Goal: Task Accomplishment & Management: Manage account settings

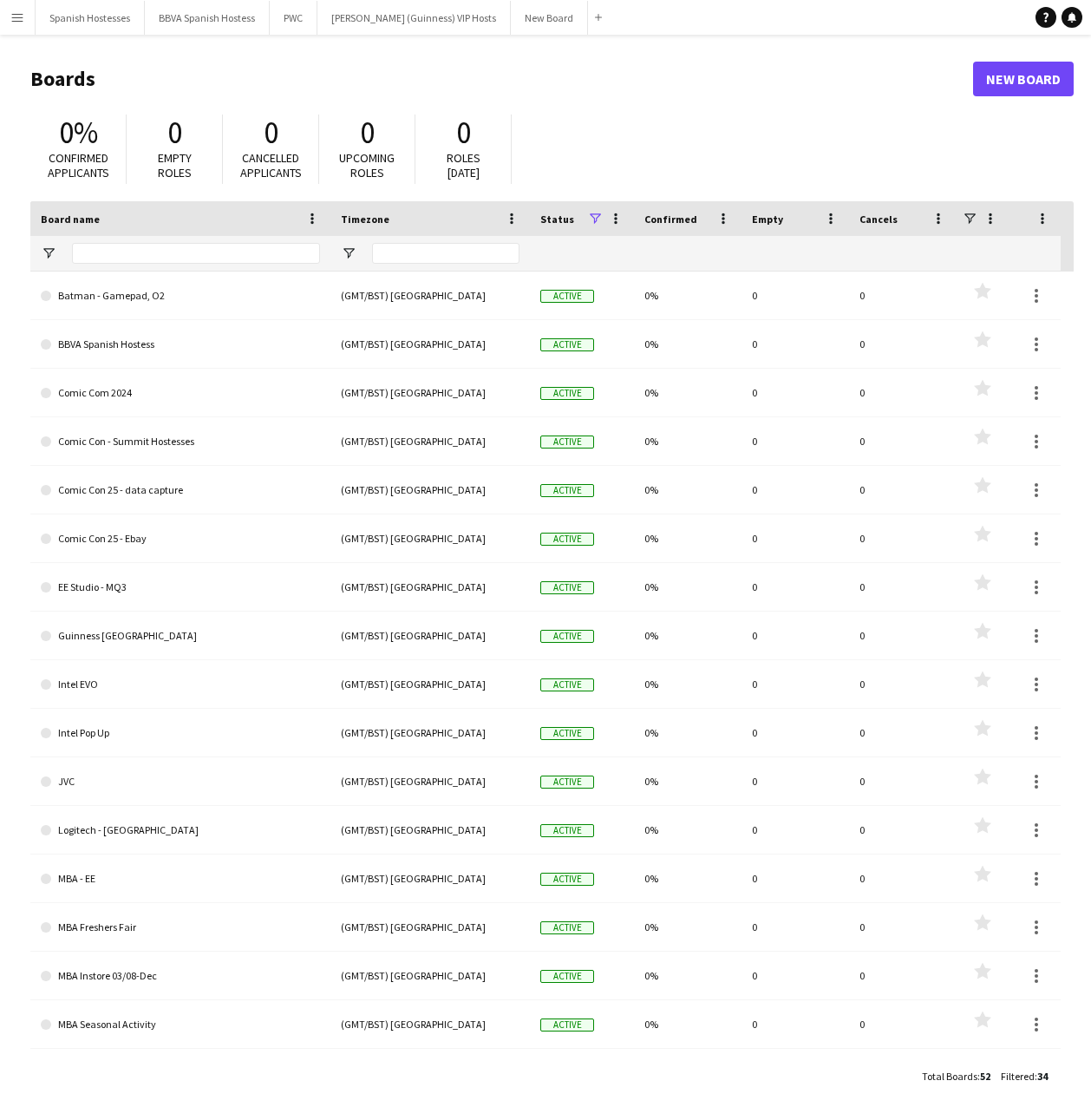
click at [21, 21] on app-icon "Menu" at bounding box center [17, 17] width 14 height 14
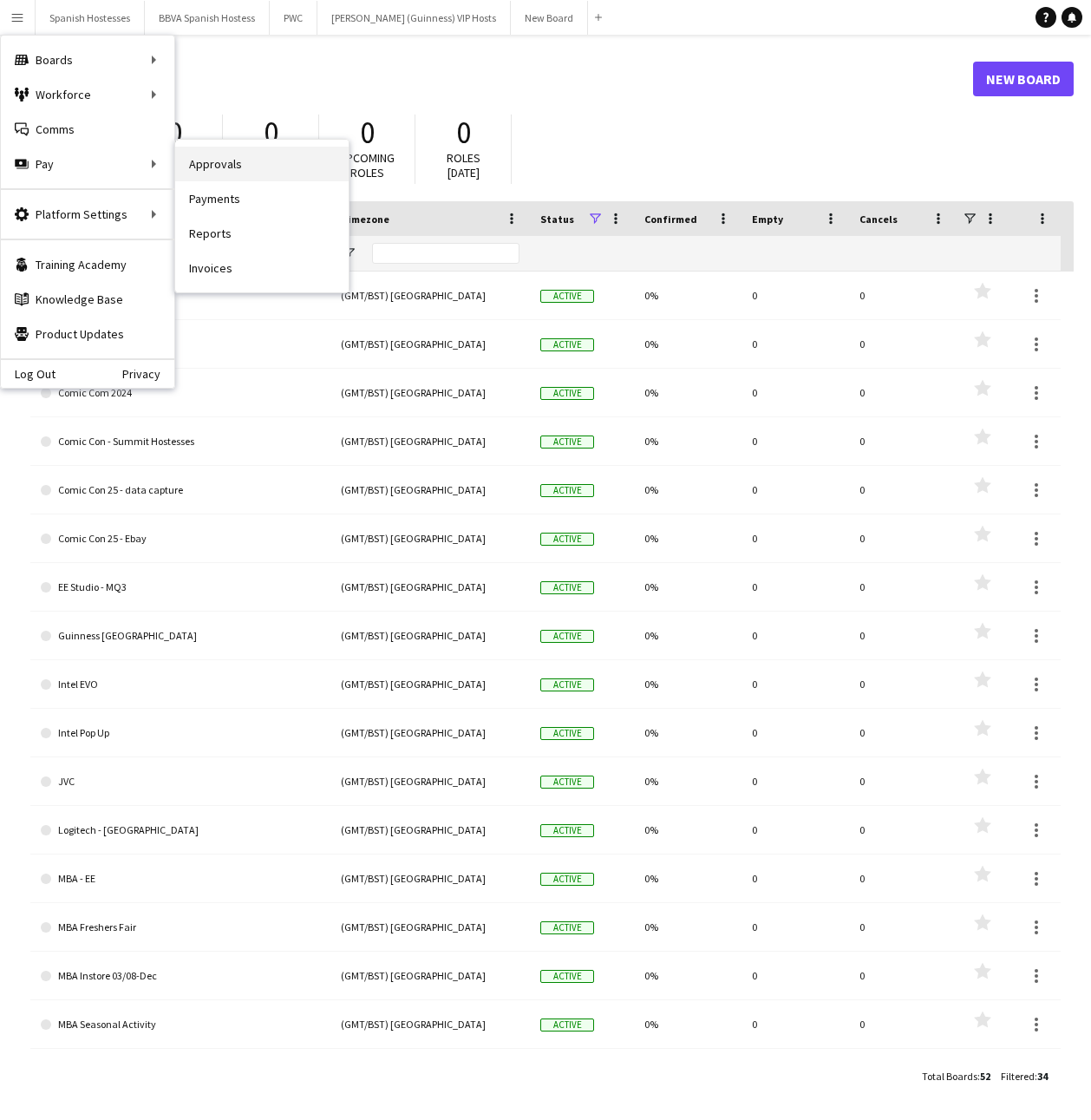
click at [201, 158] on link "Approvals" at bounding box center [262, 164] width 174 height 35
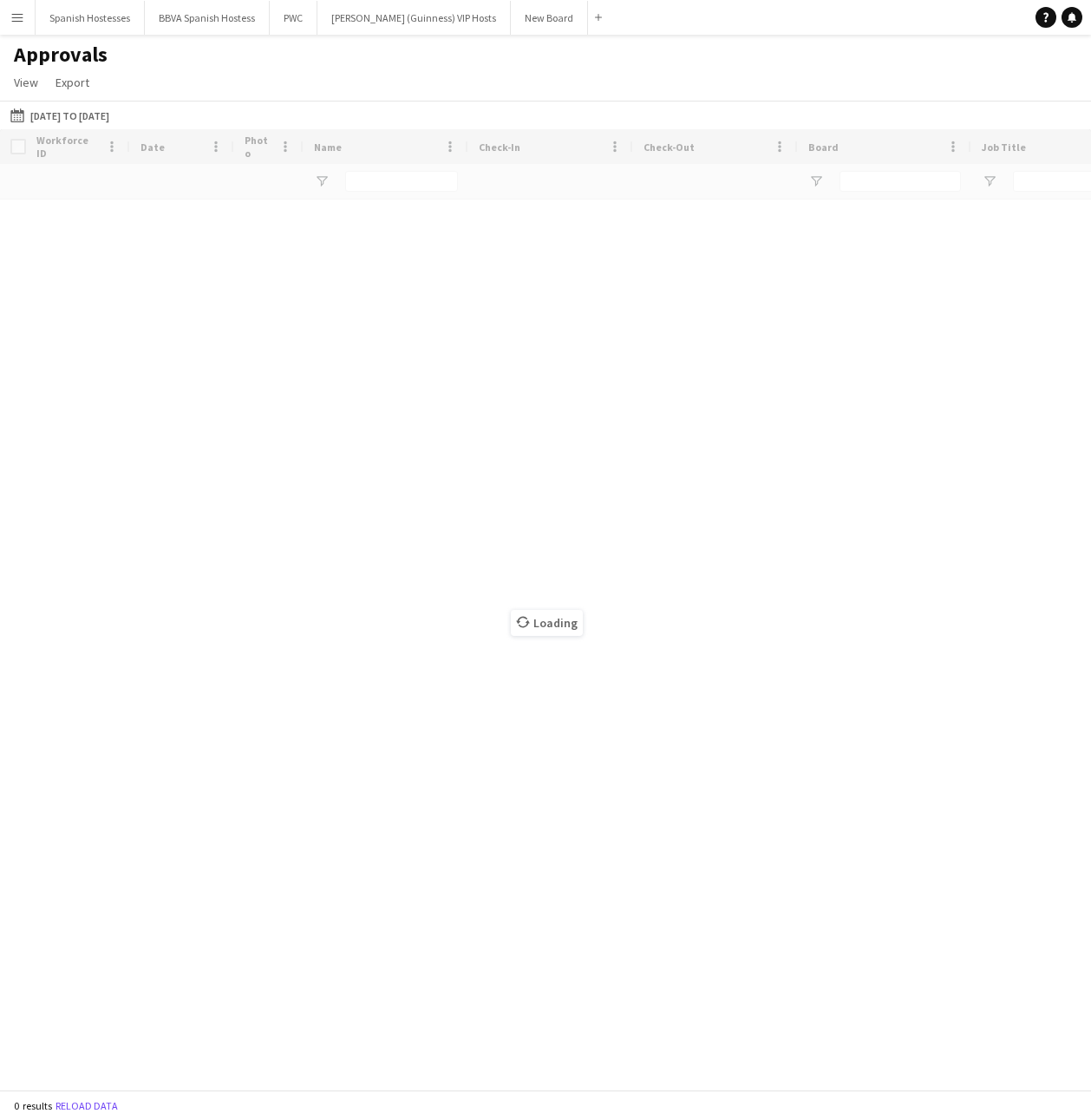
type input "****"
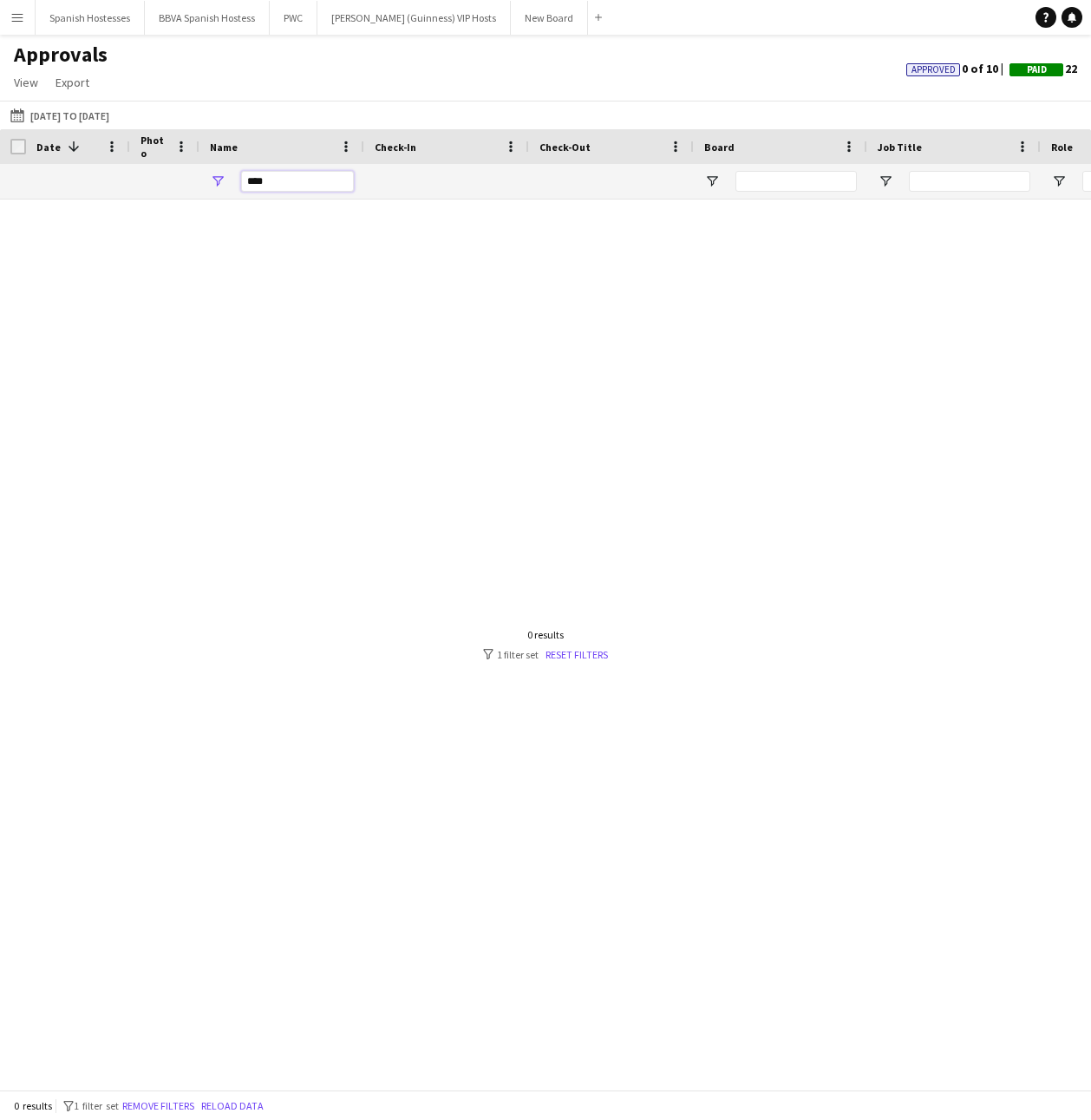
click at [315, 183] on input "****" at bounding box center [298, 181] width 113 height 21
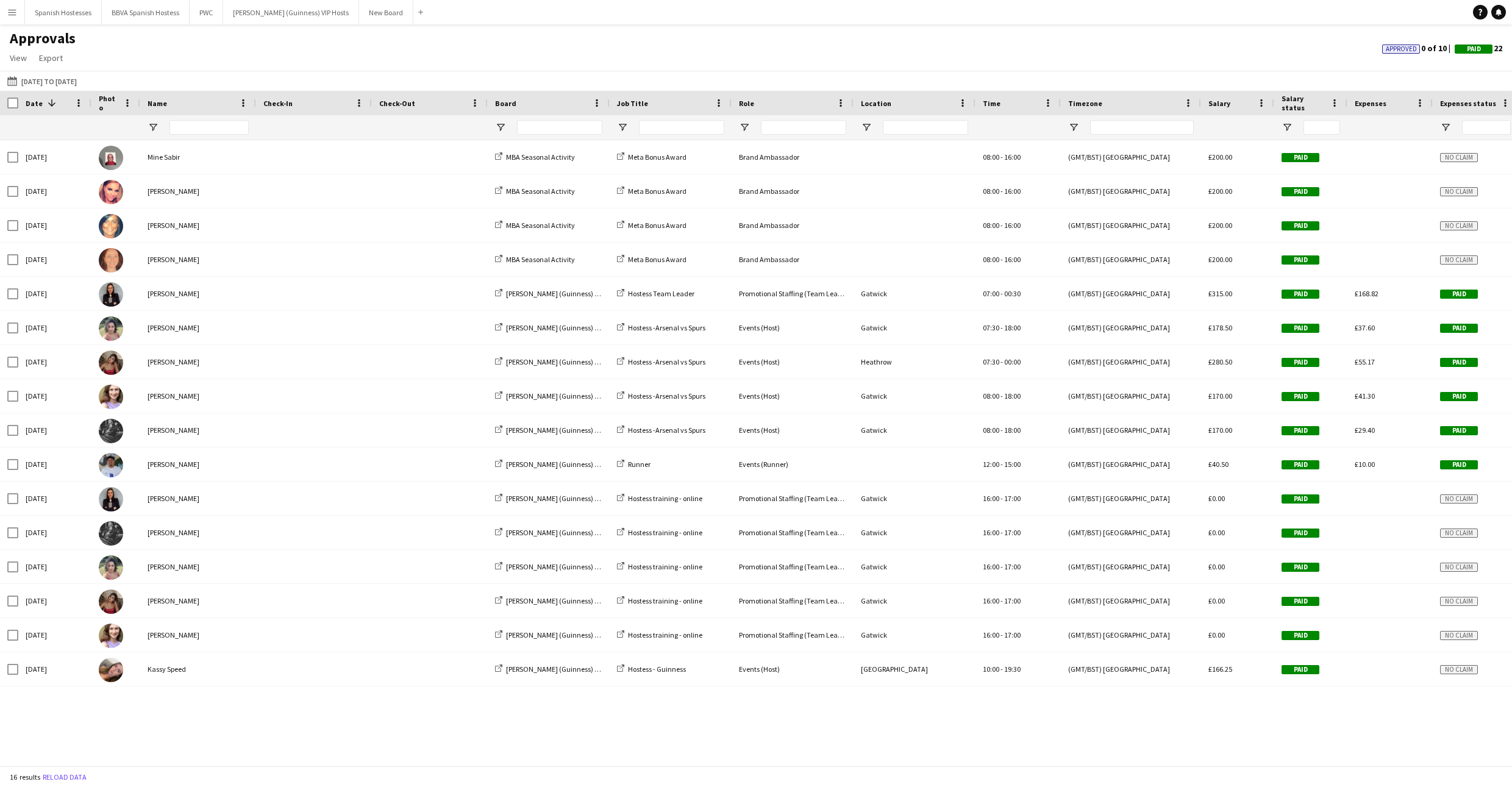
click at [16, 19] on button "Menu" at bounding box center [12, 12] width 25 height 25
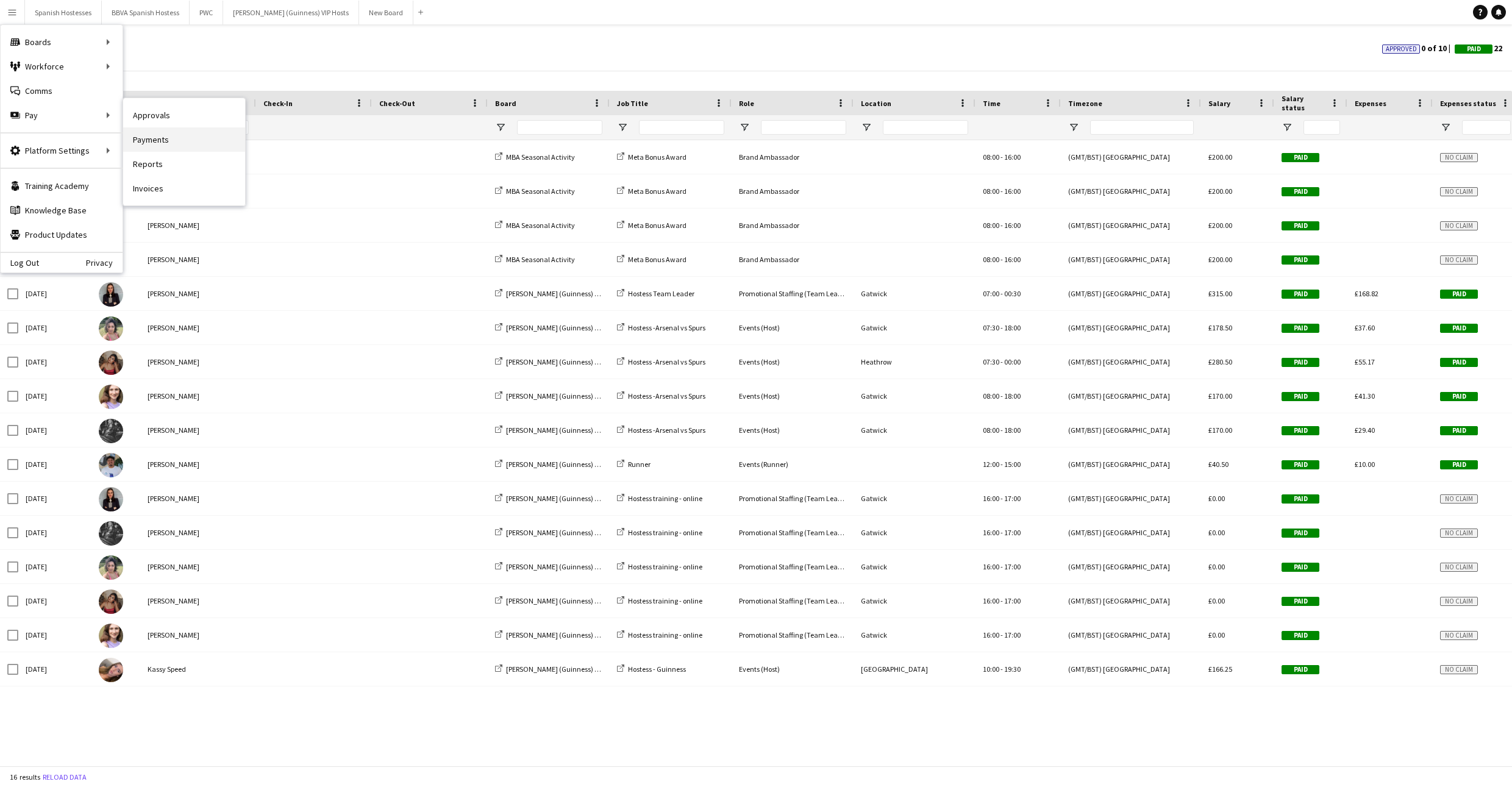
click at [137, 136] on link "Payments" at bounding box center [184, 140] width 122 height 25
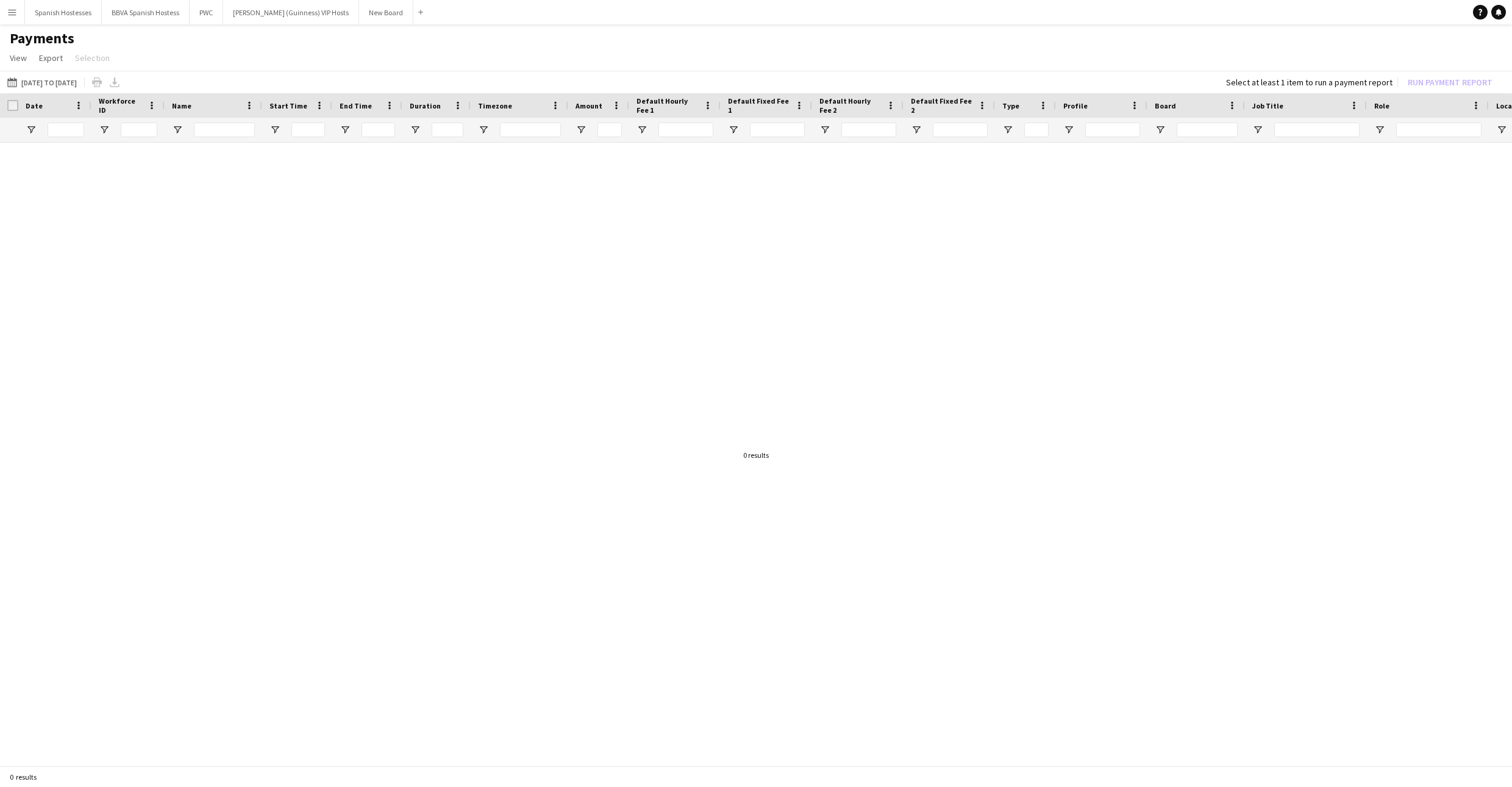
click at [15, 10] on app-icon "Menu" at bounding box center [12, 12] width 10 height 10
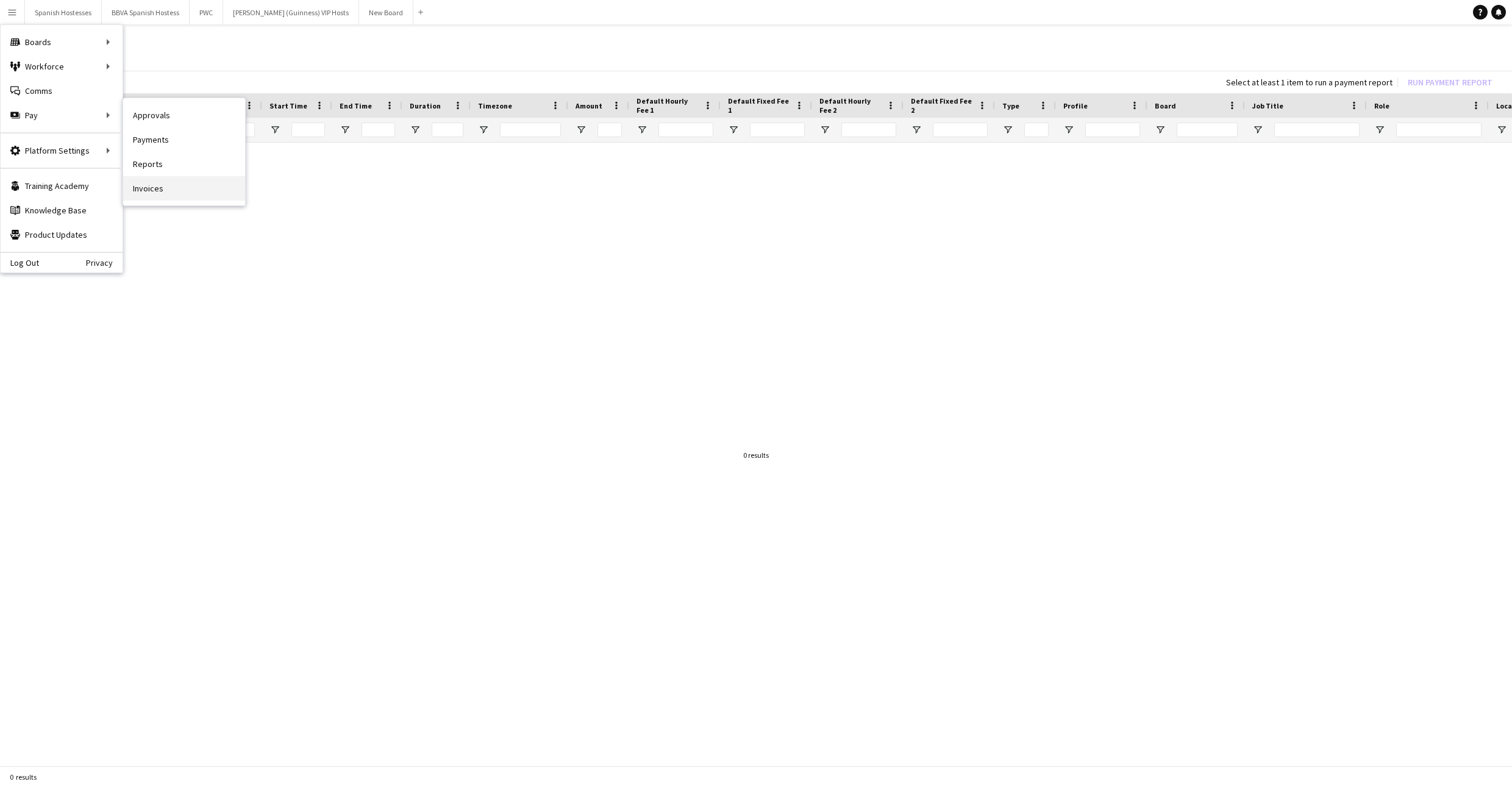
click at [151, 178] on link "Invoices" at bounding box center [184, 188] width 122 height 25
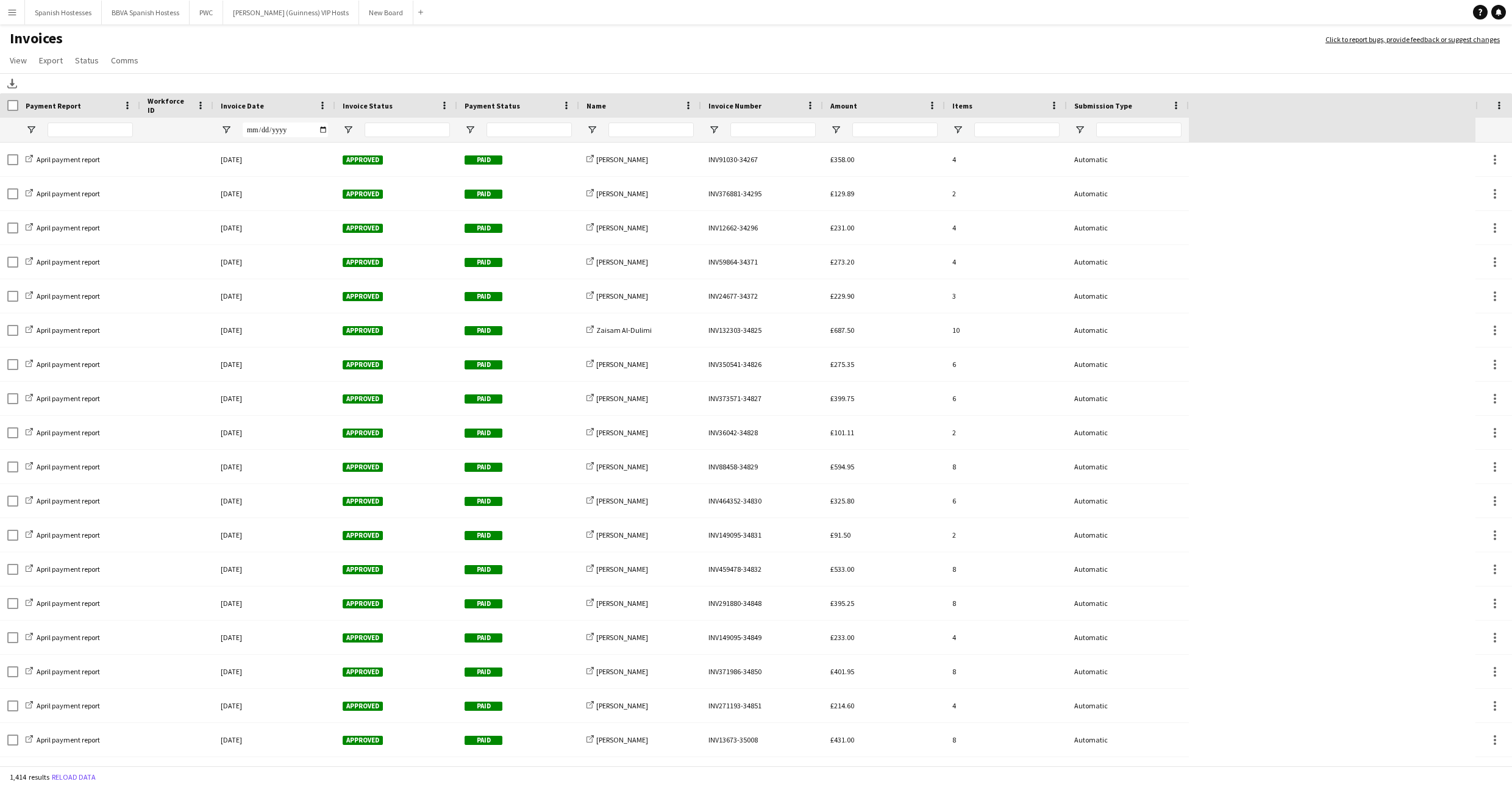
click at [475, 125] on div at bounding box center [518, 130] width 122 height 25
click at [465, 123] on div at bounding box center [518, 130] width 122 height 25
click at [469, 131] on span "Open Filter Menu" at bounding box center [470, 129] width 11 height 11
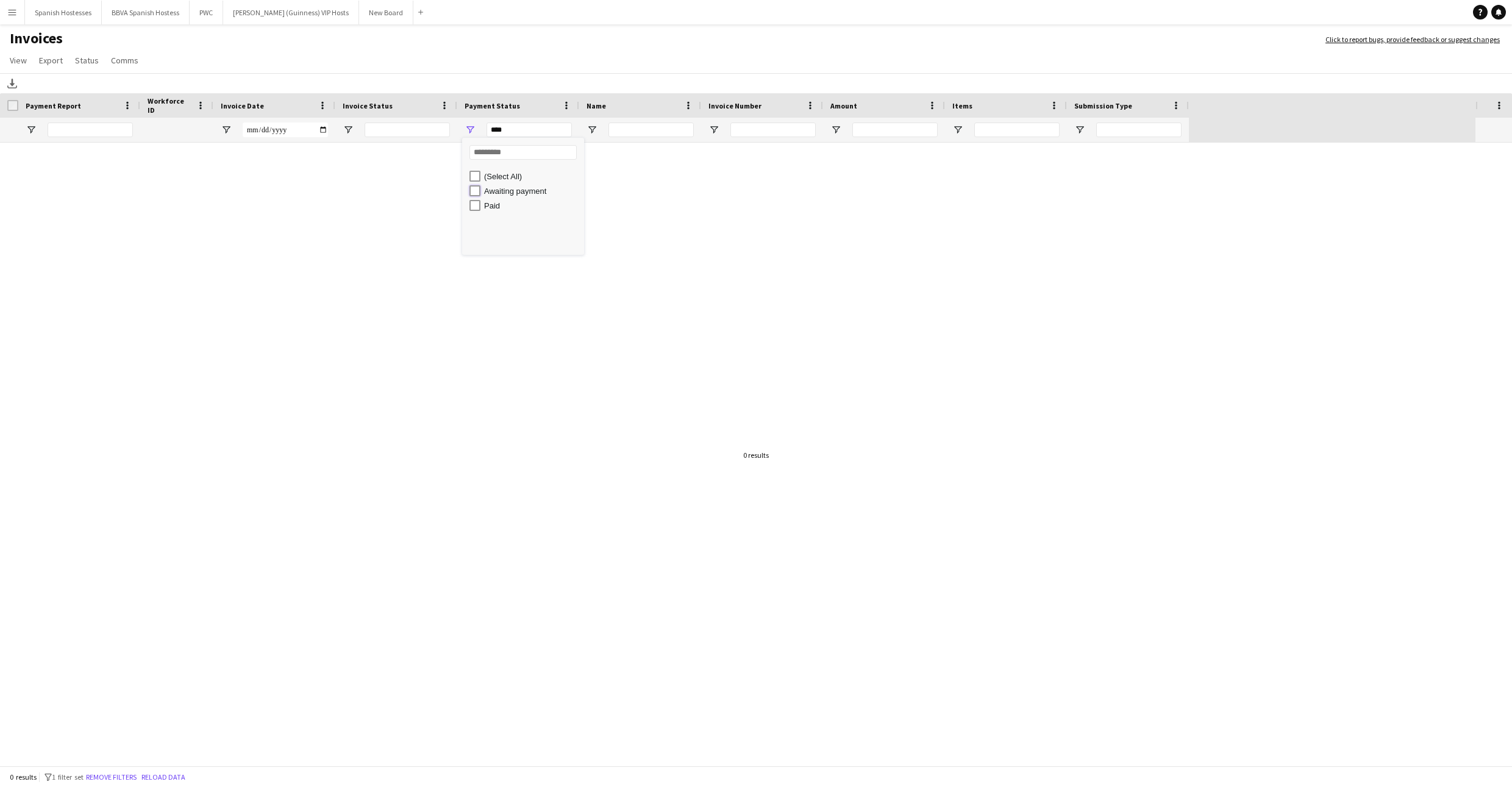
type input "**********"
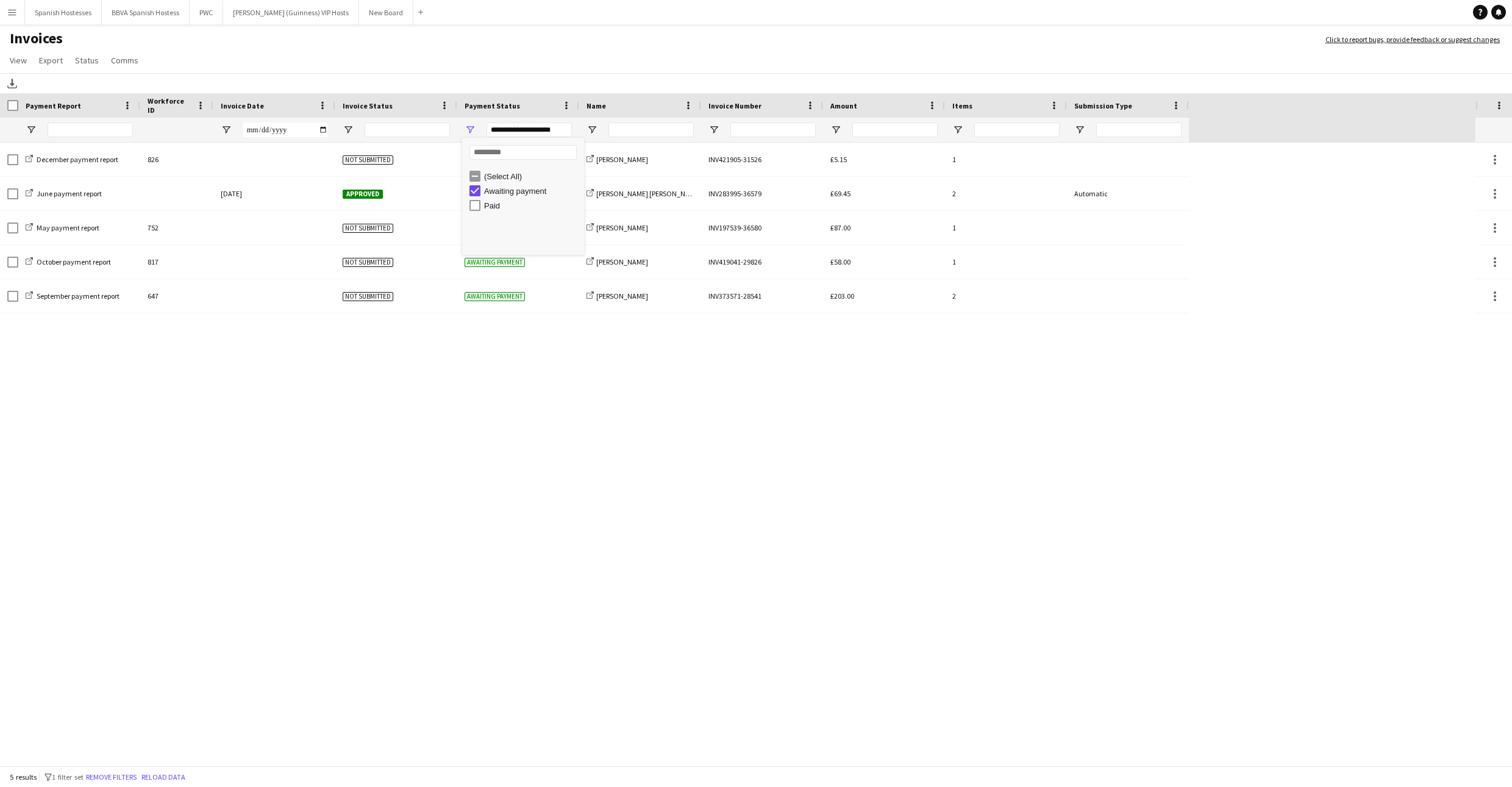
click at [473, 58] on app-page-menu "View Customise view Customise filters Reset Filters Reset View Reset All Export…" at bounding box center [756, 62] width 1512 height 23
click at [514, 128] on div "**********" at bounding box center [528, 130] width 85 height 15
click at [348, 127] on span "Open Filter Menu" at bounding box center [348, 129] width 11 height 11
type input "***"
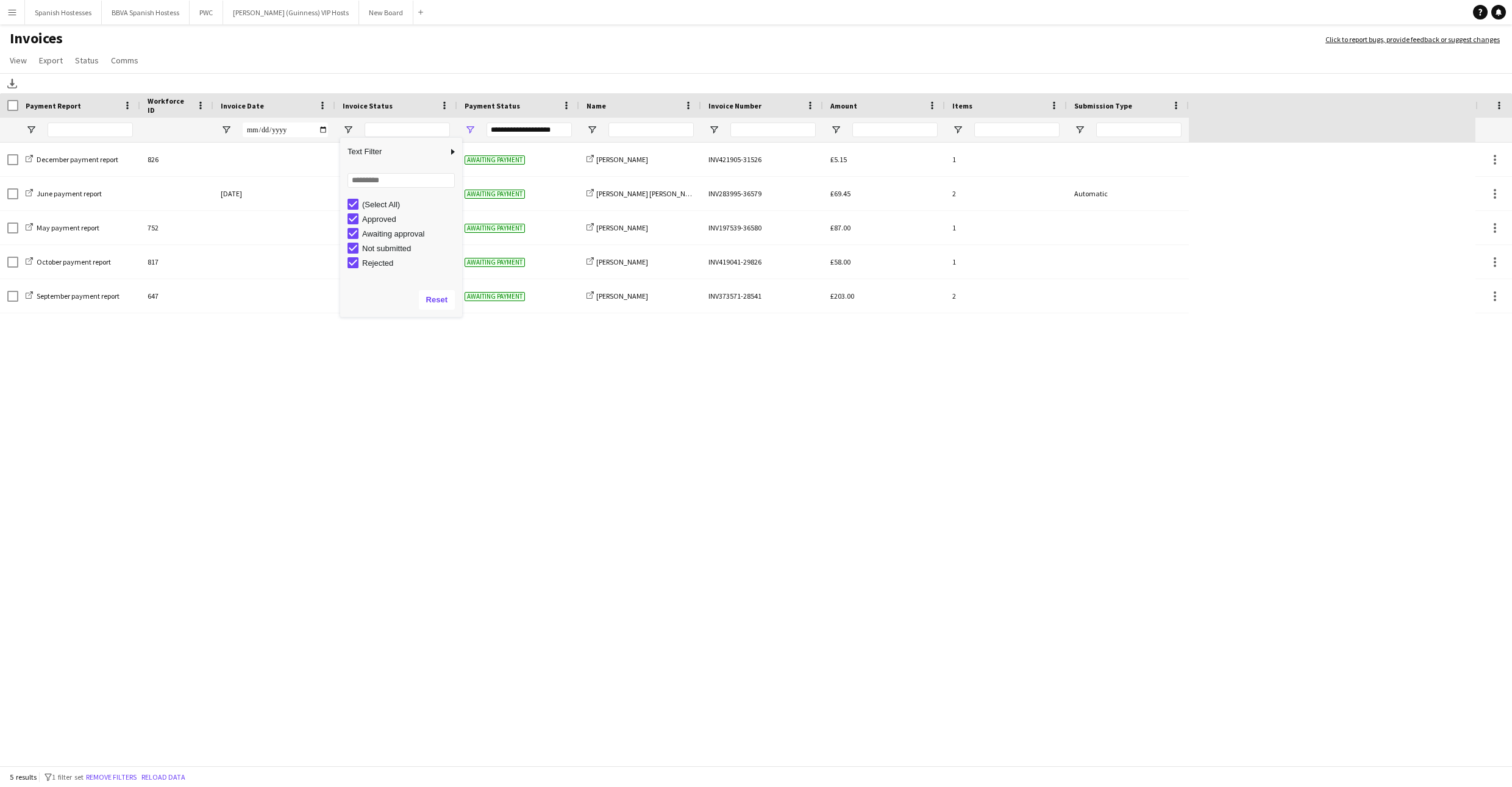
type input "***"
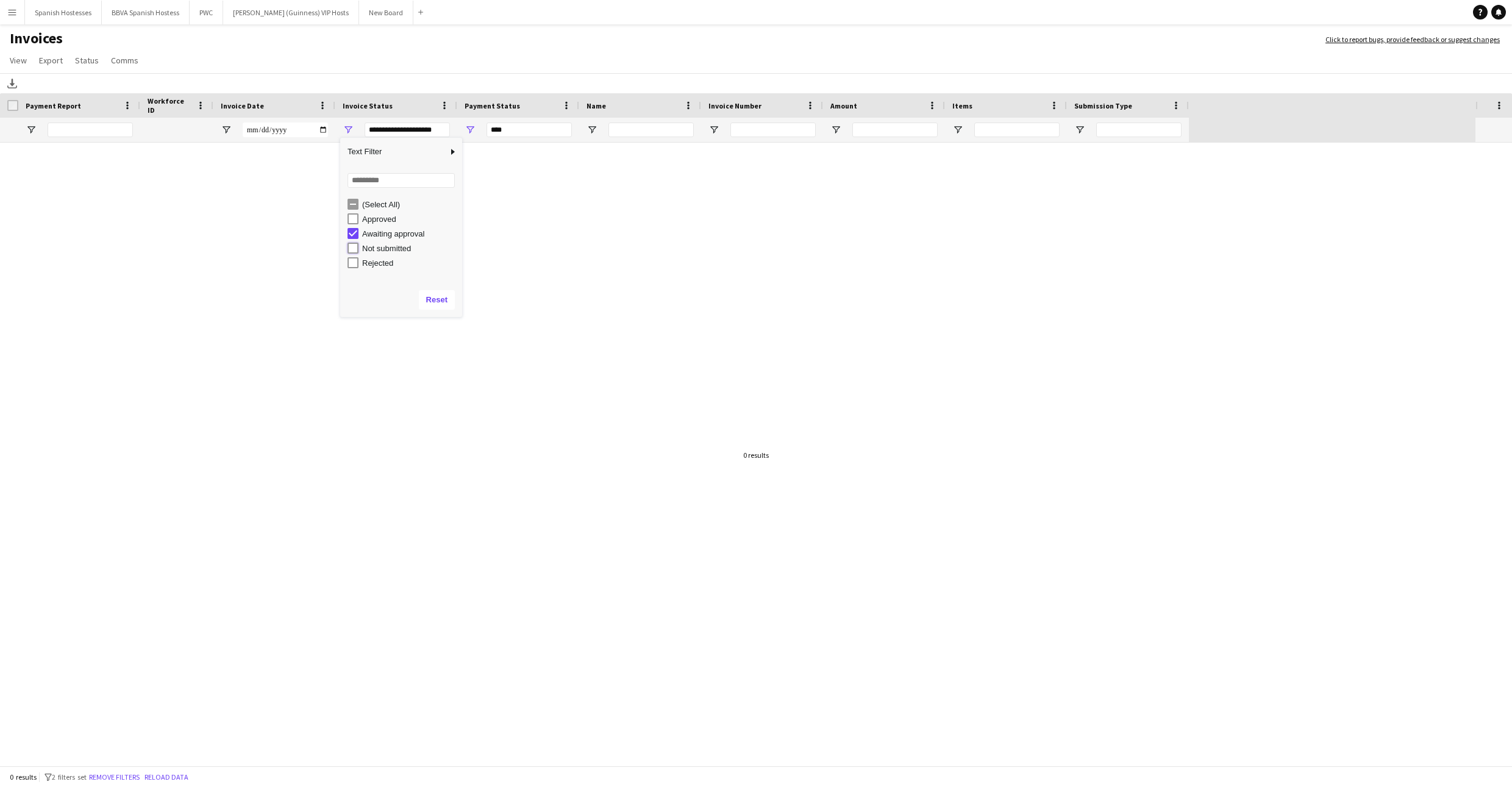
type input "**********"
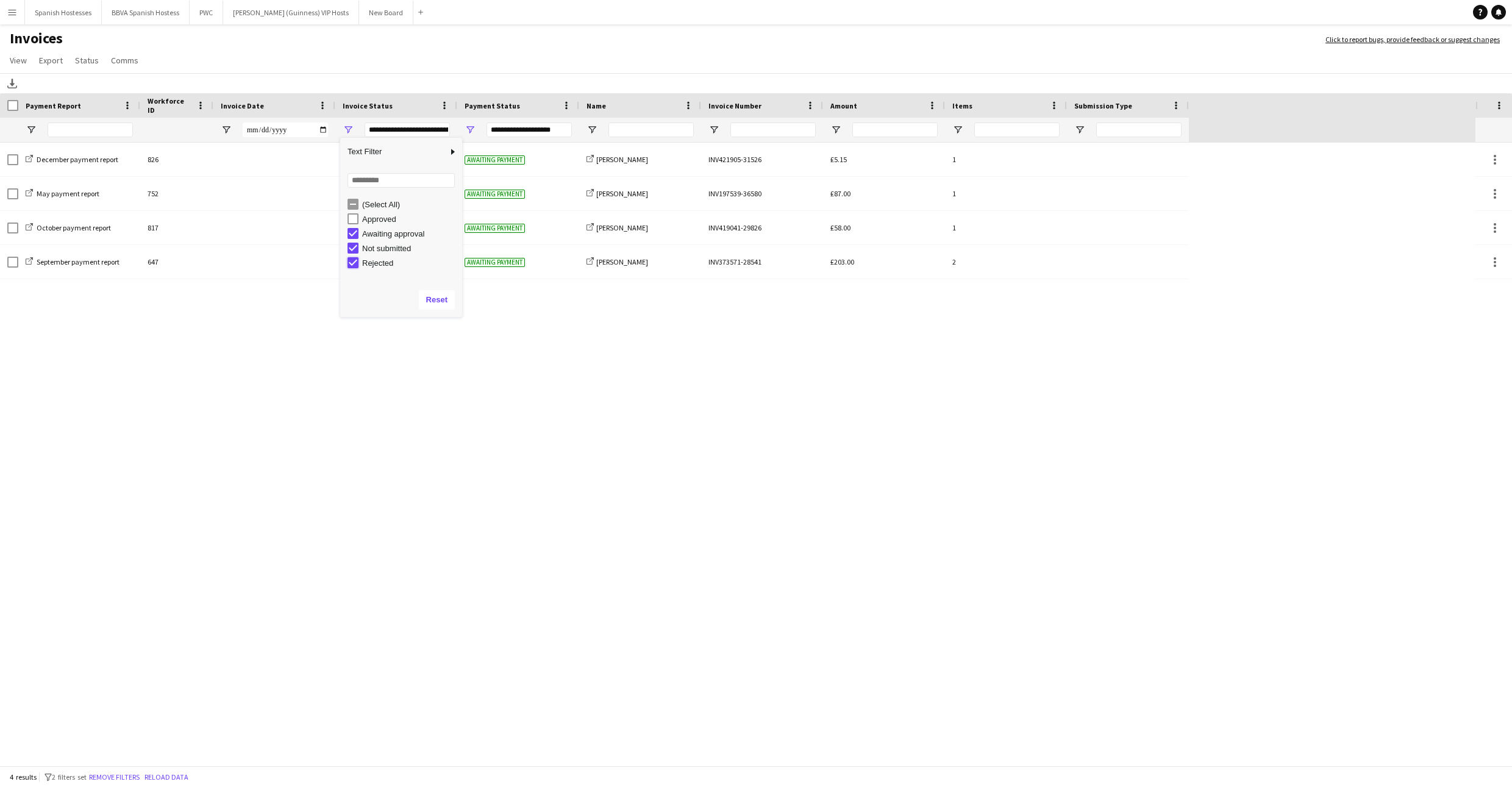
type input "**********"
click at [562, 395] on div "December payment report 826 Not submitted Awaiting payment share-external-link-…" at bounding box center [738, 455] width 1476 height 625
click at [540, 127] on div "**********" at bounding box center [528, 130] width 85 height 15
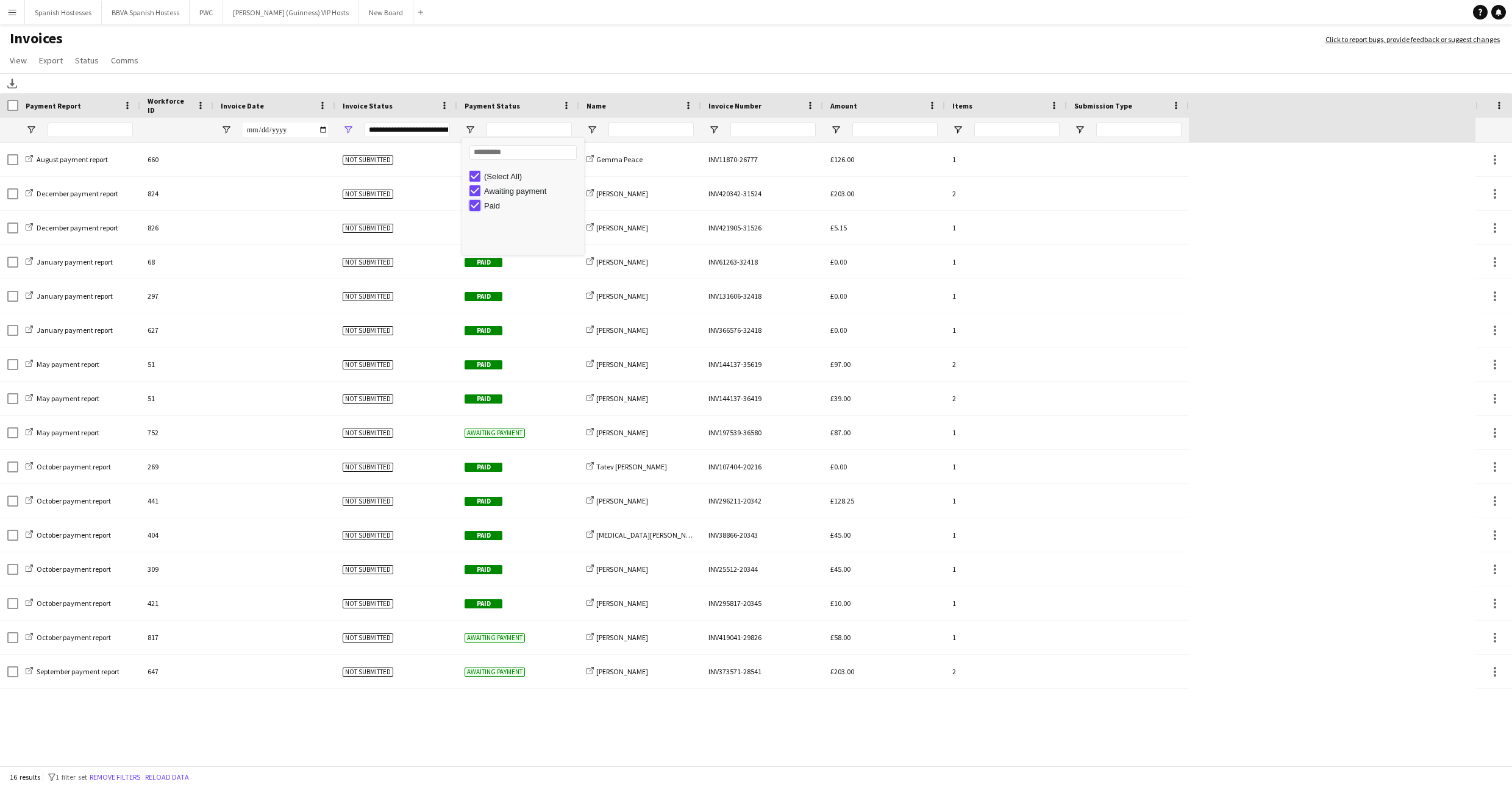
type input "**********"
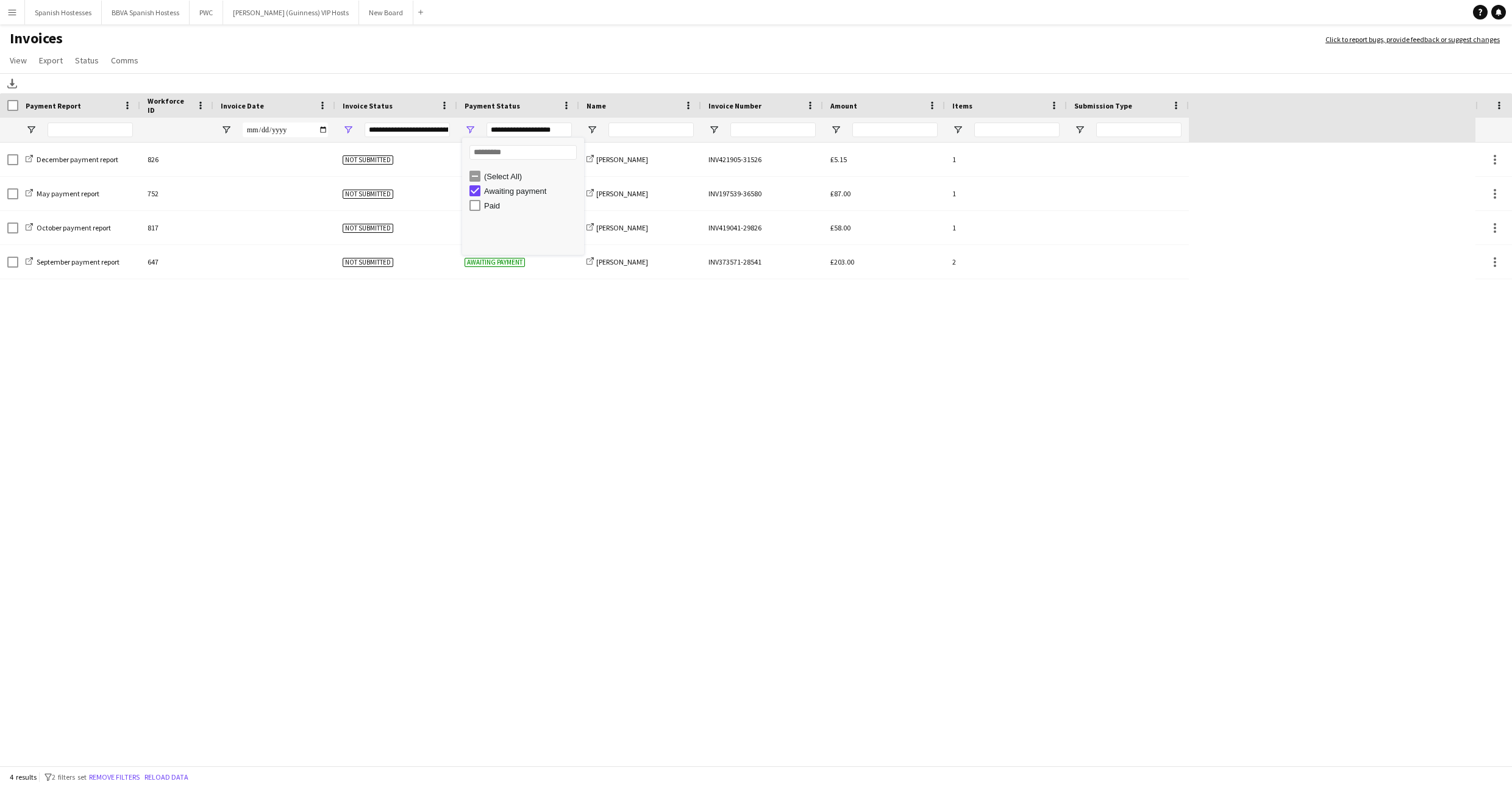
click at [766, 352] on div "December payment report 826 Not submitted Awaiting payment share-external-link-…" at bounding box center [738, 455] width 1476 height 625
click at [13, 18] on button "Menu" at bounding box center [12, 12] width 25 height 25
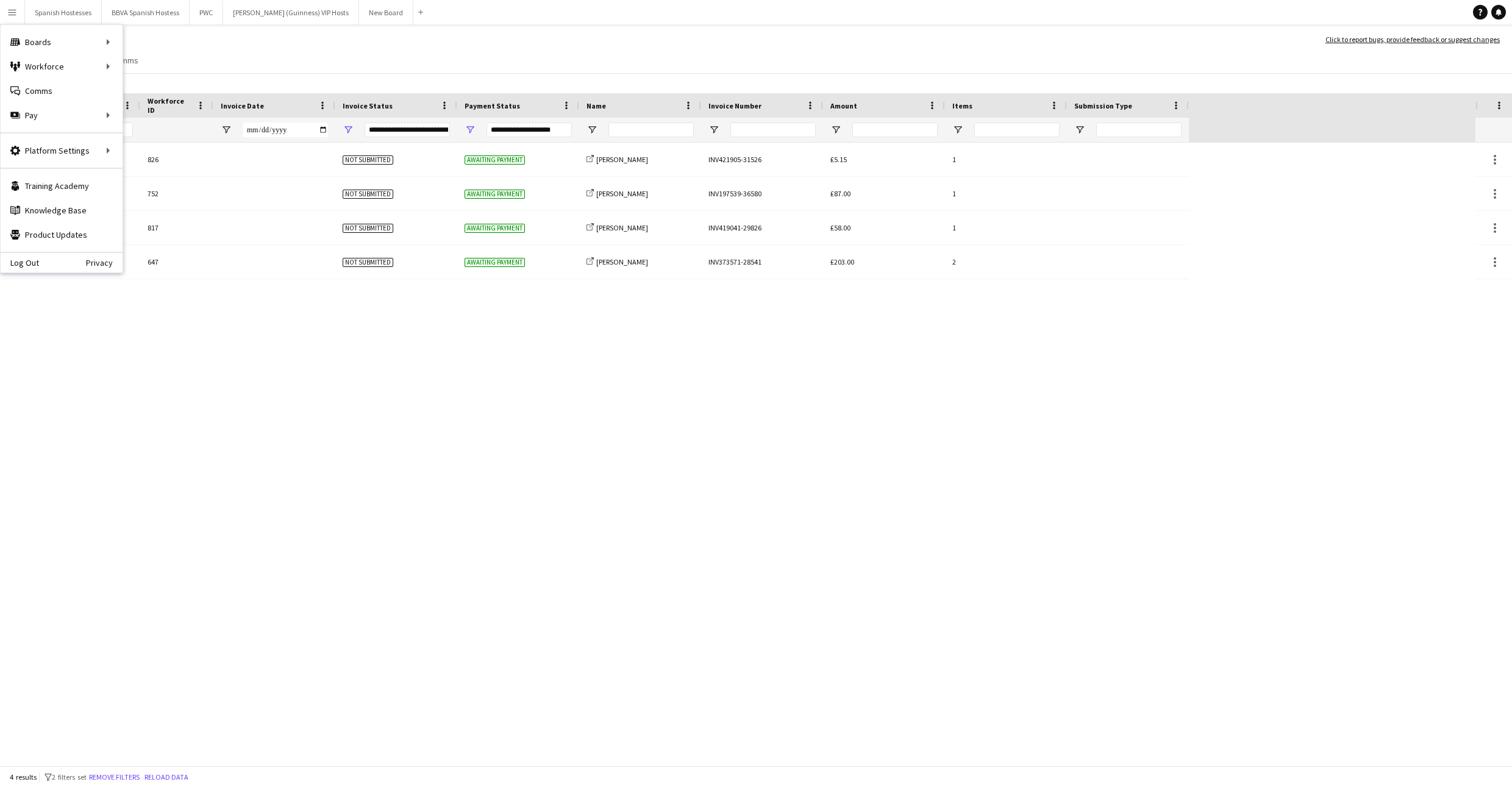
click at [14, 18] on button "Menu" at bounding box center [12, 12] width 25 height 25
click at [150, 60] on link "My Workforce" at bounding box center [184, 66] width 122 height 25
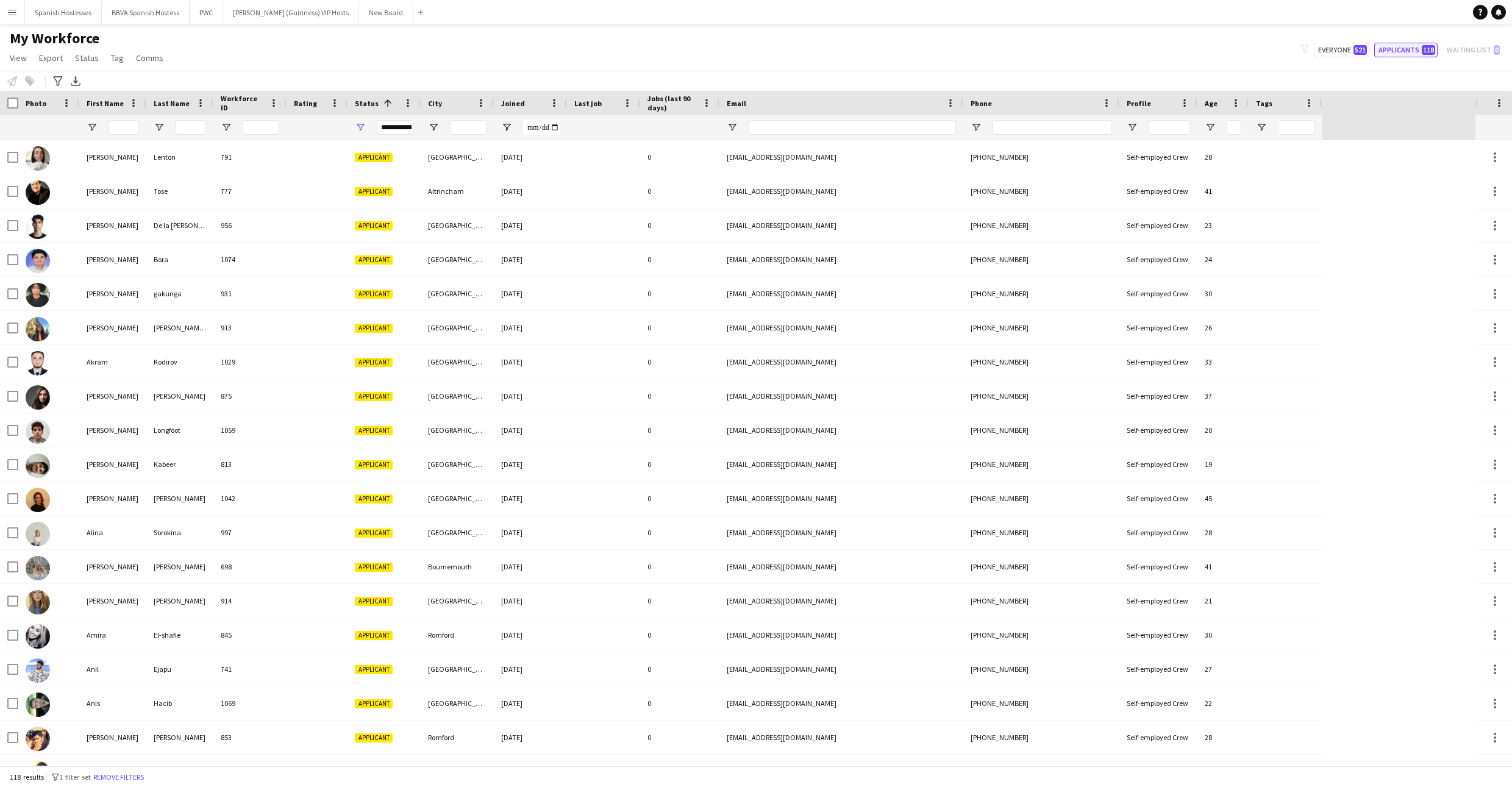
click at [766, 46] on button "Applicants 118" at bounding box center [1406, 50] width 64 height 15
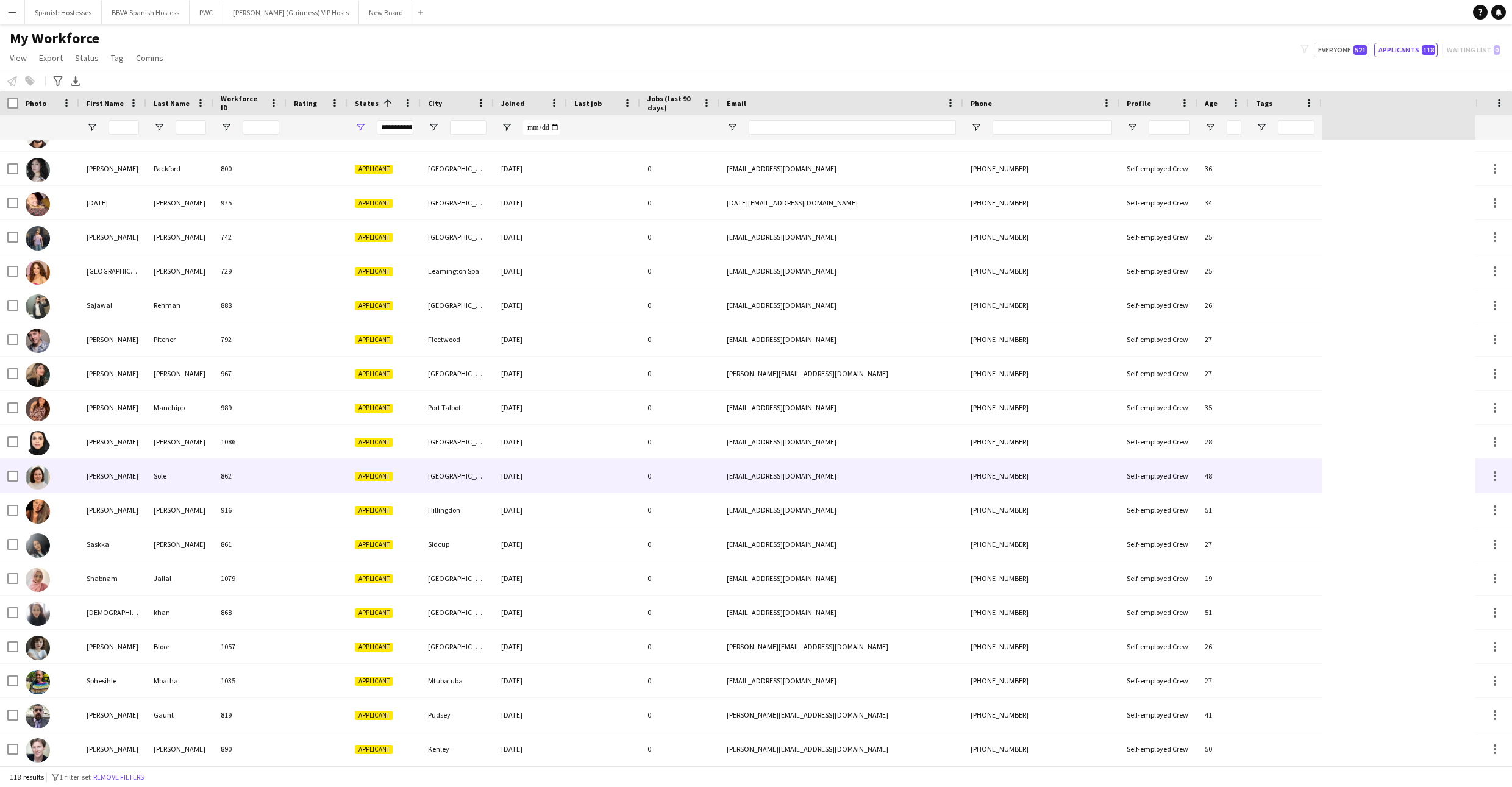
scroll to position [2735, 0]
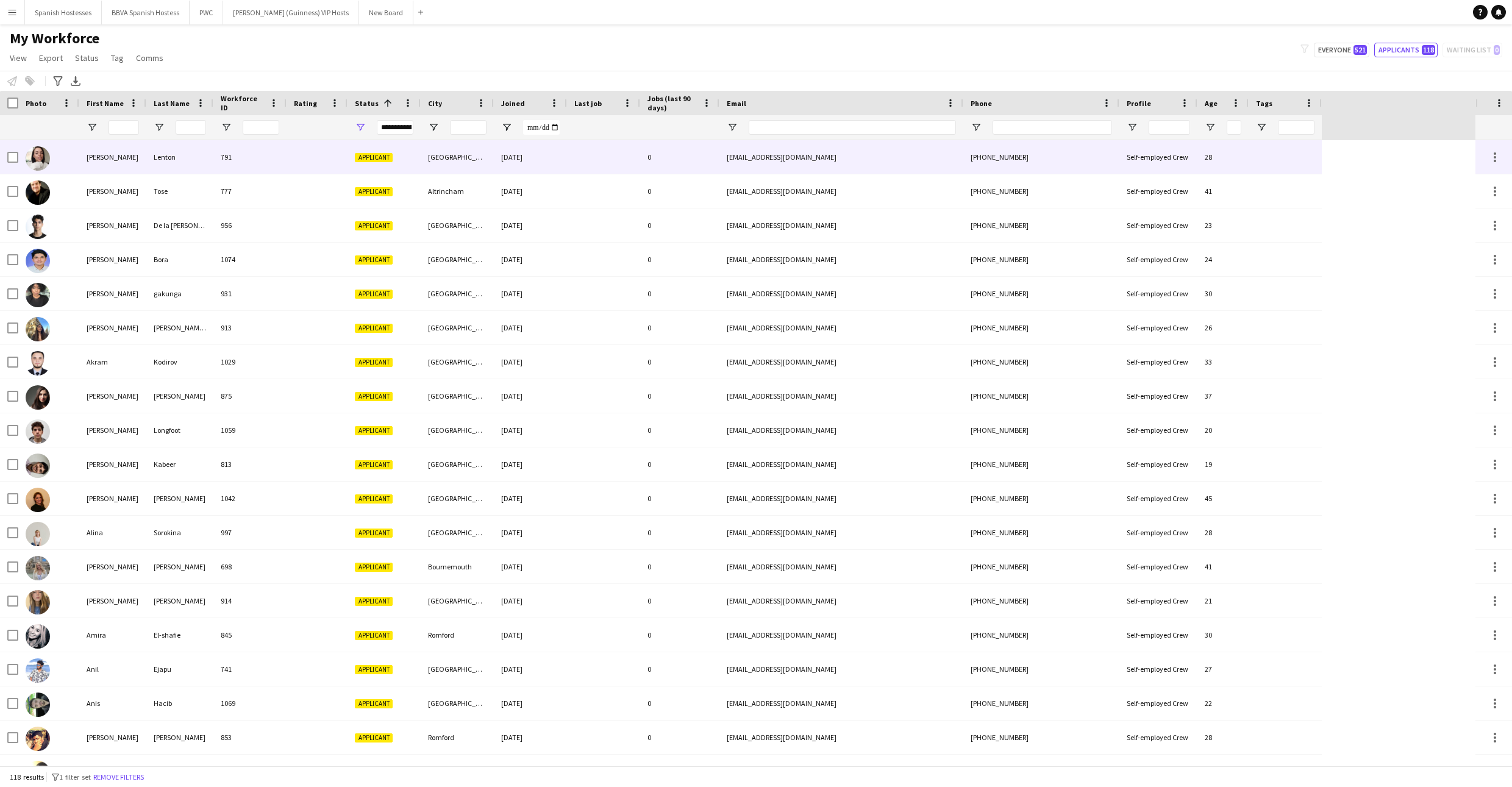
click at [142, 152] on div "[PERSON_NAME]" at bounding box center [112, 157] width 67 height 34
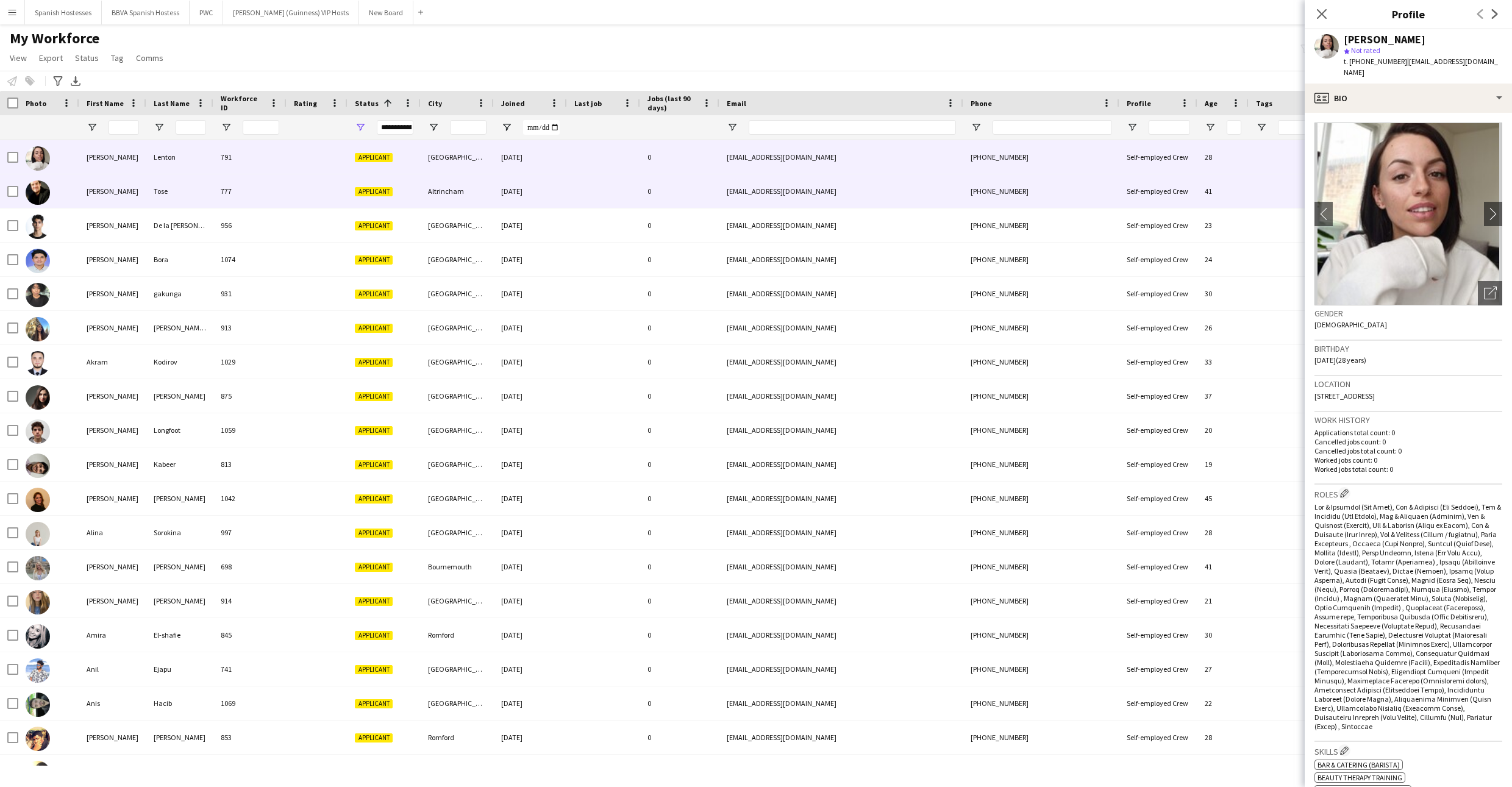
click at [144, 187] on div "[PERSON_NAME]" at bounding box center [112, 191] width 67 height 34
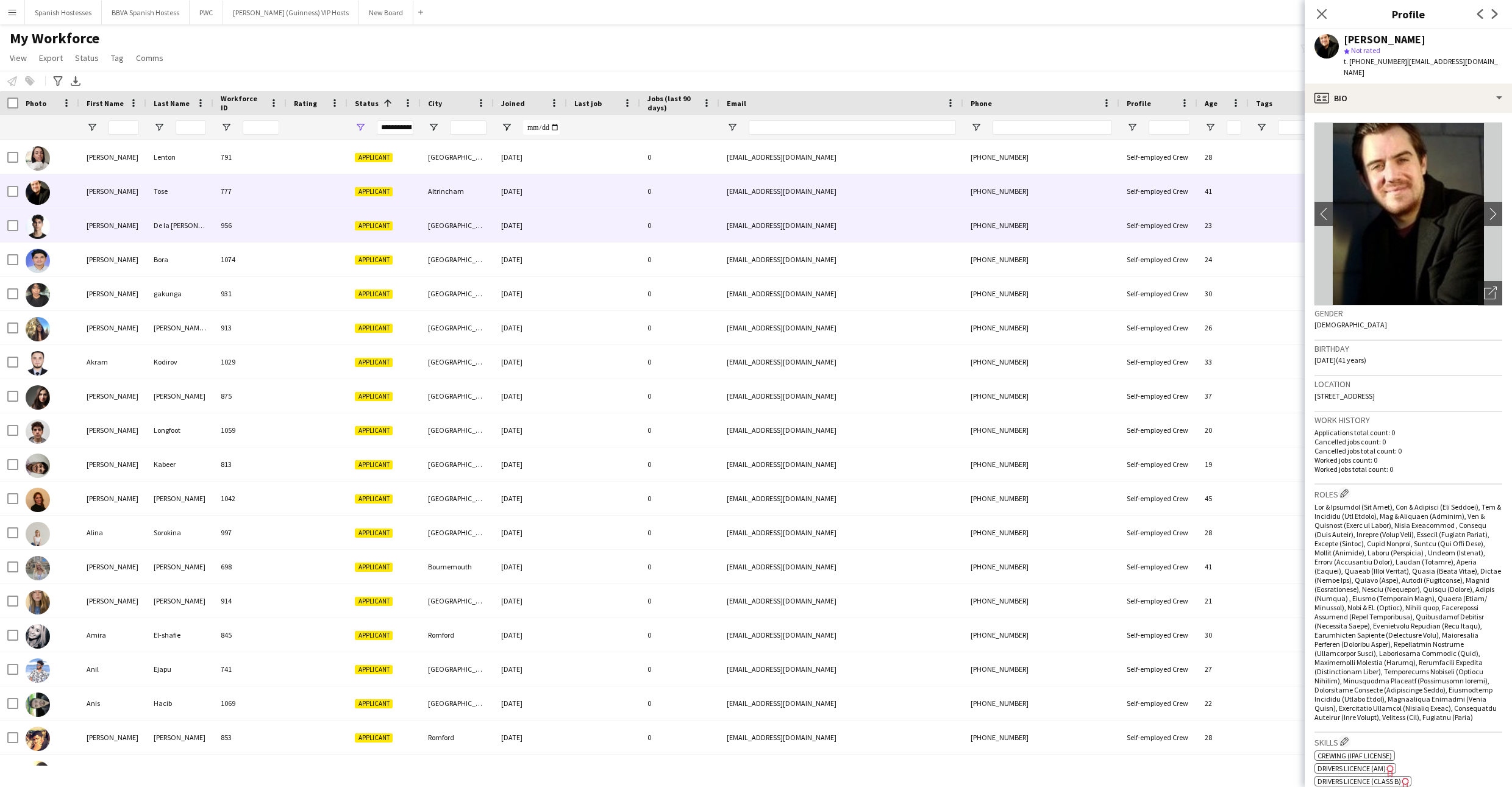
click at [149, 221] on div "De la [PERSON_NAME]" at bounding box center [179, 226] width 67 height 34
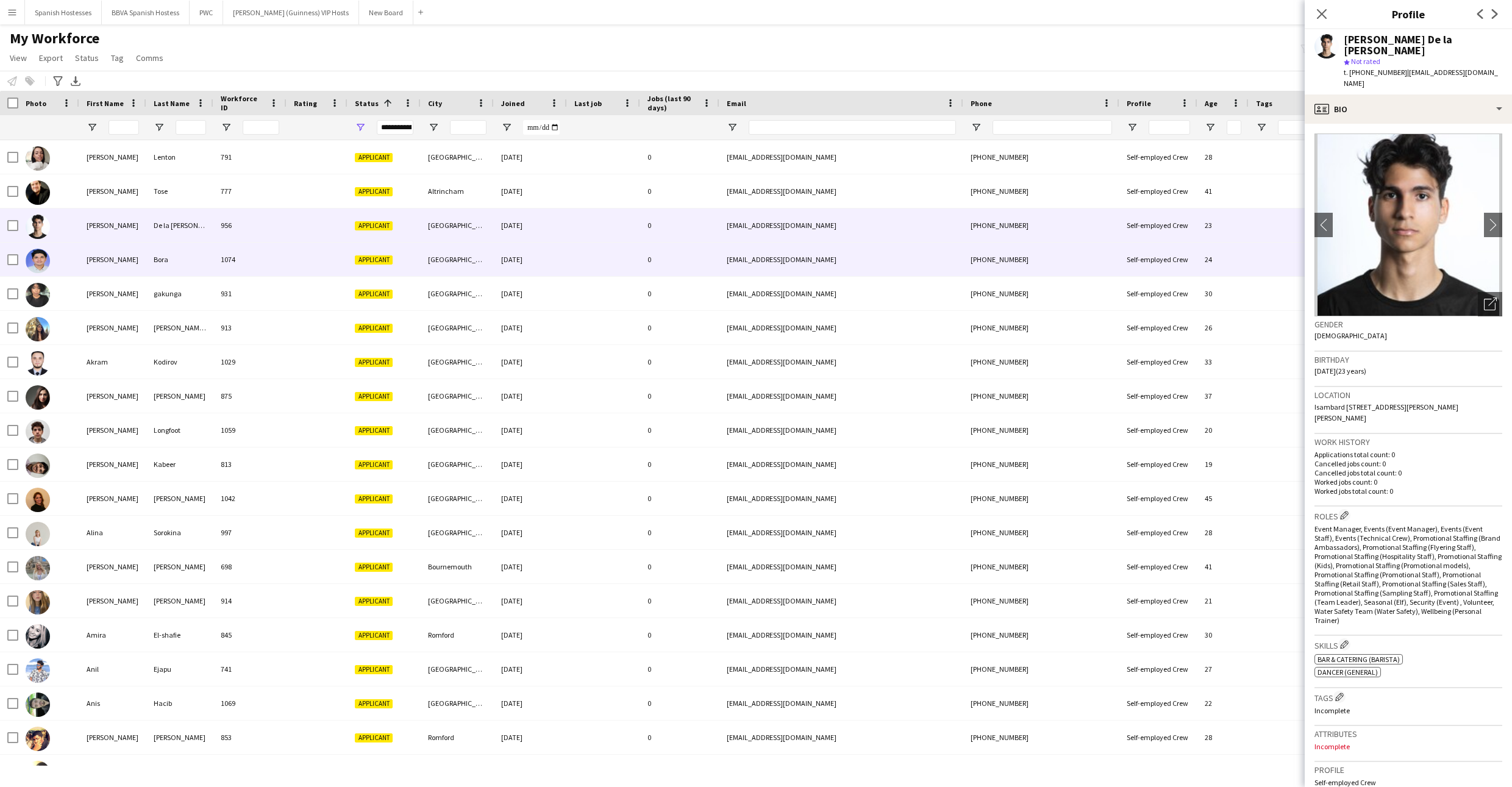
click at [148, 268] on div "Bora" at bounding box center [179, 259] width 67 height 34
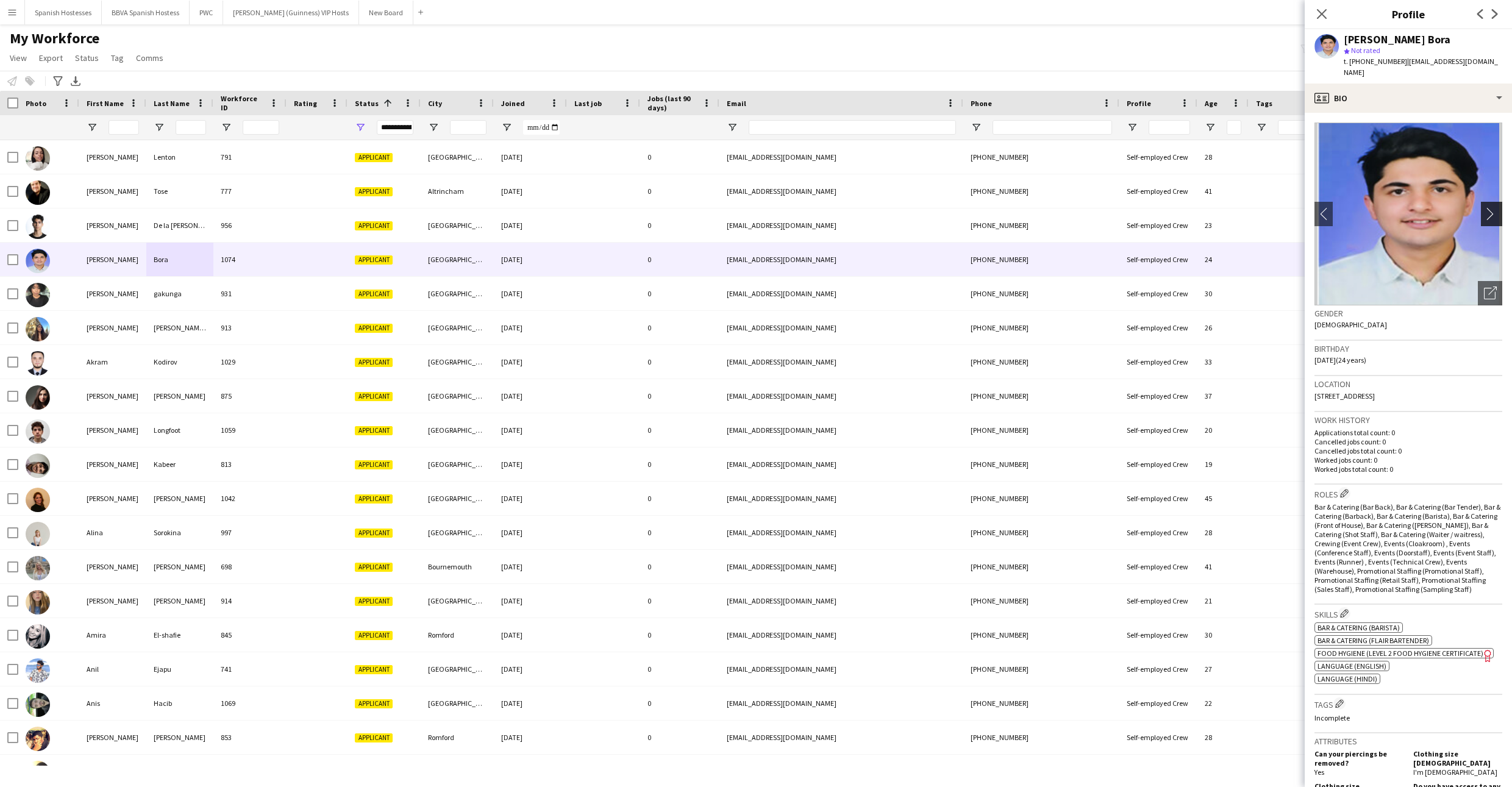
click at [766, 201] on button "chevron-right" at bounding box center [1493, 214] width 25 height 25
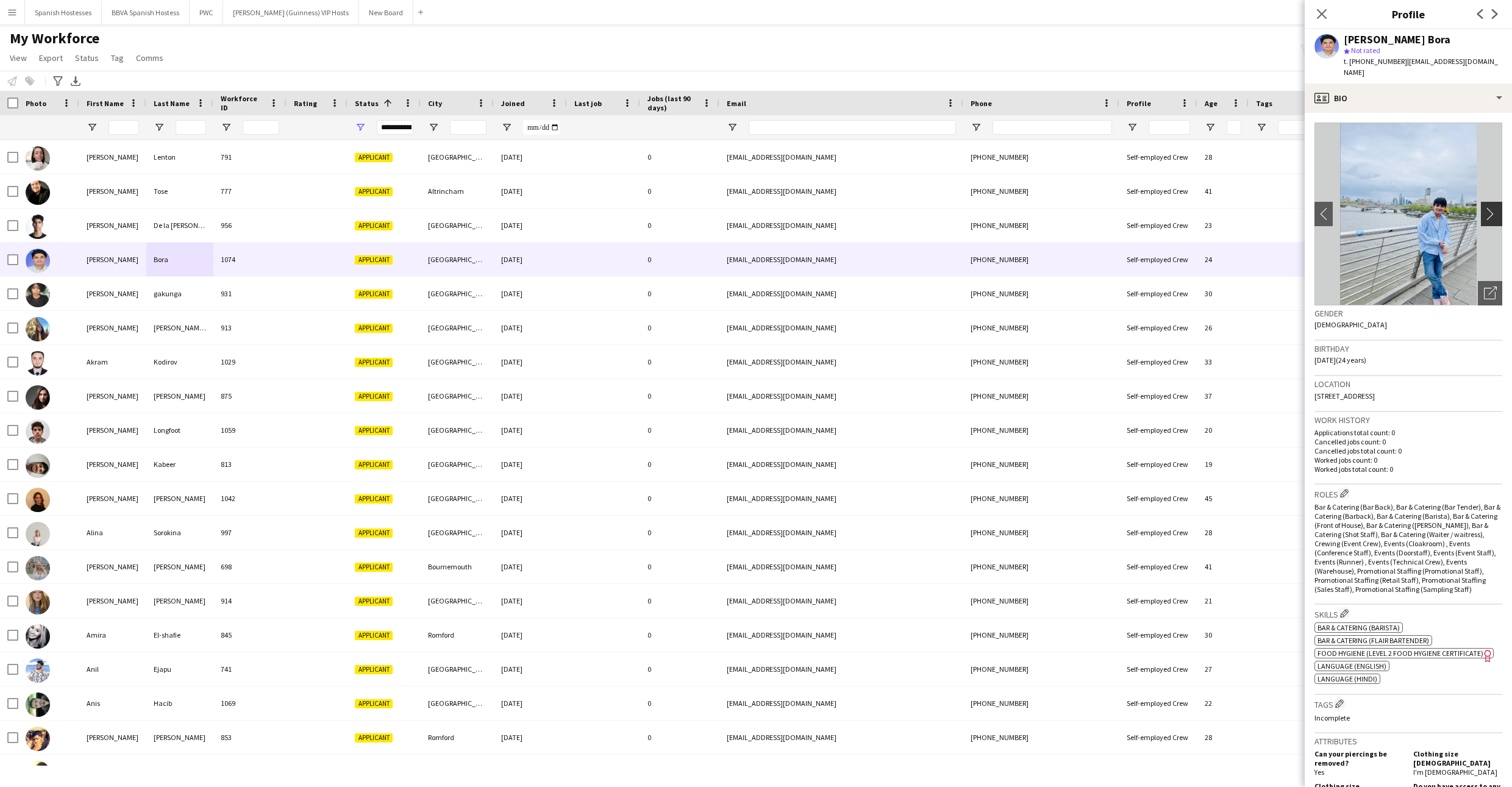
click at [766, 207] on app-icon "chevron-right" at bounding box center [1493, 214] width 19 height 13
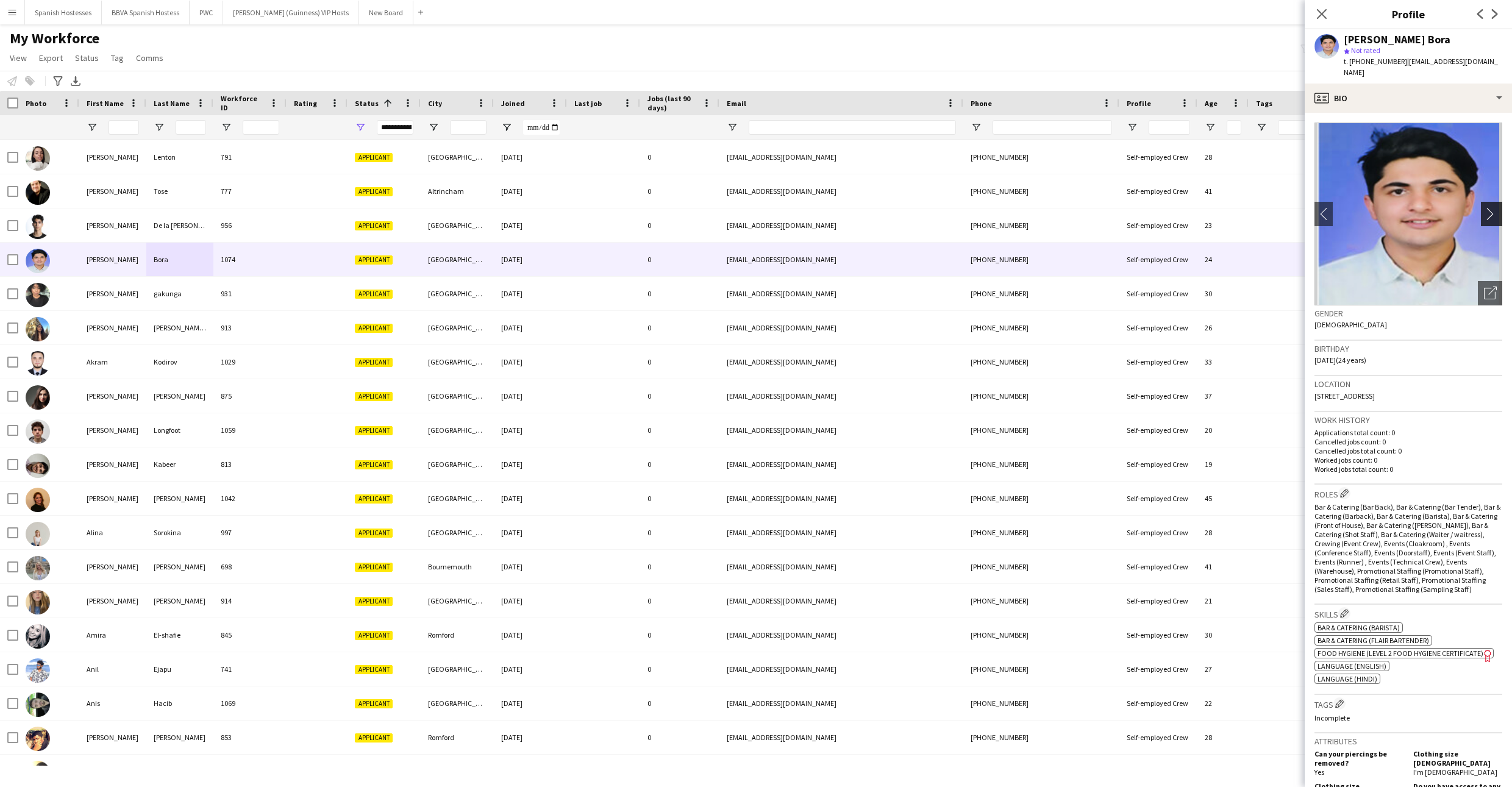
click at [766, 207] on app-icon "chevron-right" at bounding box center [1493, 214] width 19 height 13
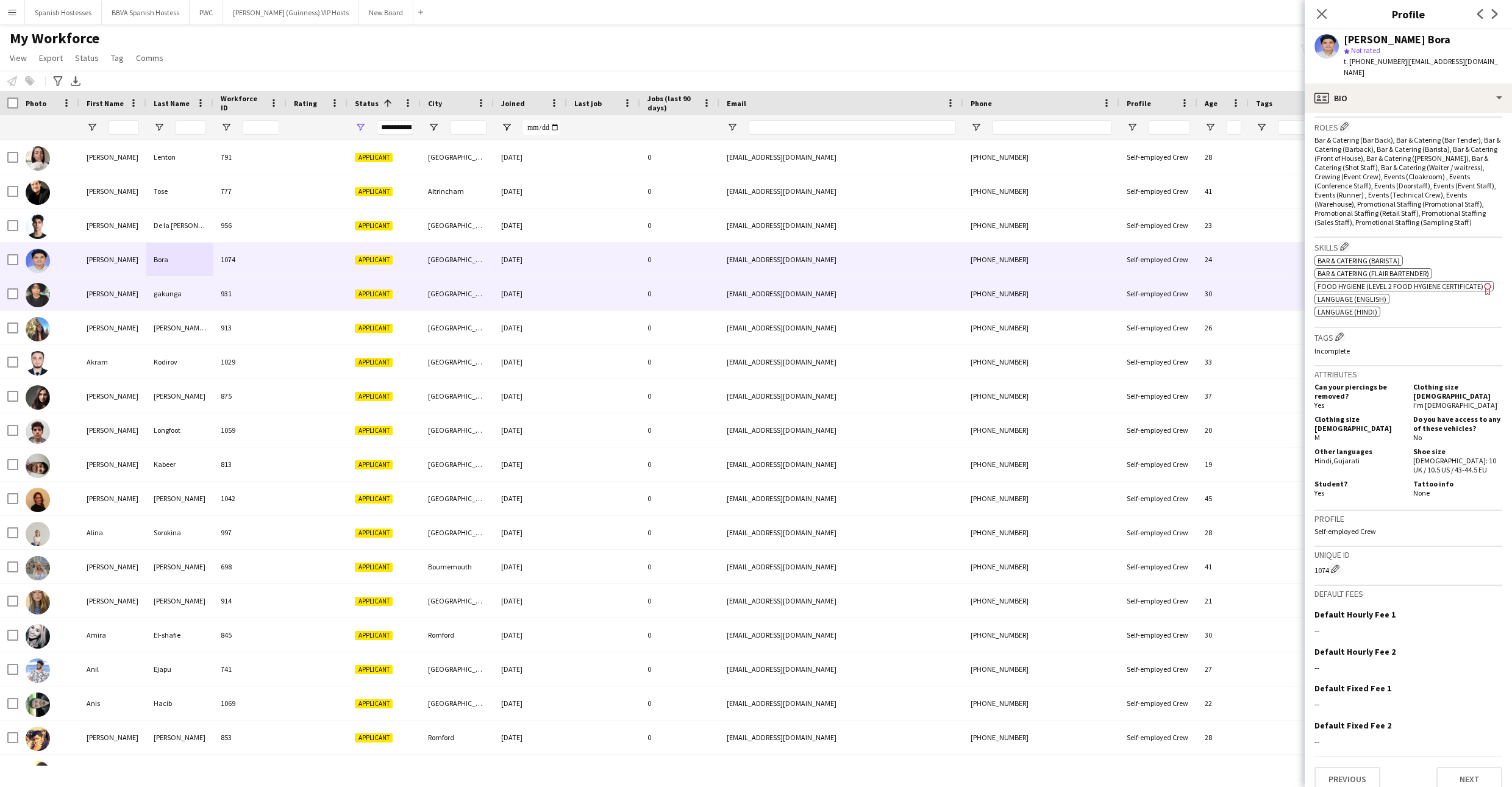
click at [168, 294] on div "gakunga" at bounding box center [179, 294] width 67 height 34
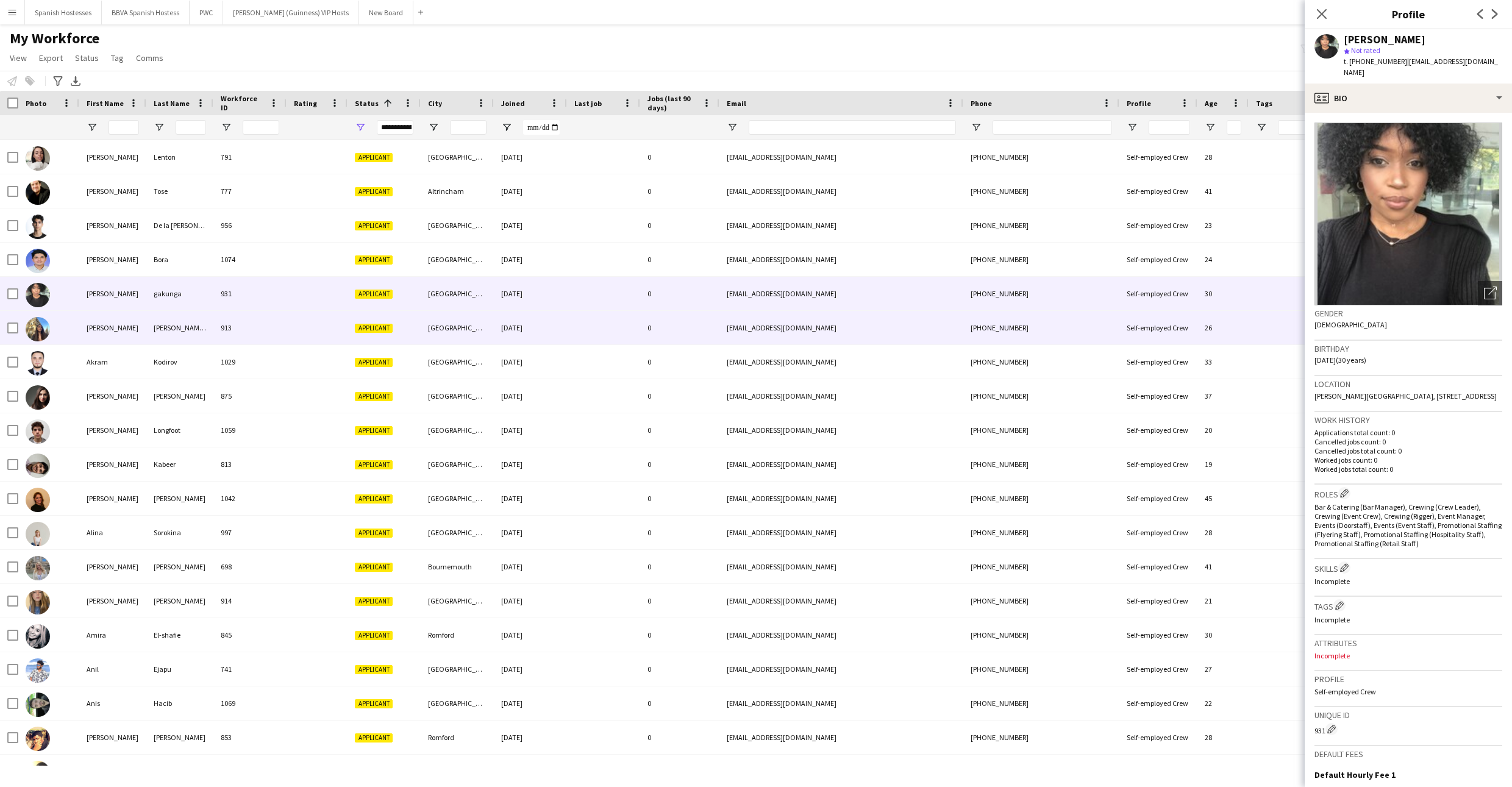
click at [166, 324] on div "[PERSON_NAME][GEOGRAPHIC_DATA]" at bounding box center [179, 328] width 67 height 34
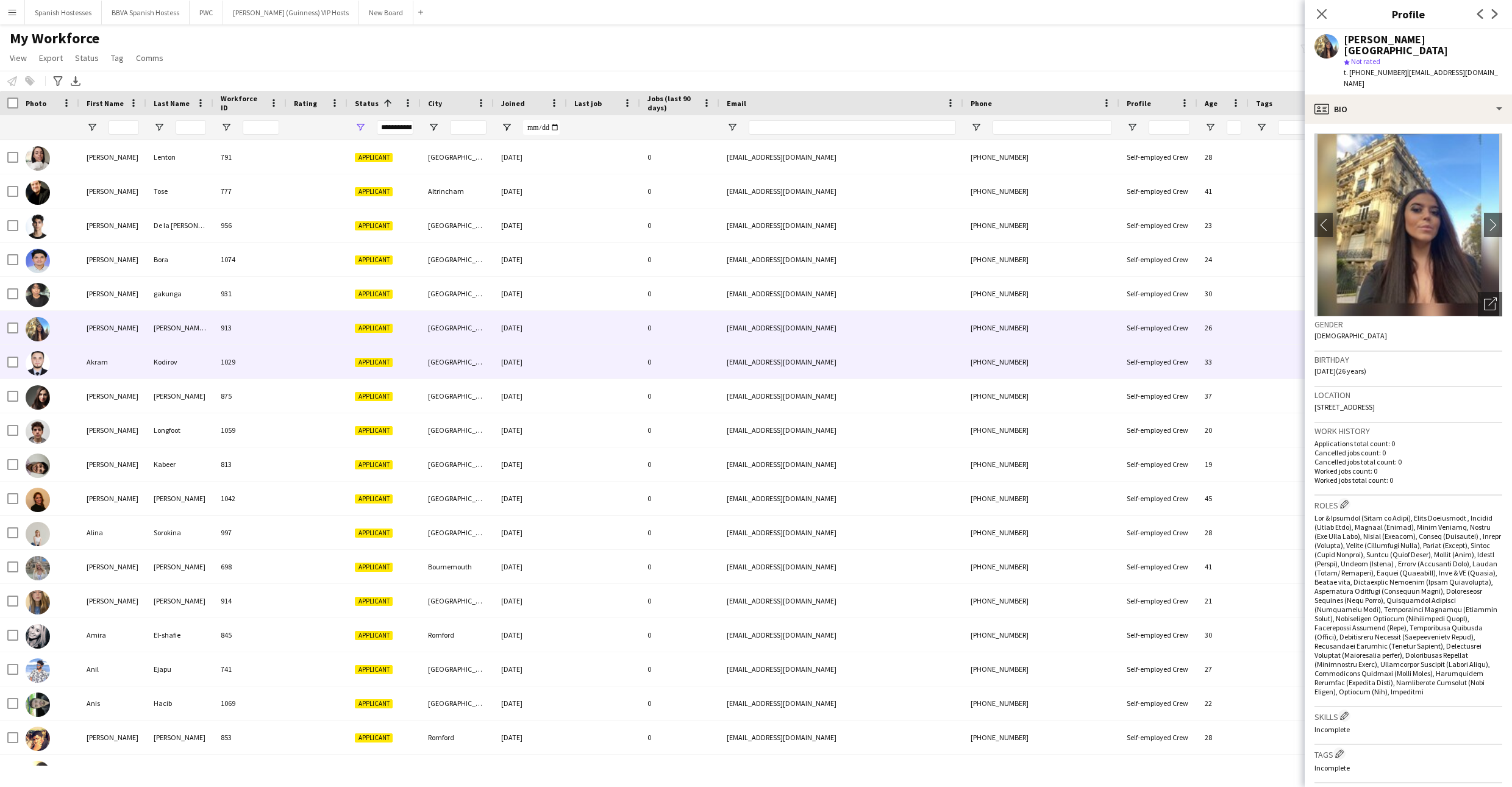
click at [166, 357] on div "Kodirov" at bounding box center [179, 362] width 67 height 34
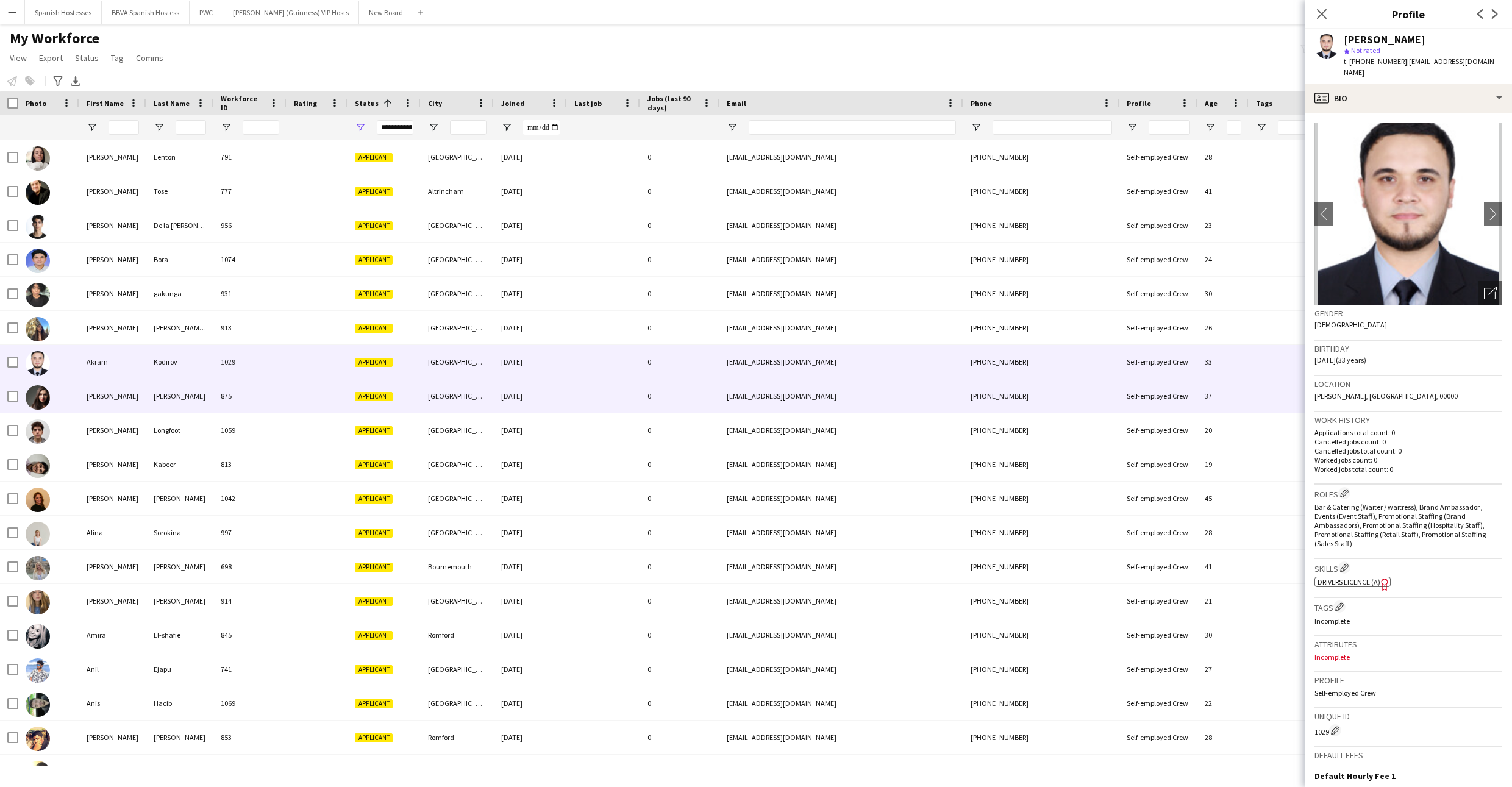
click at [166, 387] on div "[PERSON_NAME]" at bounding box center [179, 396] width 67 height 34
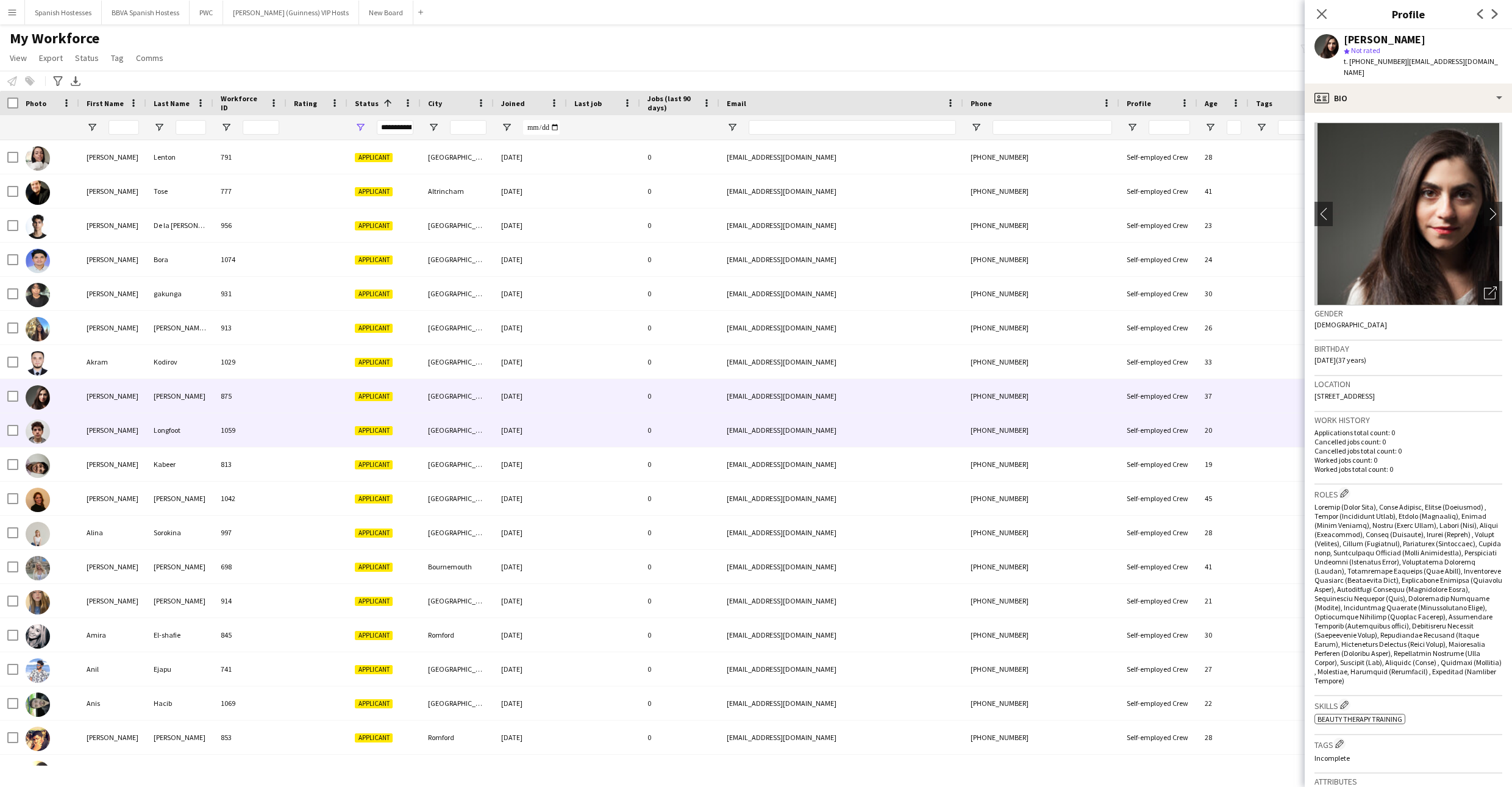
click at [164, 424] on div "Longfoot" at bounding box center [179, 430] width 67 height 34
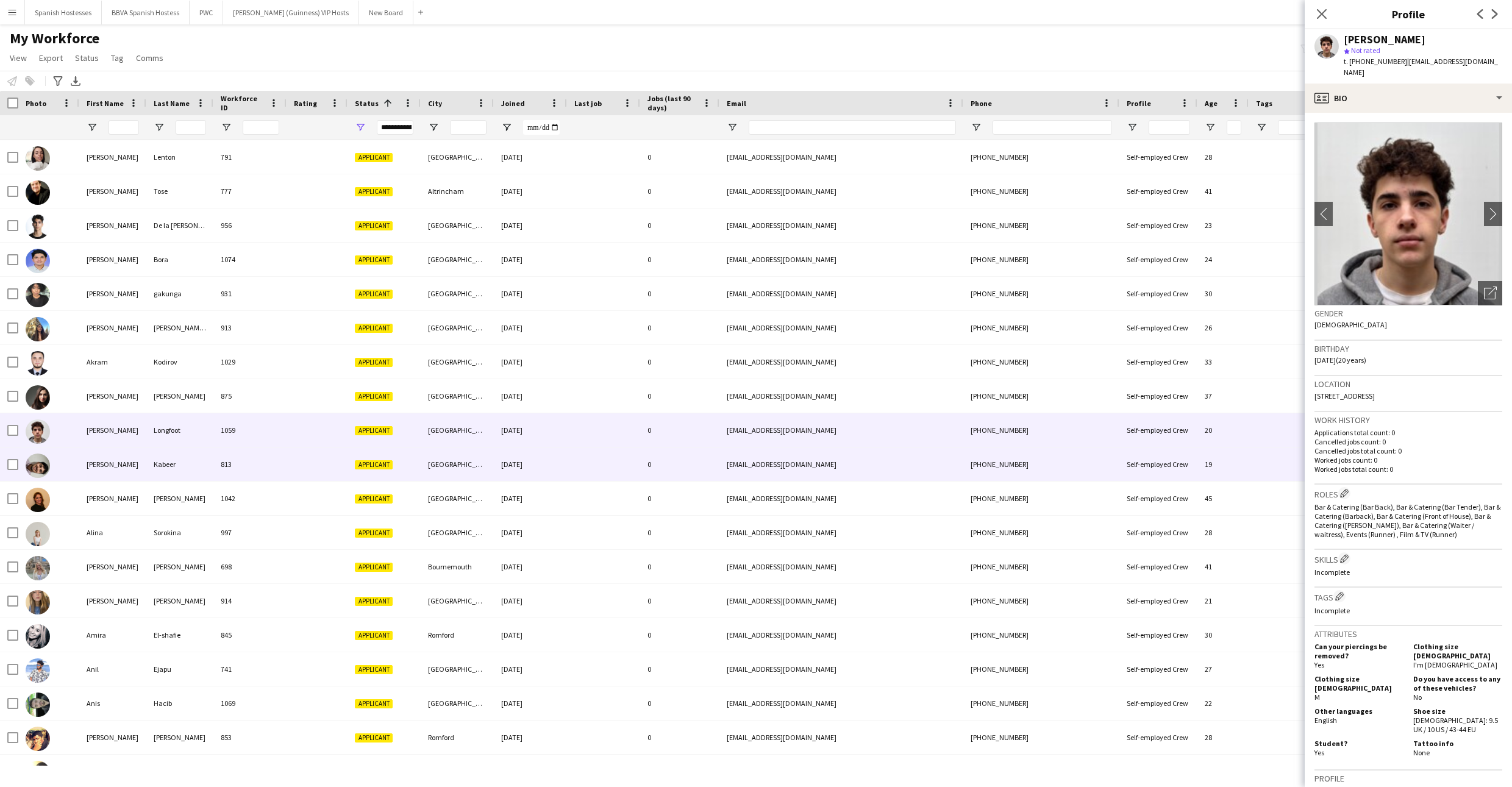
click at [165, 466] on div "Kabeer" at bounding box center [179, 464] width 67 height 34
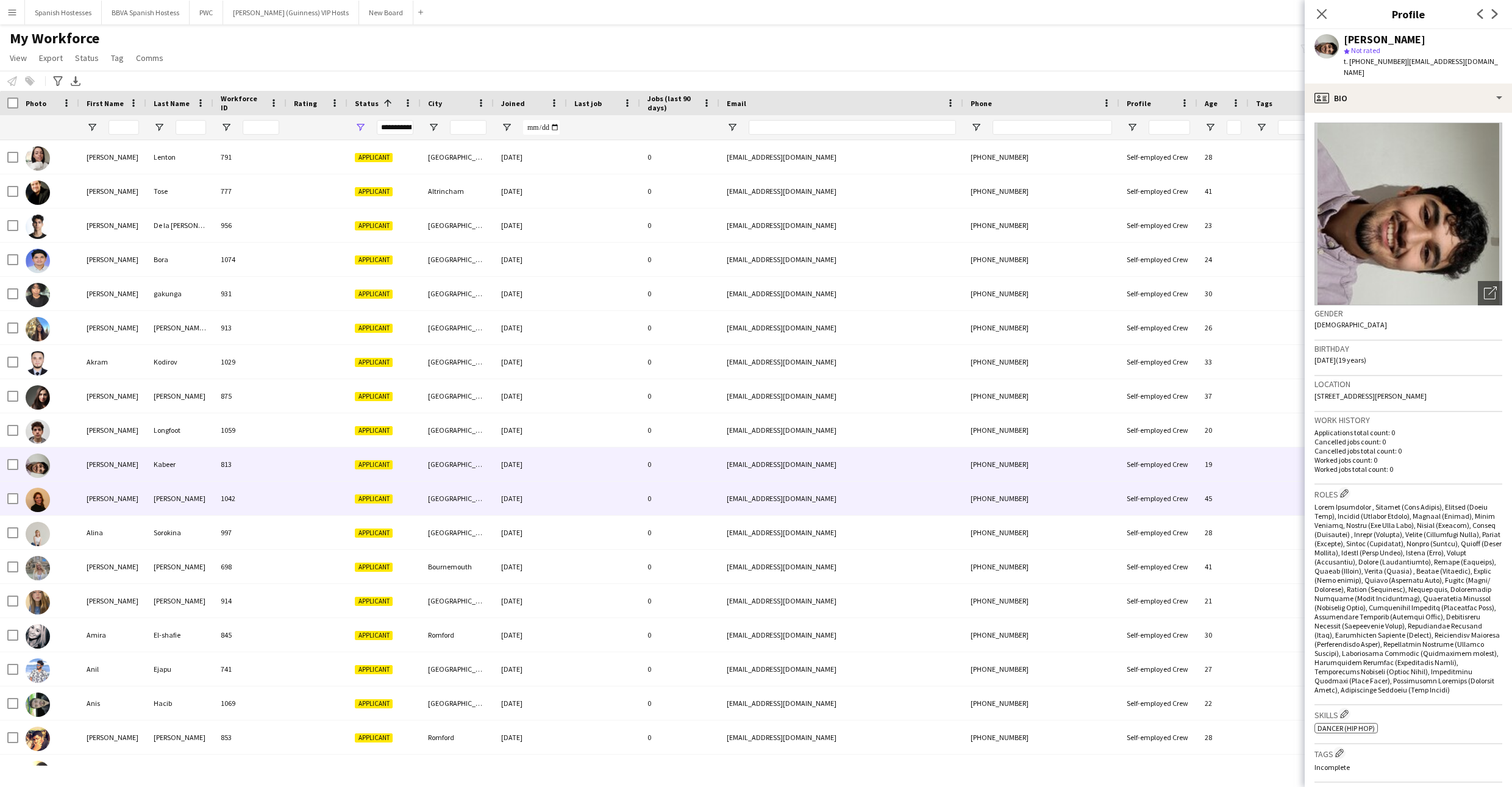
click at [163, 513] on div "[PERSON_NAME]" at bounding box center [179, 498] width 67 height 34
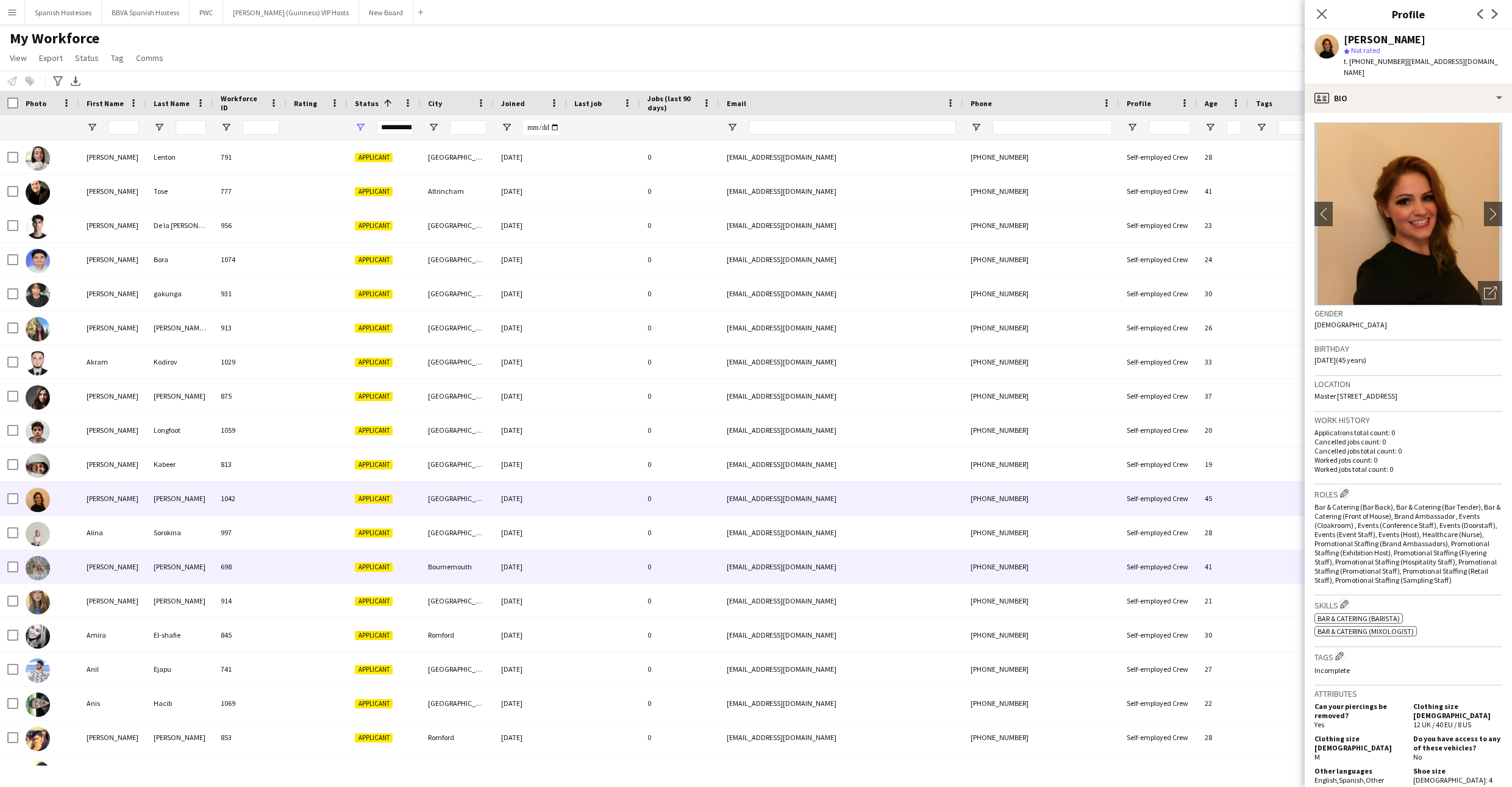
click at [163, 552] on div "[PERSON_NAME]" at bounding box center [179, 567] width 67 height 34
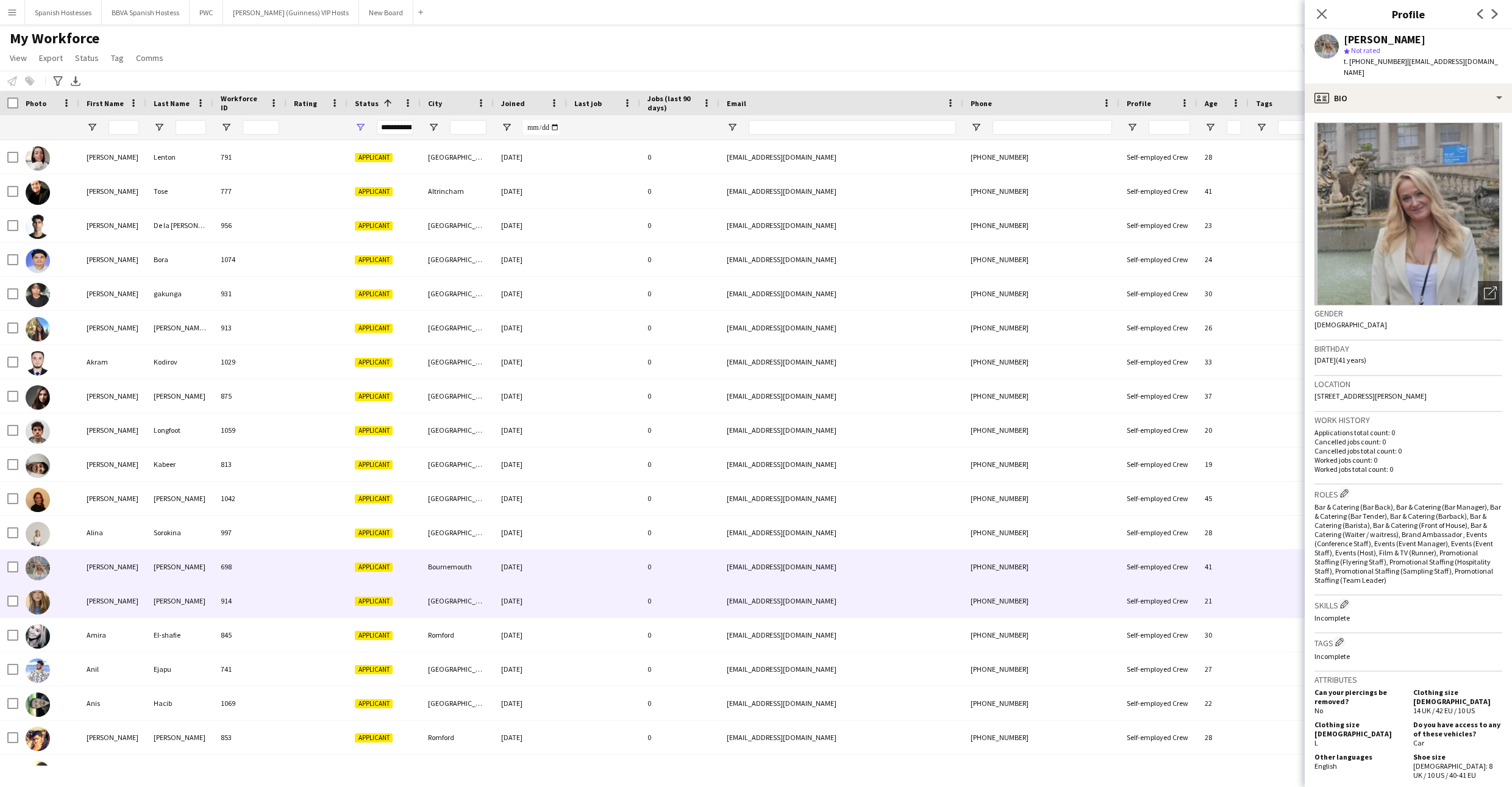
click at [161, 593] on div "[PERSON_NAME]" at bounding box center [179, 600] width 67 height 34
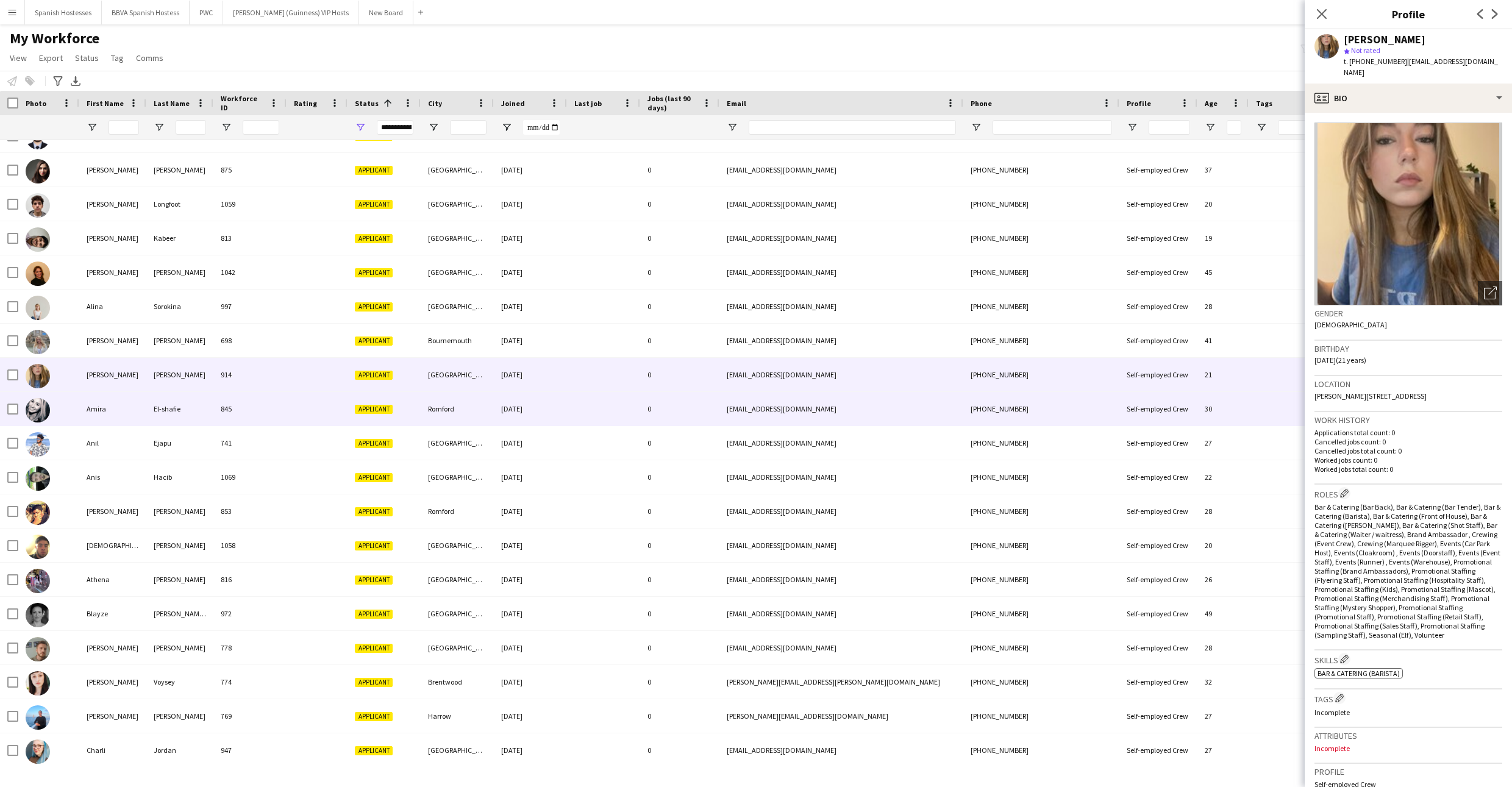
click at [161, 426] on div "[PERSON_NAME]-[PERSON_NAME] 845 Applicant [GEOGRAPHIC_DATA] [DATE] 0 [EMAIL_ADD…" at bounding box center [660, 409] width 1322 height 34
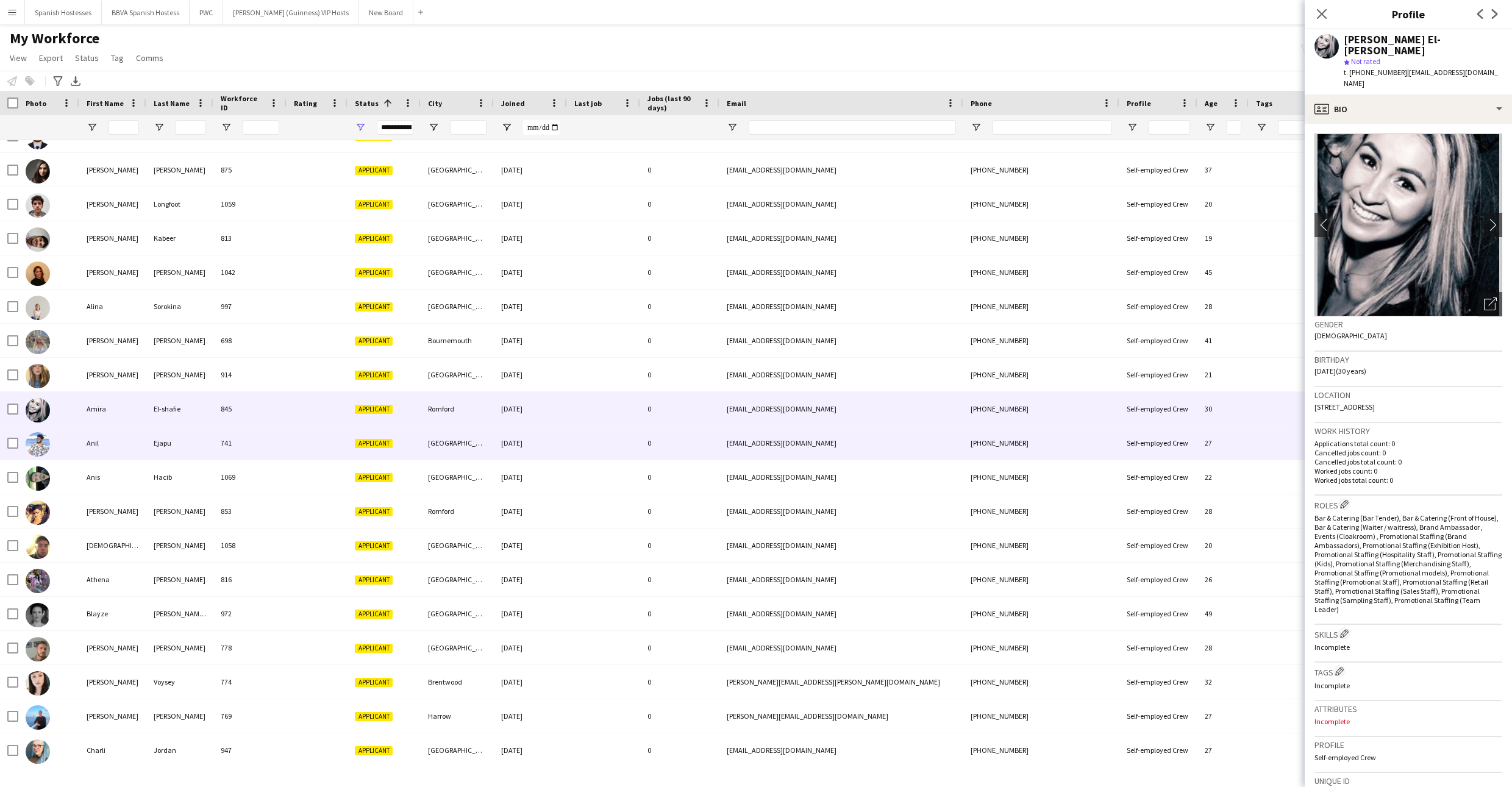
click at [163, 444] on div "Ejapu" at bounding box center [179, 443] width 67 height 34
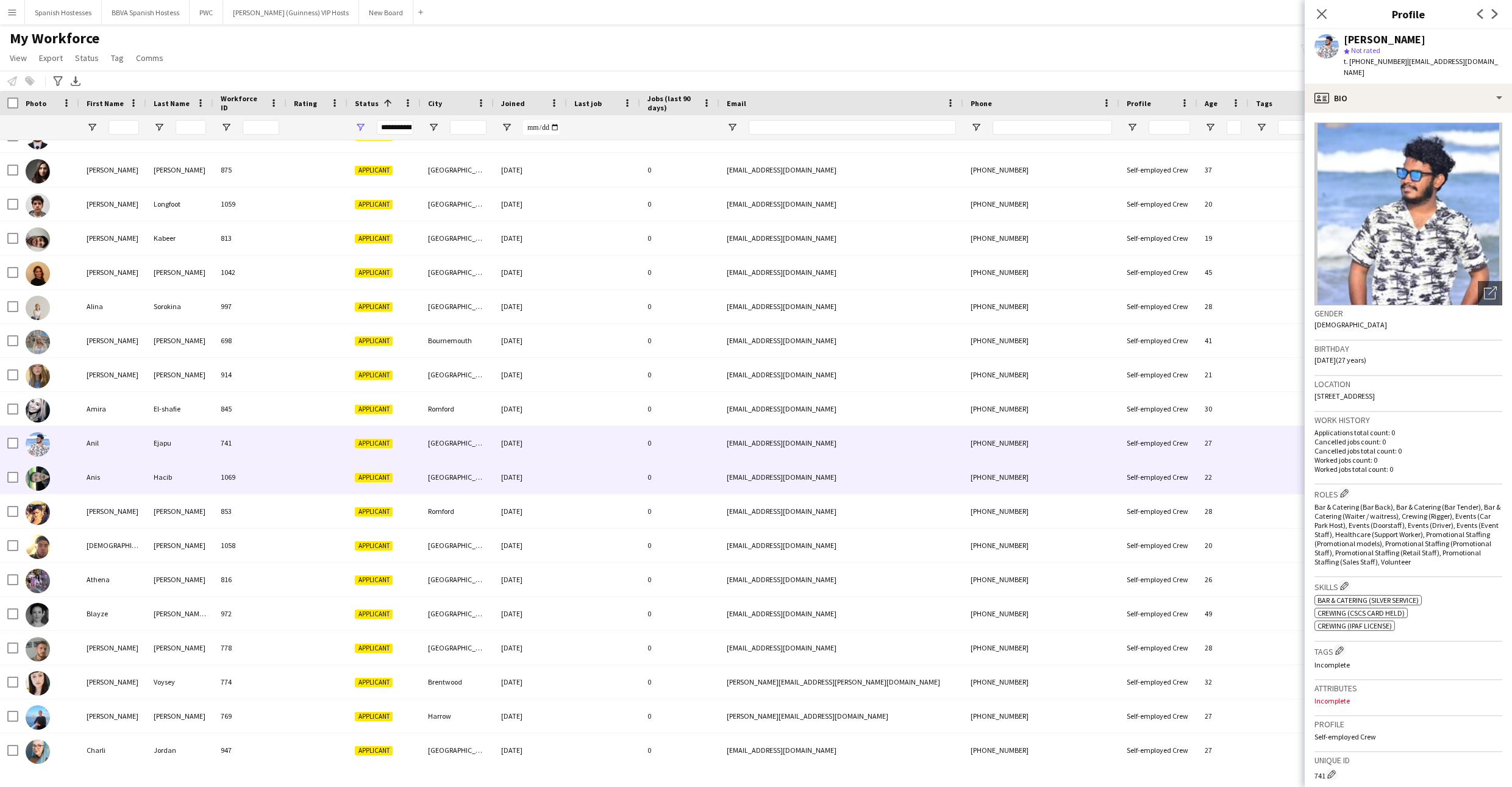
click at [163, 484] on div "Hacib" at bounding box center [179, 477] width 67 height 34
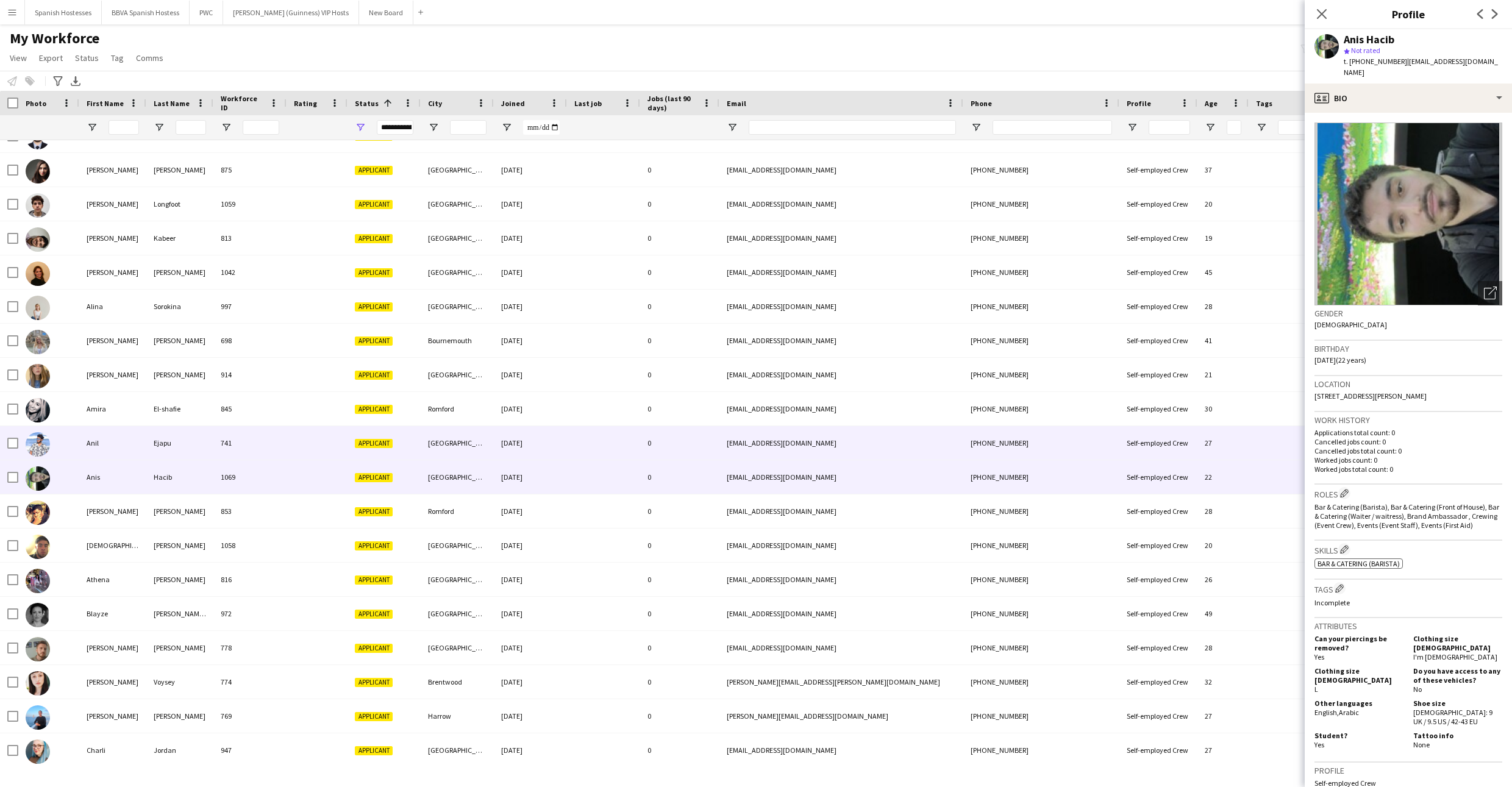
click at [164, 452] on div "Ejapu" at bounding box center [179, 443] width 67 height 34
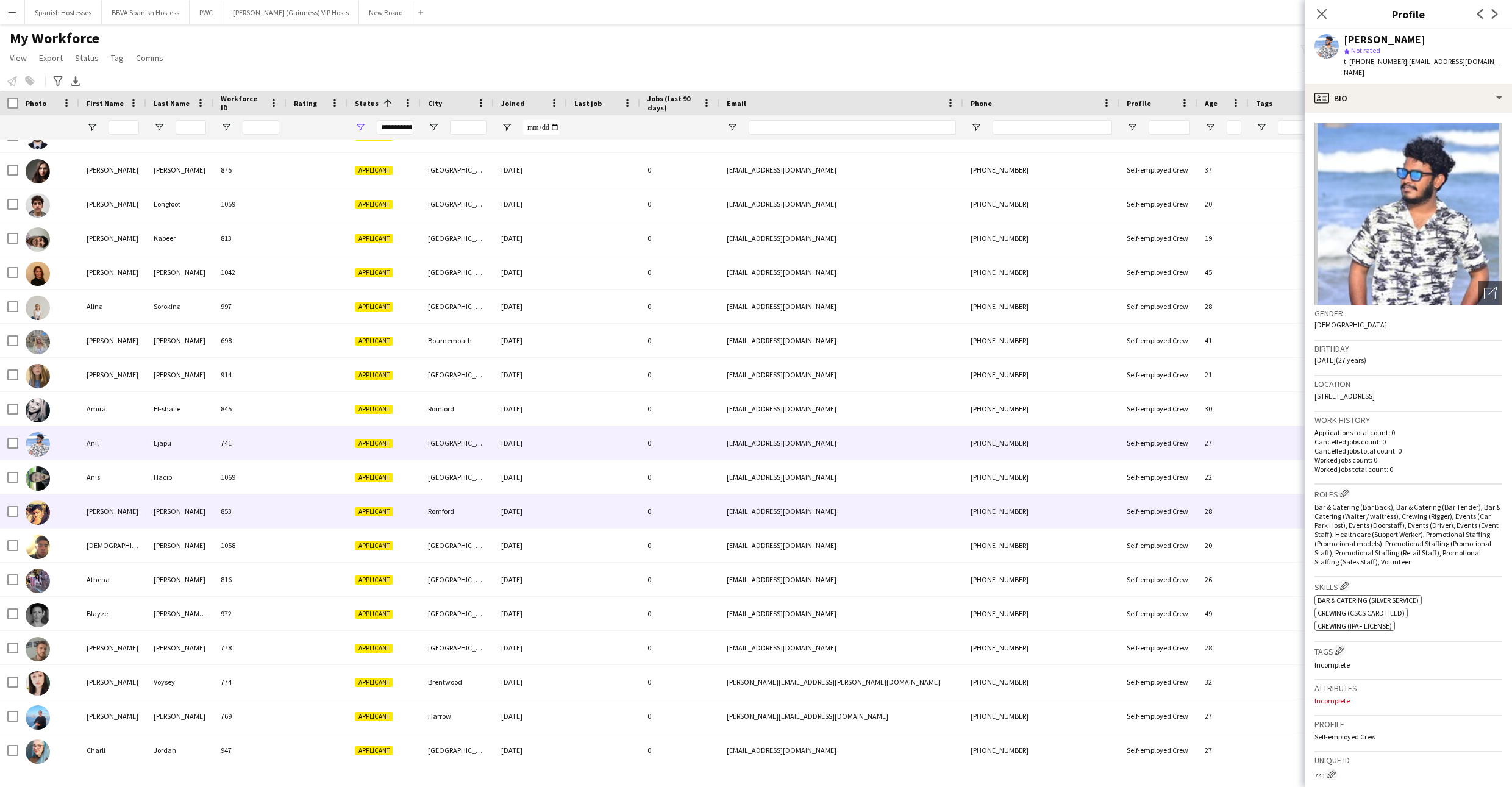
click at [162, 521] on div "[PERSON_NAME]" at bounding box center [179, 511] width 67 height 34
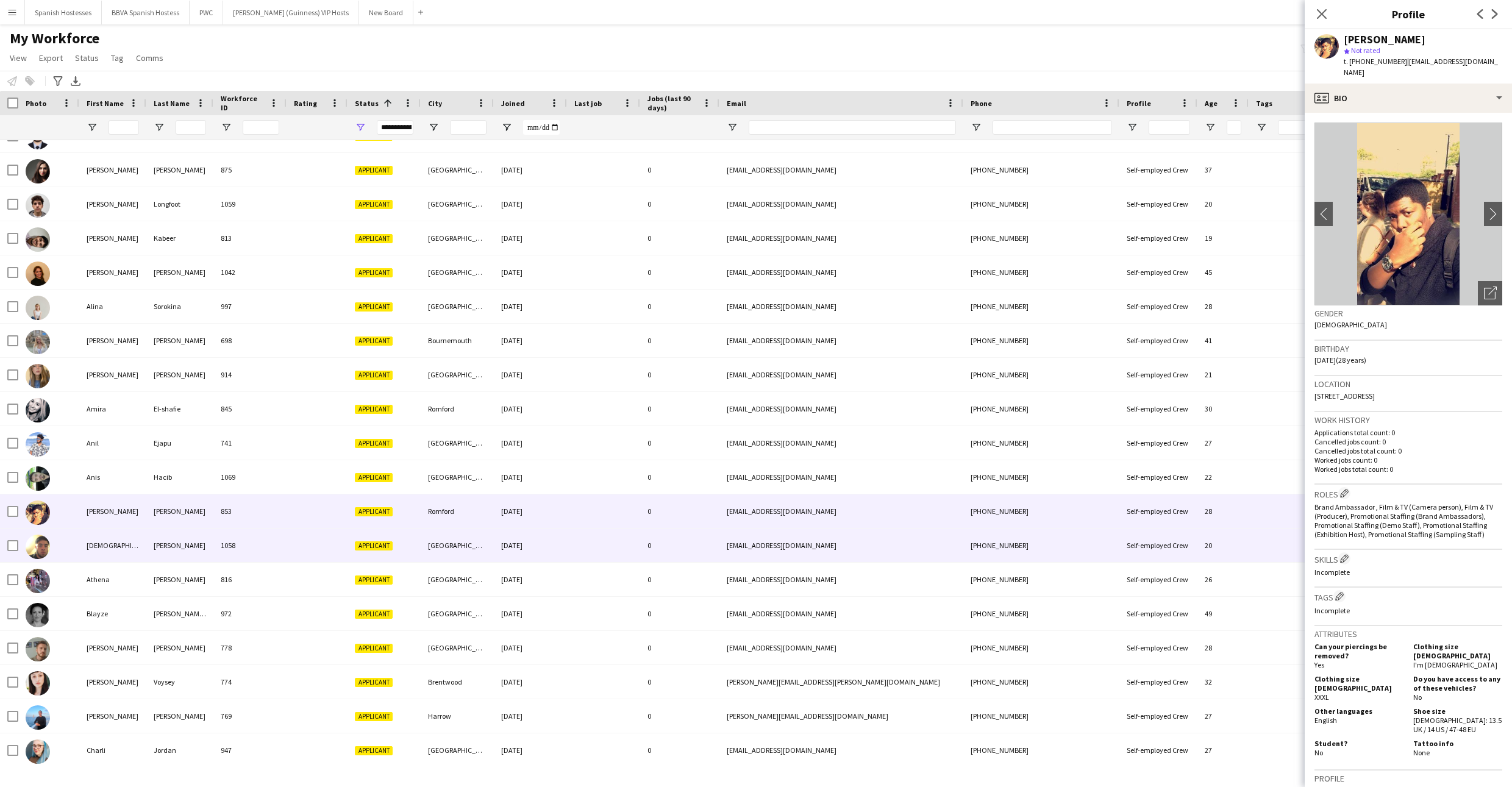
click at [161, 560] on div "[PERSON_NAME]" at bounding box center [179, 545] width 67 height 34
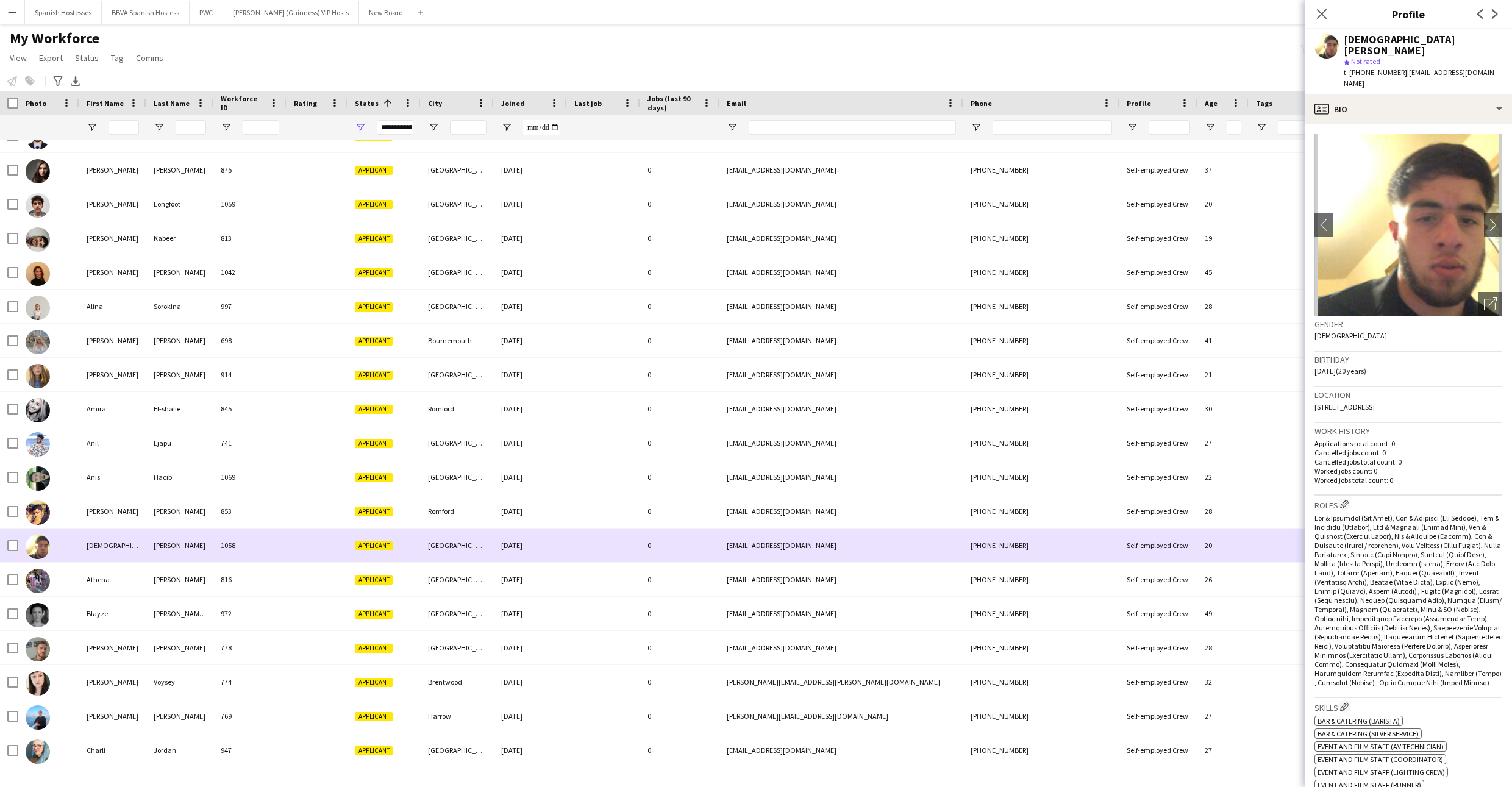
click at [161, 541] on div "[PERSON_NAME]" at bounding box center [179, 545] width 67 height 34
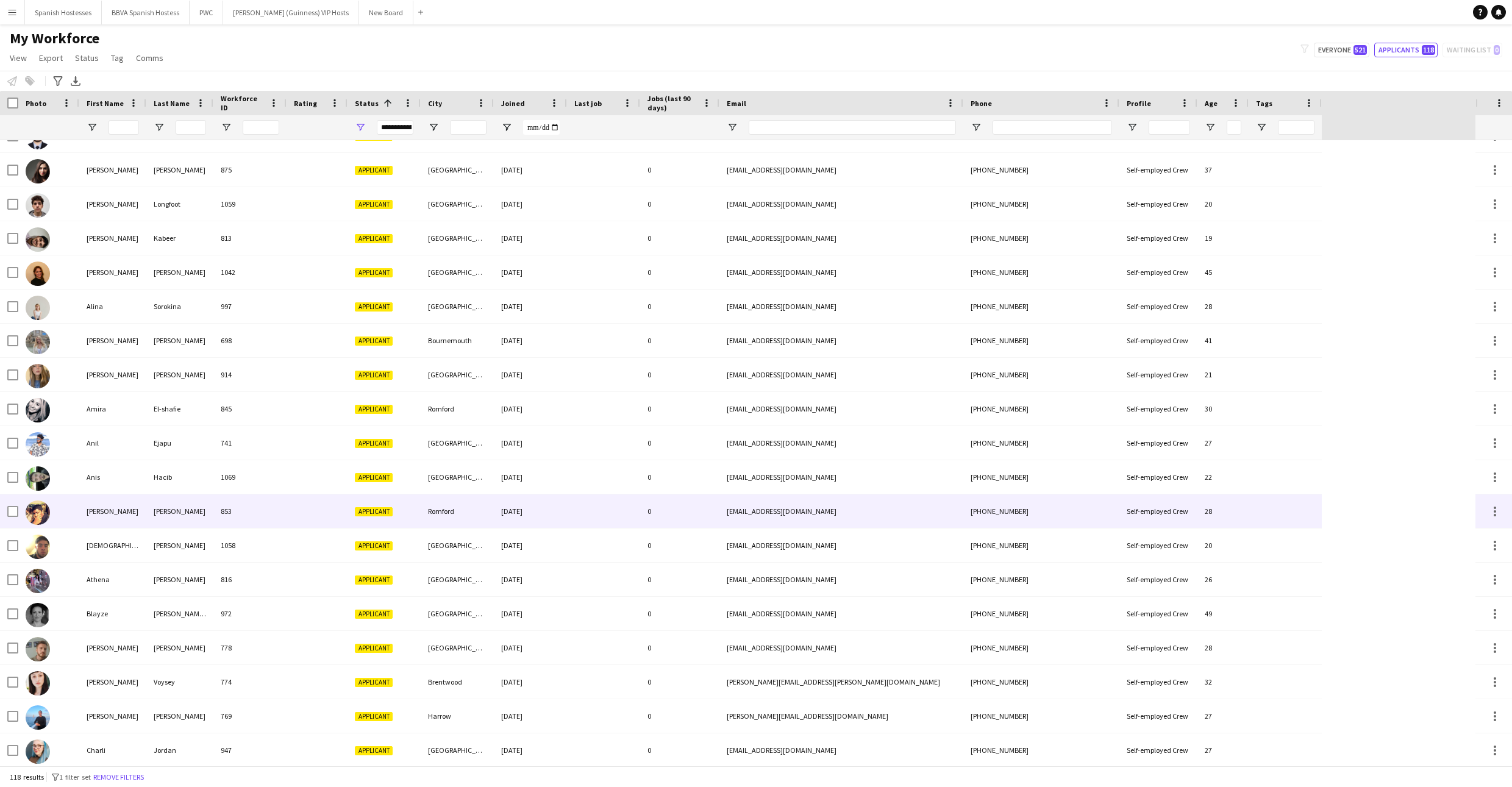
click at [163, 514] on div "[PERSON_NAME]" at bounding box center [179, 511] width 67 height 34
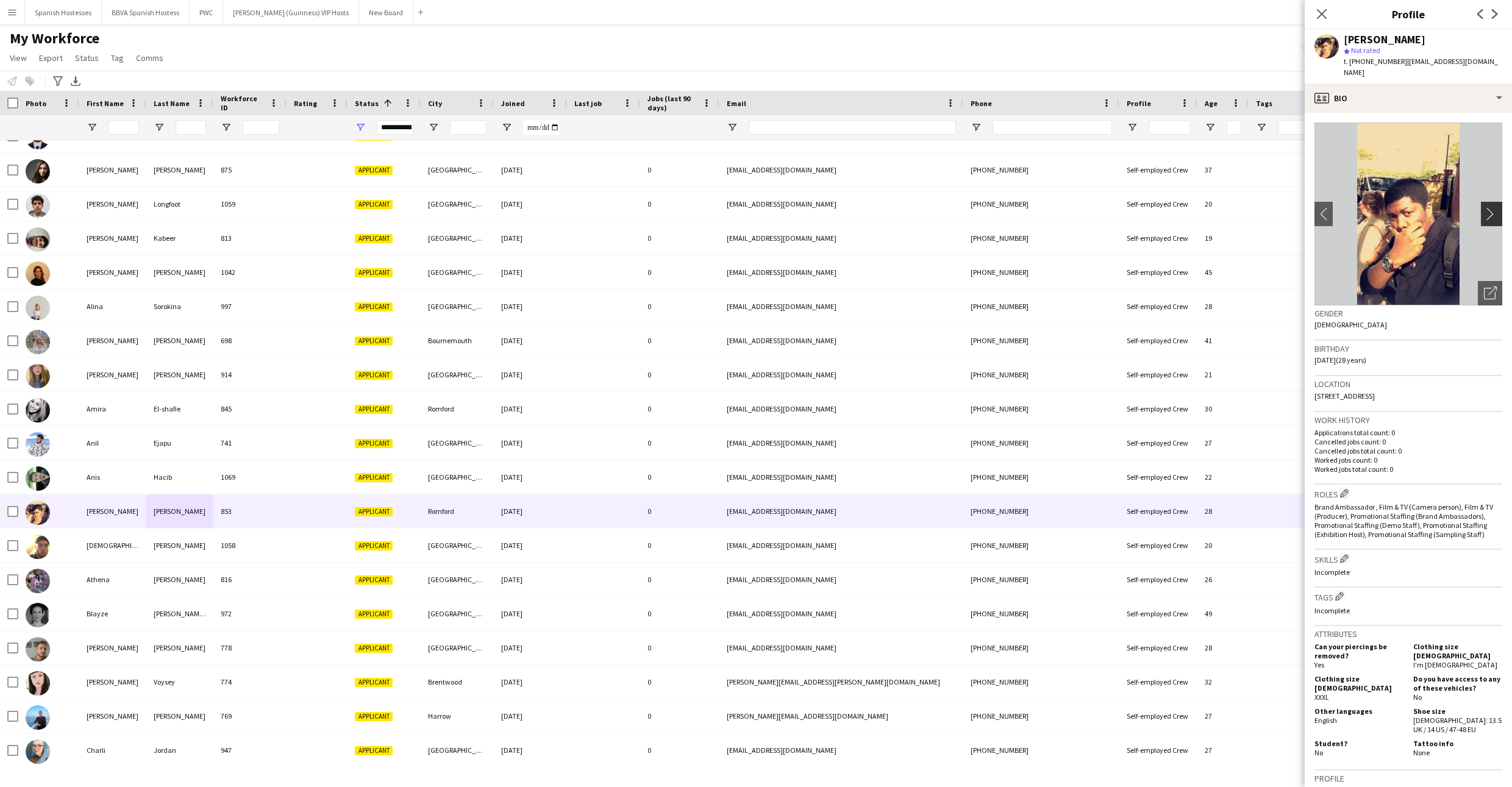
click at [766, 216] on app-icon "chevron-right" at bounding box center [1493, 214] width 19 height 13
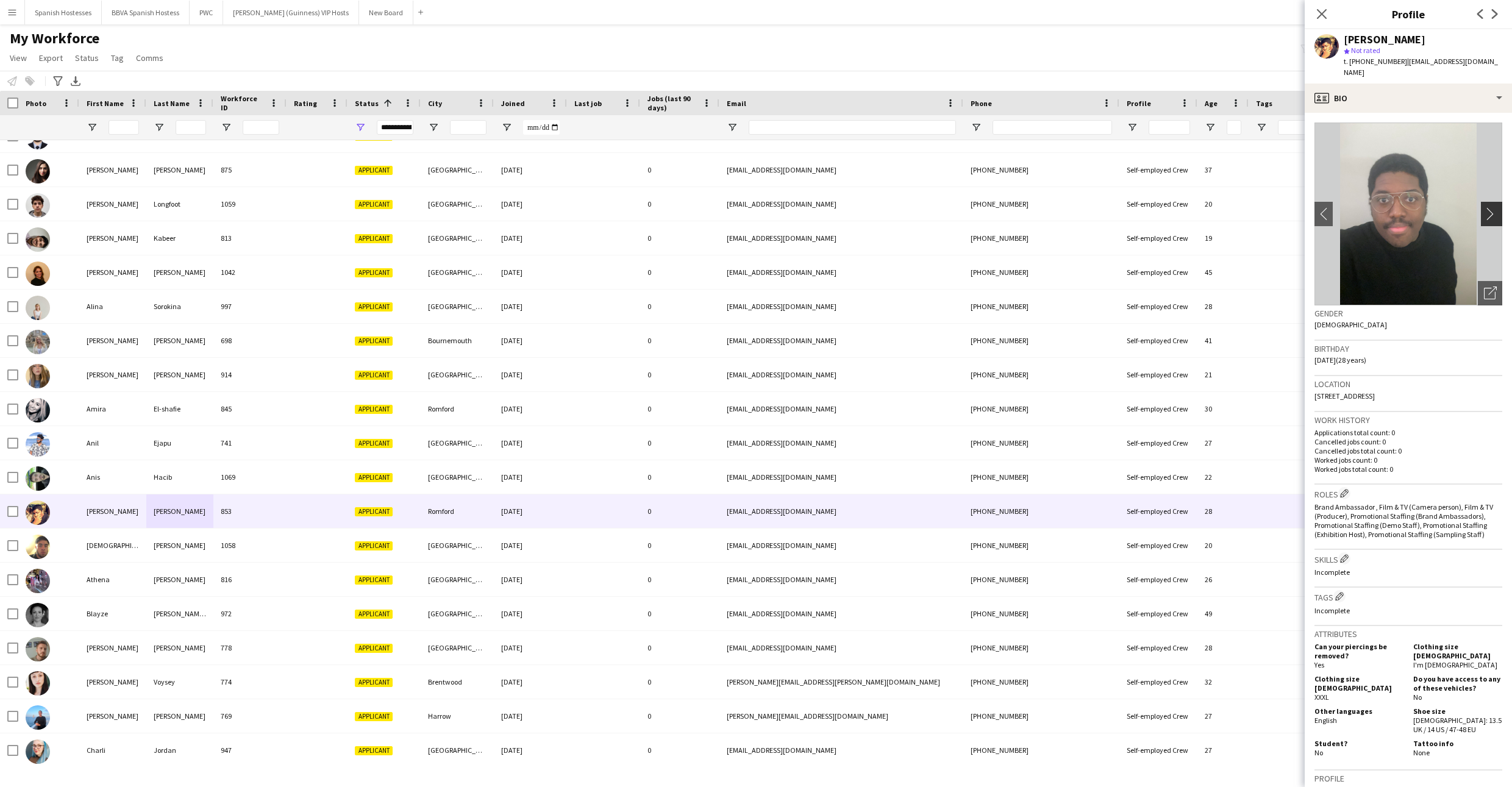
click at [766, 216] on app-icon "chevron-right" at bounding box center [1493, 214] width 19 height 13
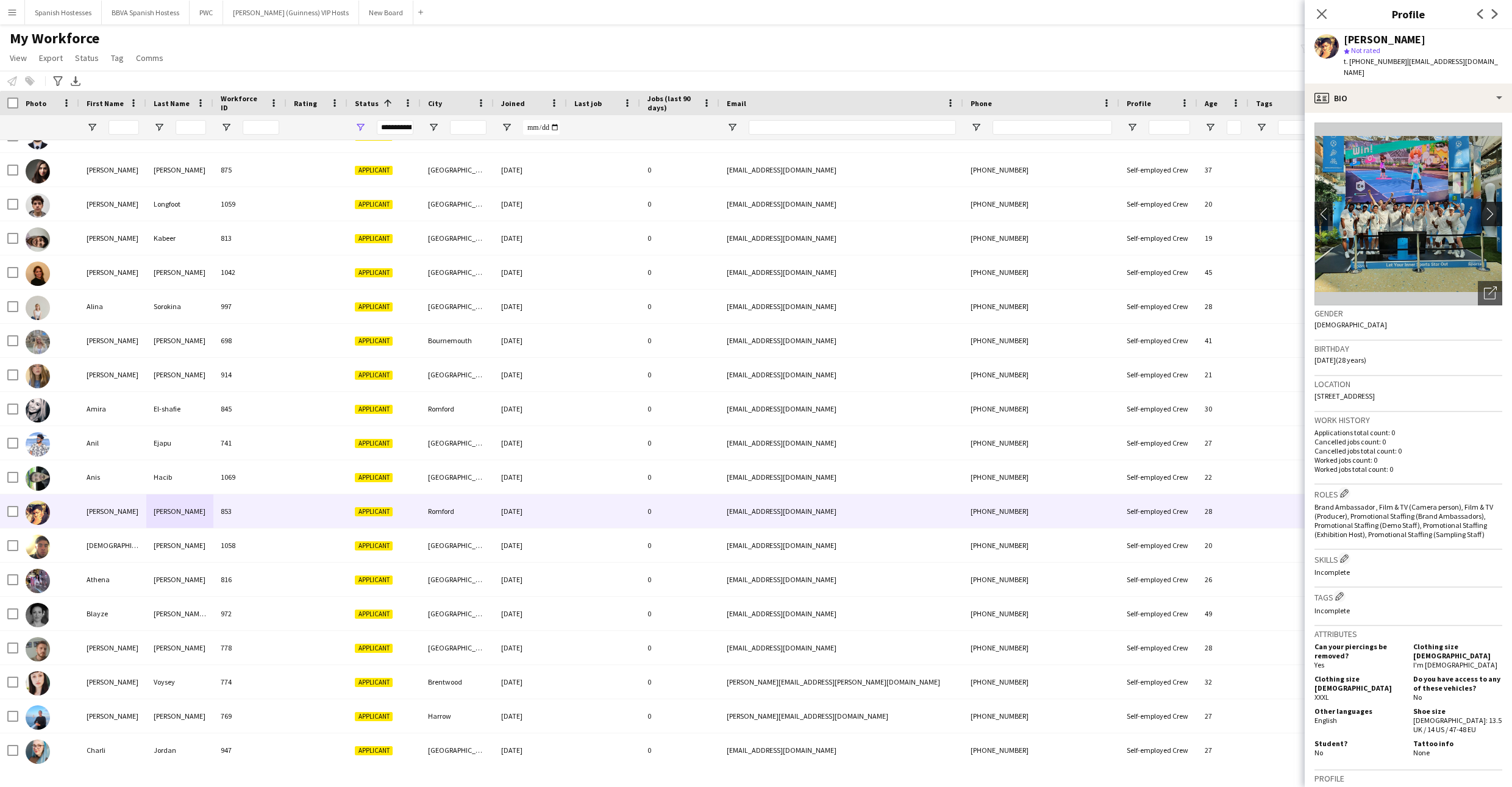
click at [766, 216] on app-icon "chevron-right" at bounding box center [1493, 214] width 19 height 13
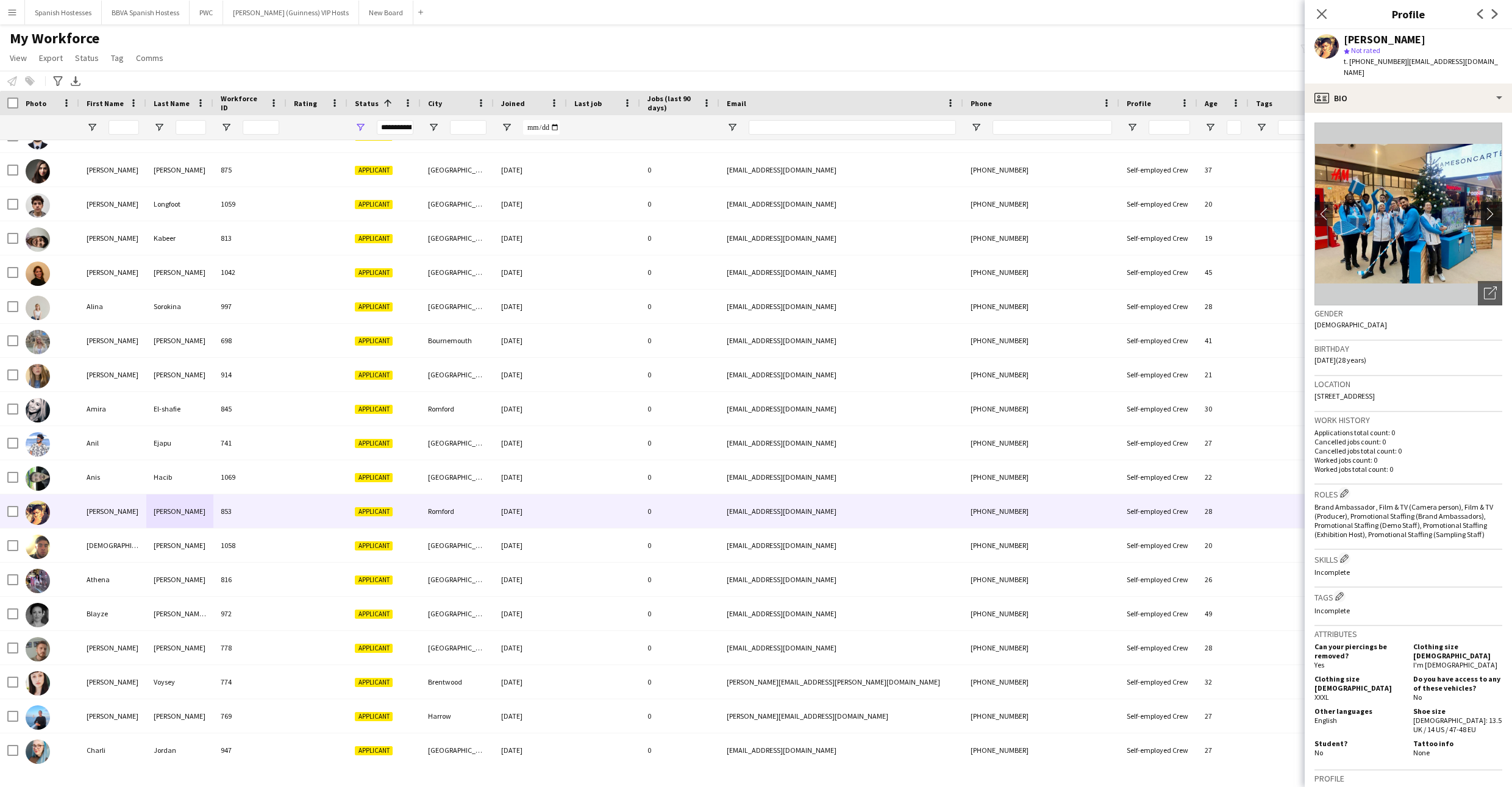
click at [766, 216] on app-icon "chevron-right" at bounding box center [1493, 214] width 19 height 13
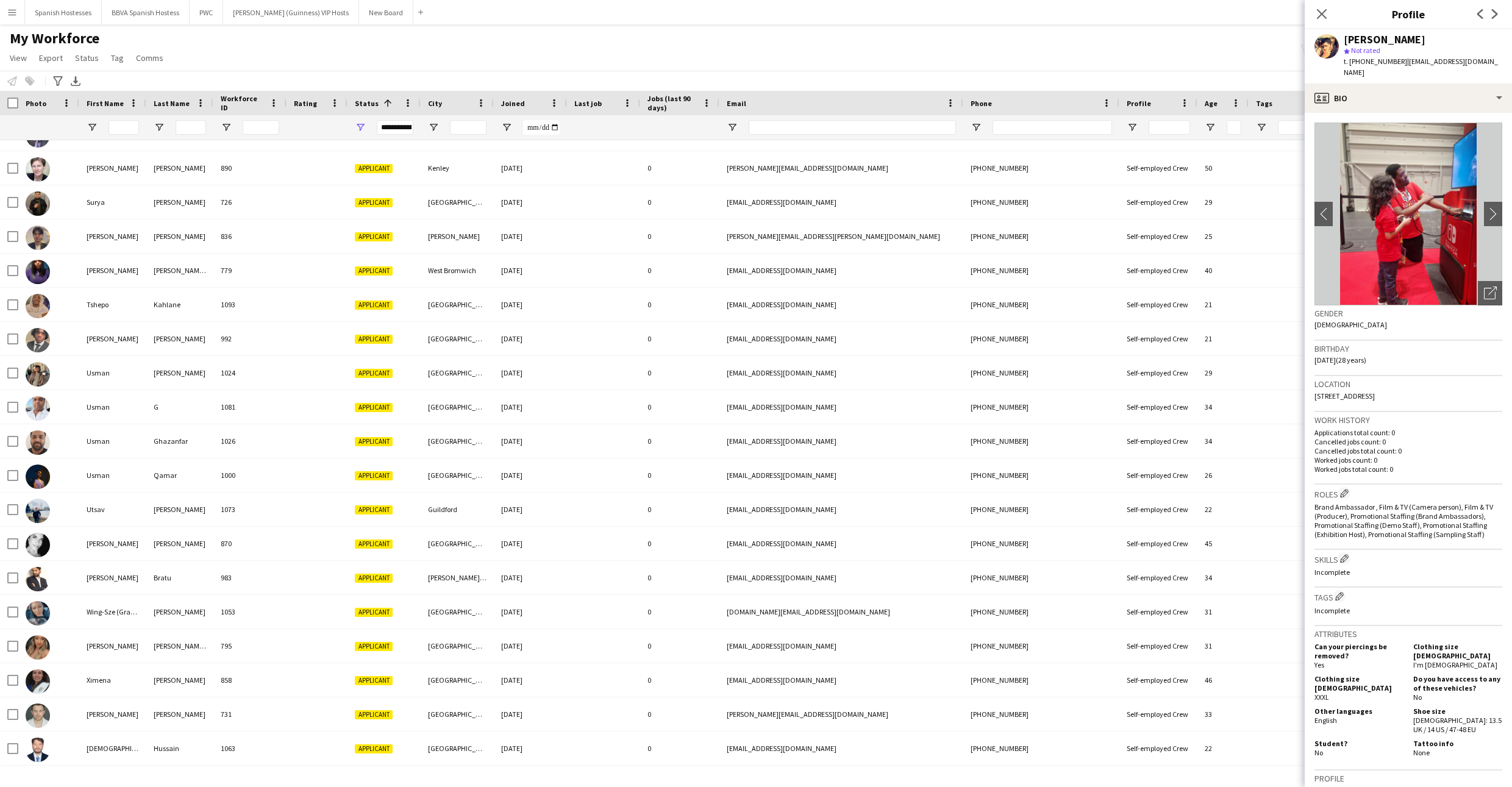
click at [14, 15] on app-icon "Menu" at bounding box center [12, 12] width 10 height 10
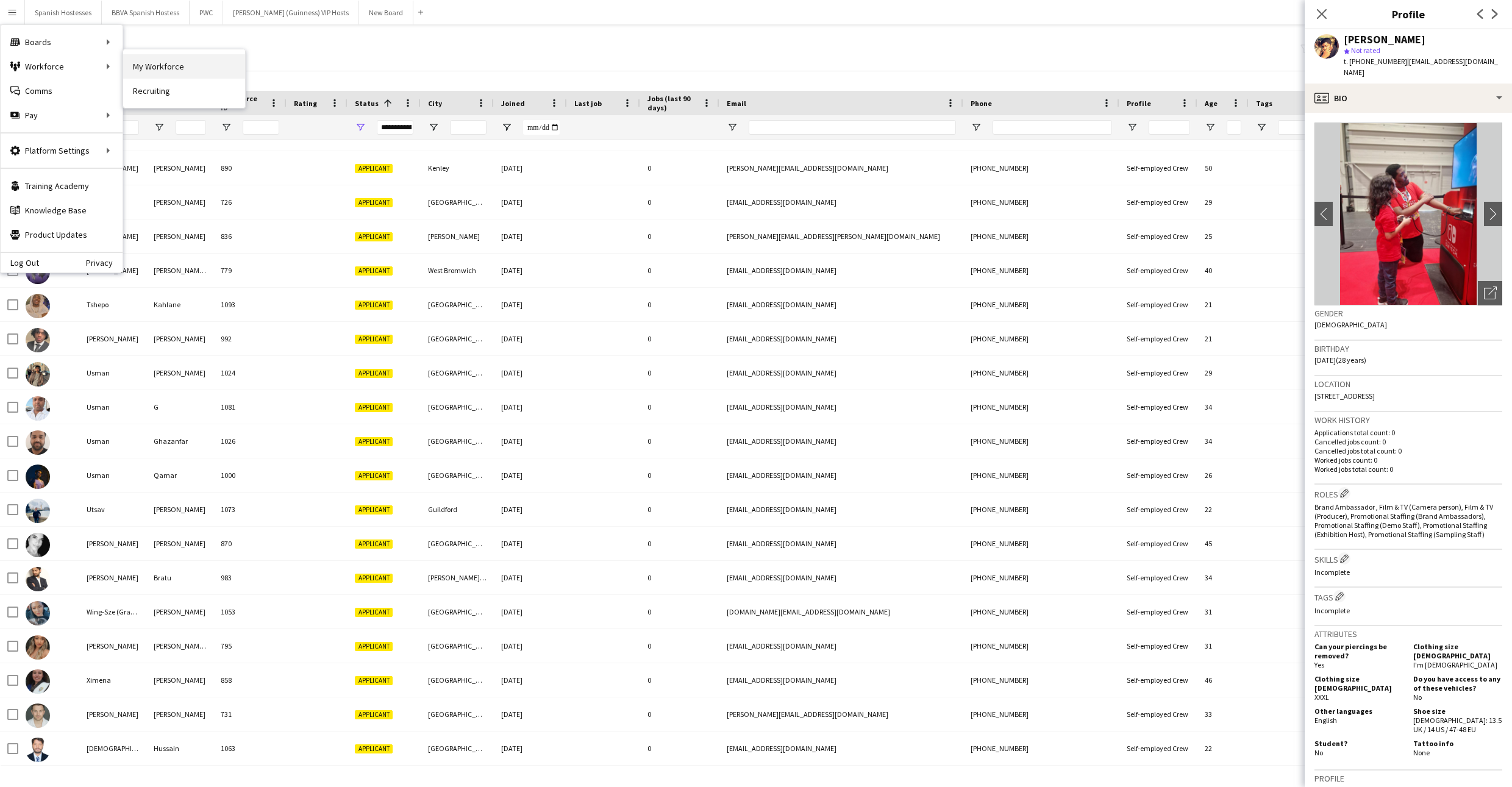
click at [136, 65] on link "My Workforce" at bounding box center [184, 66] width 122 height 25
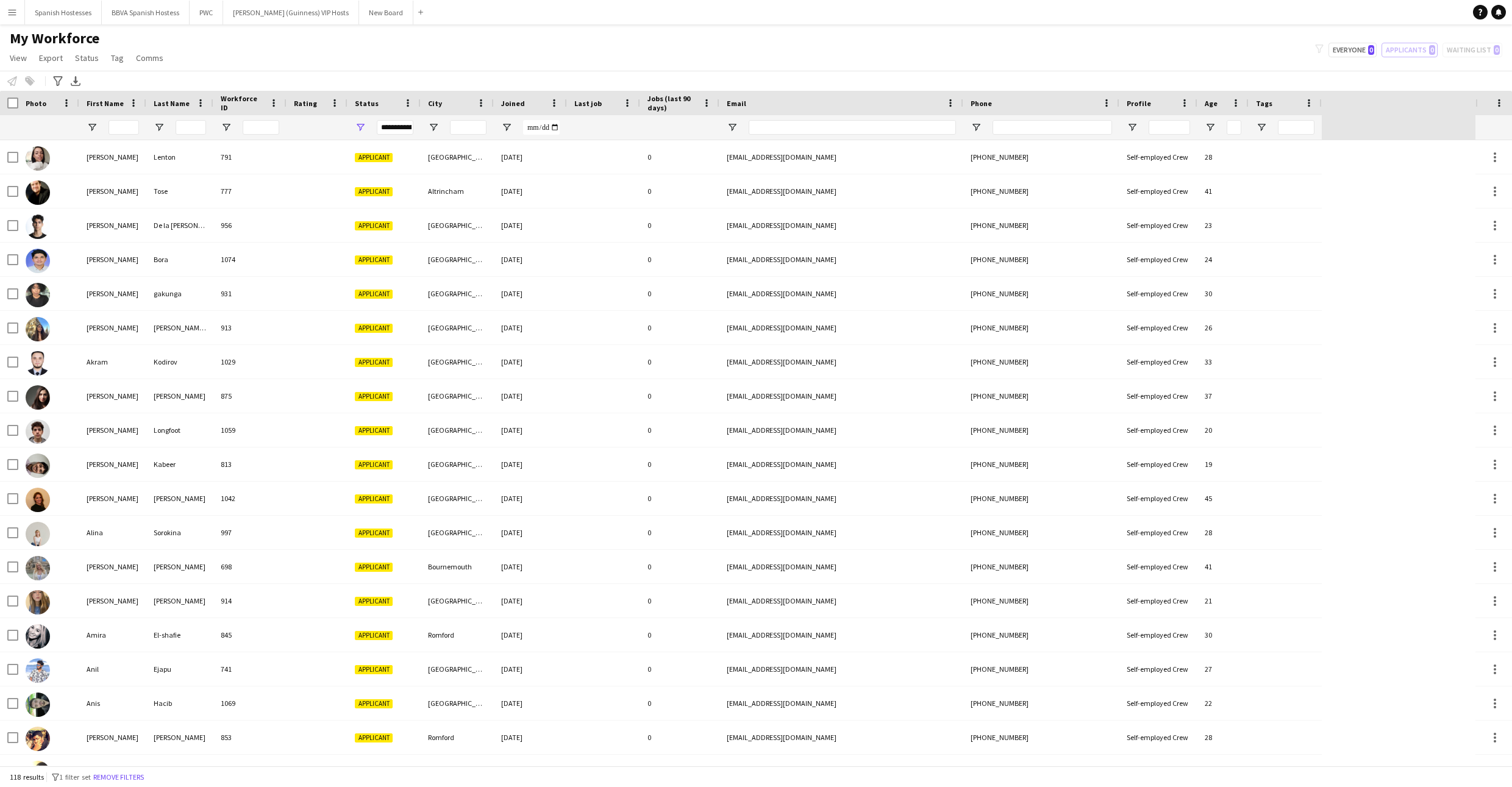
click at [396, 131] on div "**********" at bounding box center [395, 127] width 36 height 15
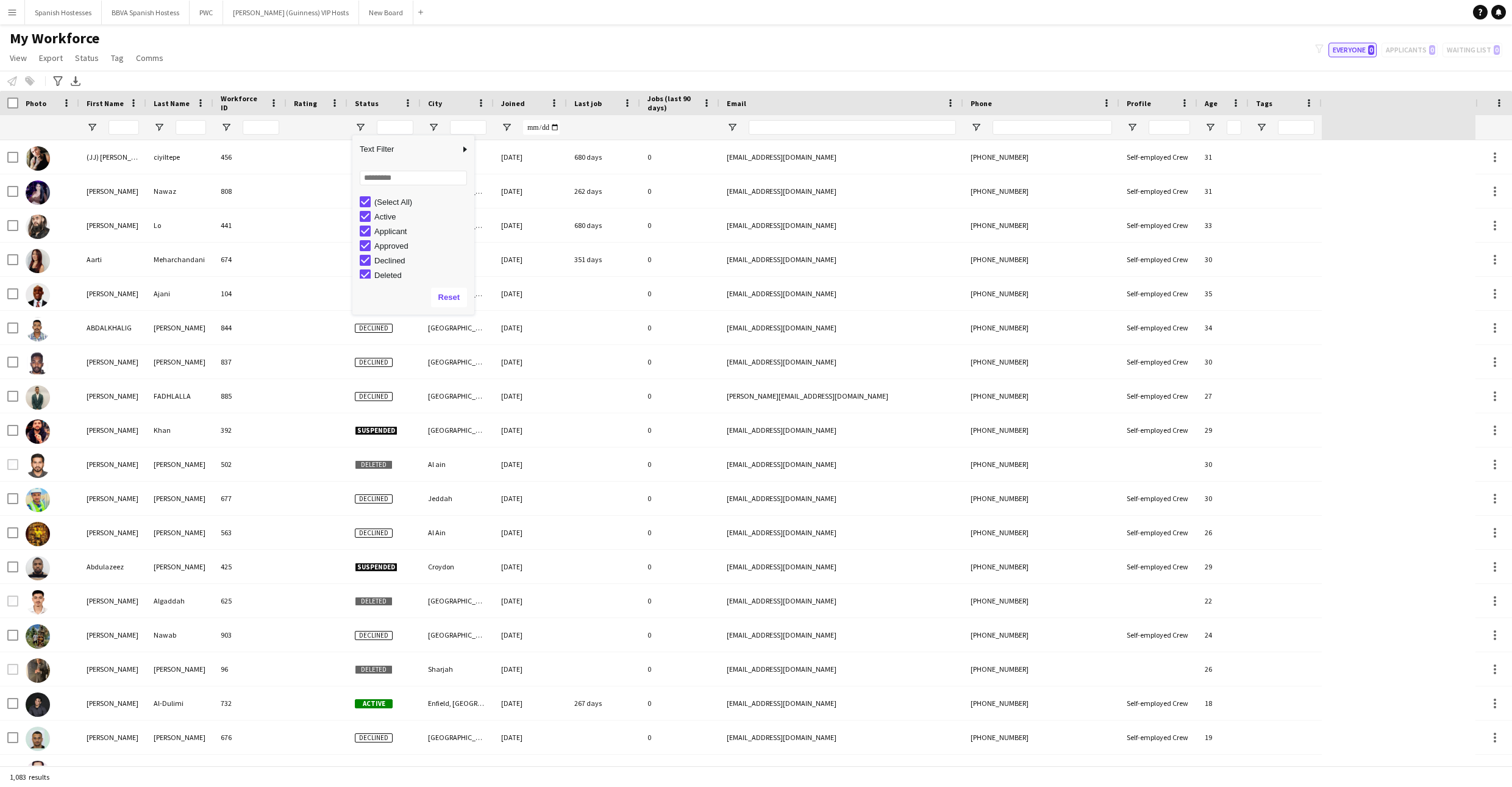
click at [766, 52] on button "Everyone 0" at bounding box center [1353, 50] width 48 height 15
type input "**********"
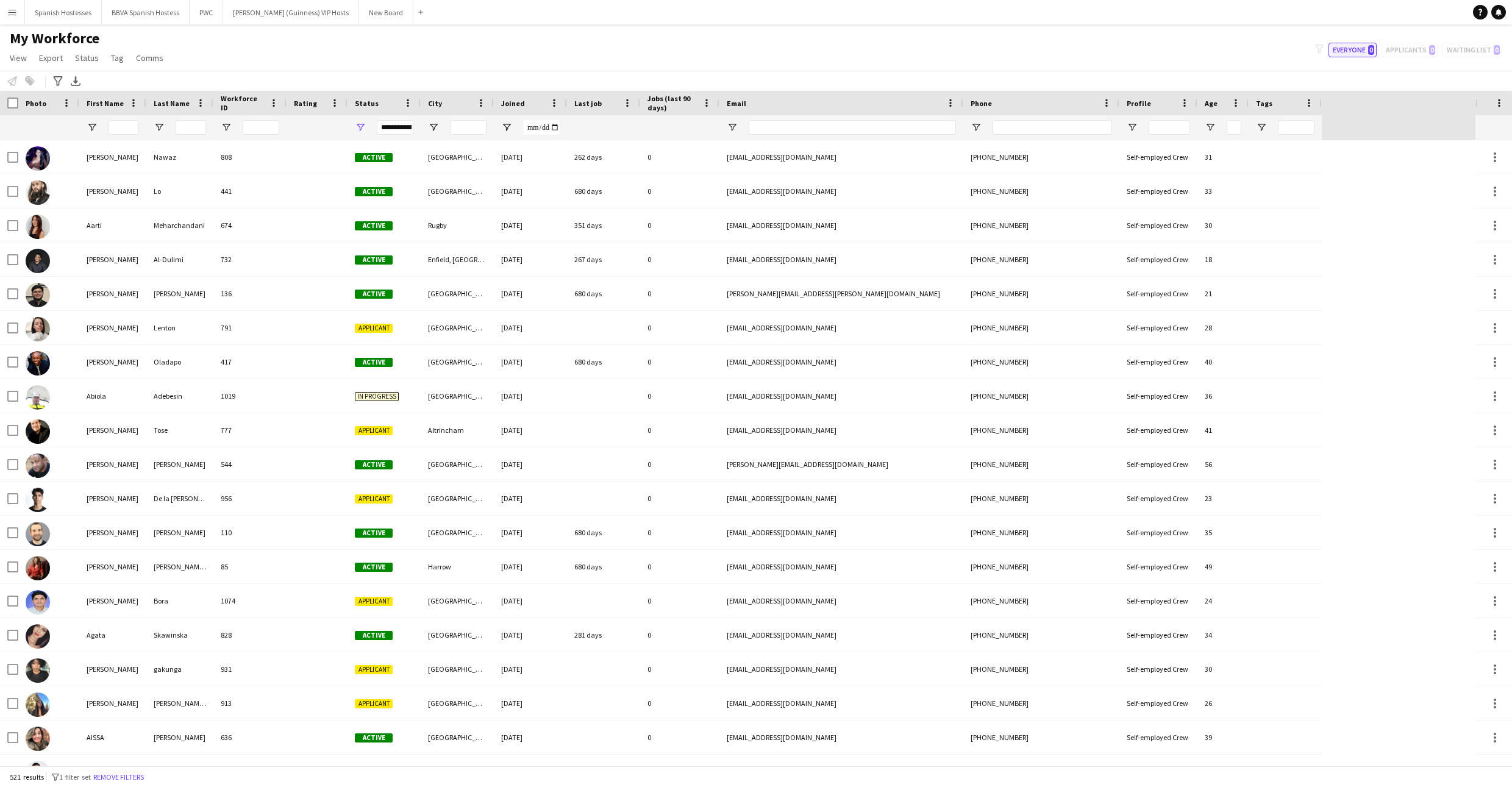
click at [766, 52] on button "Everyone 0" at bounding box center [1353, 50] width 48 height 15
click at [467, 125] on input "City Filter Input" at bounding box center [468, 127] width 36 height 15
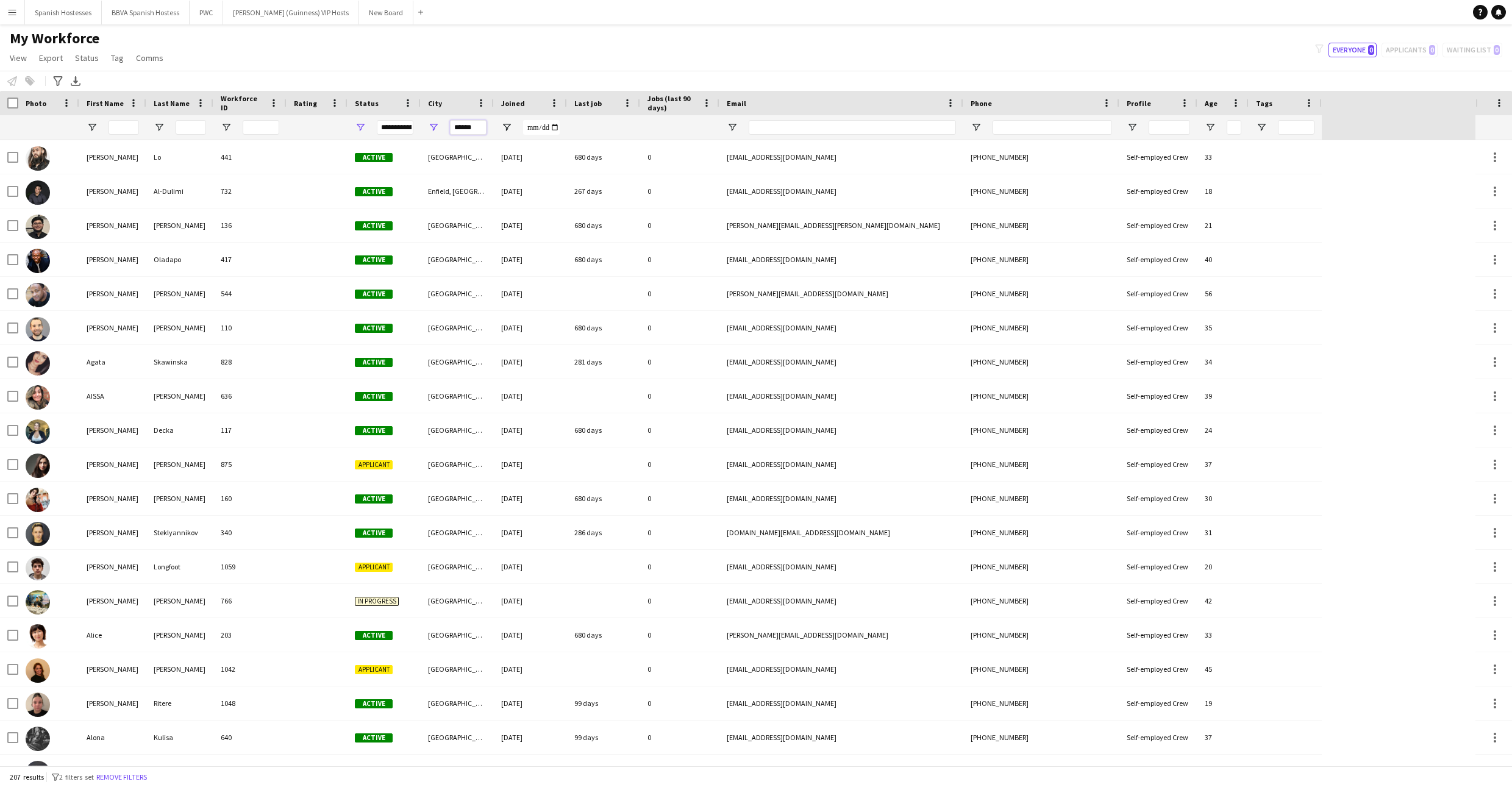
type input "******"
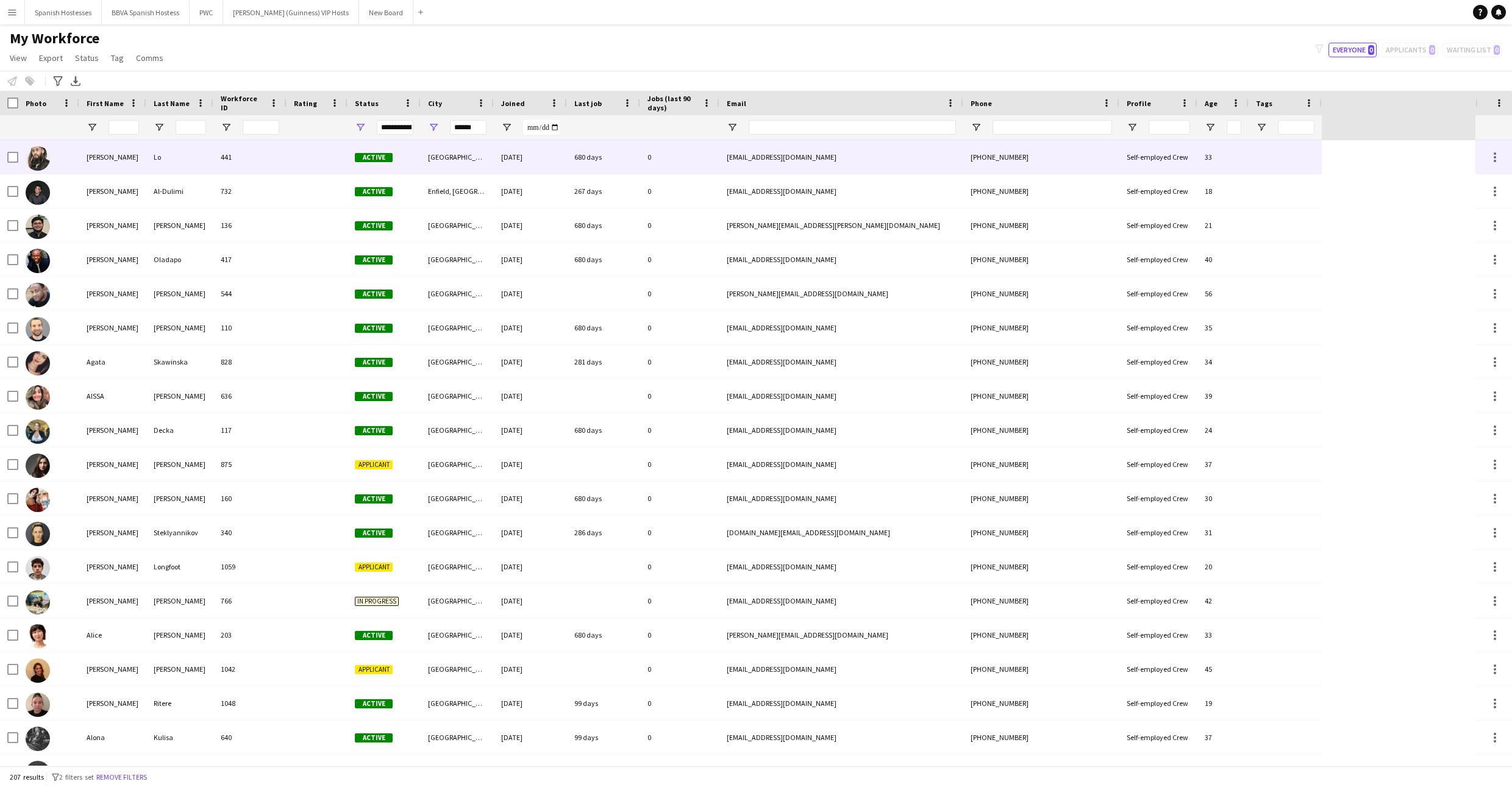
drag, startPoint x: 424, startPoint y: 144, endPoint x: 194, endPoint y: 166, distance: 231.0
click at [194, 166] on div "Lo" at bounding box center [179, 157] width 67 height 34
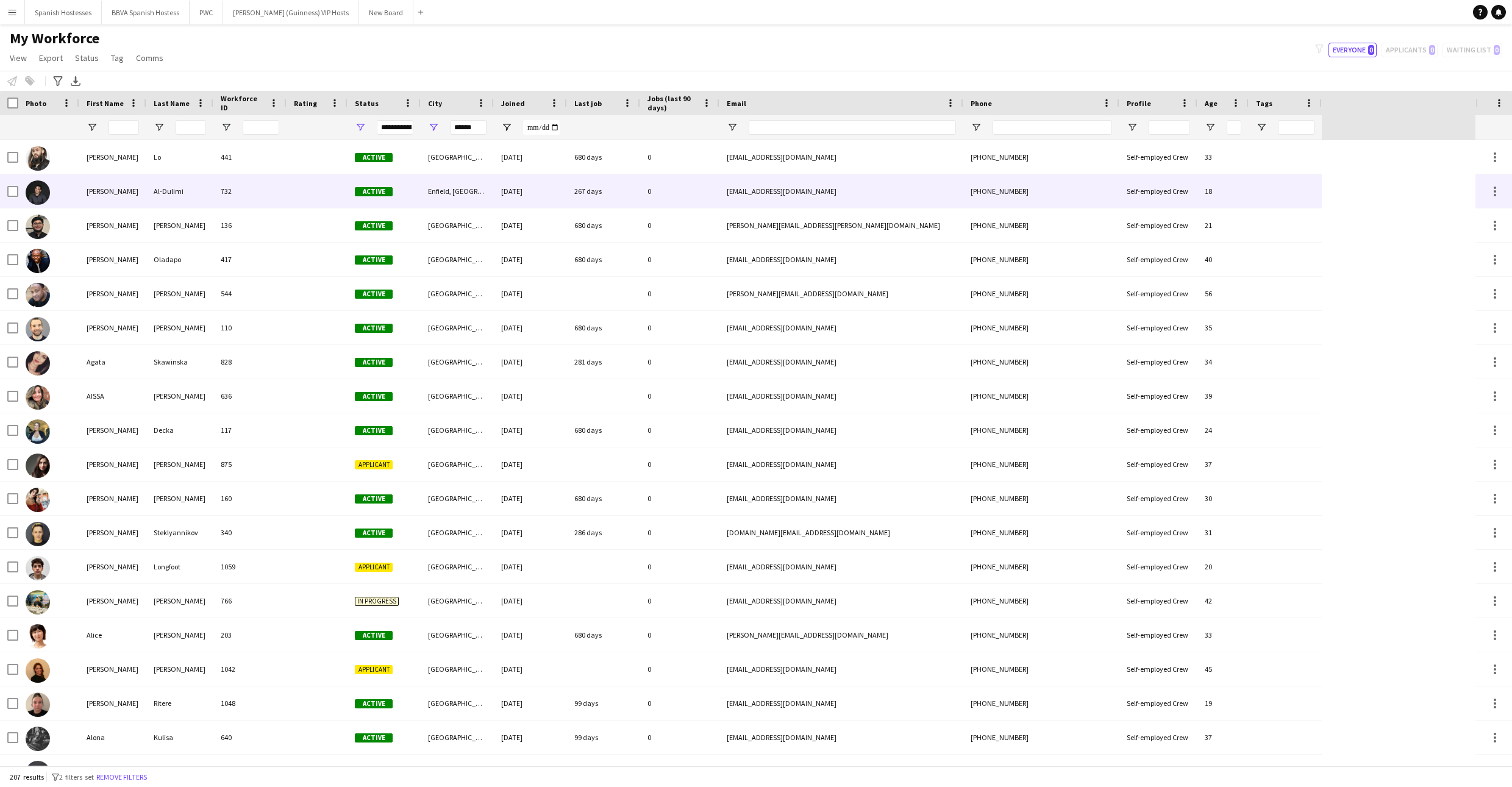
click at [194, 198] on div "Al-Dulimi" at bounding box center [179, 191] width 67 height 34
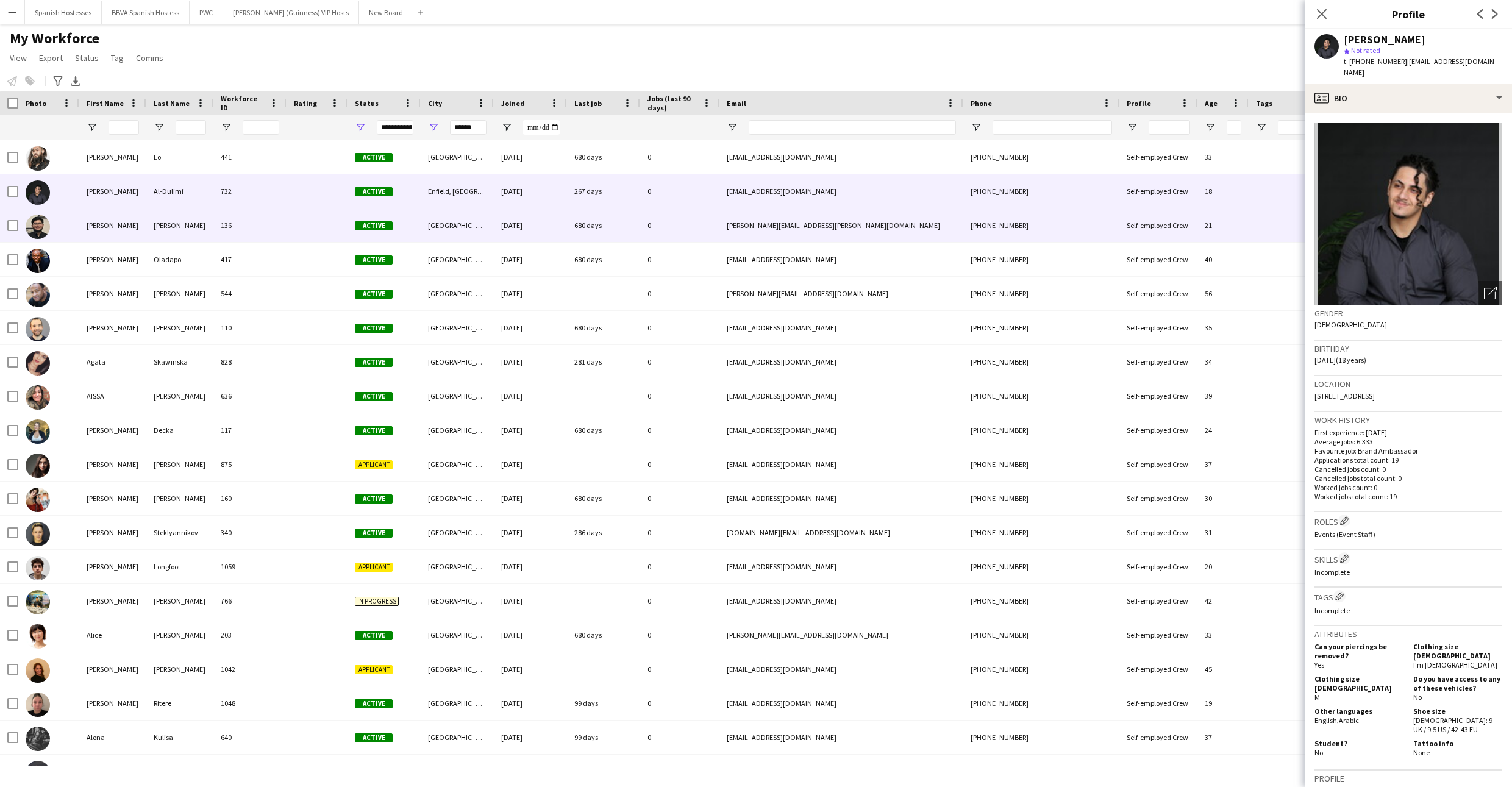
click at [194, 225] on div "[PERSON_NAME]" at bounding box center [179, 226] width 67 height 34
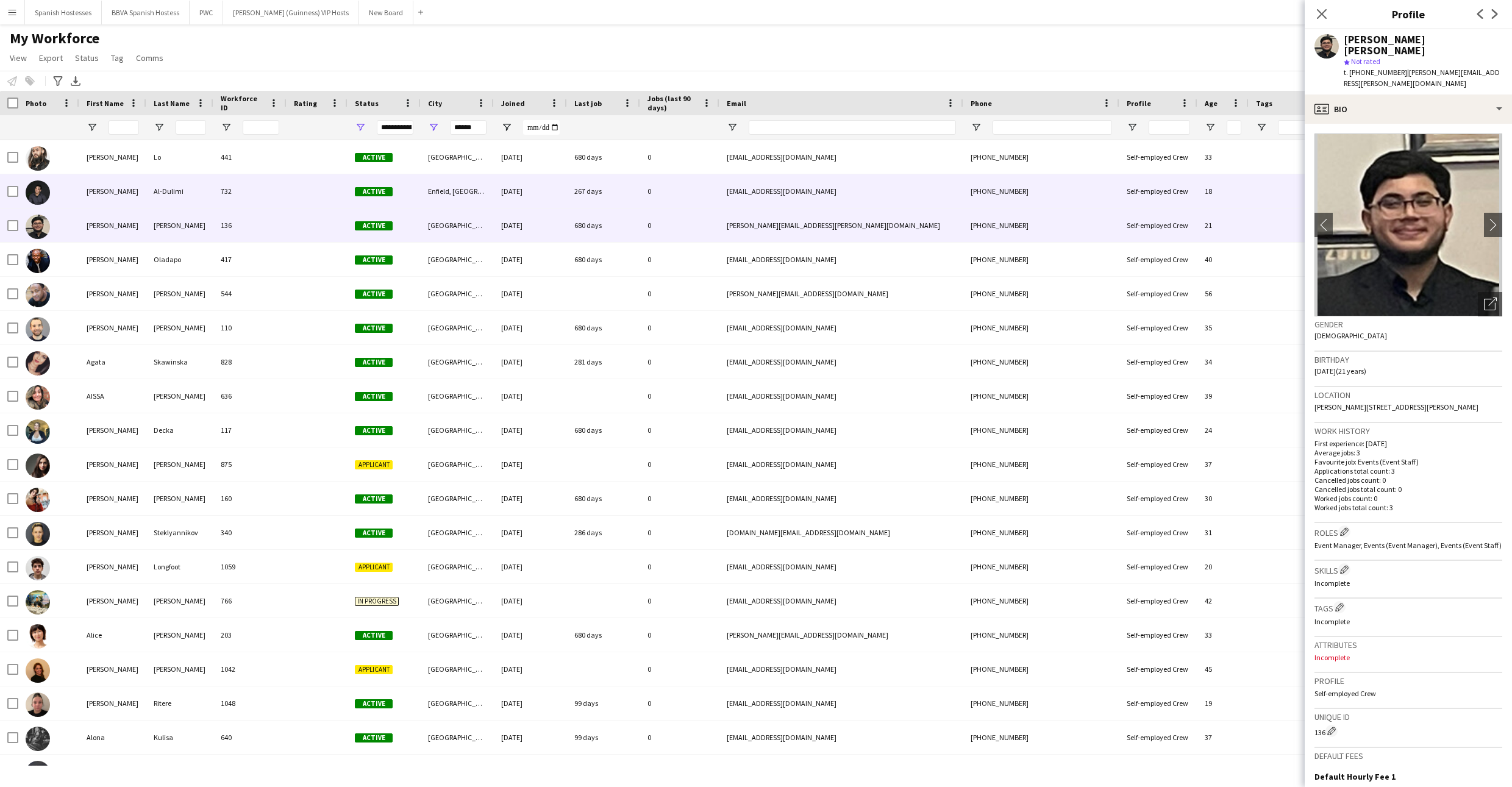
click at [194, 203] on div "Al-Dulimi" at bounding box center [179, 191] width 67 height 34
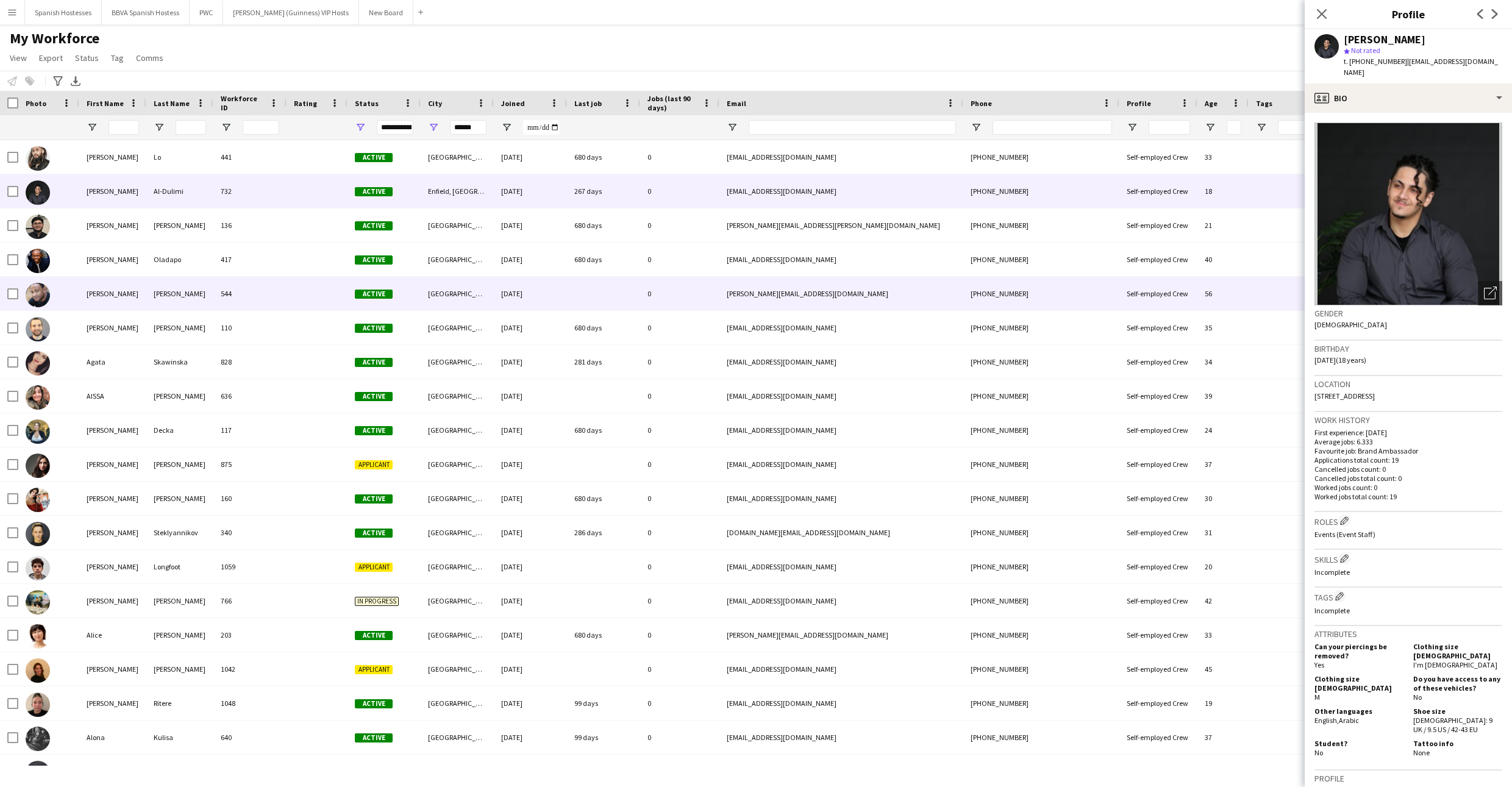
click at [202, 287] on div "[PERSON_NAME]" at bounding box center [179, 294] width 67 height 34
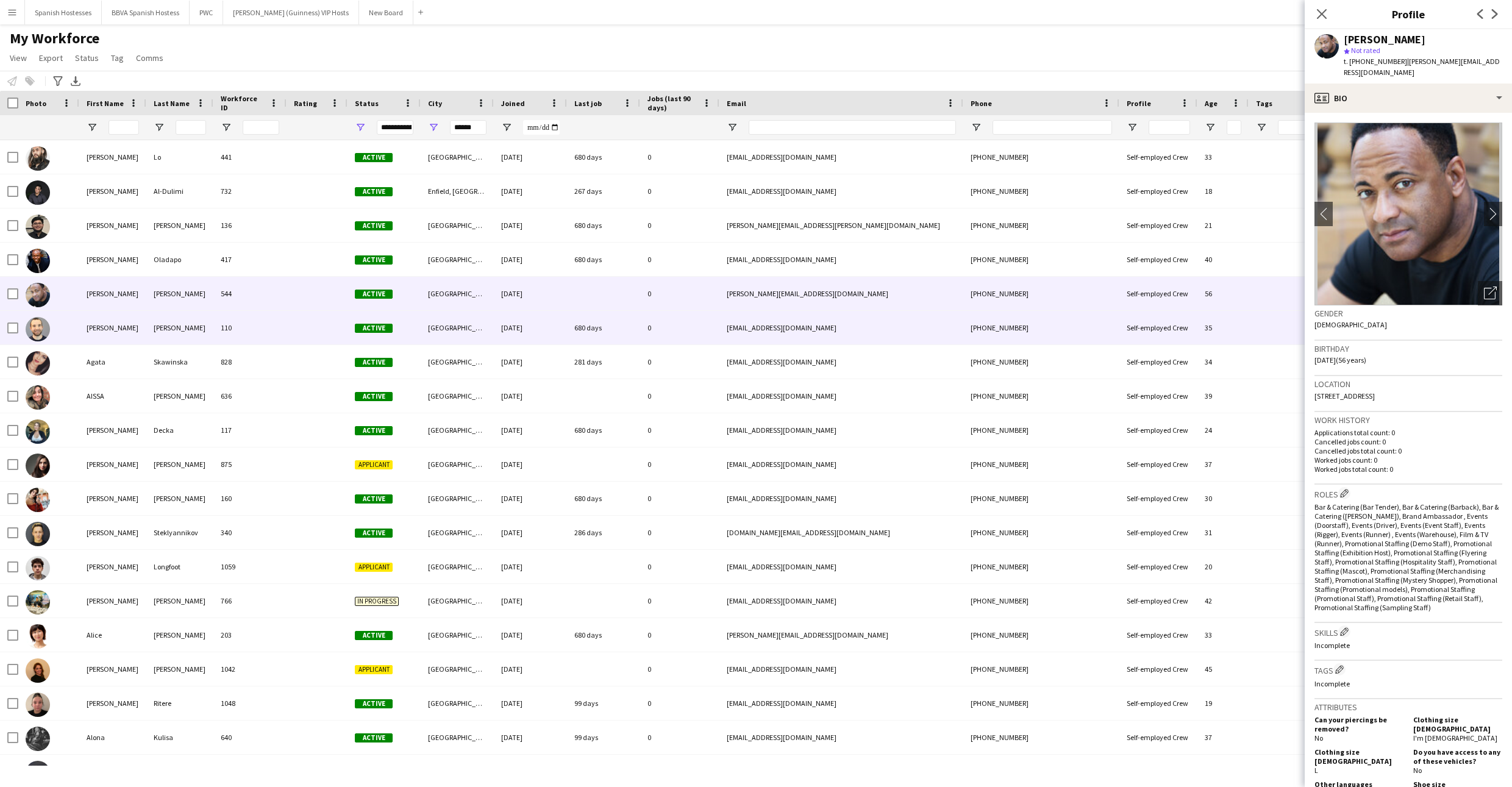
click at [204, 329] on div "[PERSON_NAME]" at bounding box center [179, 328] width 67 height 34
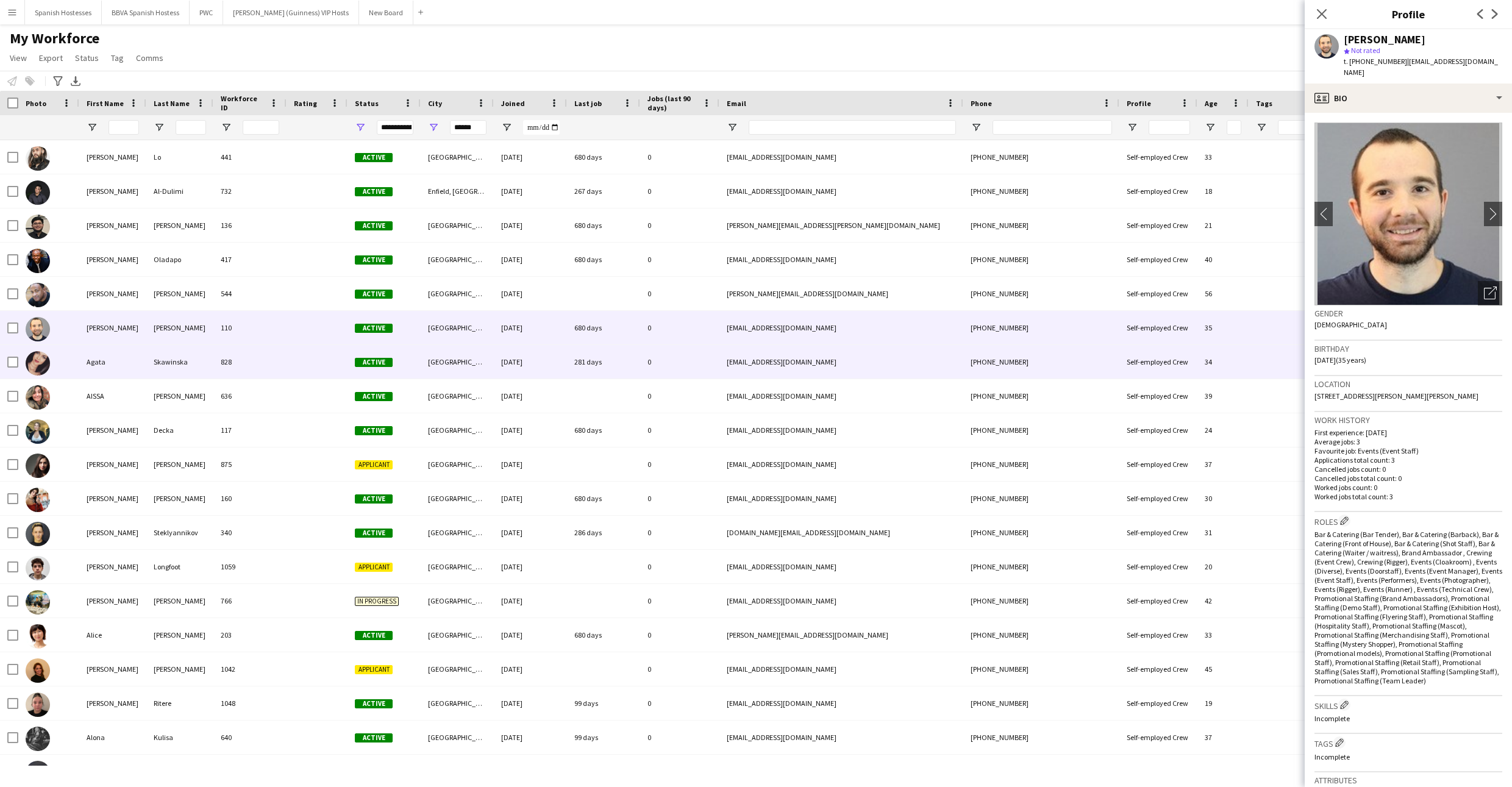
click at [204, 372] on div "Skawinska" at bounding box center [179, 362] width 67 height 34
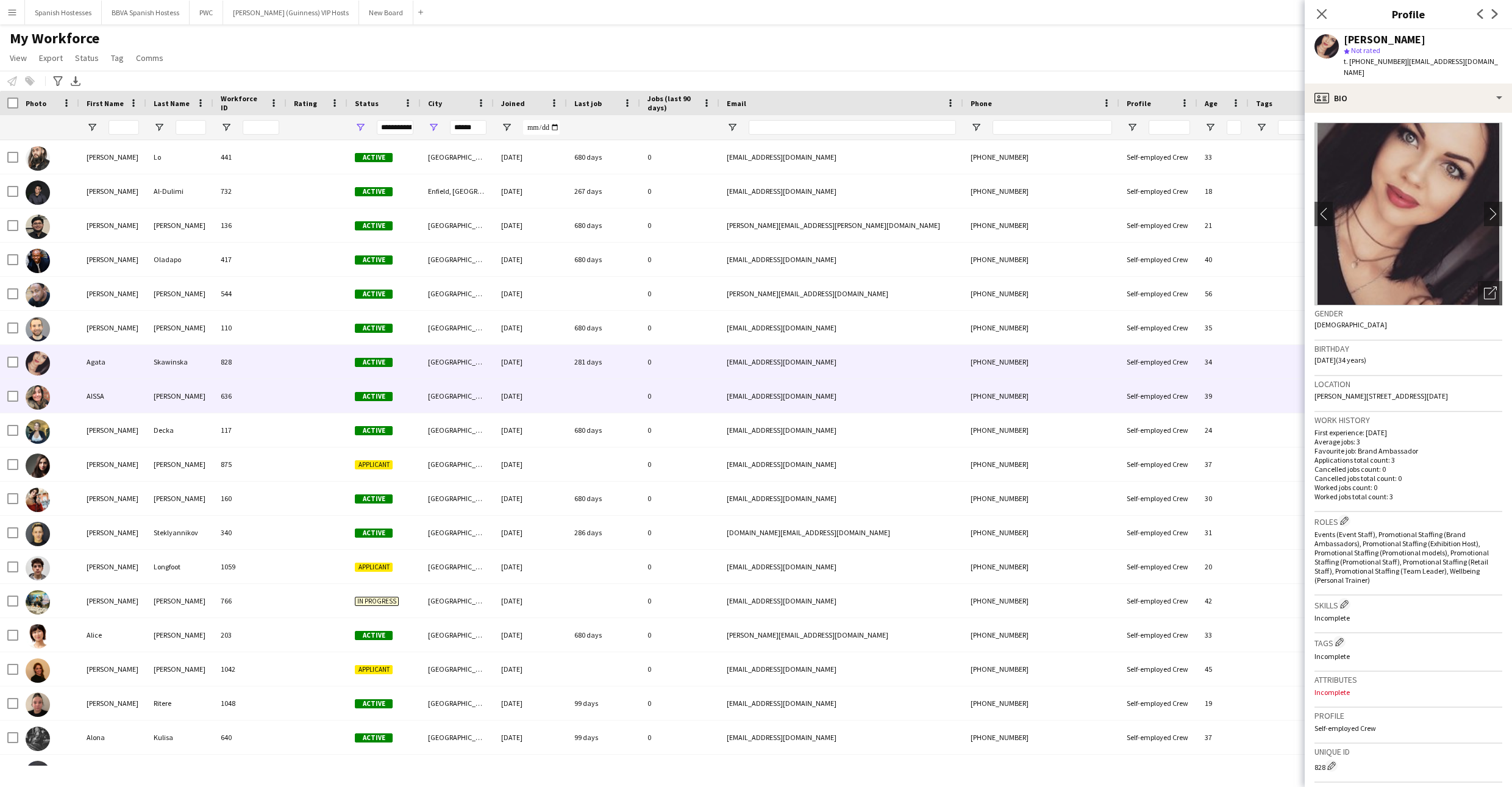
click at [202, 406] on div "[PERSON_NAME]" at bounding box center [179, 396] width 67 height 34
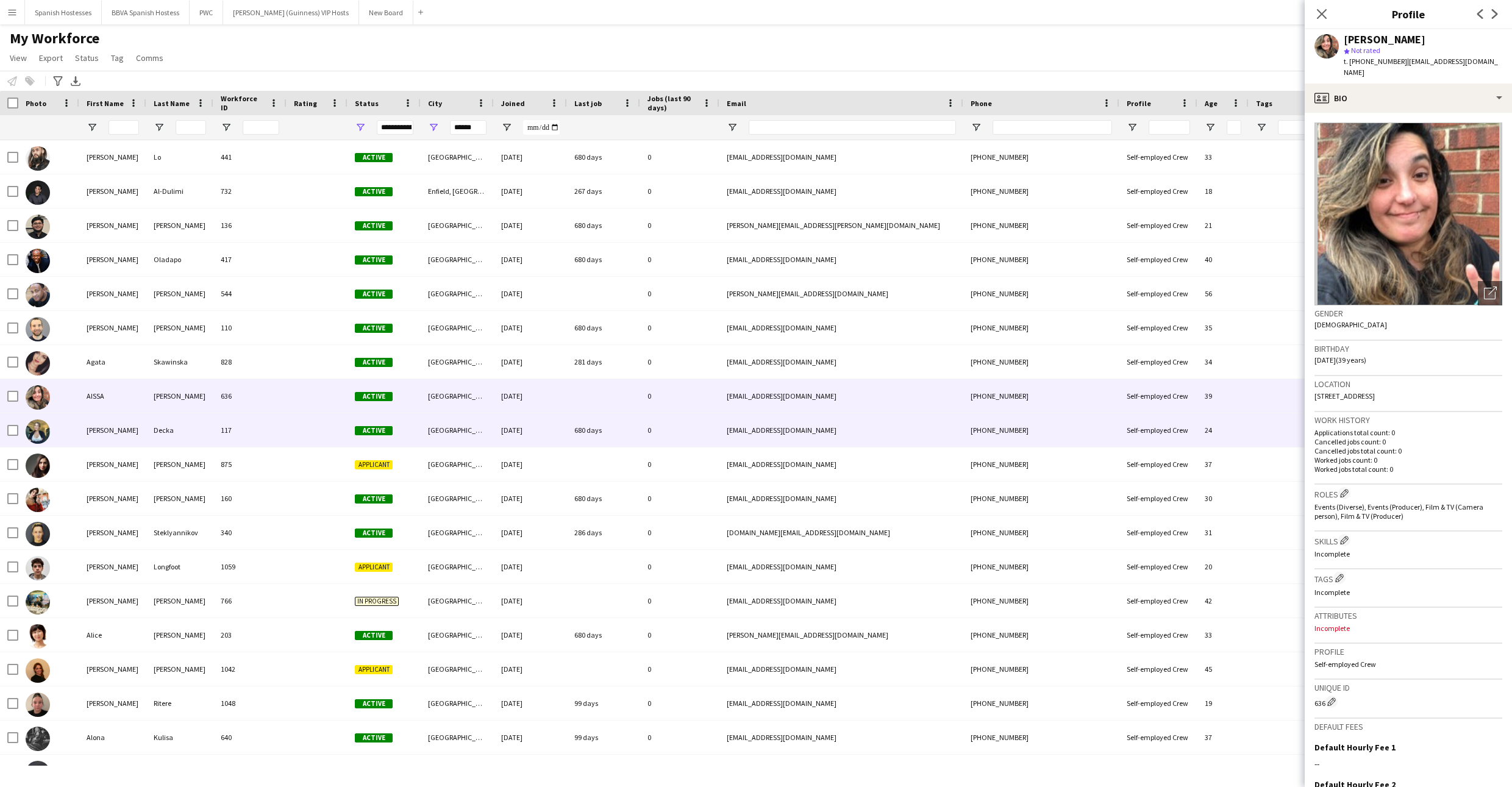
click at [200, 431] on div "Decka" at bounding box center [179, 430] width 67 height 34
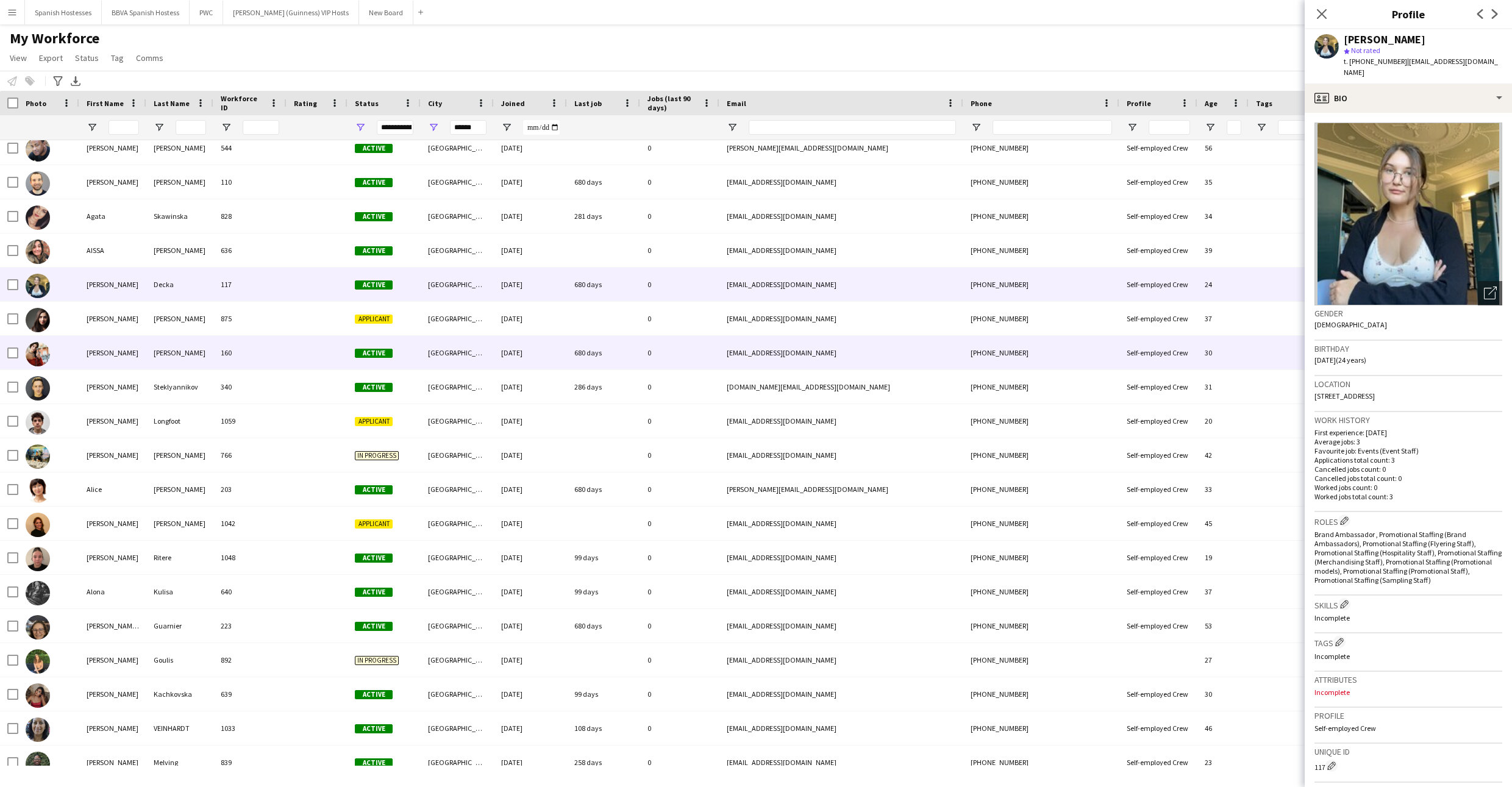
click at [193, 355] on div "[PERSON_NAME]" at bounding box center [179, 353] width 67 height 34
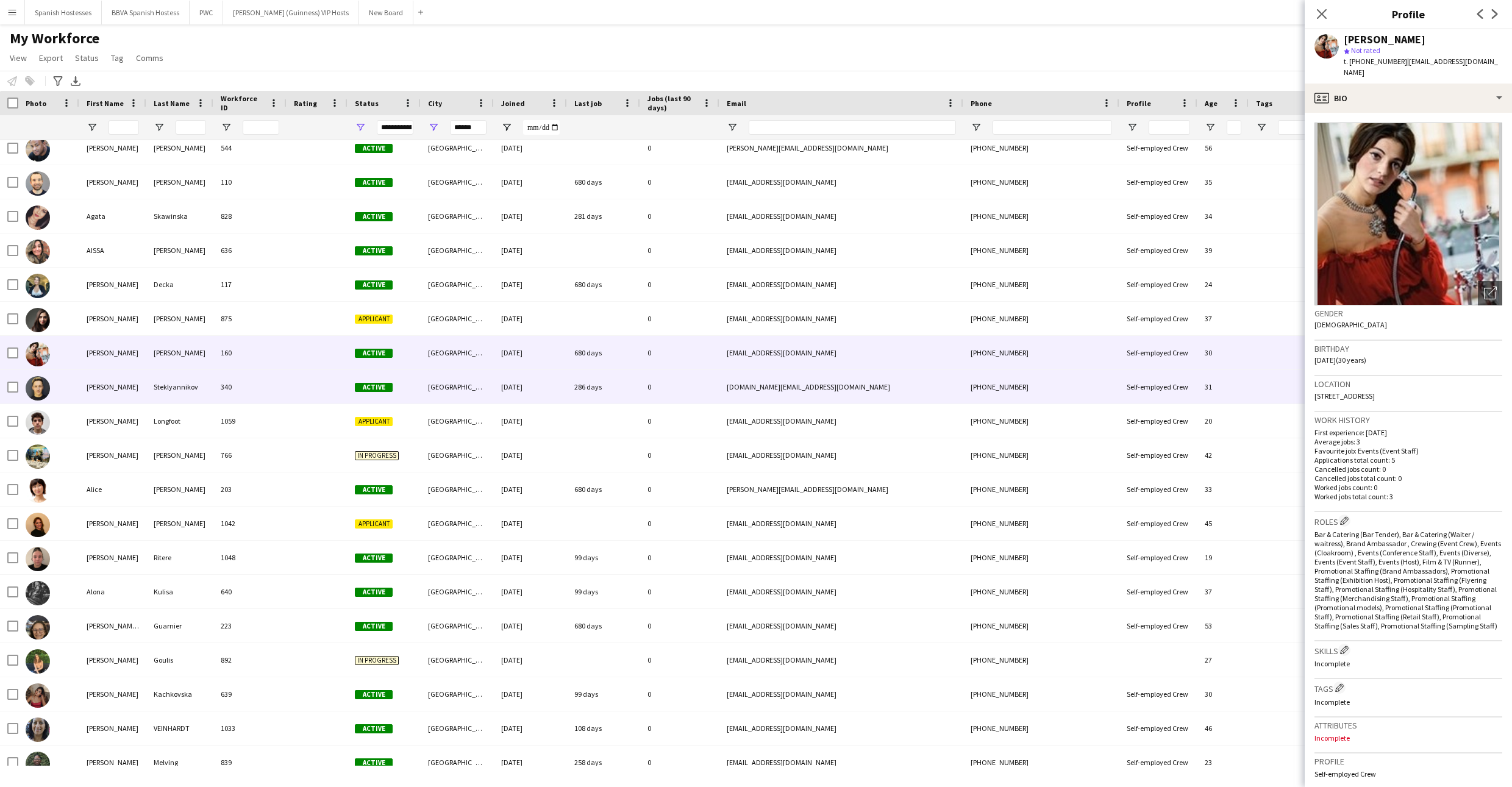
click at [196, 379] on div "Steklyannikov" at bounding box center [179, 387] width 67 height 34
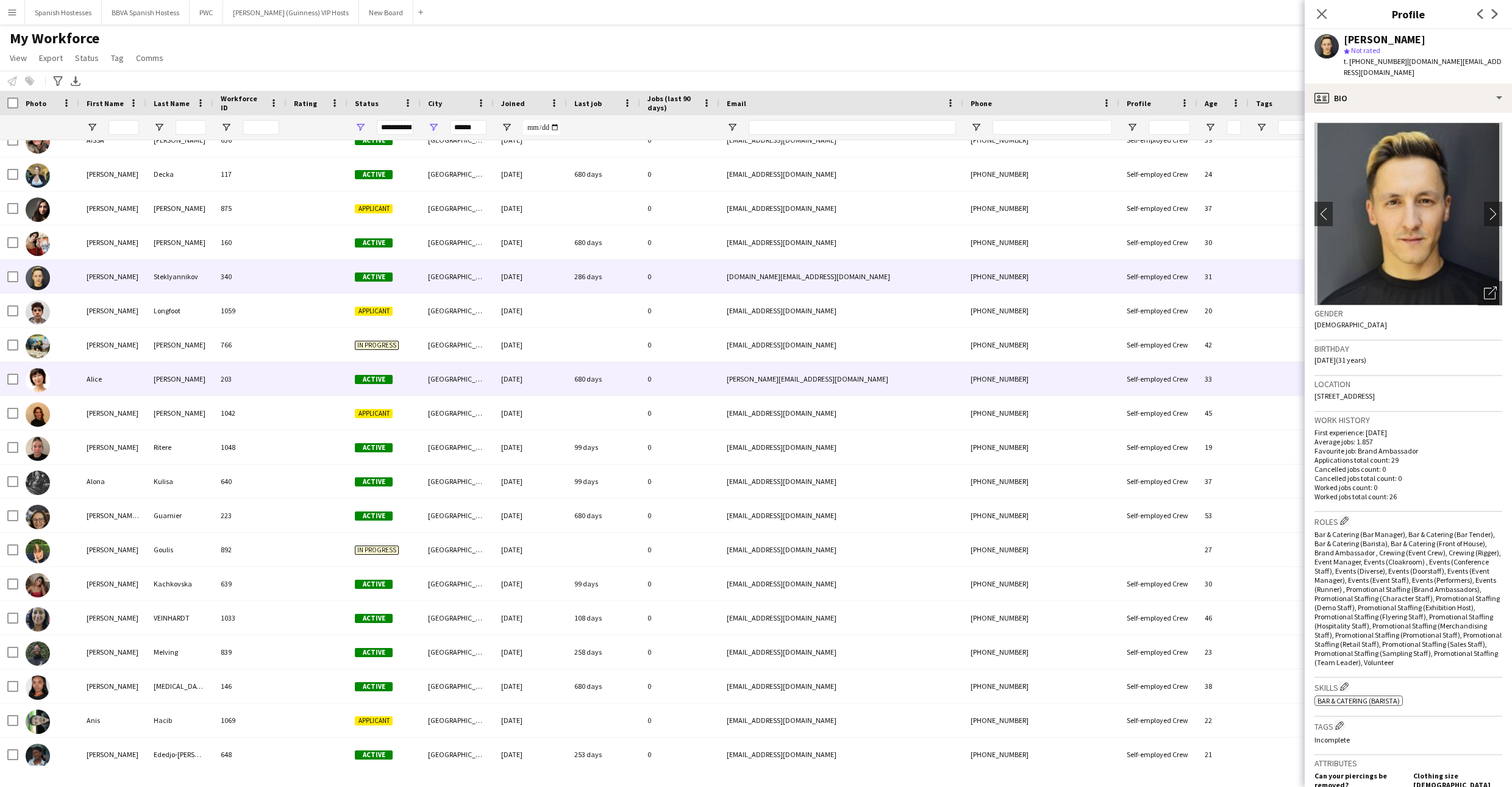
click at [197, 367] on div "[PERSON_NAME]" at bounding box center [179, 379] width 67 height 34
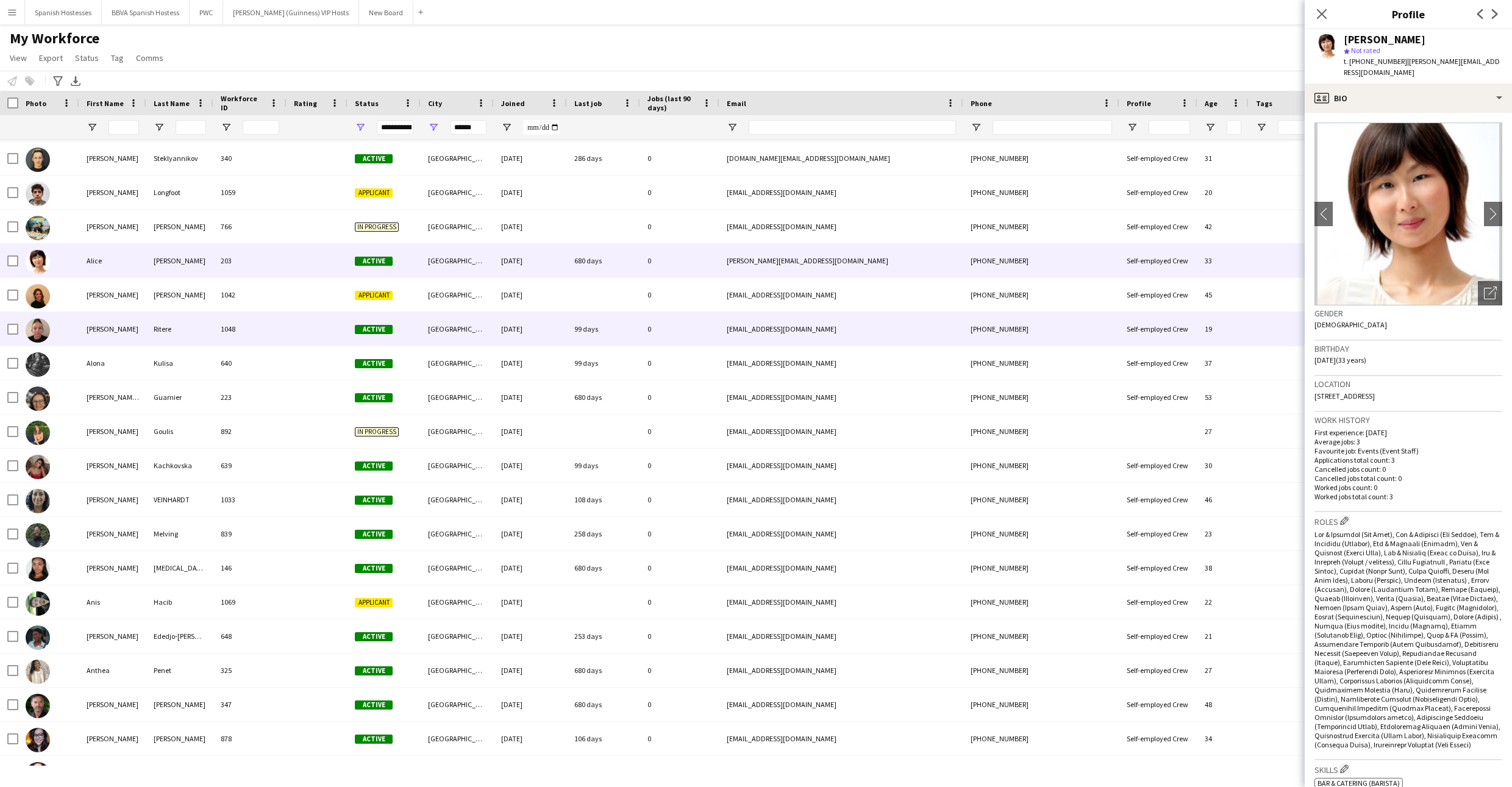
click at [197, 344] on div "Ritere" at bounding box center [179, 329] width 67 height 34
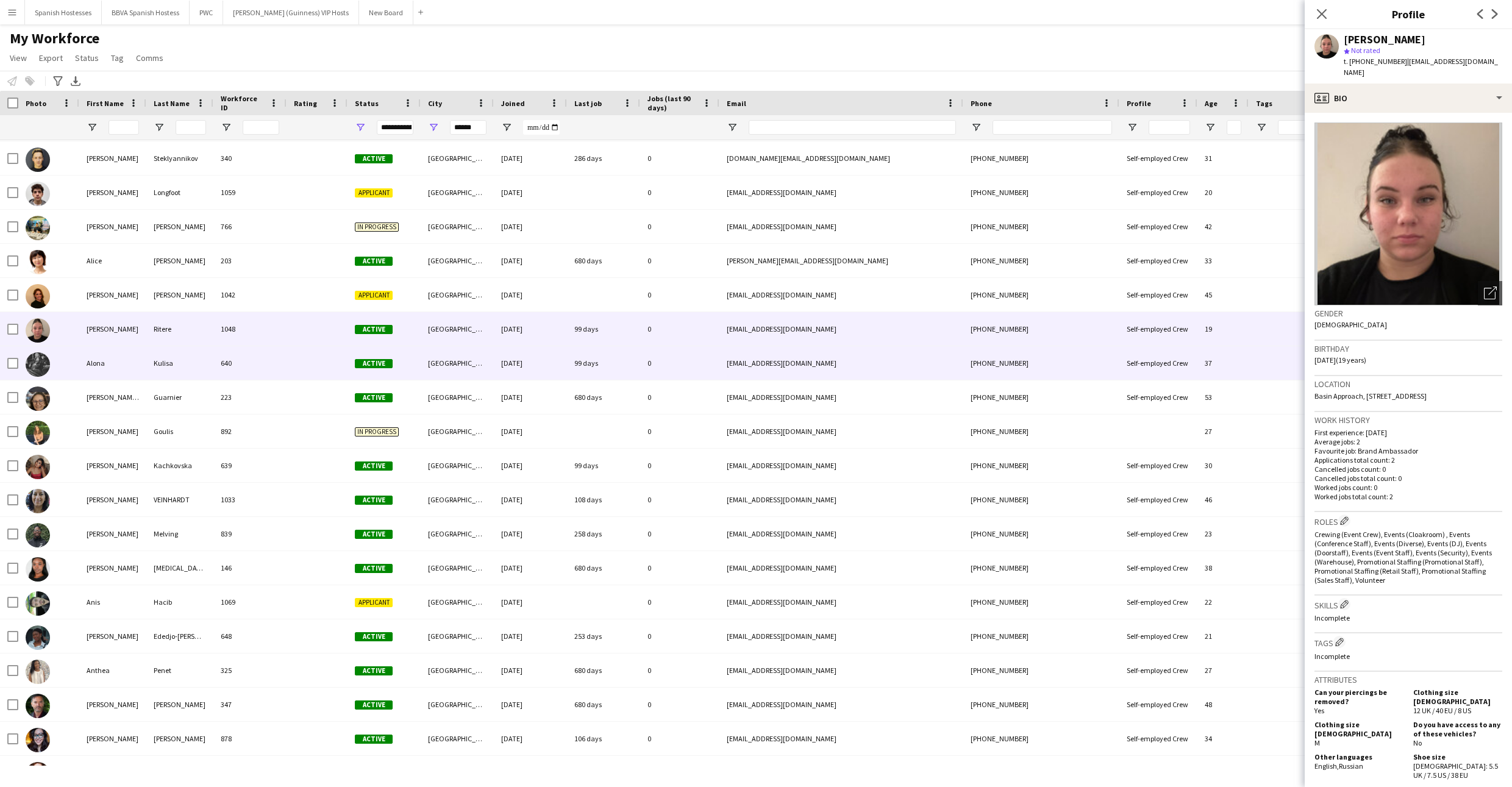
click at [196, 365] on div "Kulisa" at bounding box center [179, 363] width 67 height 34
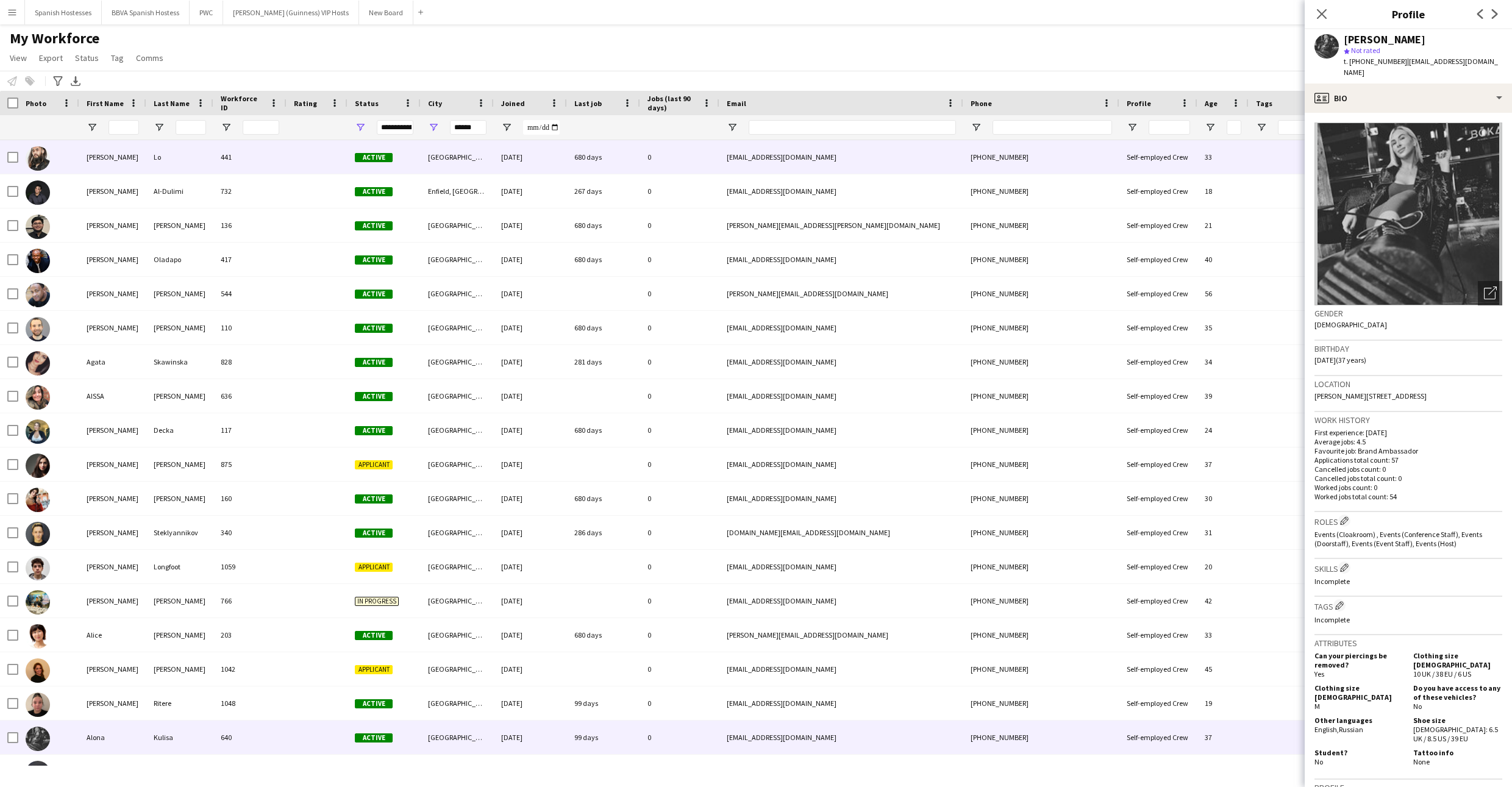
click at [204, 162] on div "Lo" at bounding box center [179, 157] width 67 height 34
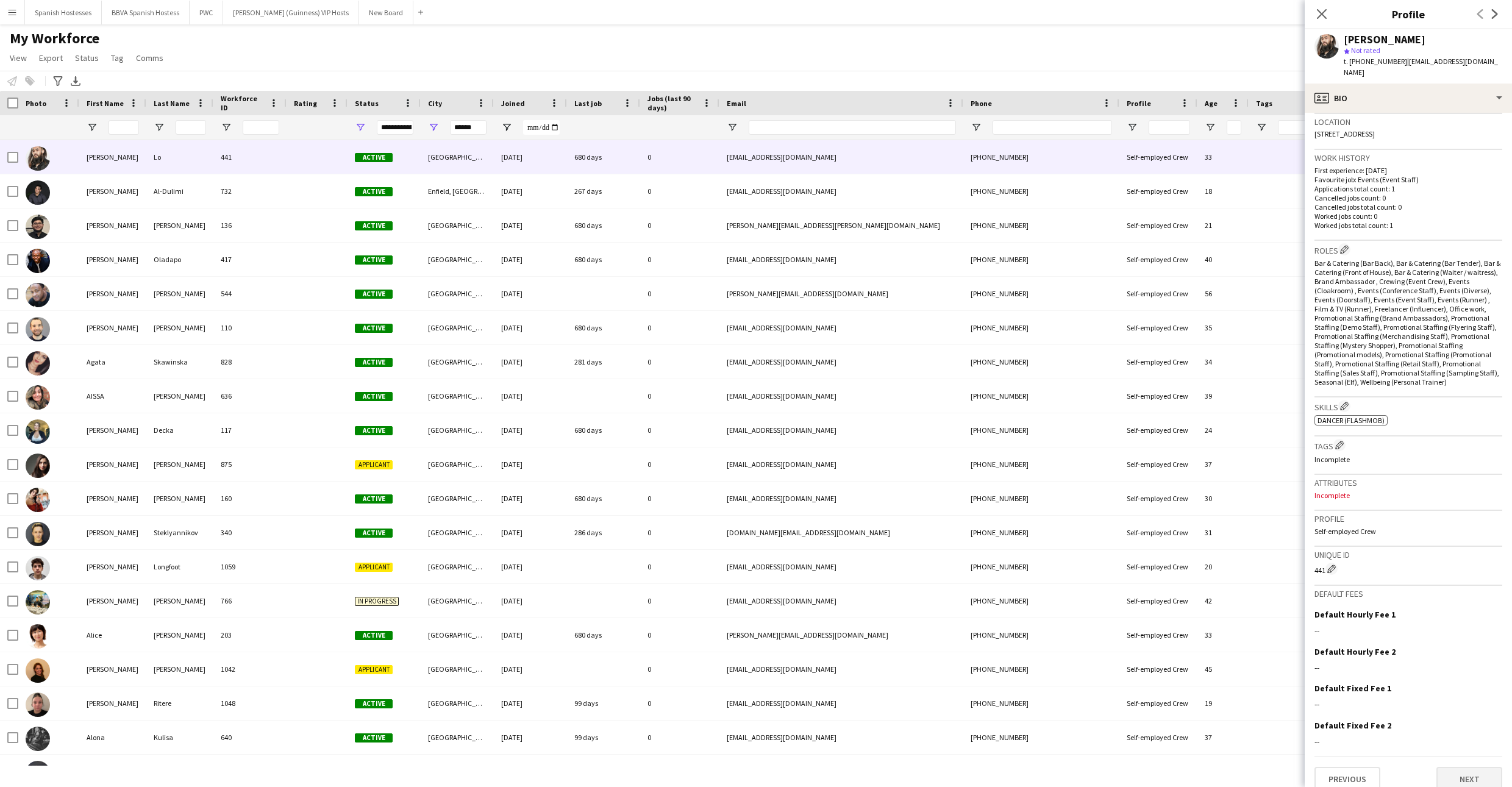
click at [766, 767] on button "Next" at bounding box center [1469, 779] width 66 height 25
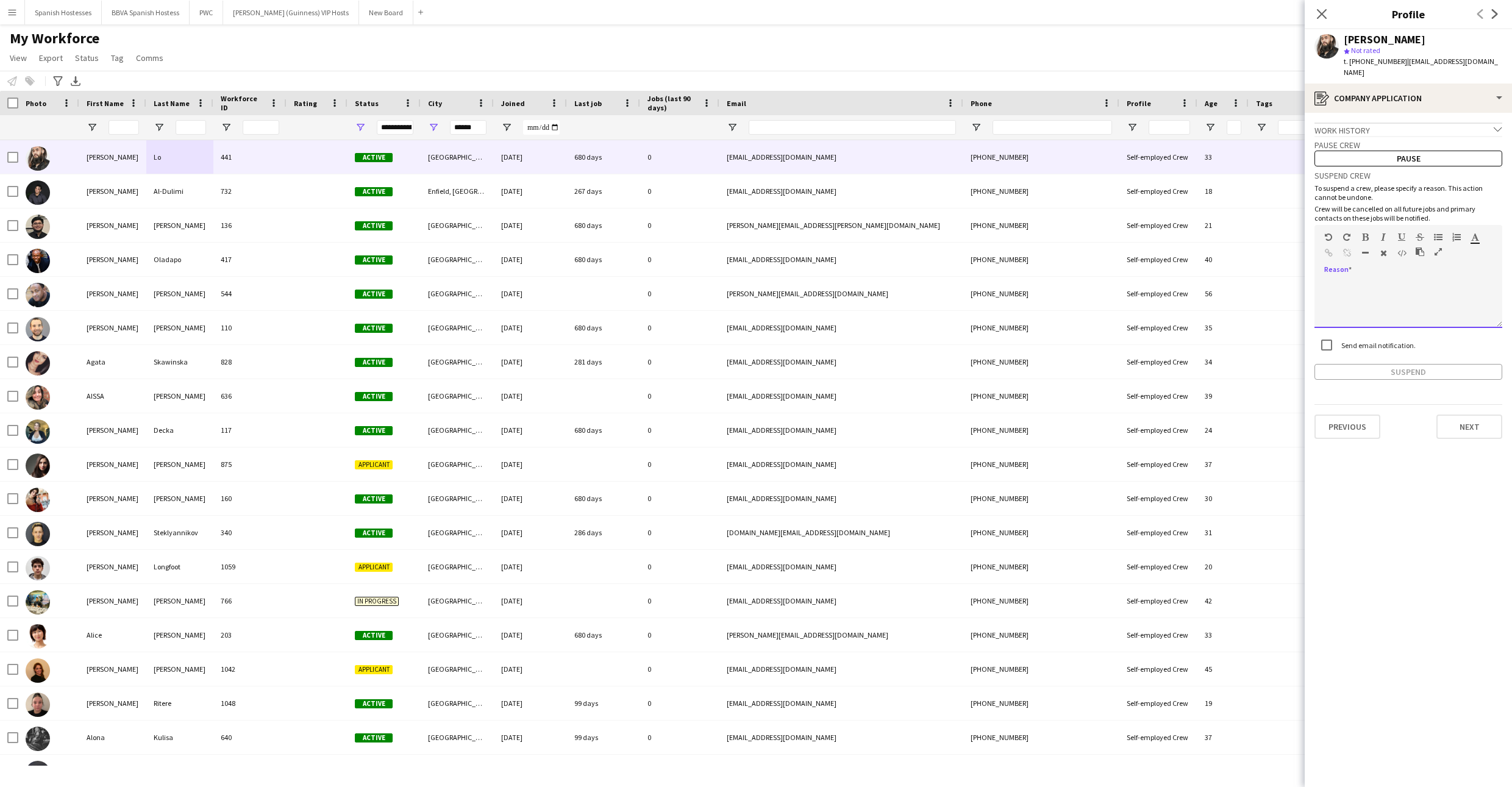
click at [766, 285] on div at bounding box center [1408, 303] width 188 height 49
click at [766, 286] on div at bounding box center [1408, 303] width 188 height 49
click at [766, 279] on div "********" at bounding box center [1408, 303] width 188 height 49
copy div "********"
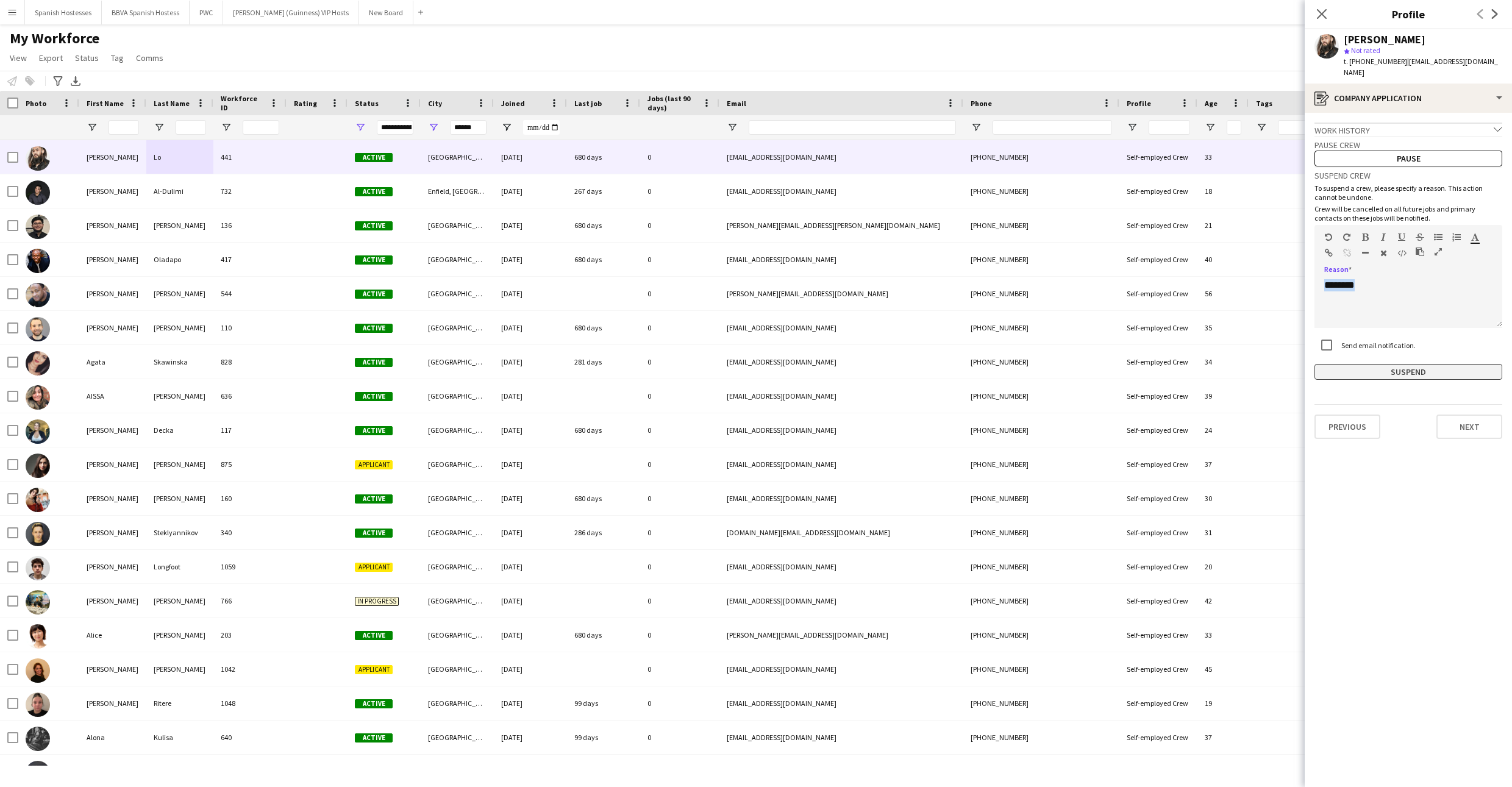
click at [766, 364] on button "Suspend" at bounding box center [1408, 372] width 188 height 16
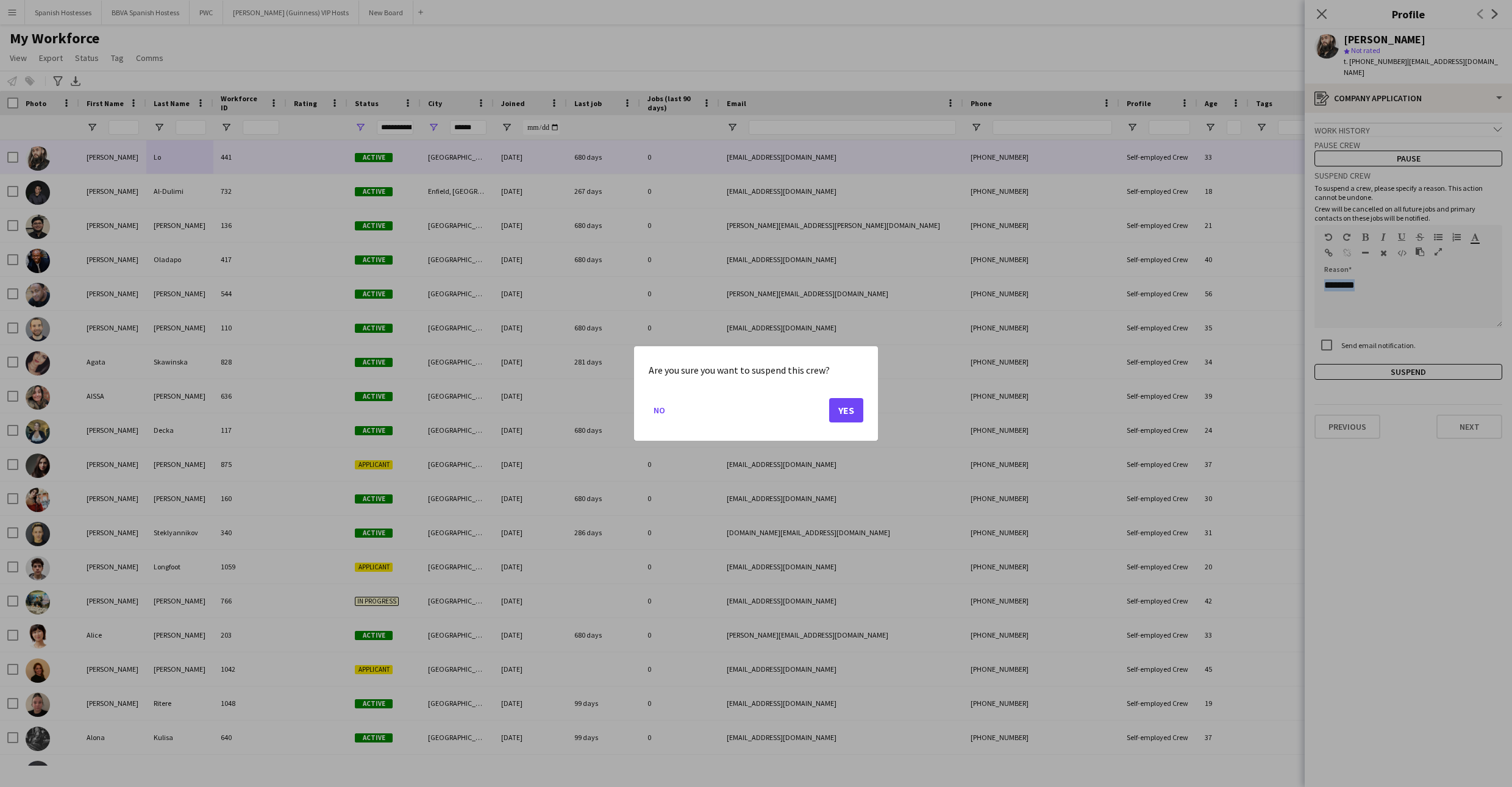
click at [766, 420] on button "Yes" at bounding box center [846, 410] width 34 height 25
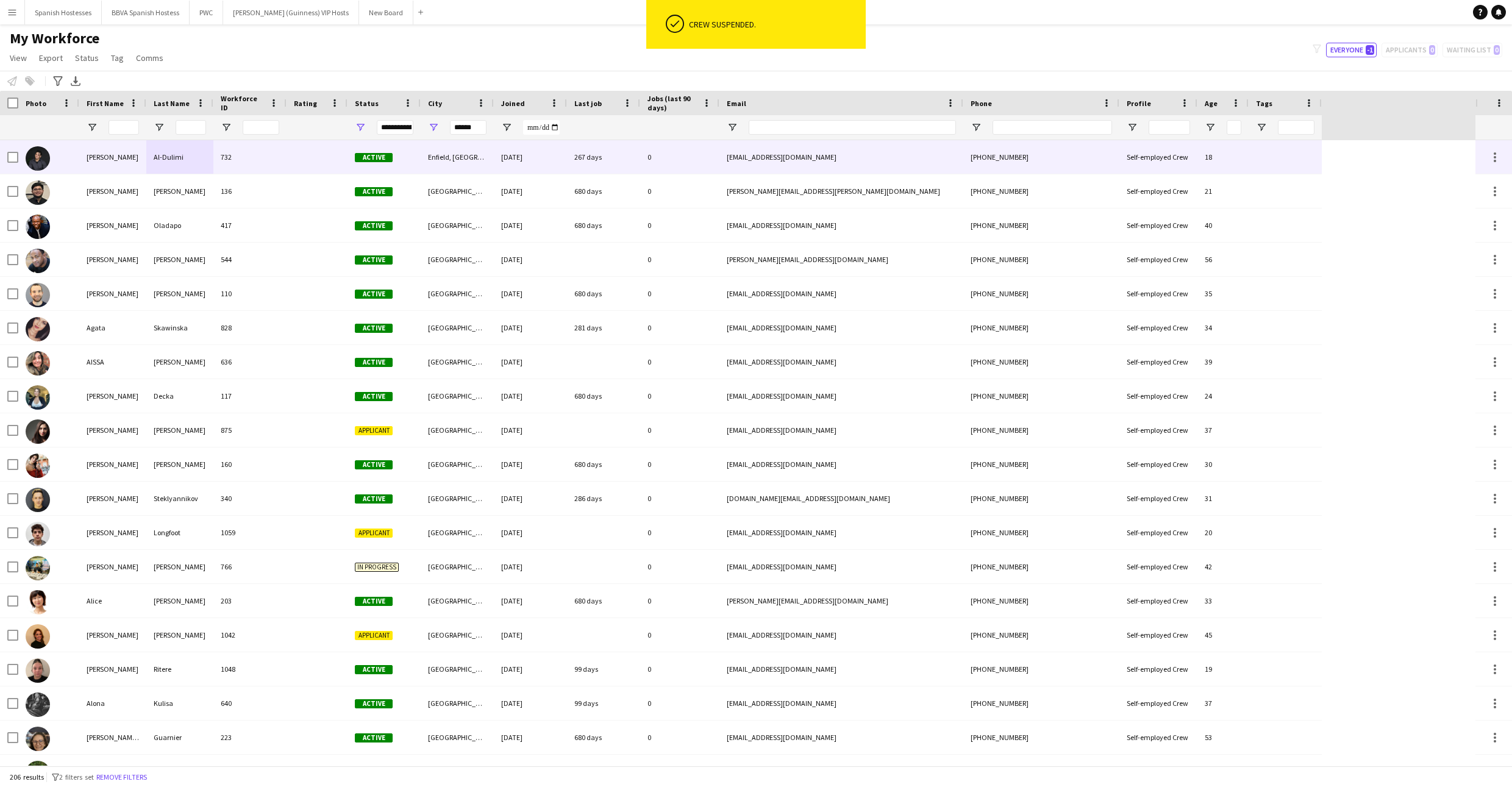
click at [340, 162] on div at bounding box center [317, 157] width 61 height 34
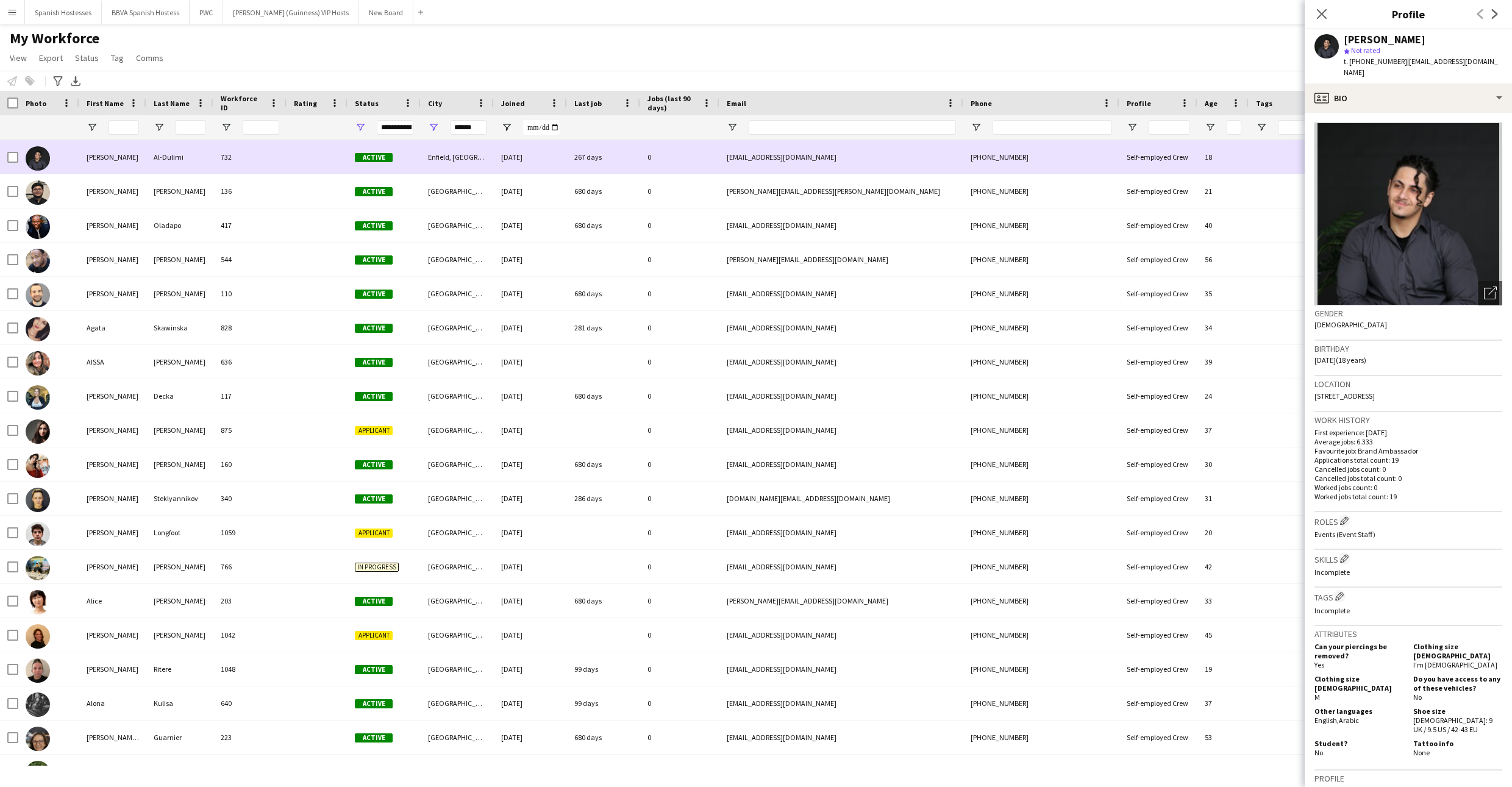
click at [336, 185] on div at bounding box center [317, 191] width 61 height 34
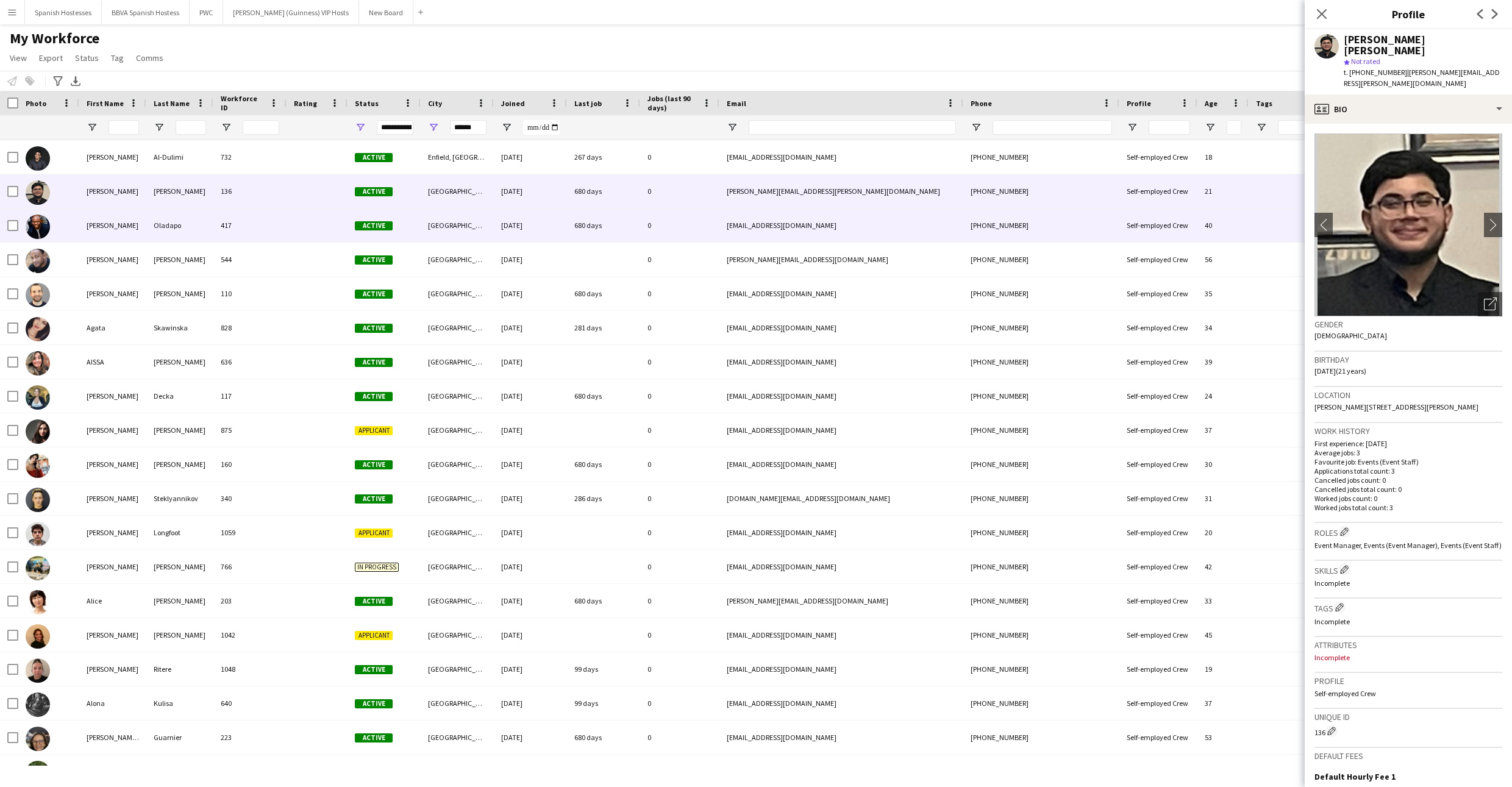
click at [328, 231] on div at bounding box center [317, 226] width 61 height 34
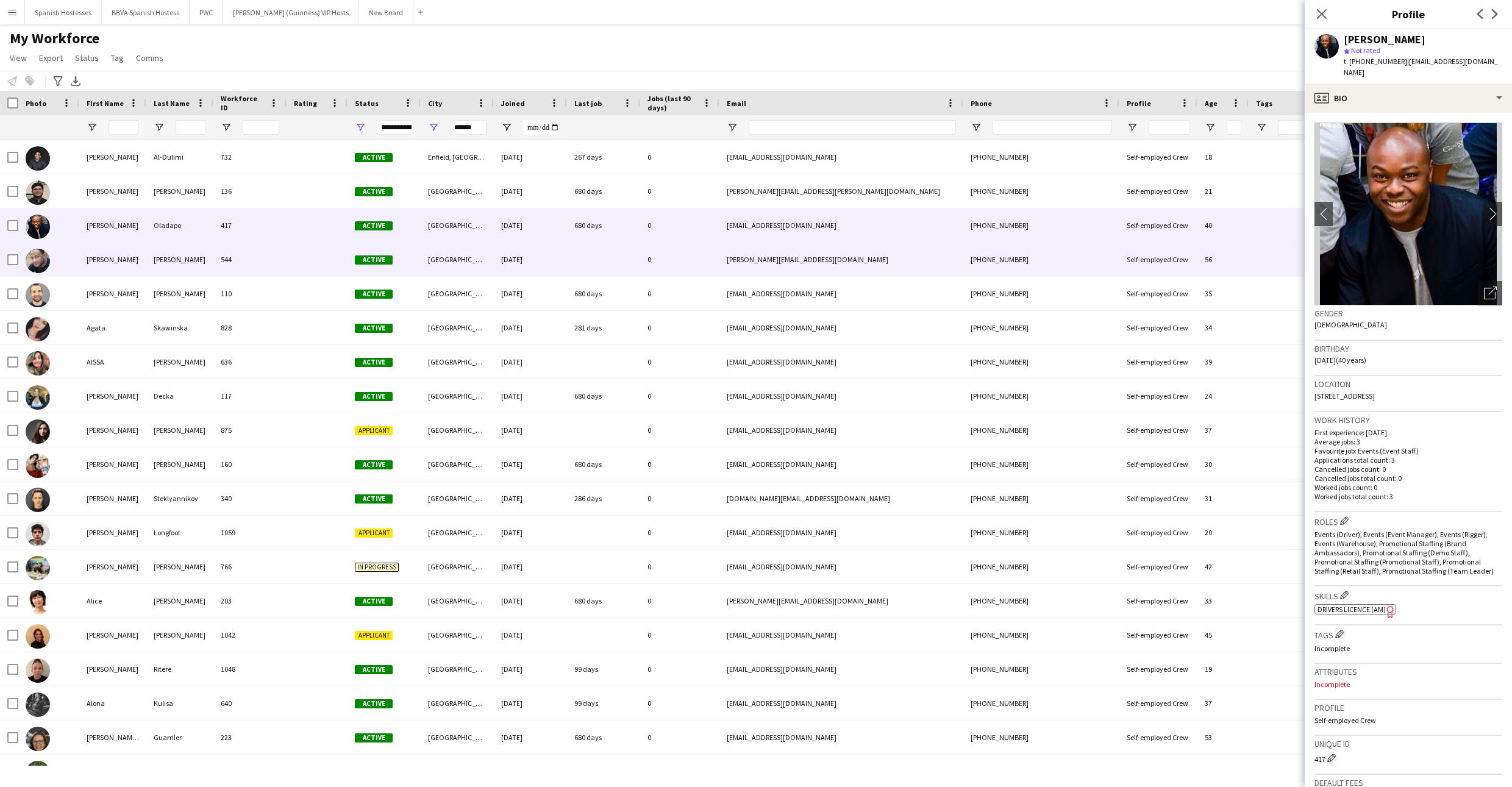
click at [317, 266] on div at bounding box center [317, 259] width 61 height 34
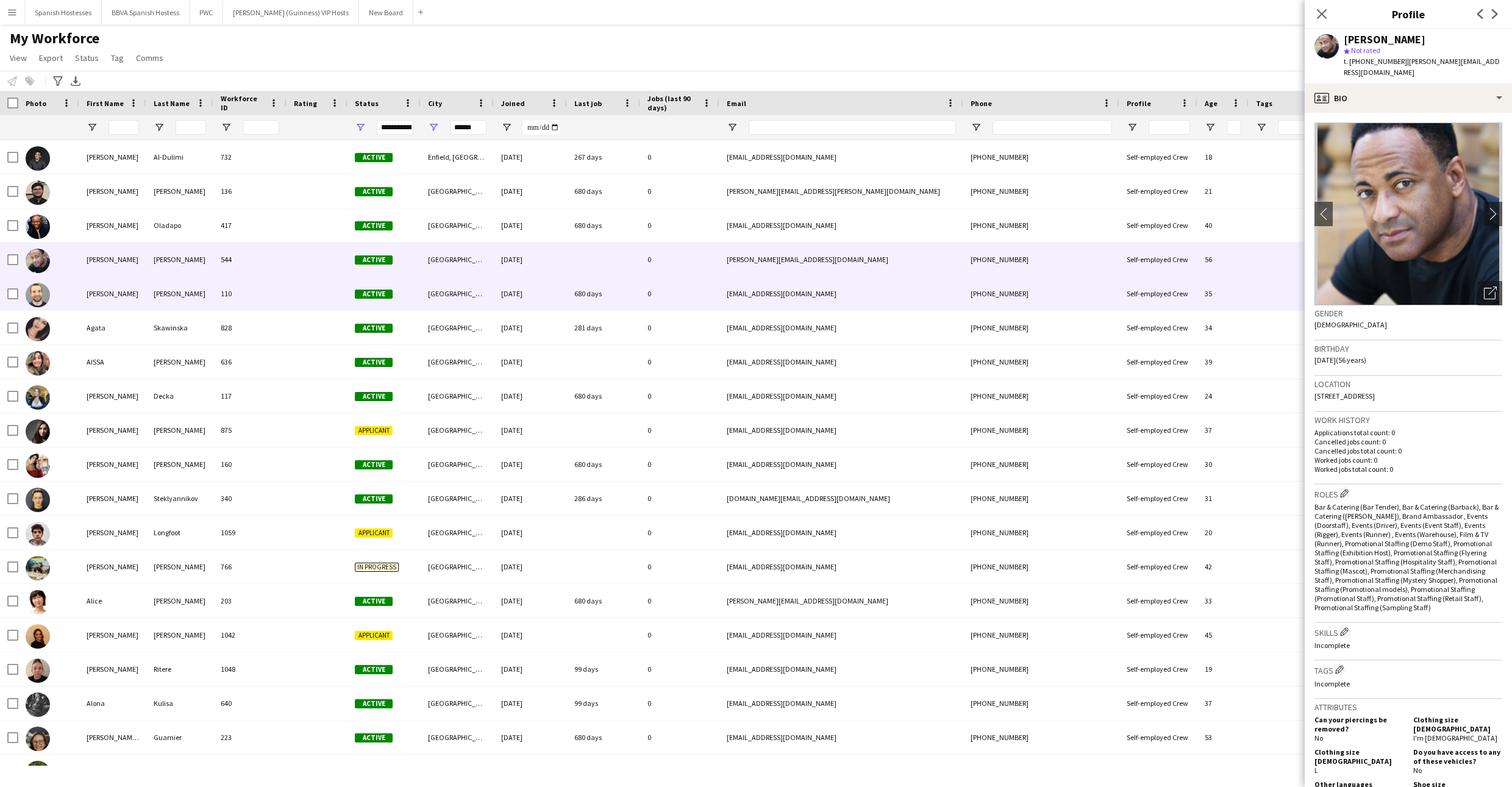
click at [317, 284] on div at bounding box center [317, 294] width 61 height 34
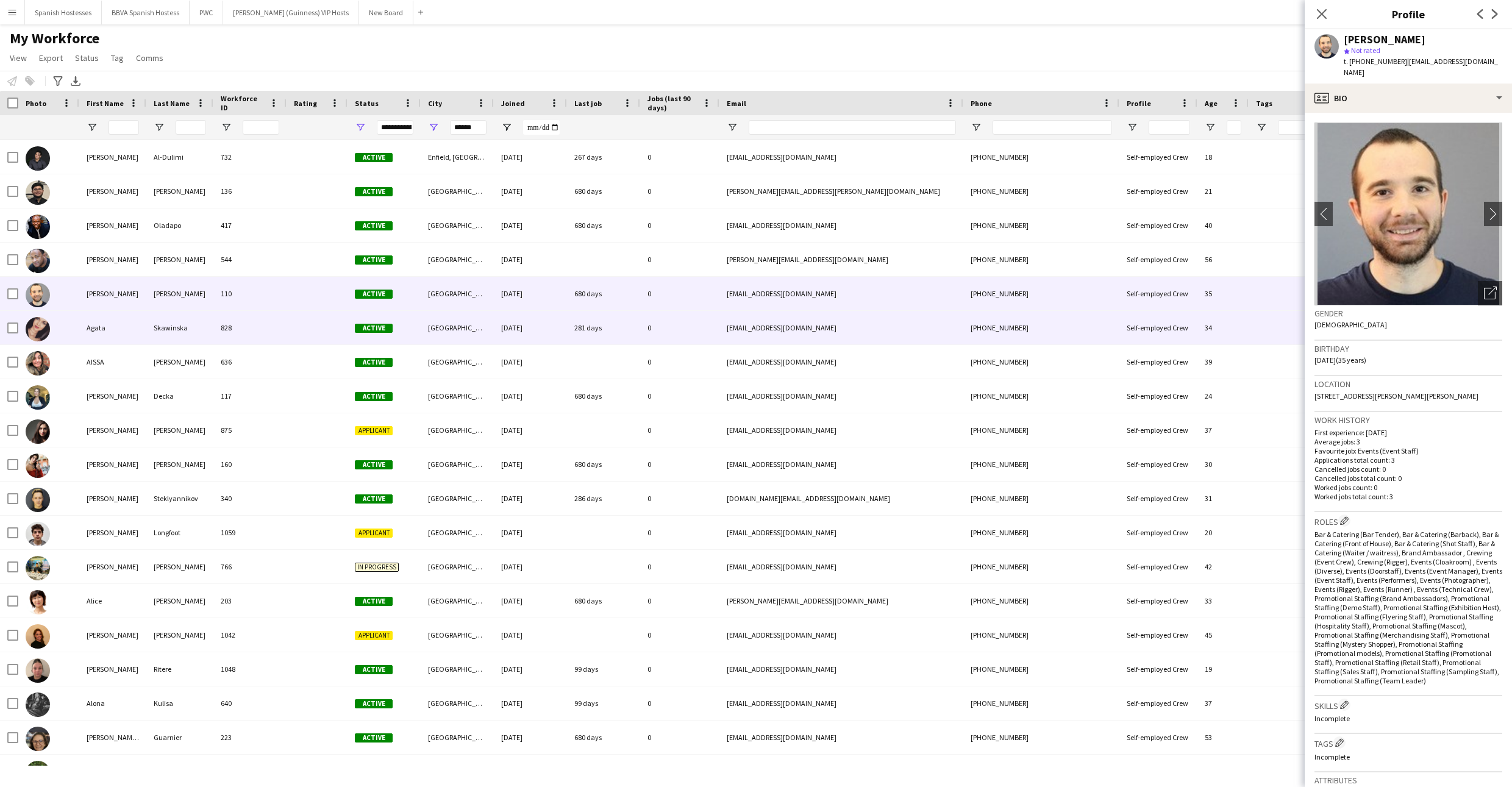
click at [313, 318] on div at bounding box center [317, 328] width 61 height 34
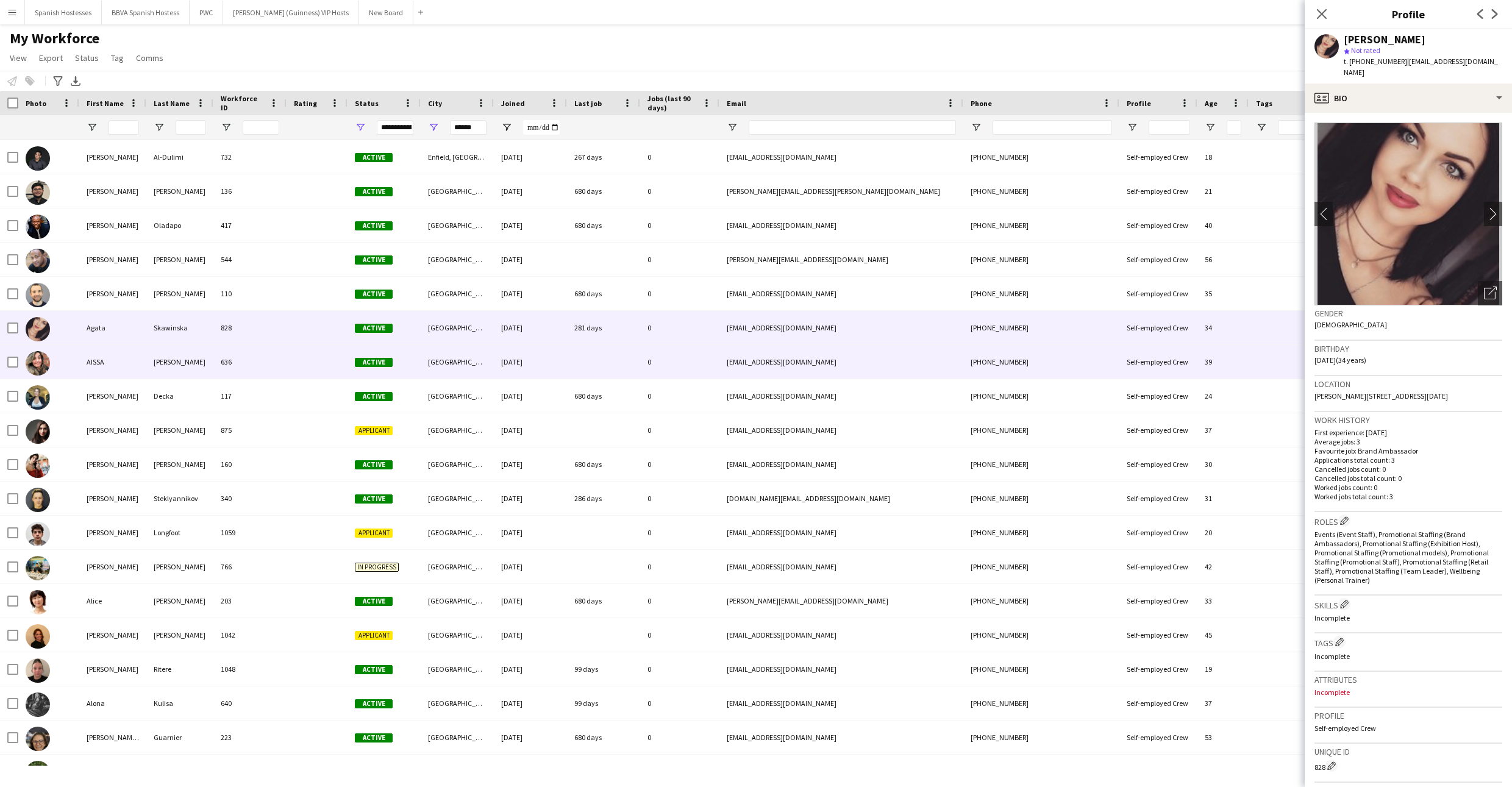
click at [316, 357] on div at bounding box center [317, 362] width 61 height 34
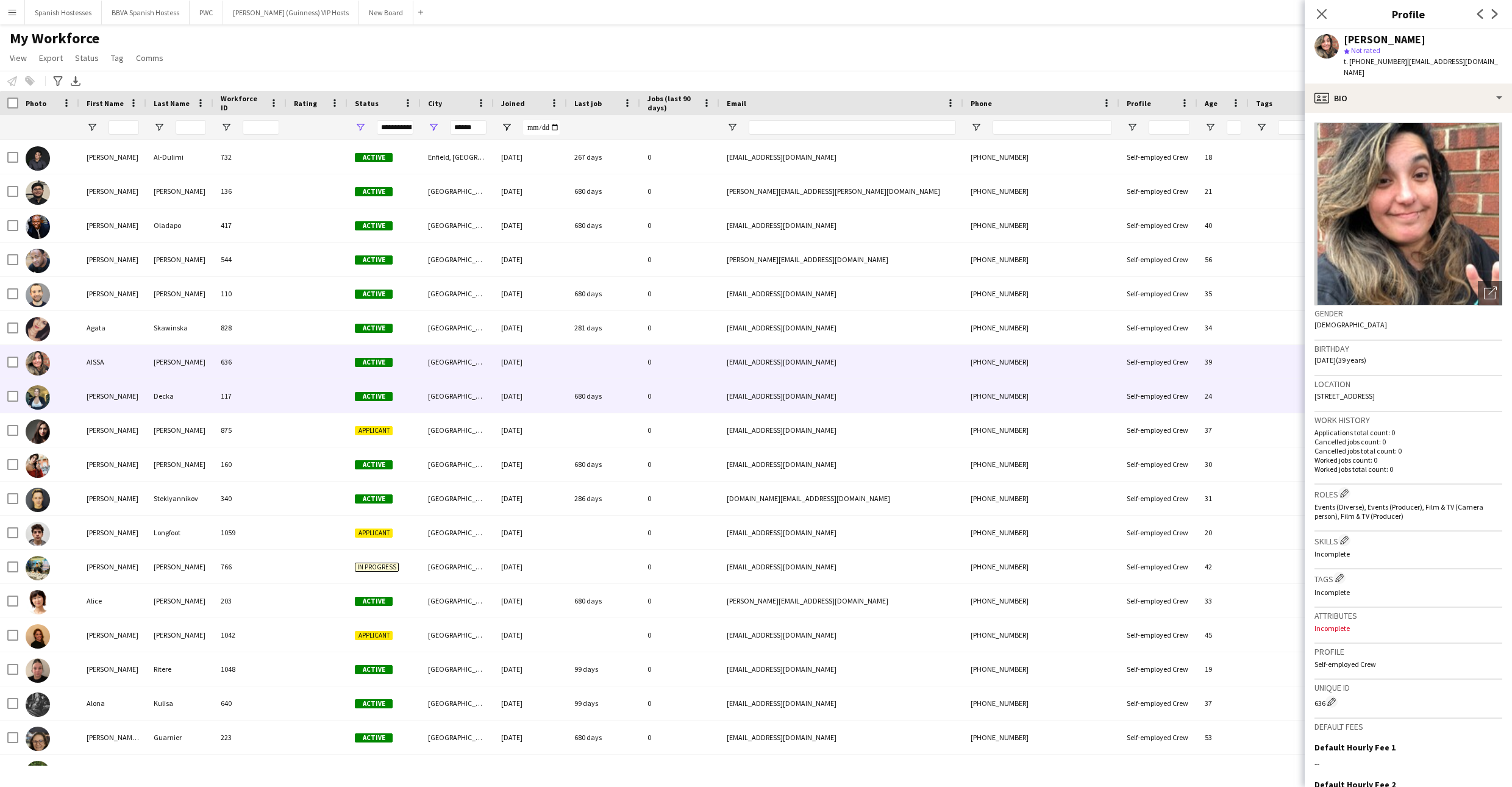
click at [314, 394] on div at bounding box center [317, 396] width 61 height 34
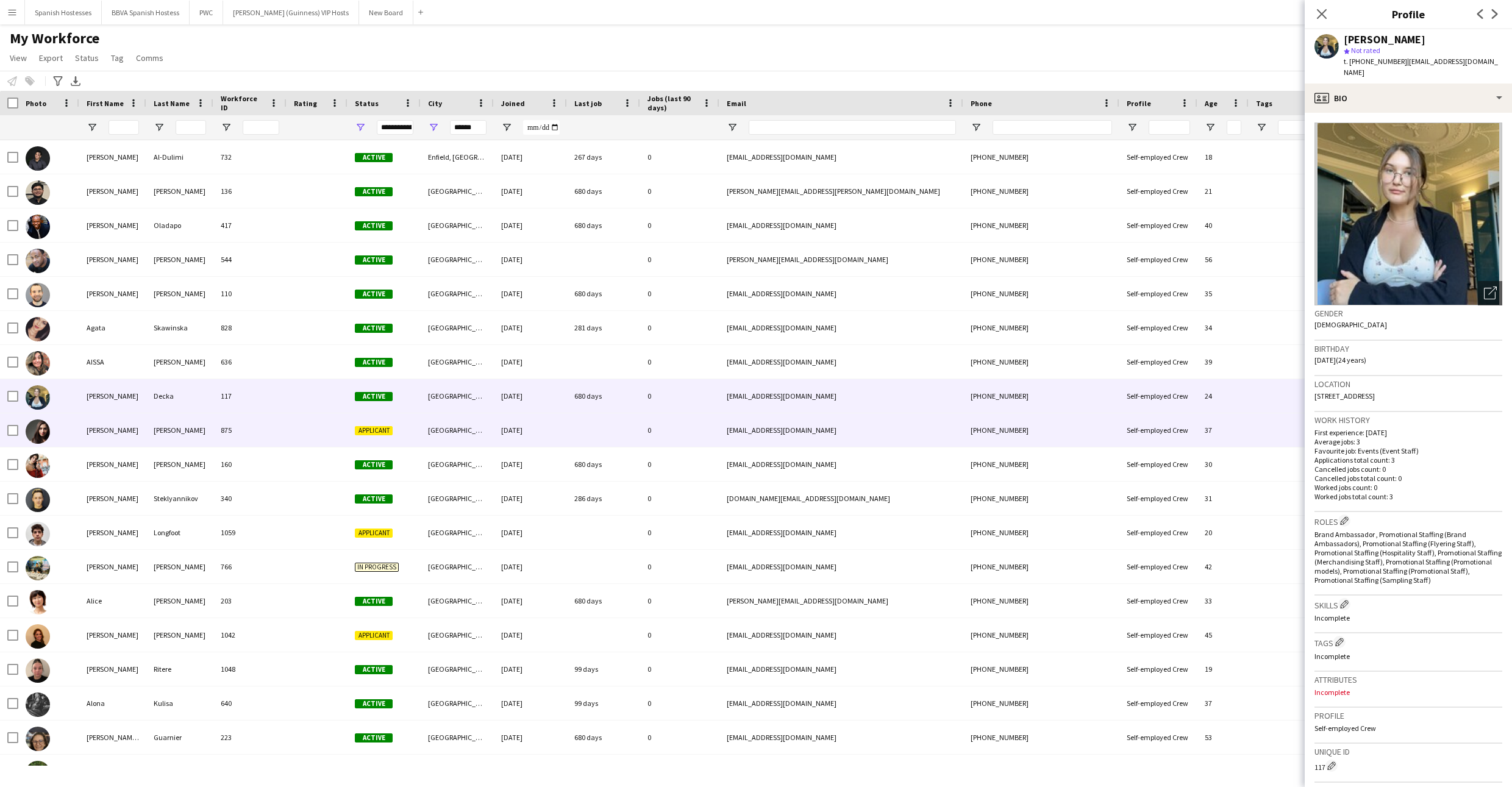
click at [309, 435] on div at bounding box center [317, 430] width 61 height 34
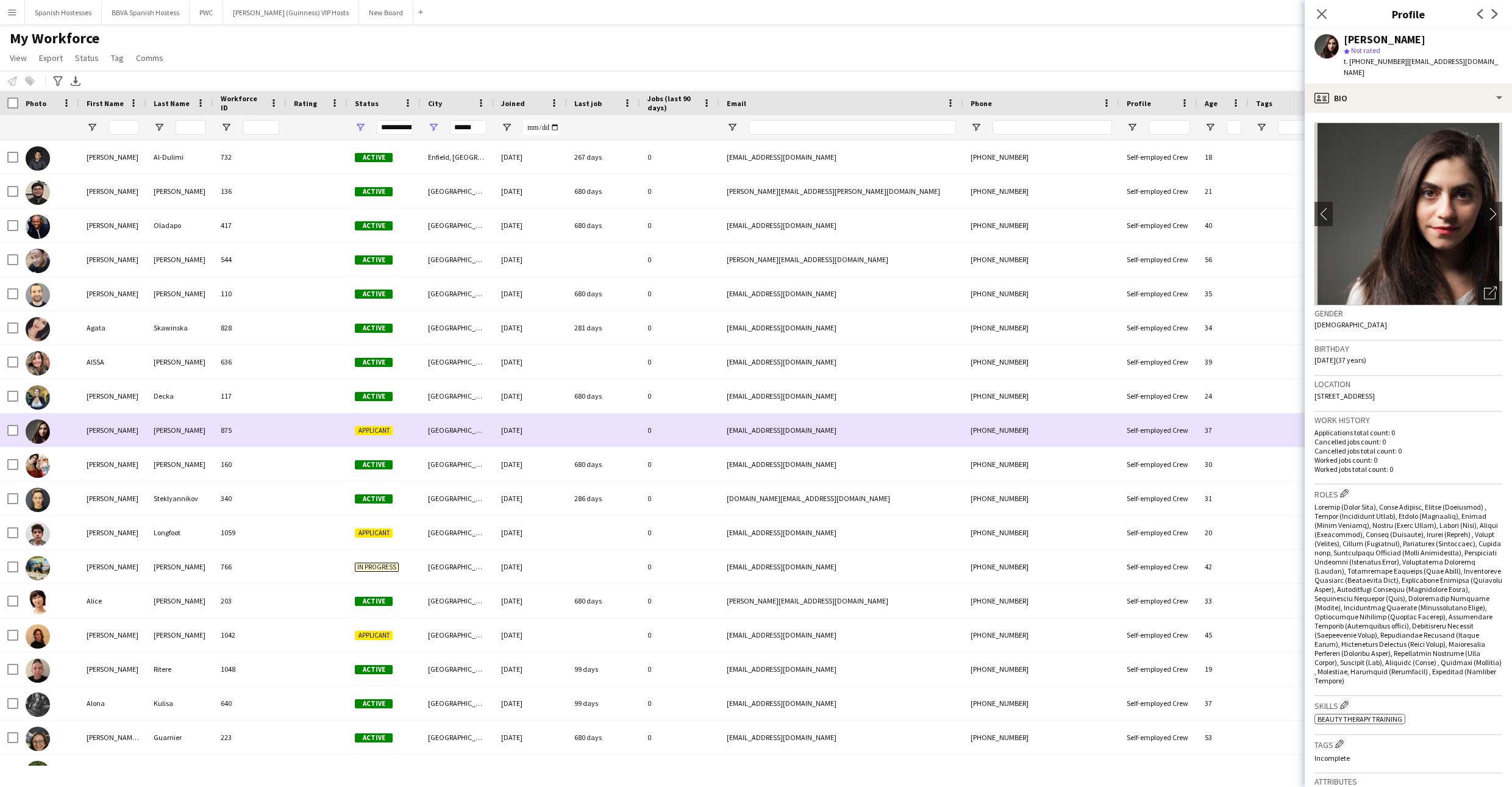
scroll to position [1250, 0]
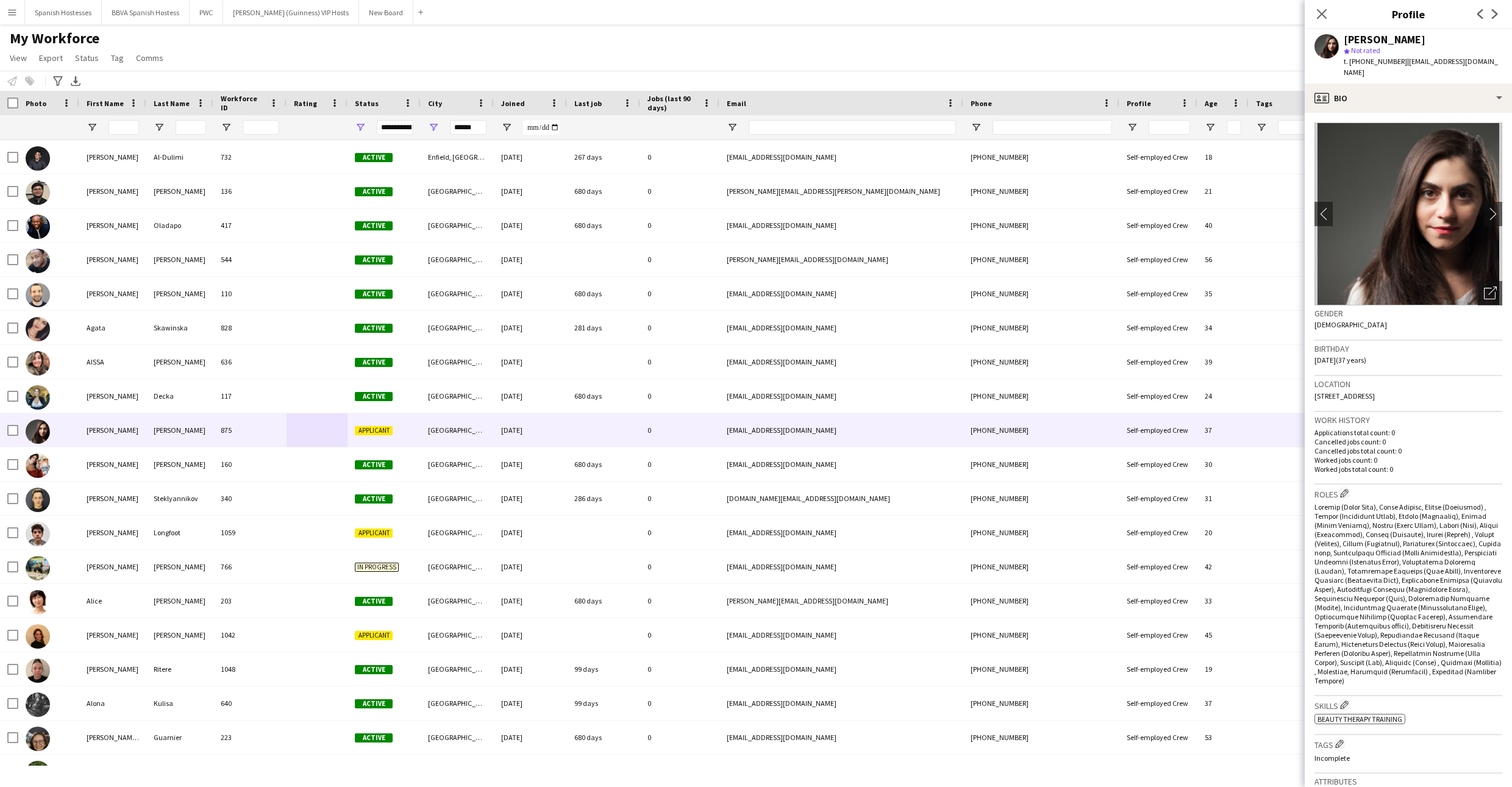
click at [395, 129] on div "**********" at bounding box center [395, 127] width 36 height 15
click at [393, 62] on div "My Workforce View Views Default view Languages Workforce locations New view Upd…" at bounding box center [756, 50] width 1512 height 42
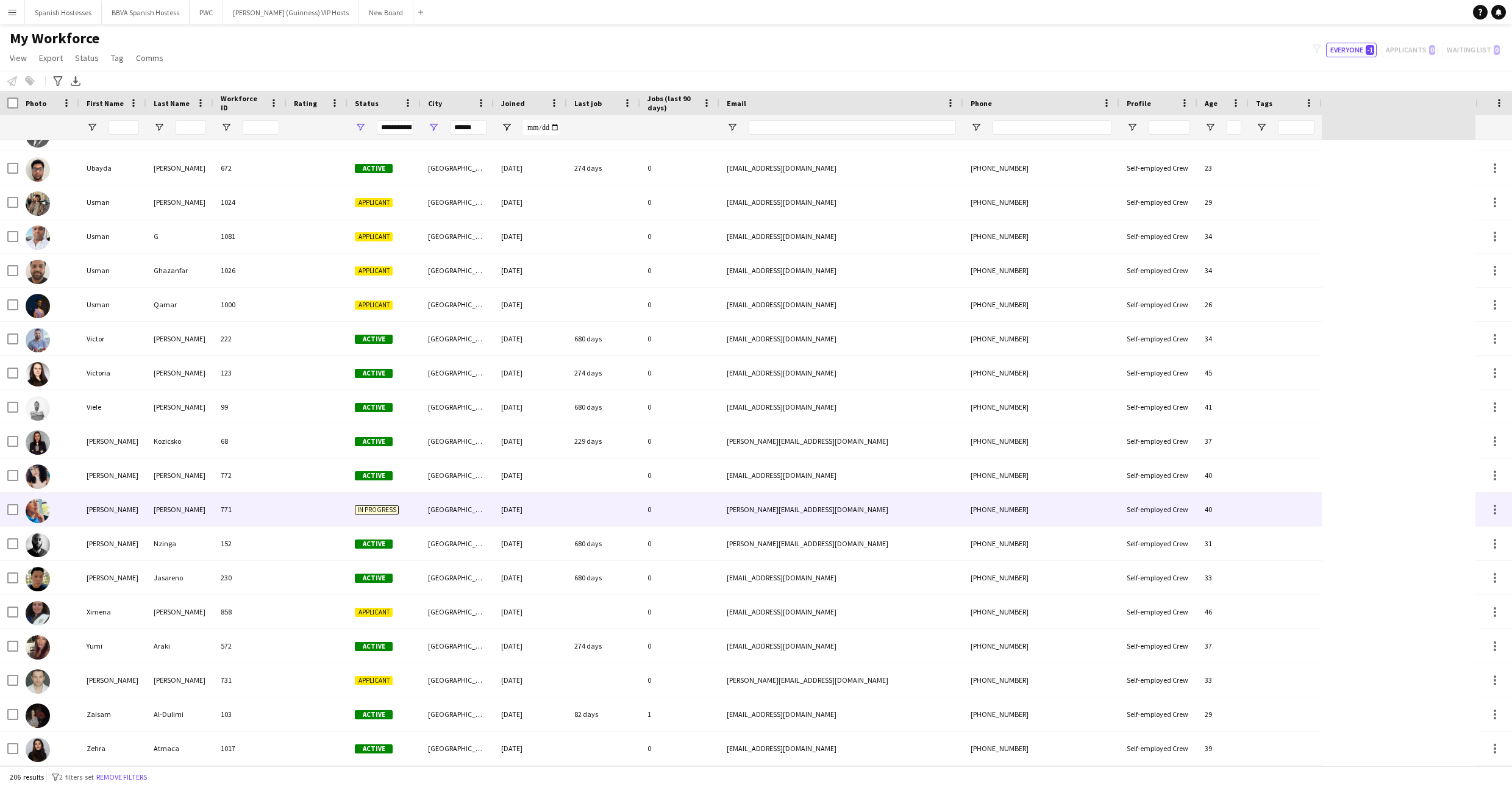
click at [201, 521] on div "[PERSON_NAME]" at bounding box center [179, 510] width 67 height 34
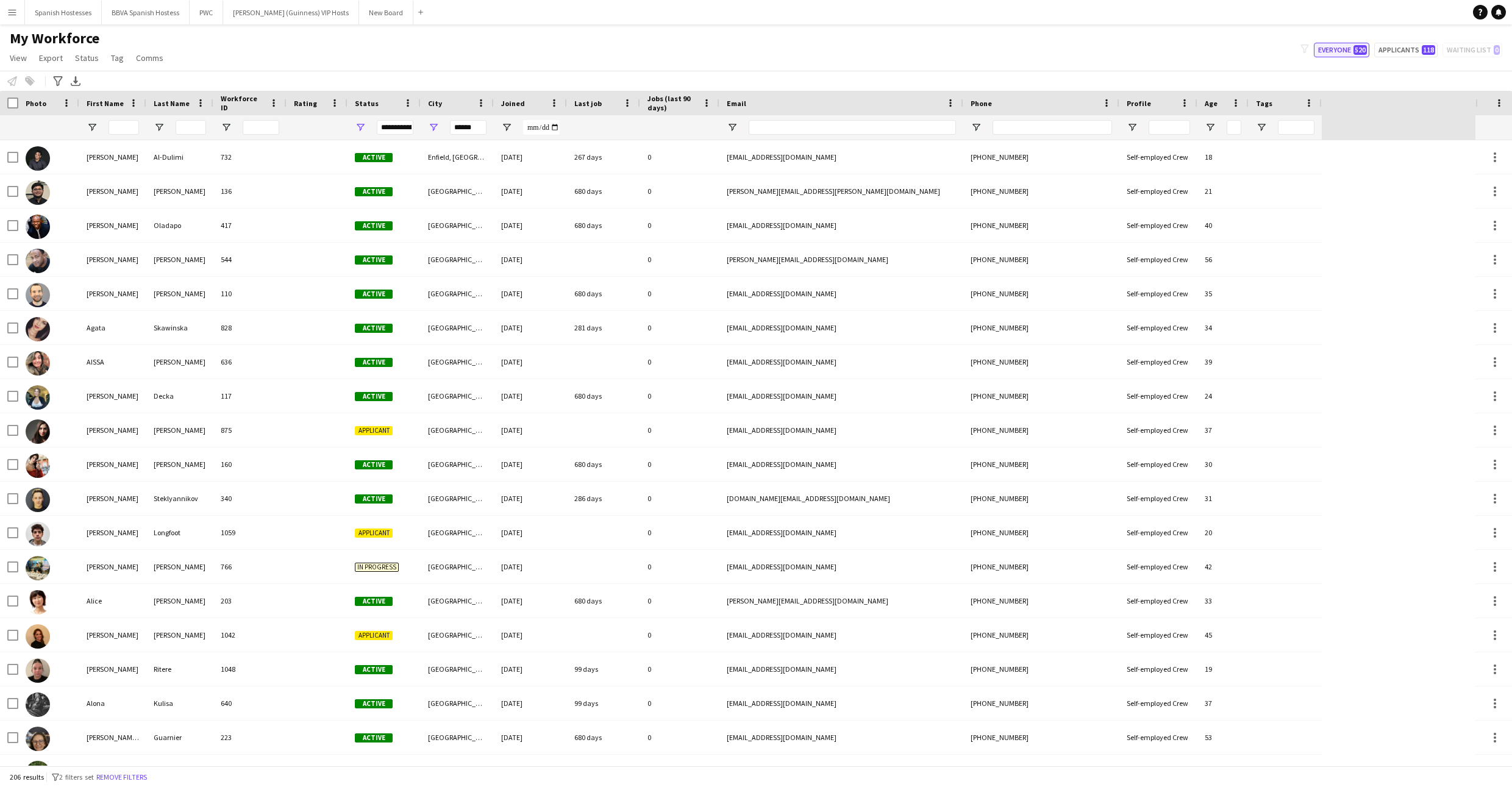
click at [1336, 51] on button "Everyone 520" at bounding box center [1341, 50] width 55 height 15
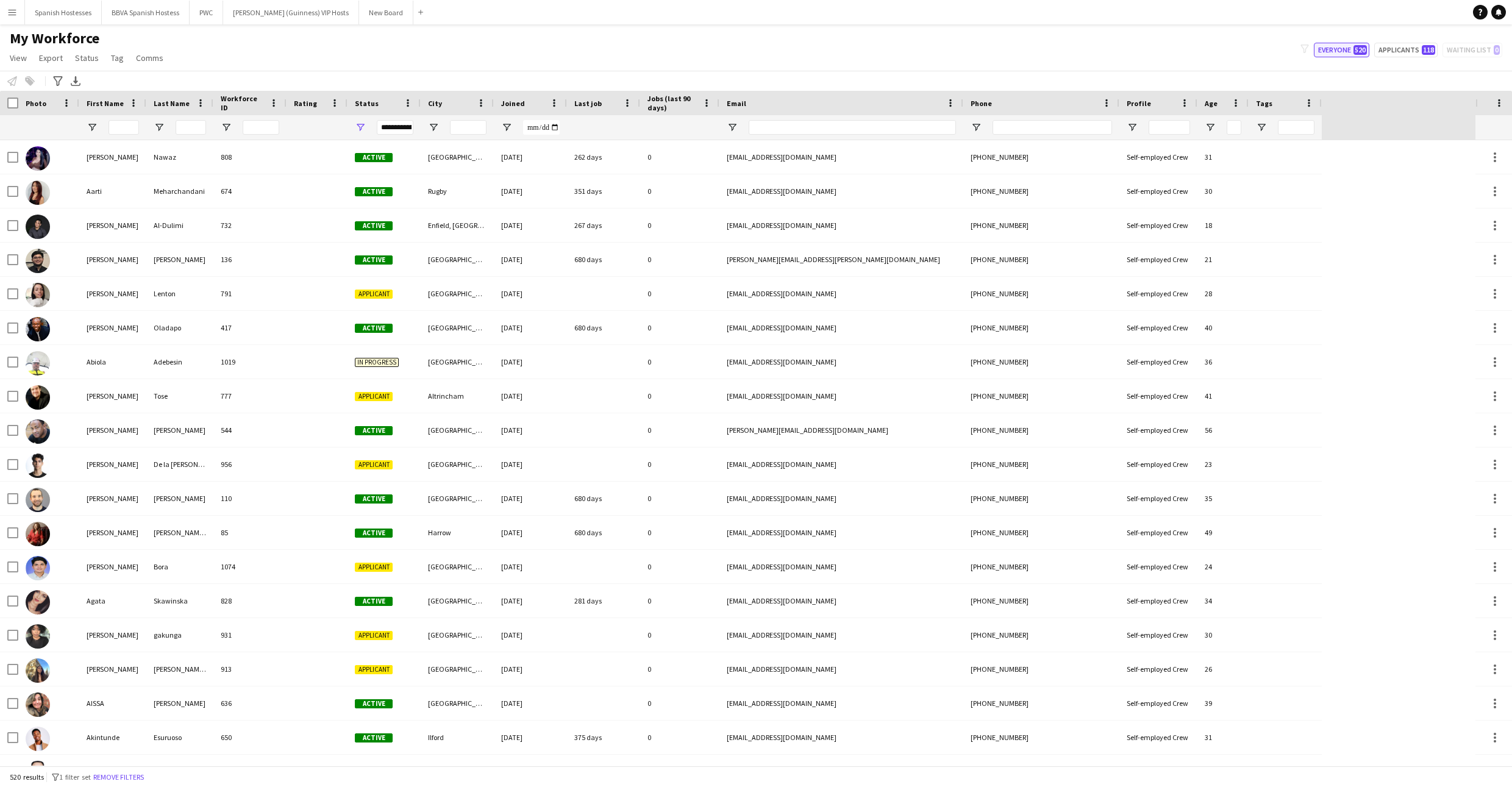
click at [1336, 51] on button "Everyone 520" at bounding box center [1341, 50] width 55 height 15
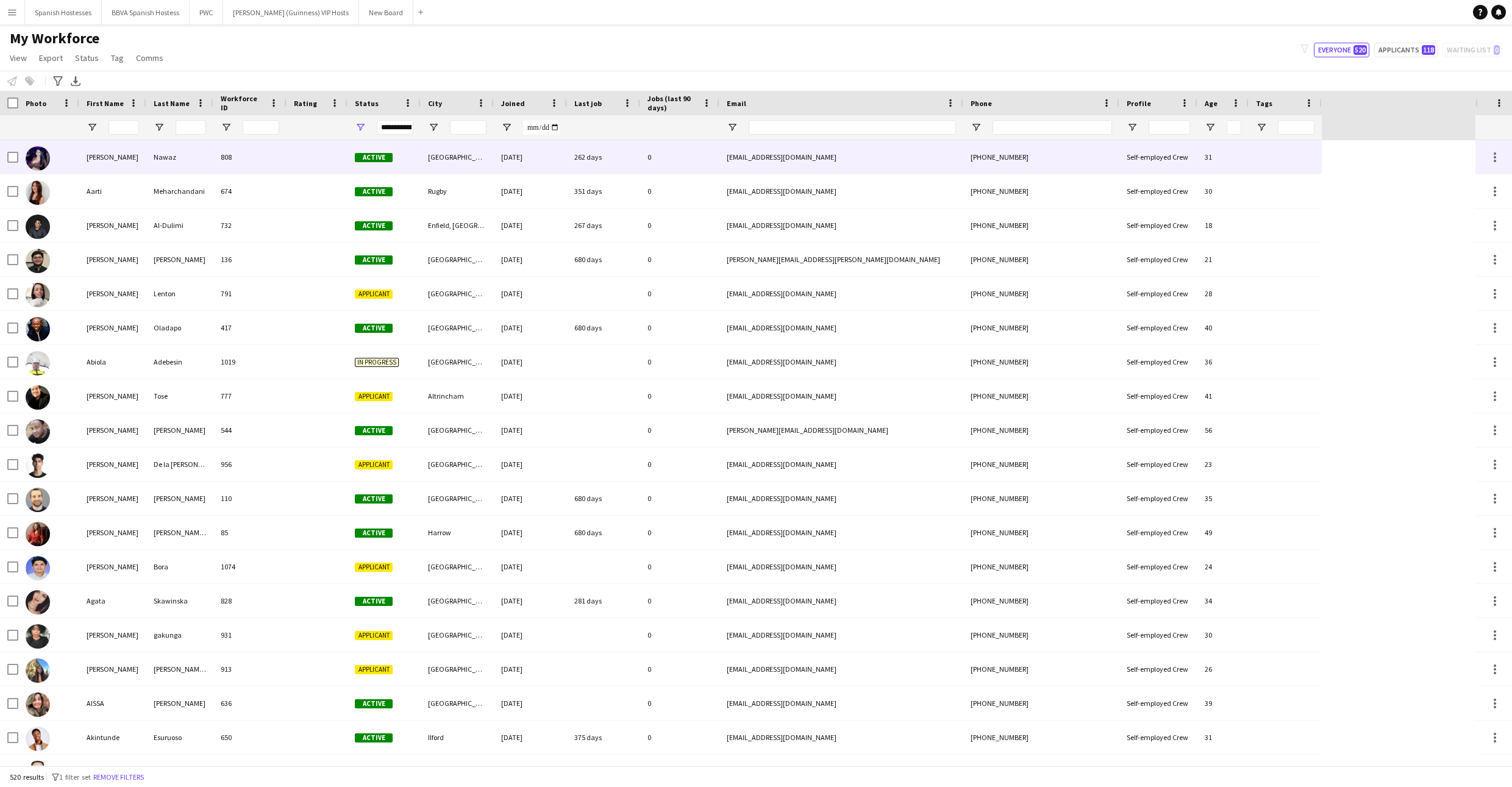
click at [282, 157] on div "808" at bounding box center [250, 157] width 73 height 34
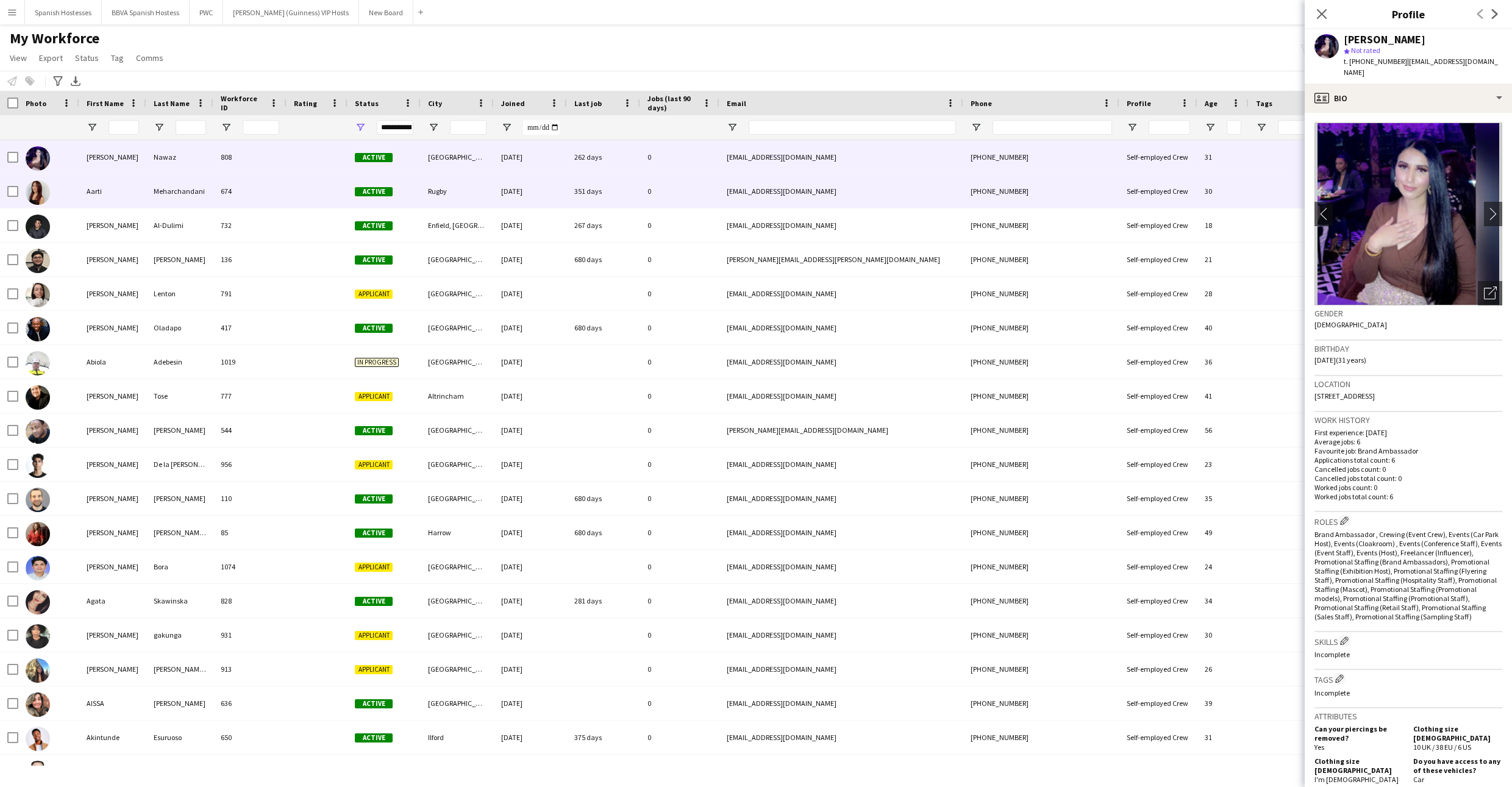
click at [282, 190] on div "674" at bounding box center [250, 191] width 73 height 34
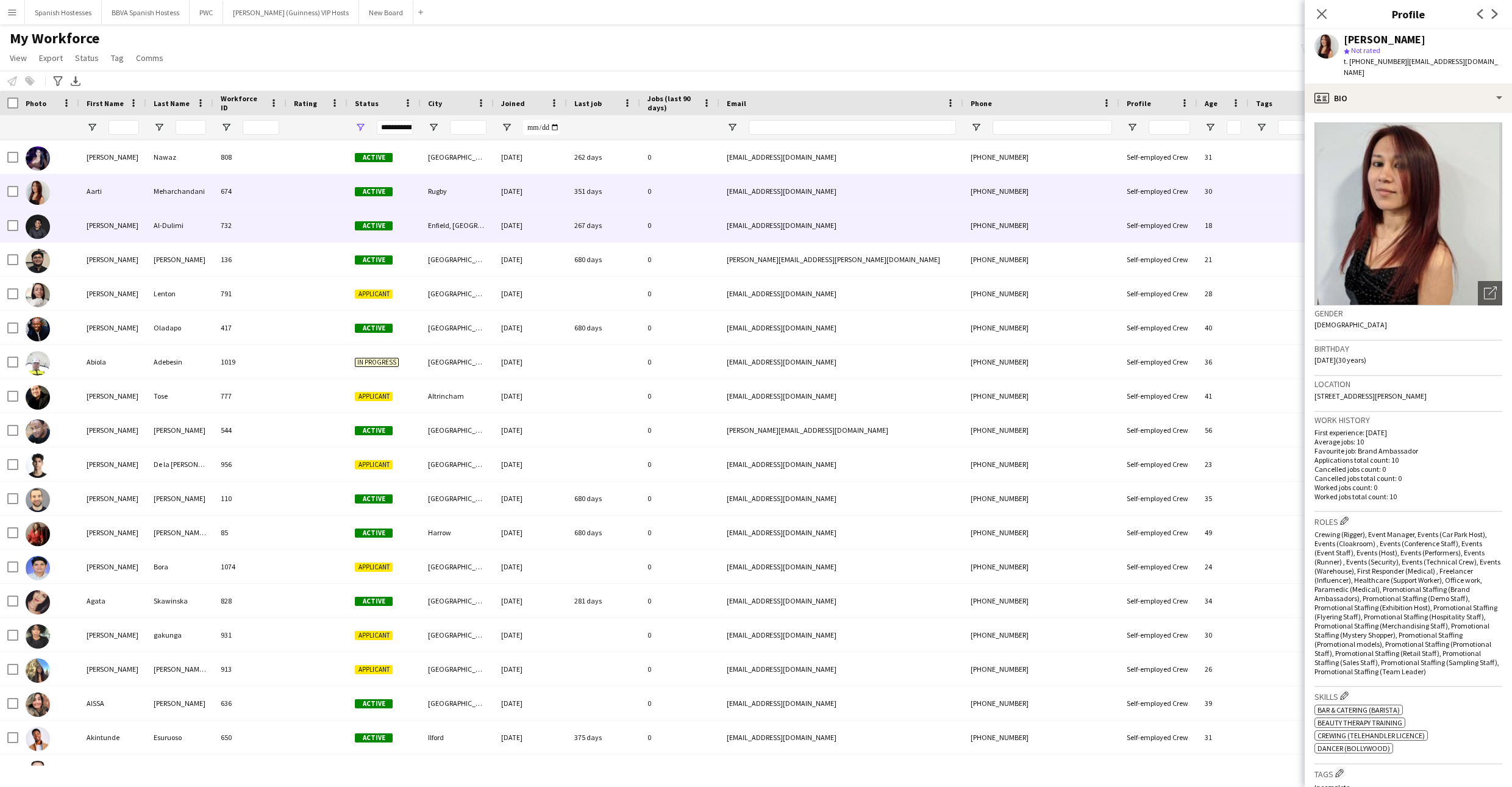
click at [288, 216] on div at bounding box center [317, 226] width 61 height 34
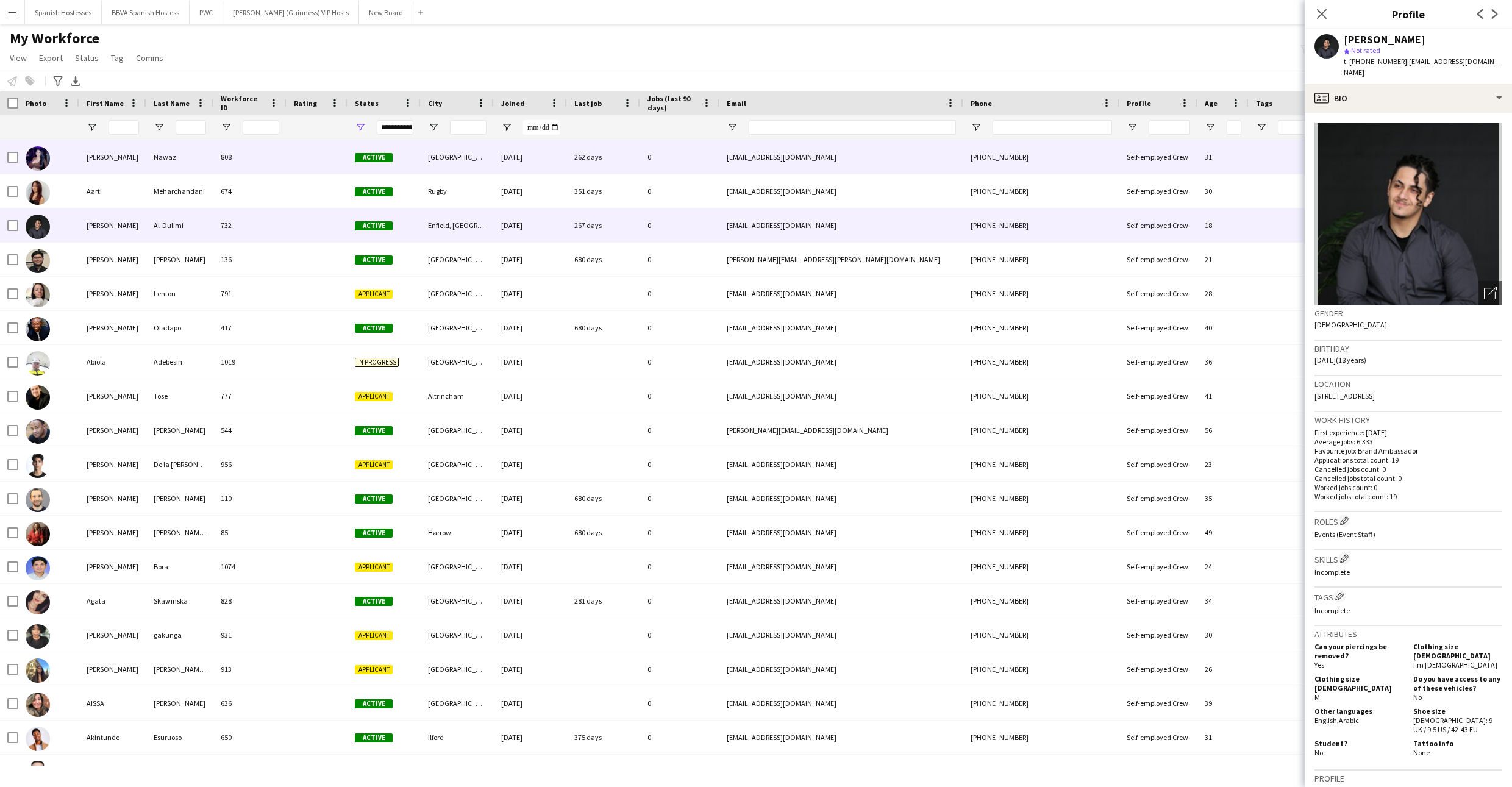
click at [291, 166] on div at bounding box center [317, 157] width 61 height 34
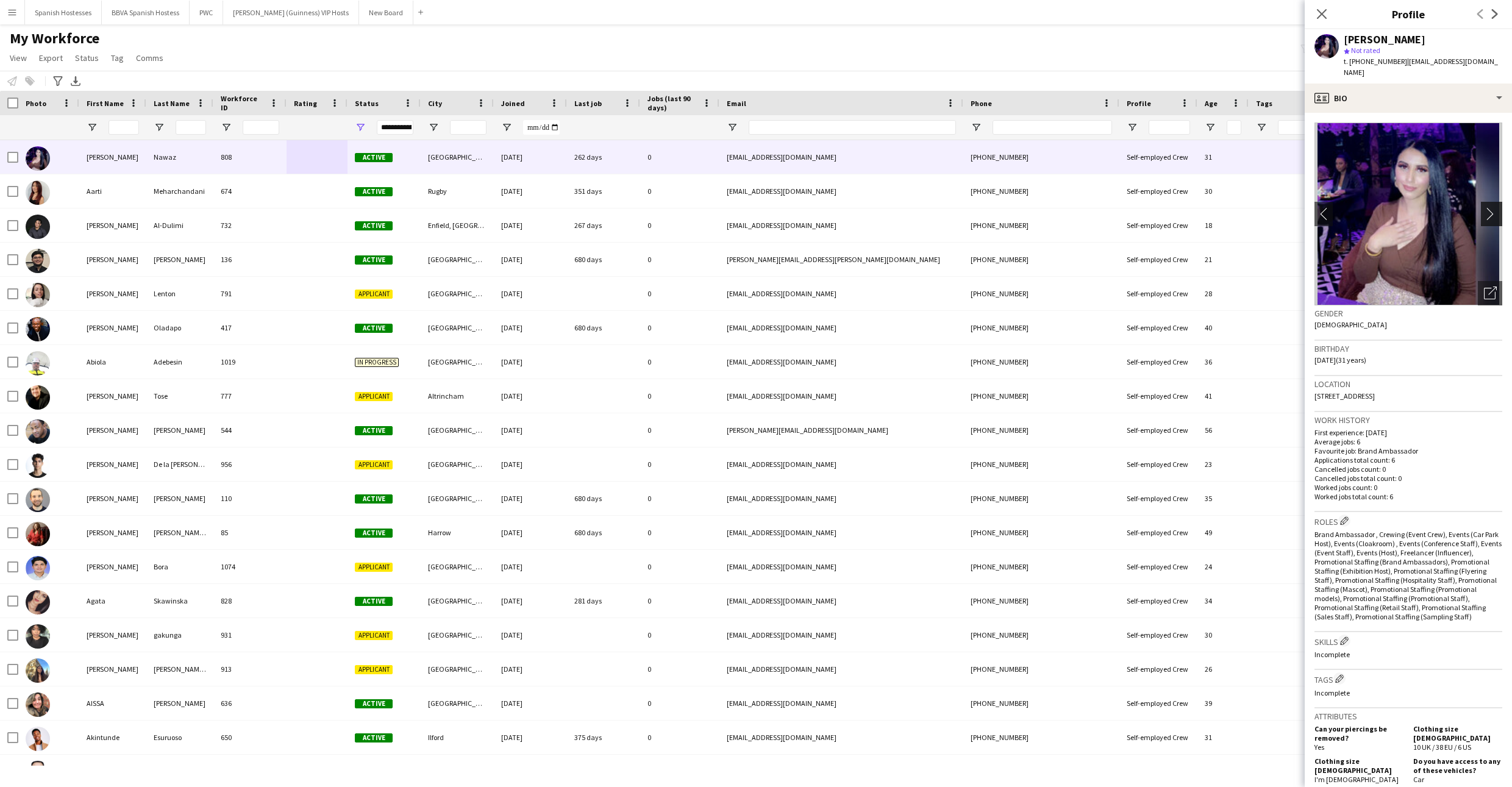
click at [1490, 207] on app-icon "chevron-right" at bounding box center [1493, 214] width 19 height 13
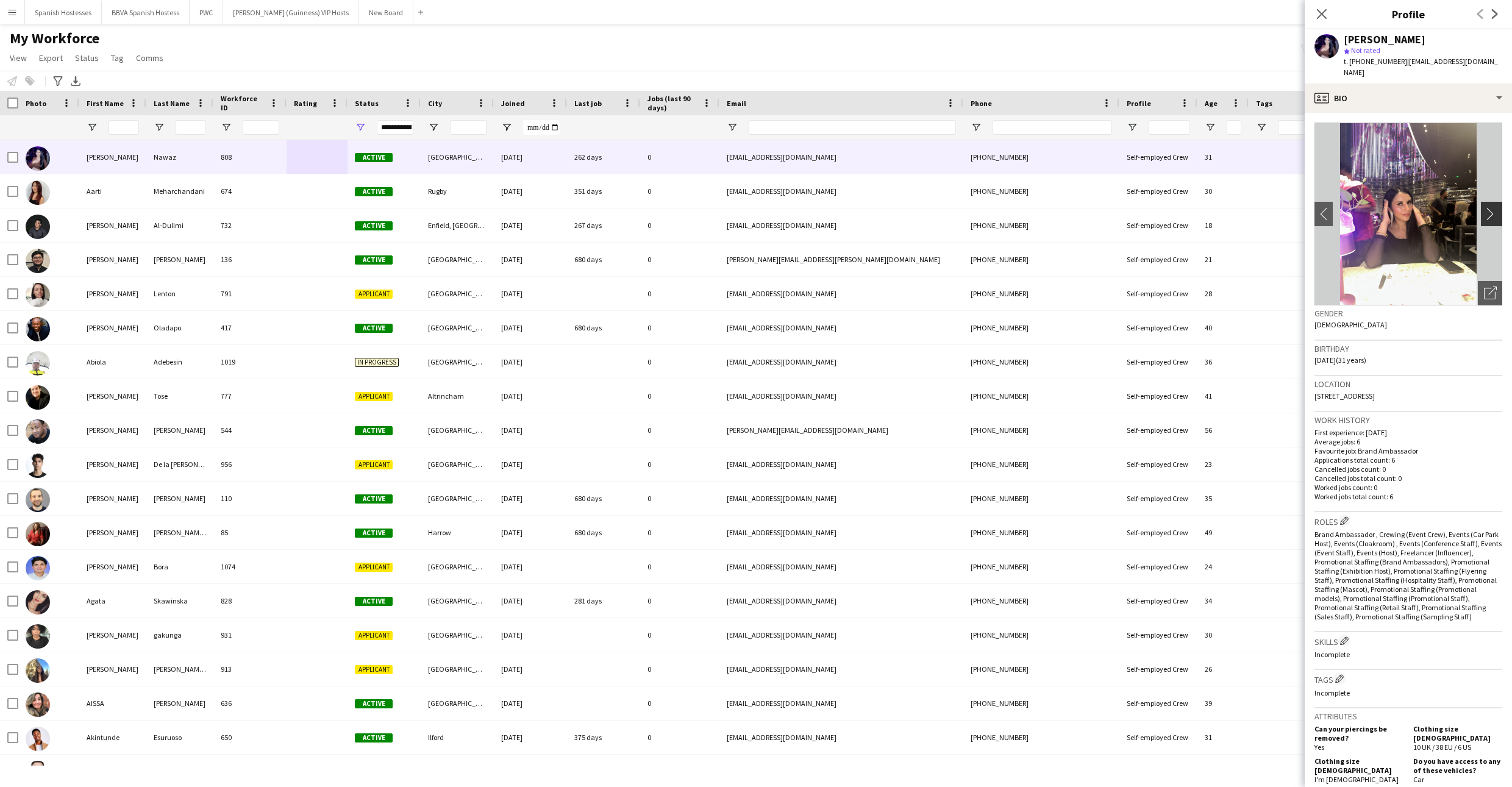
click at [1496, 207] on app-icon "chevron-right" at bounding box center [1493, 214] width 19 height 13
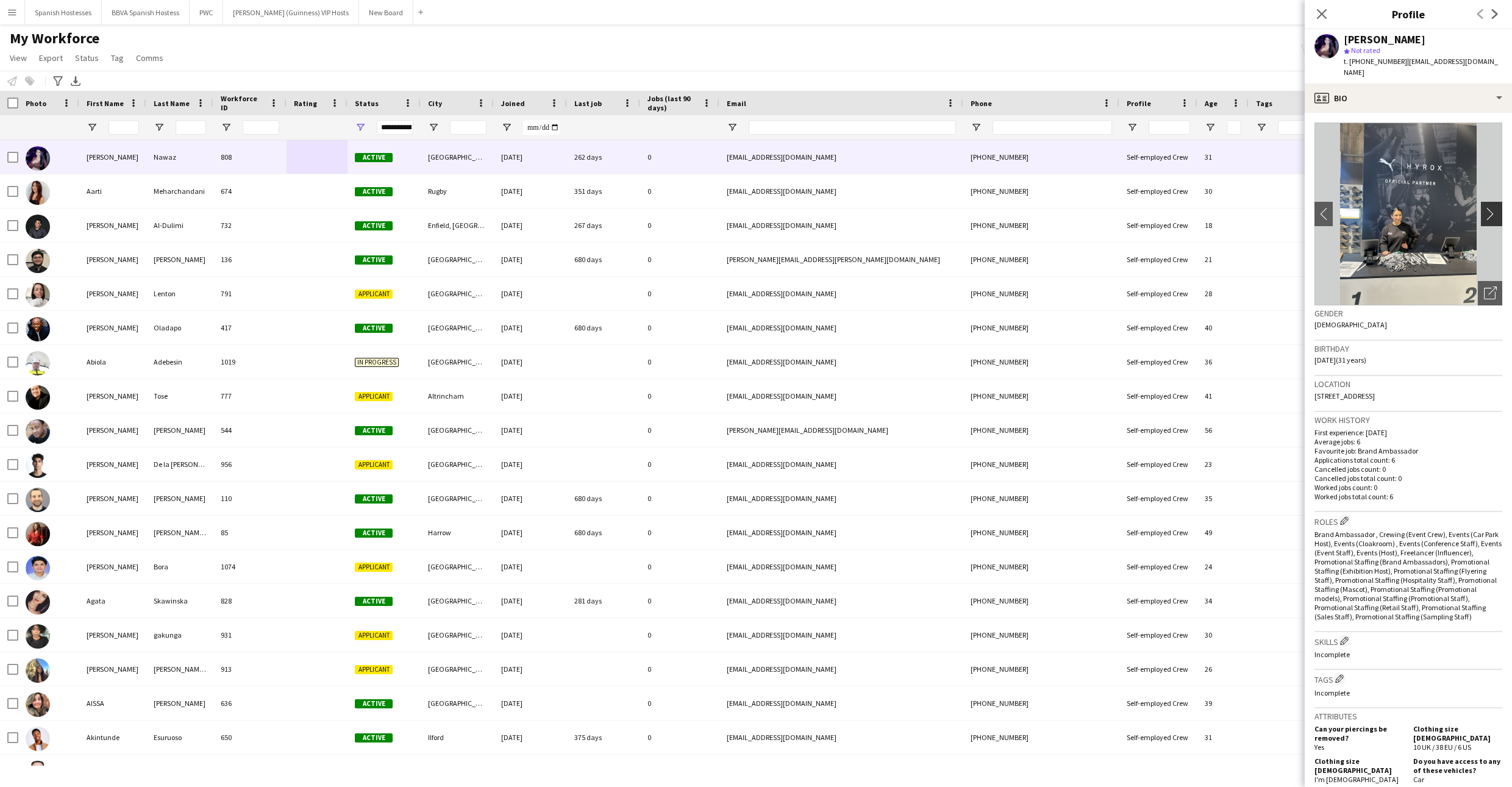
click at [1496, 207] on app-icon "chevron-right" at bounding box center [1493, 214] width 19 height 13
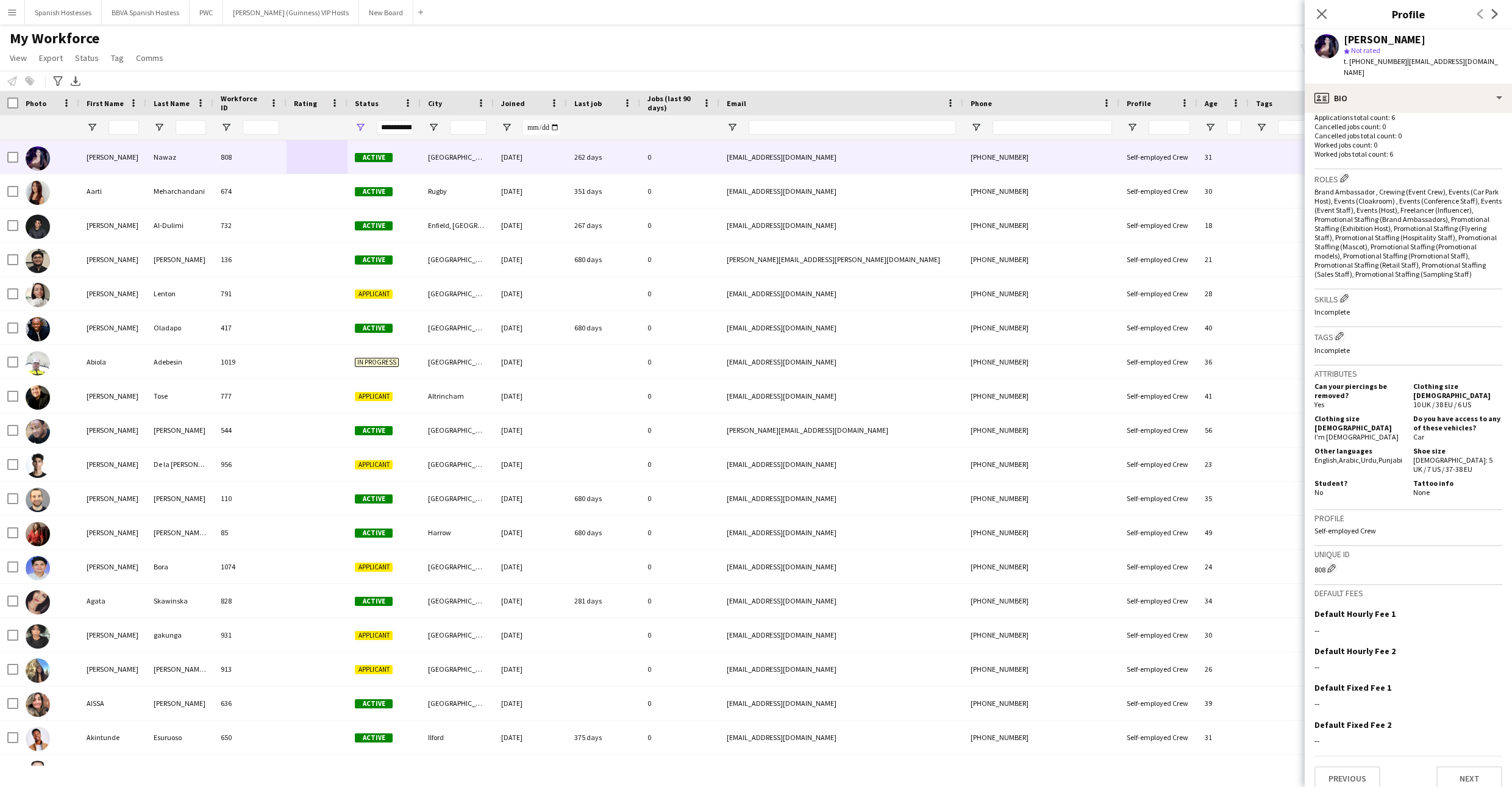
scroll to position [342, 0]
click at [1456, 768] on button "Next" at bounding box center [1469, 779] width 66 height 25
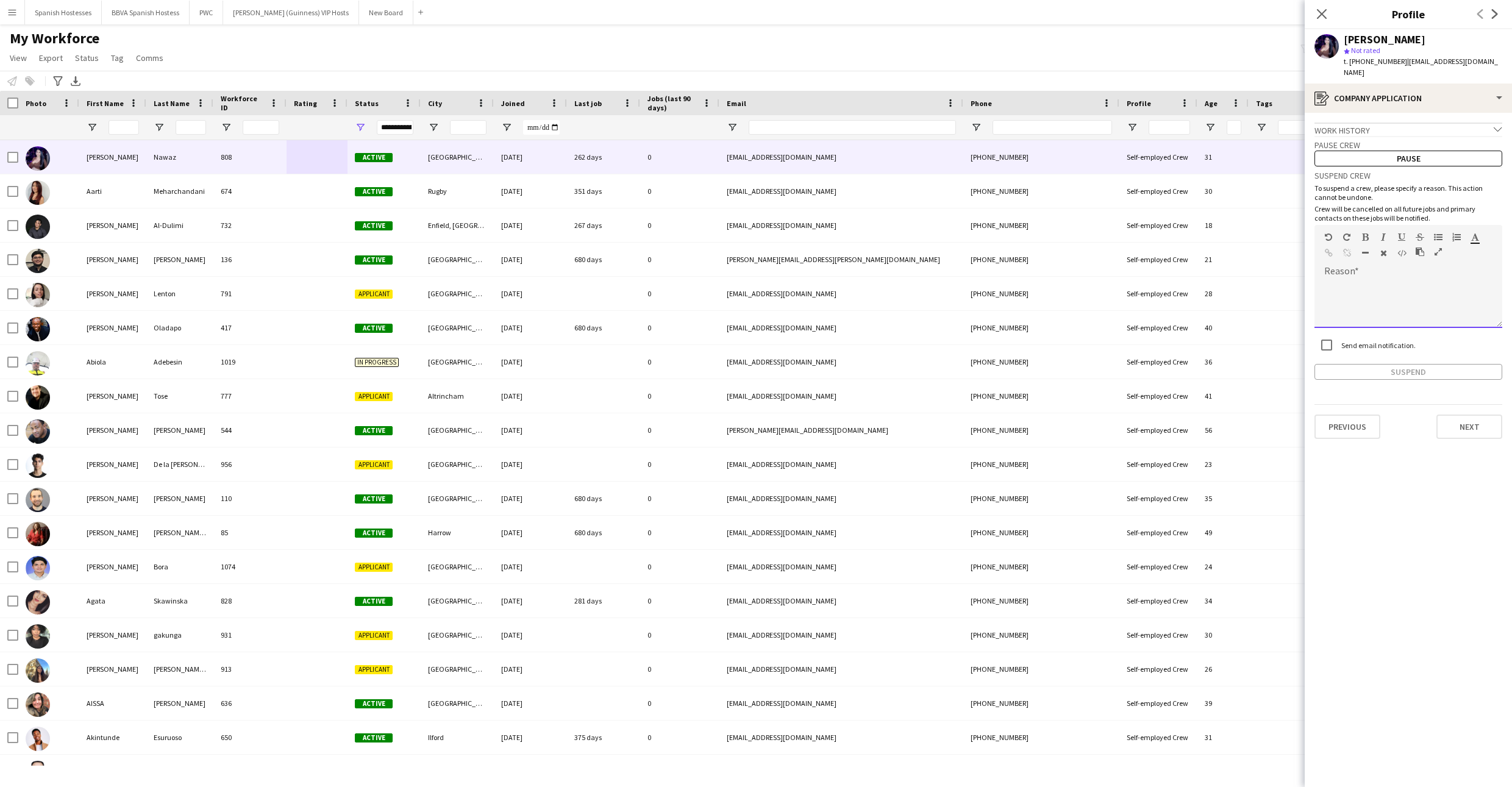
click at [1344, 288] on div at bounding box center [1408, 303] width 188 height 49
paste div
click at [1331, 368] on app-crew-profile-application "Work history chevron-down Incomplete Pause crew Pause Suspend crew To suspend a…" at bounding box center [1408, 449] width 207 height 674
click at [1331, 364] on button "Suspend" at bounding box center [1408, 372] width 188 height 16
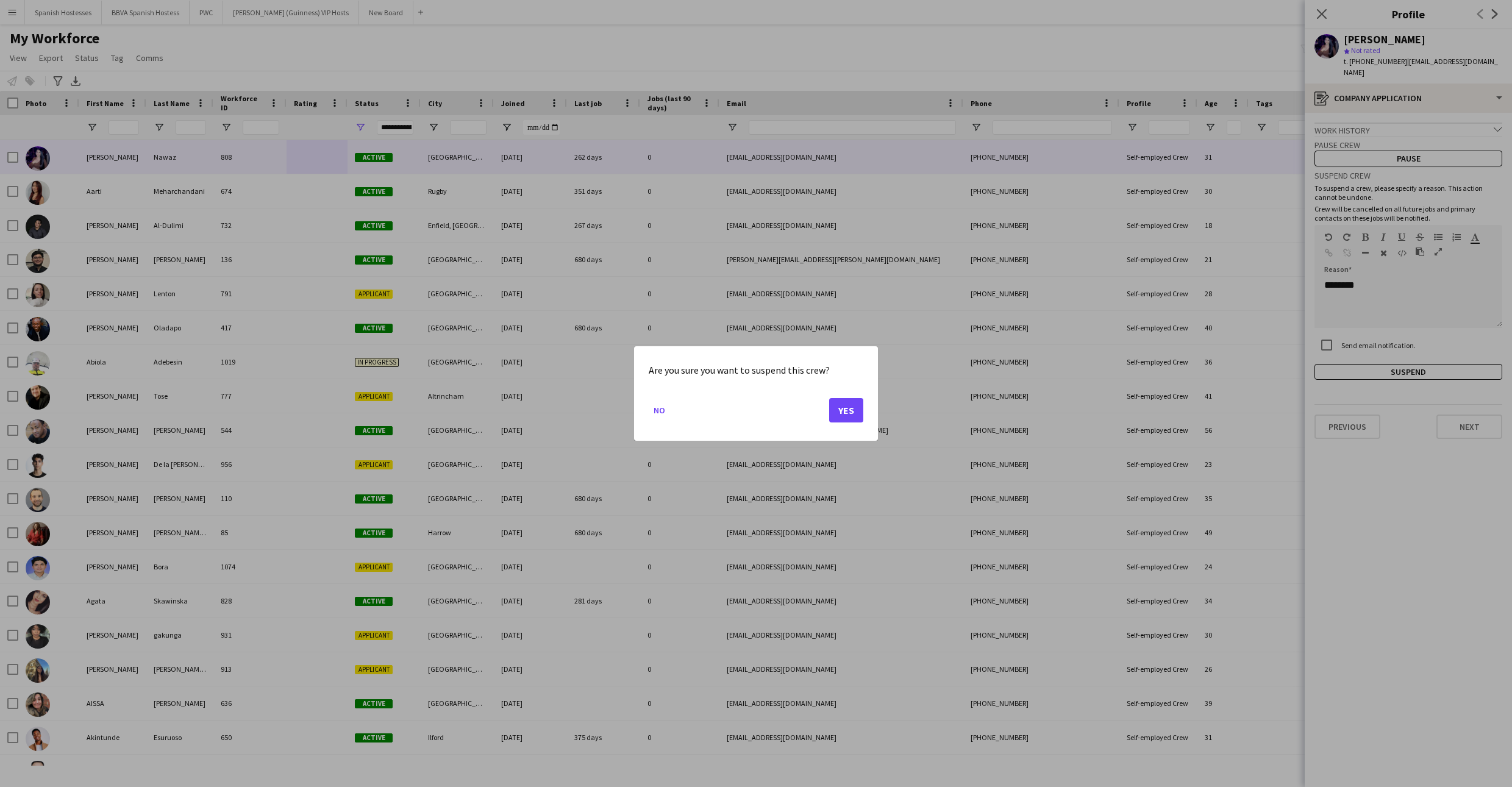
click at [842, 411] on button "Yes" at bounding box center [846, 410] width 34 height 25
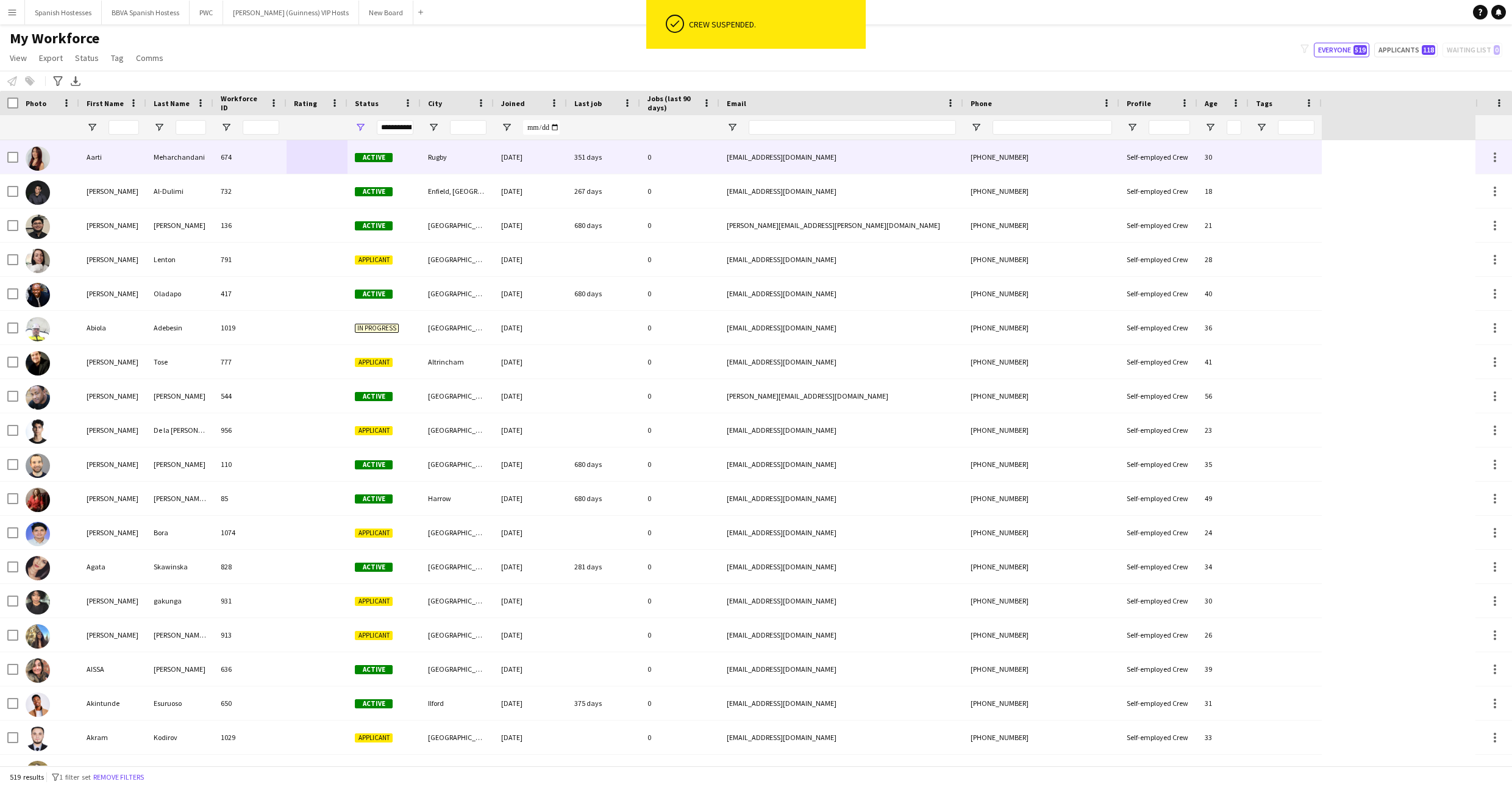
click at [284, 161] on div "674" at bounding box center [250, 157] width 73 height 34
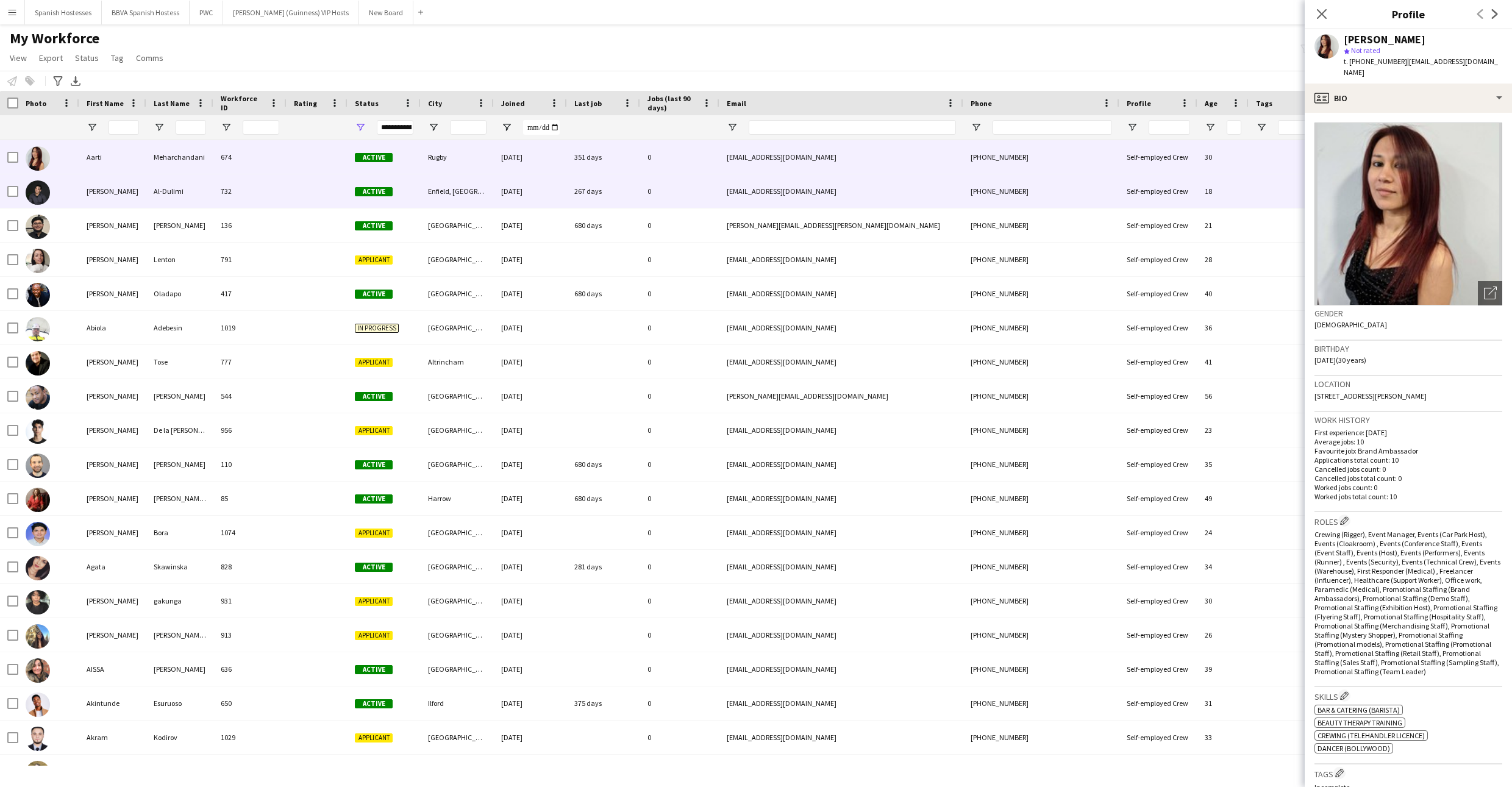
click at [288, 194] on div at bounding box center [317, 191] width 61 height 34
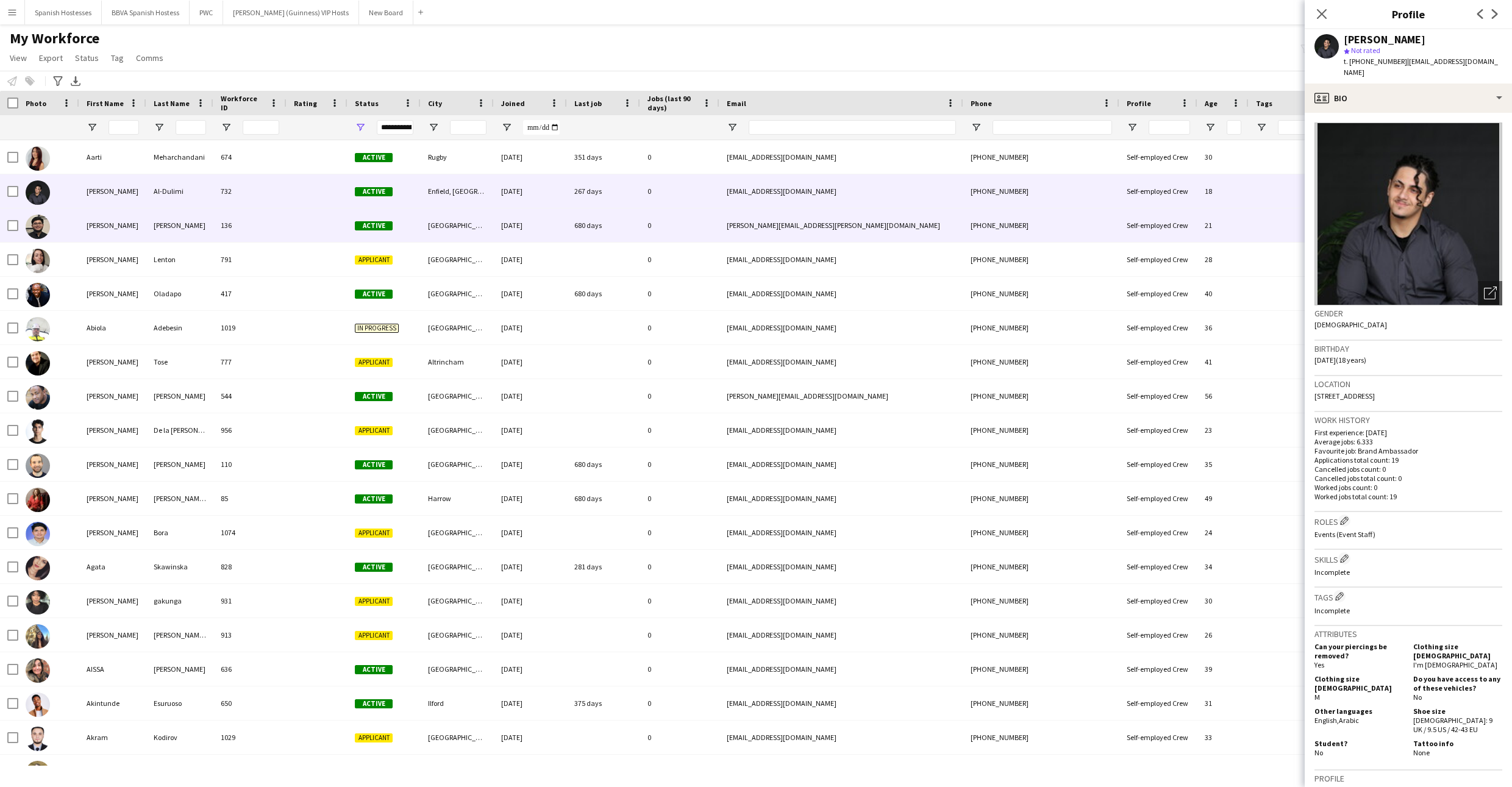
click at [288, 229] on div at bounding box center [317, 226] width 61 height 34
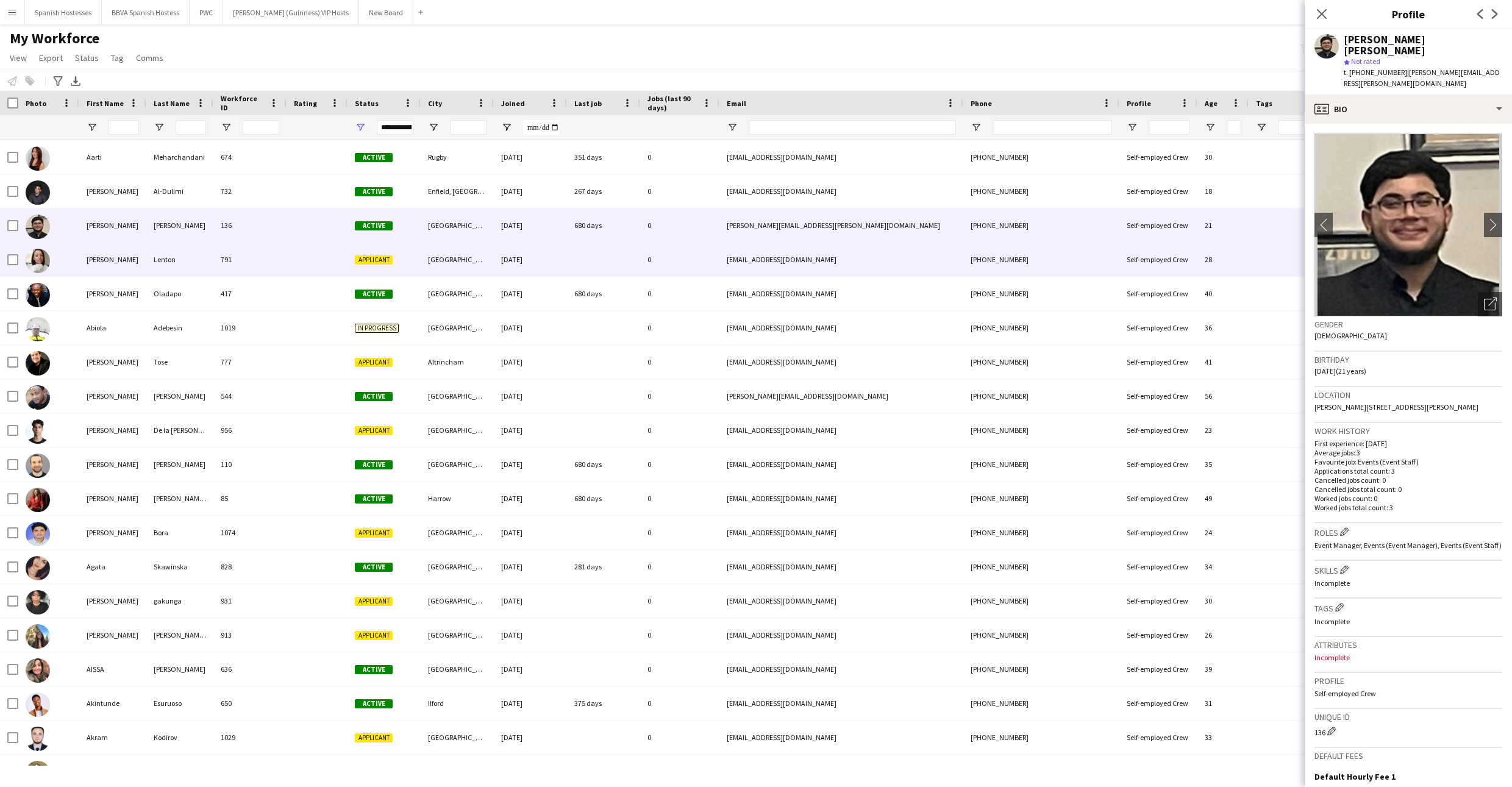
click at [288, 268] on div at bounding box center [317, 259] width 61 height 34
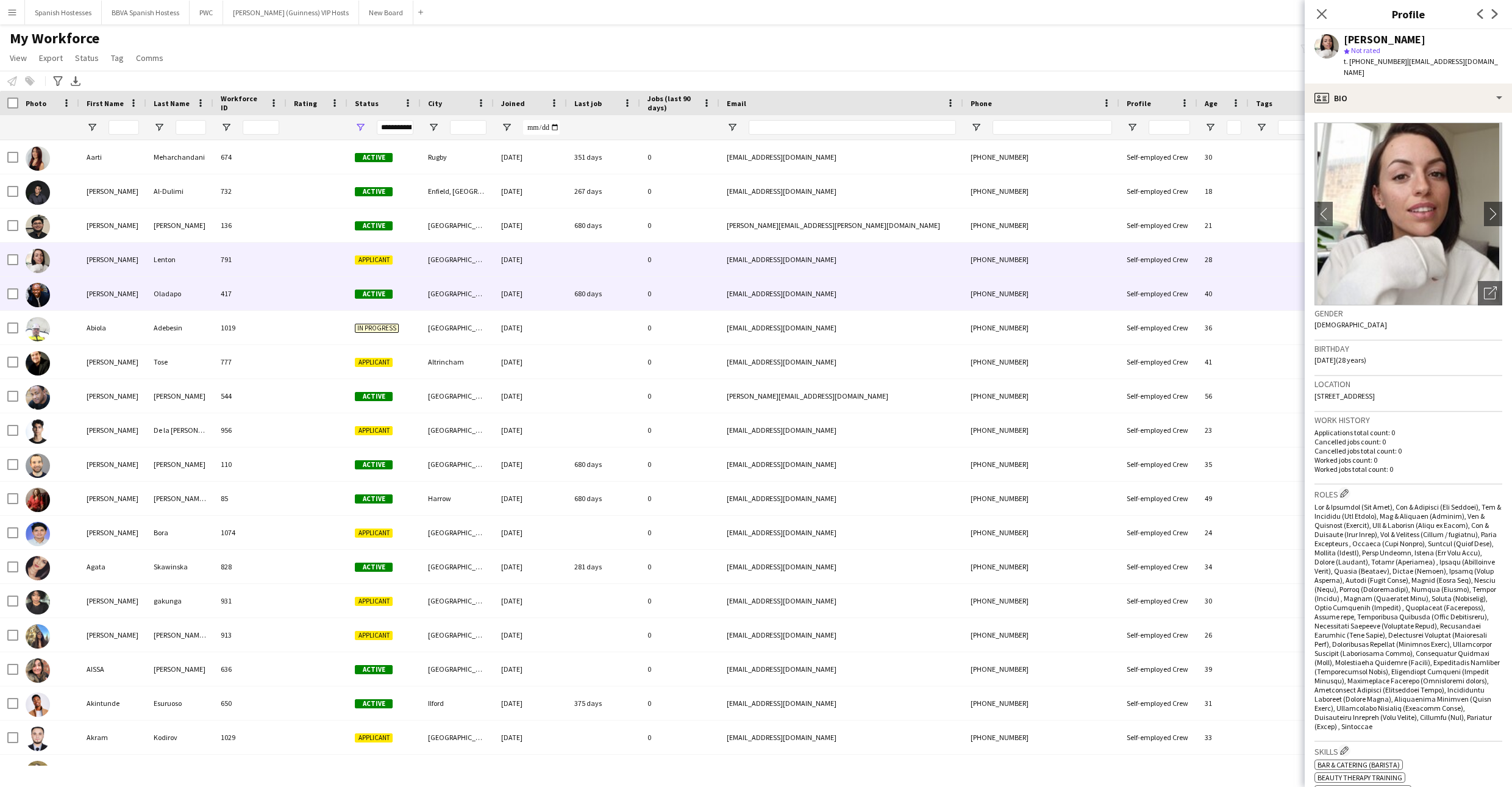
click at [287, 300] on div at bounding box center [317, 294] width 61 height 34
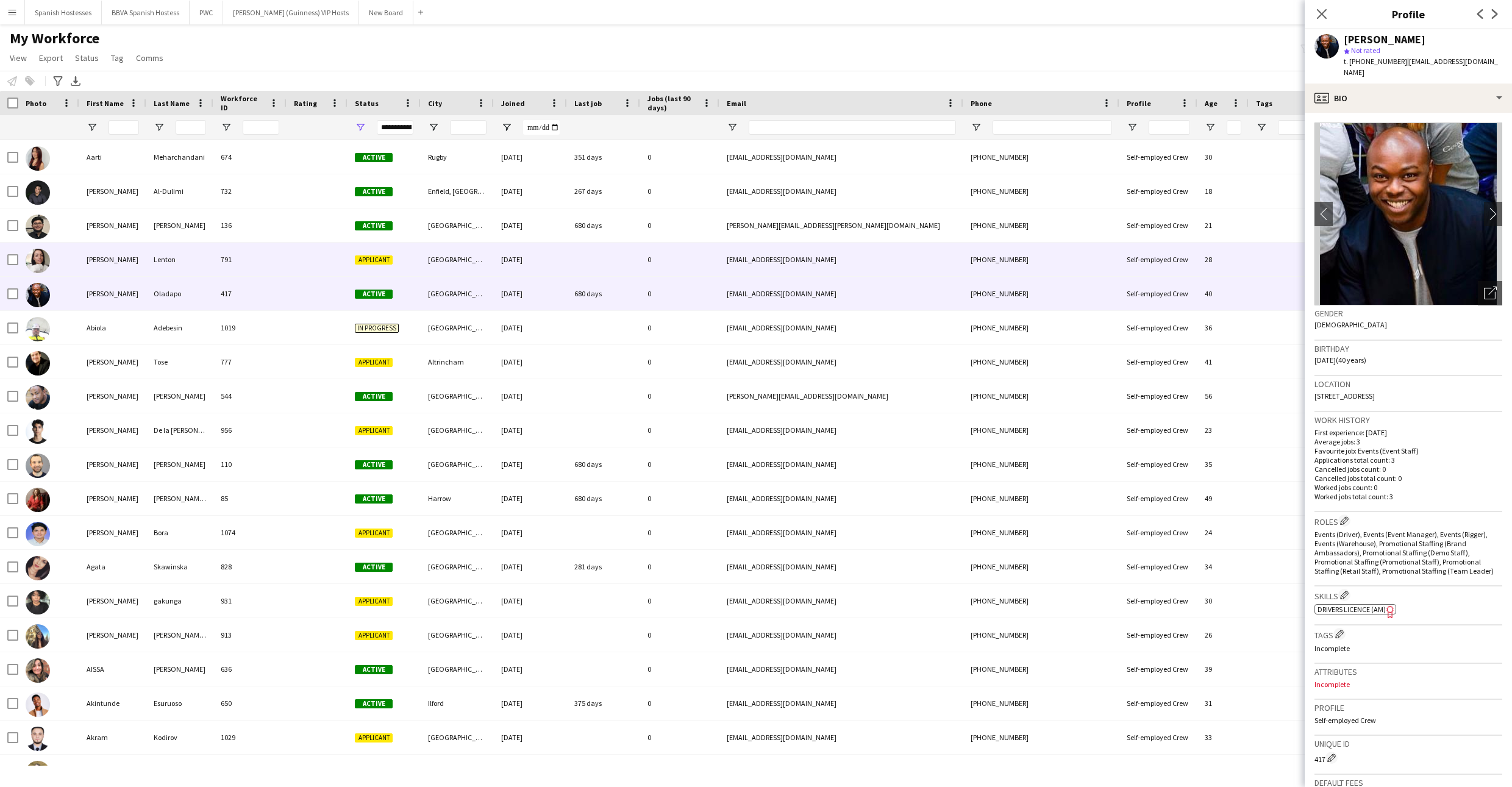
click at [288, 273] on div at bounding box center [317, 259] width 61 height 34
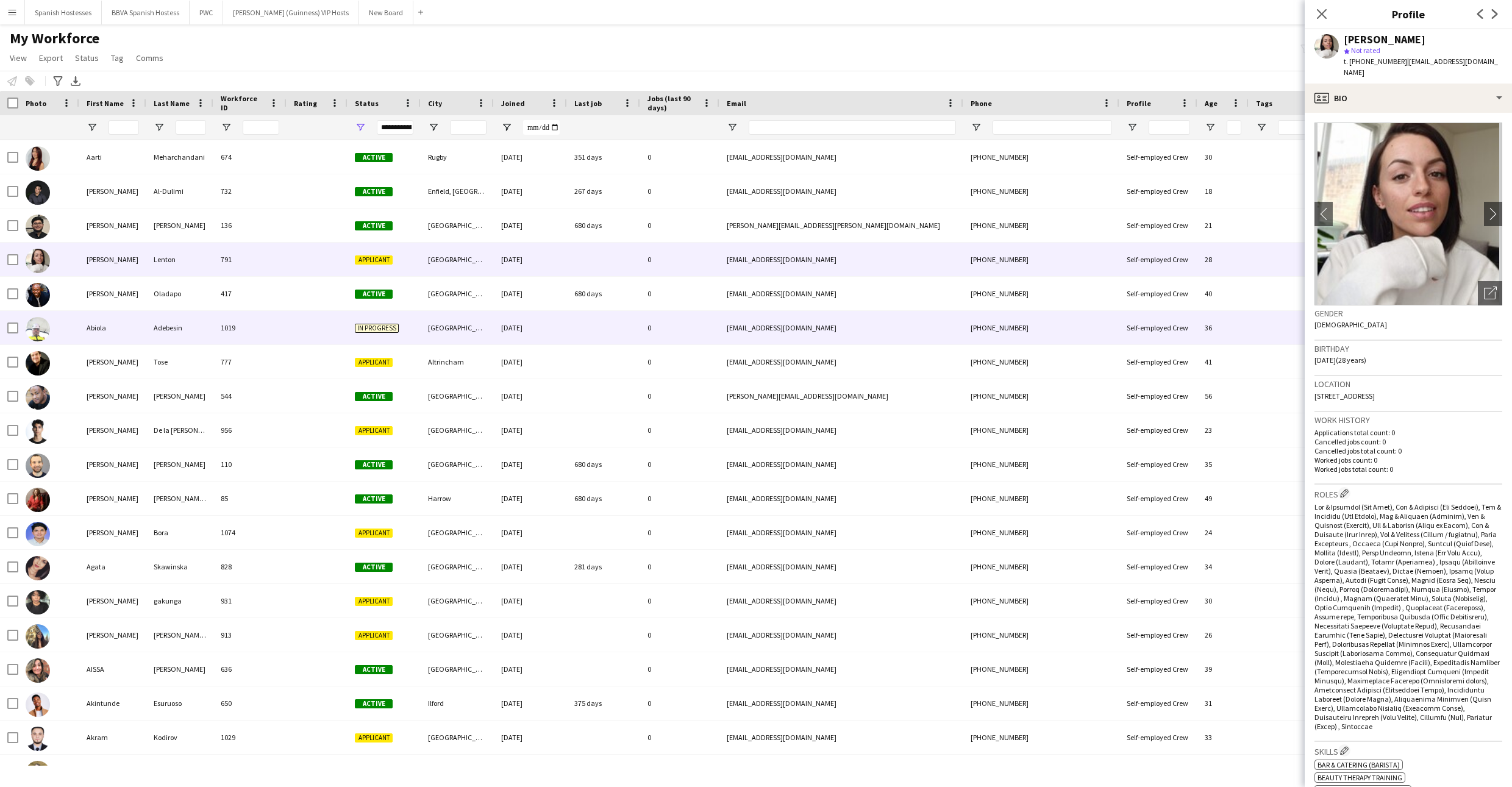
click at [289, 318] on div at bounding box center [317, 328] width 61 height 34
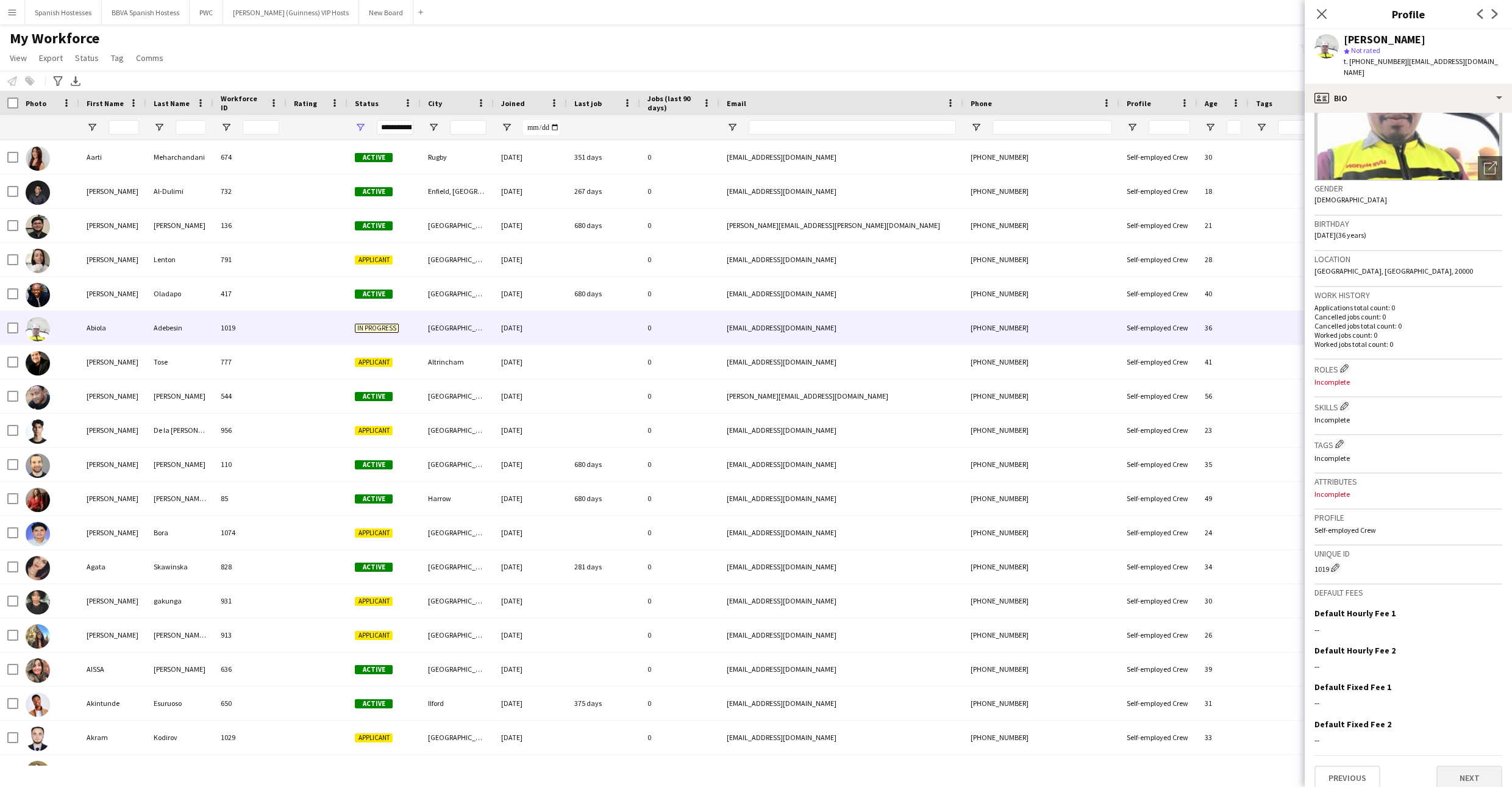
scroll to position [123, 0]
click at [1458, 767] on button "Next" at bounding box center [1469, 779] width 66 height 25
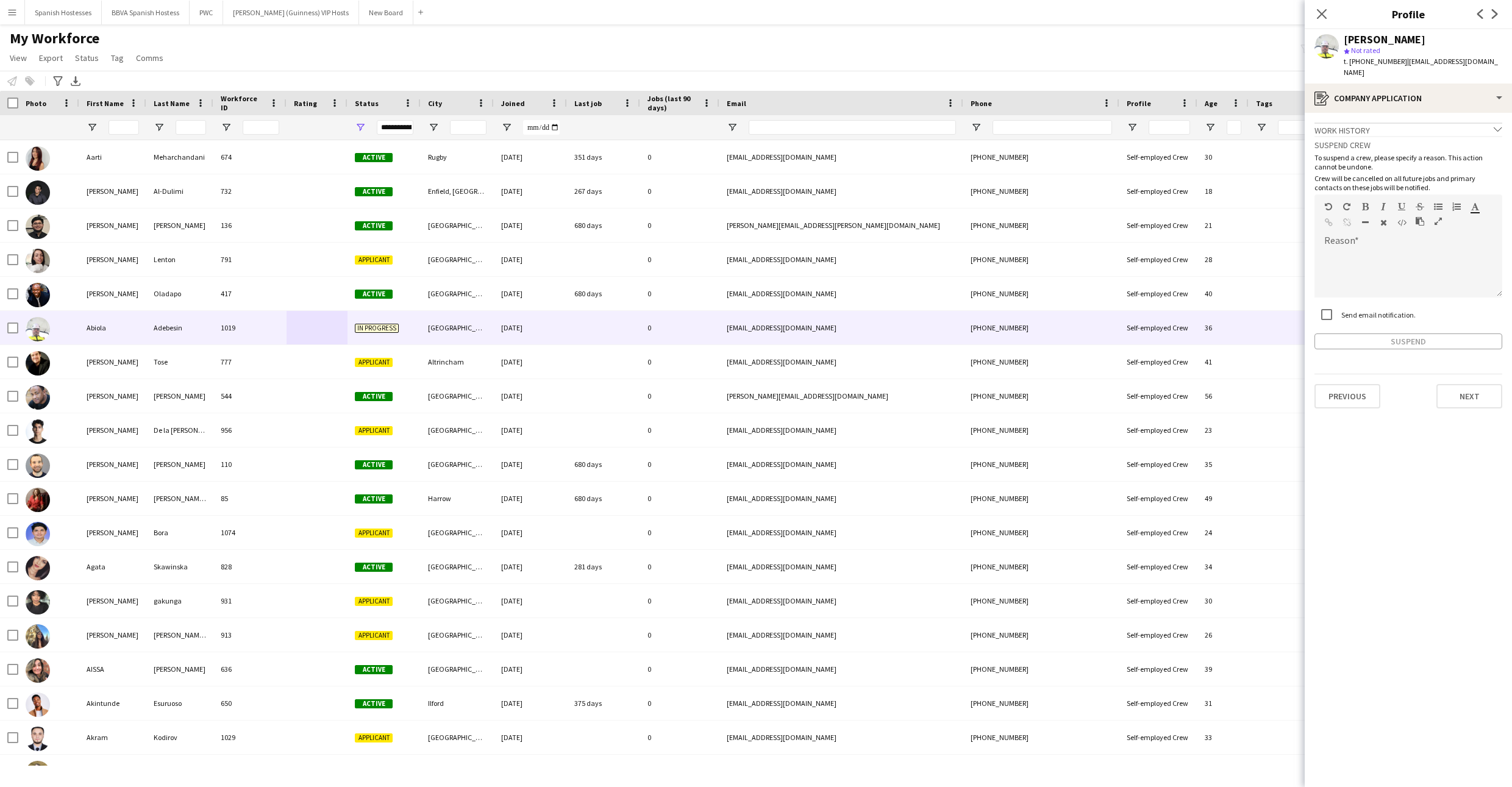
click at [1348, 310] on label "Send email notification." at bounding box center [1377, 315] width 77 height 9
click at [1355, 257] on div at bounding box center [1408, 273] width 188 height 49
paste div
click at [1365, 333] on button "Suspend" at bounding box center [1408, 341] width 188 height 16
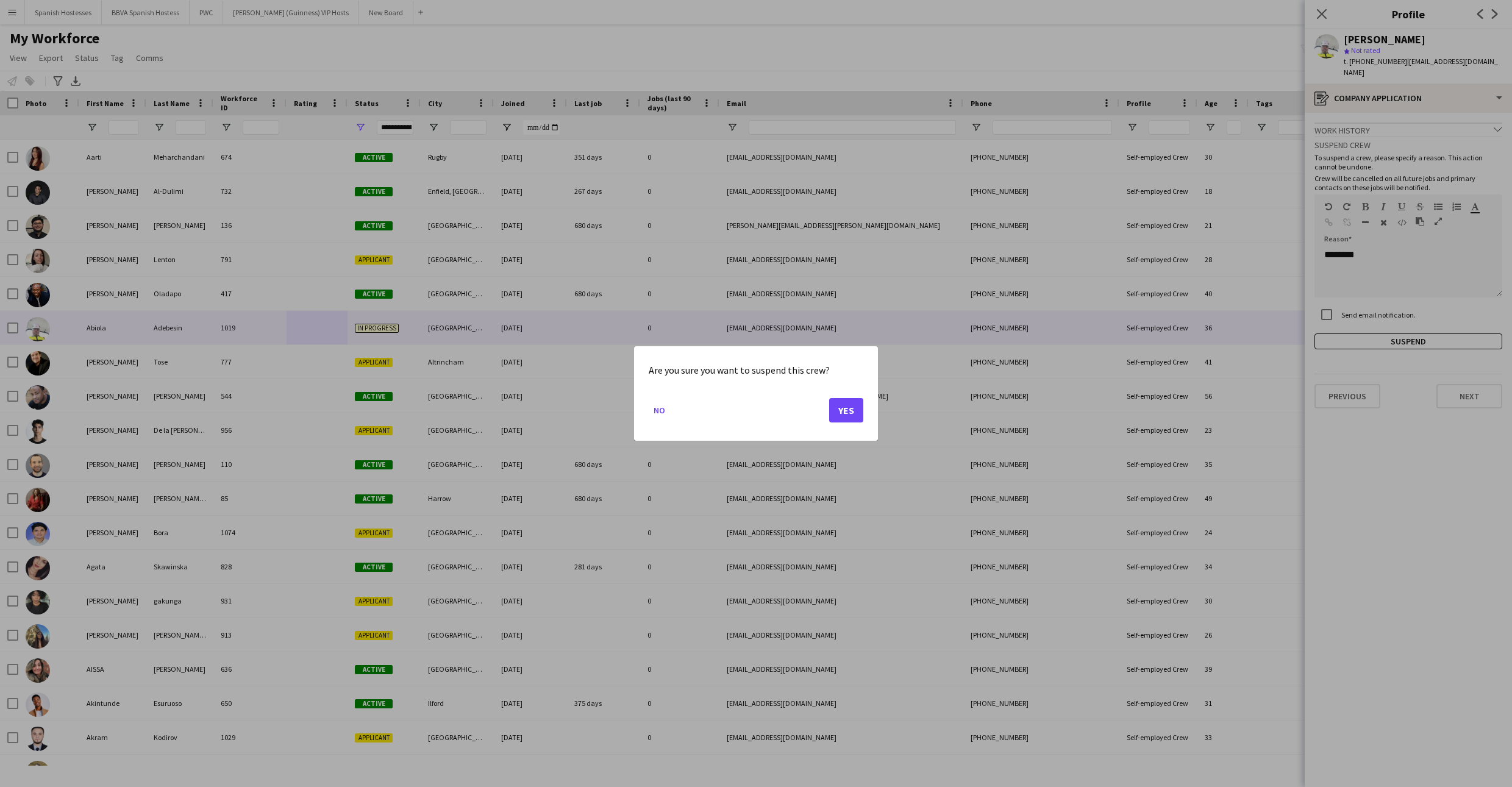
click at [834, 412] on button "Yes" at bounding box center [846, 410] width 34 height 25
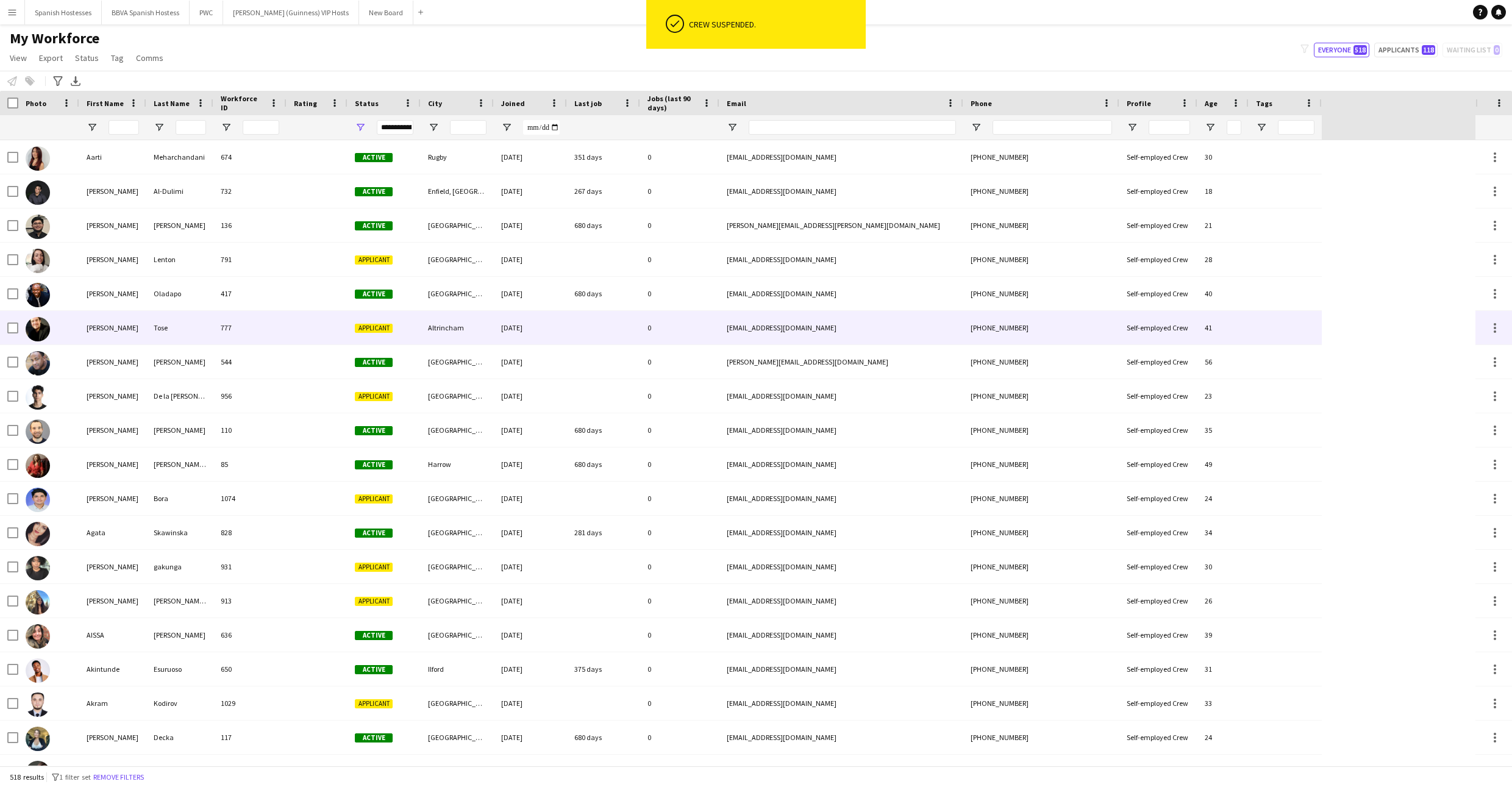
click at [504, 341] on div "[DATE]" at bounding box center [530, 328] width 73 height 34
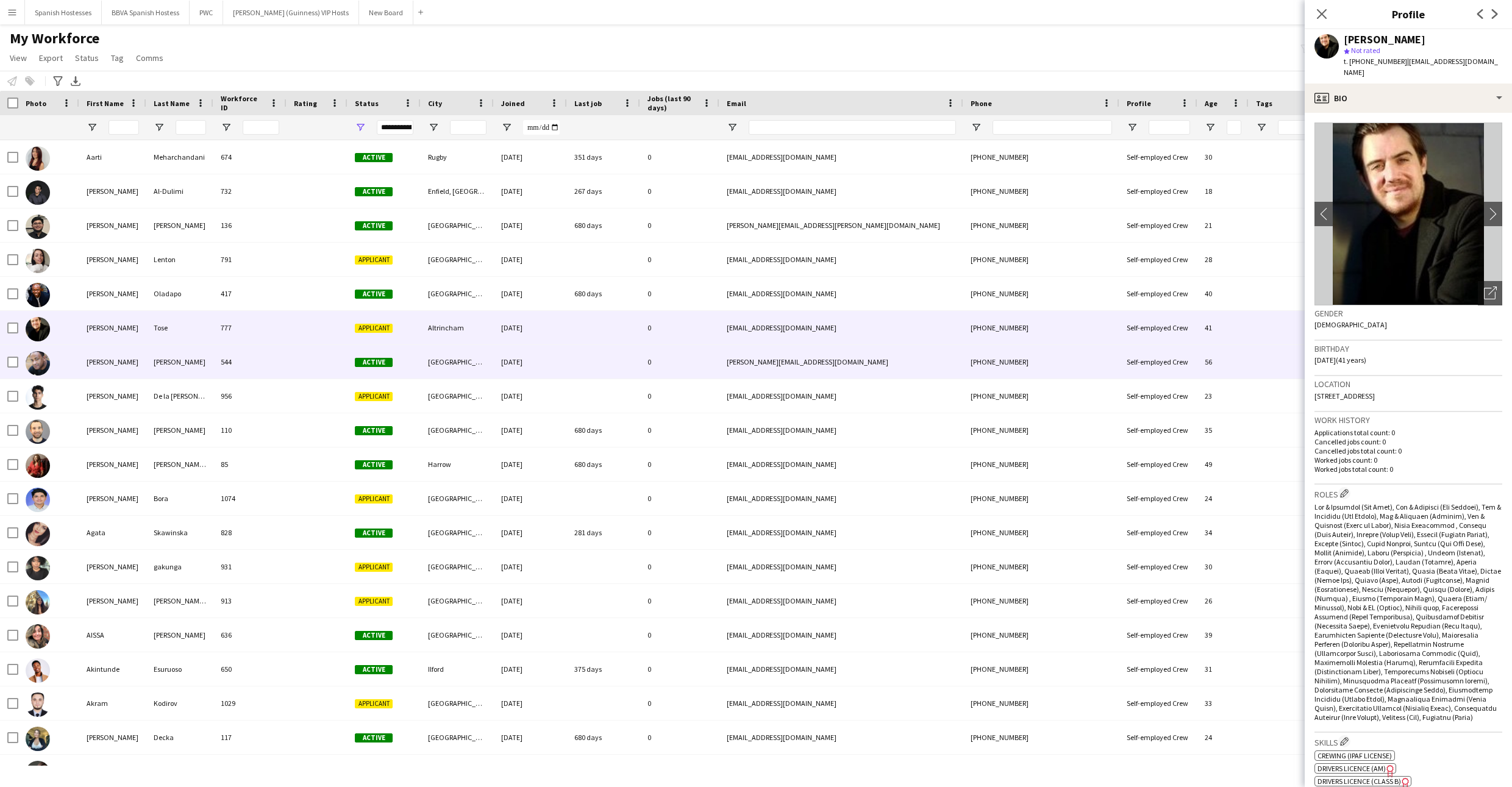
click at [495, 368] on div "[DATE]" at bounding box center [530, 362] width 73 height 34
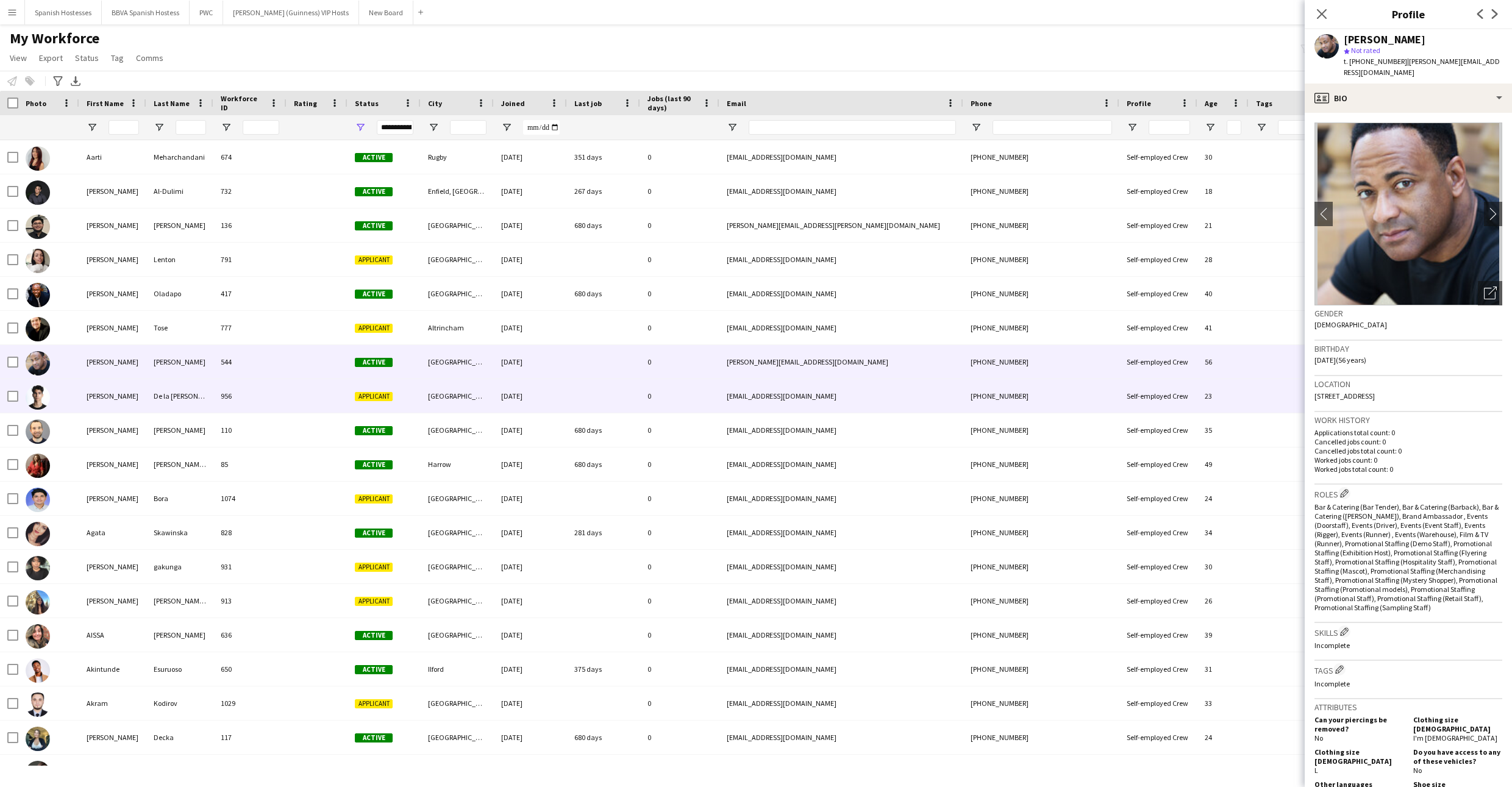
click at [495, 394] on div "[DATE]" at bounding box center [530, 396] width 73 height 34
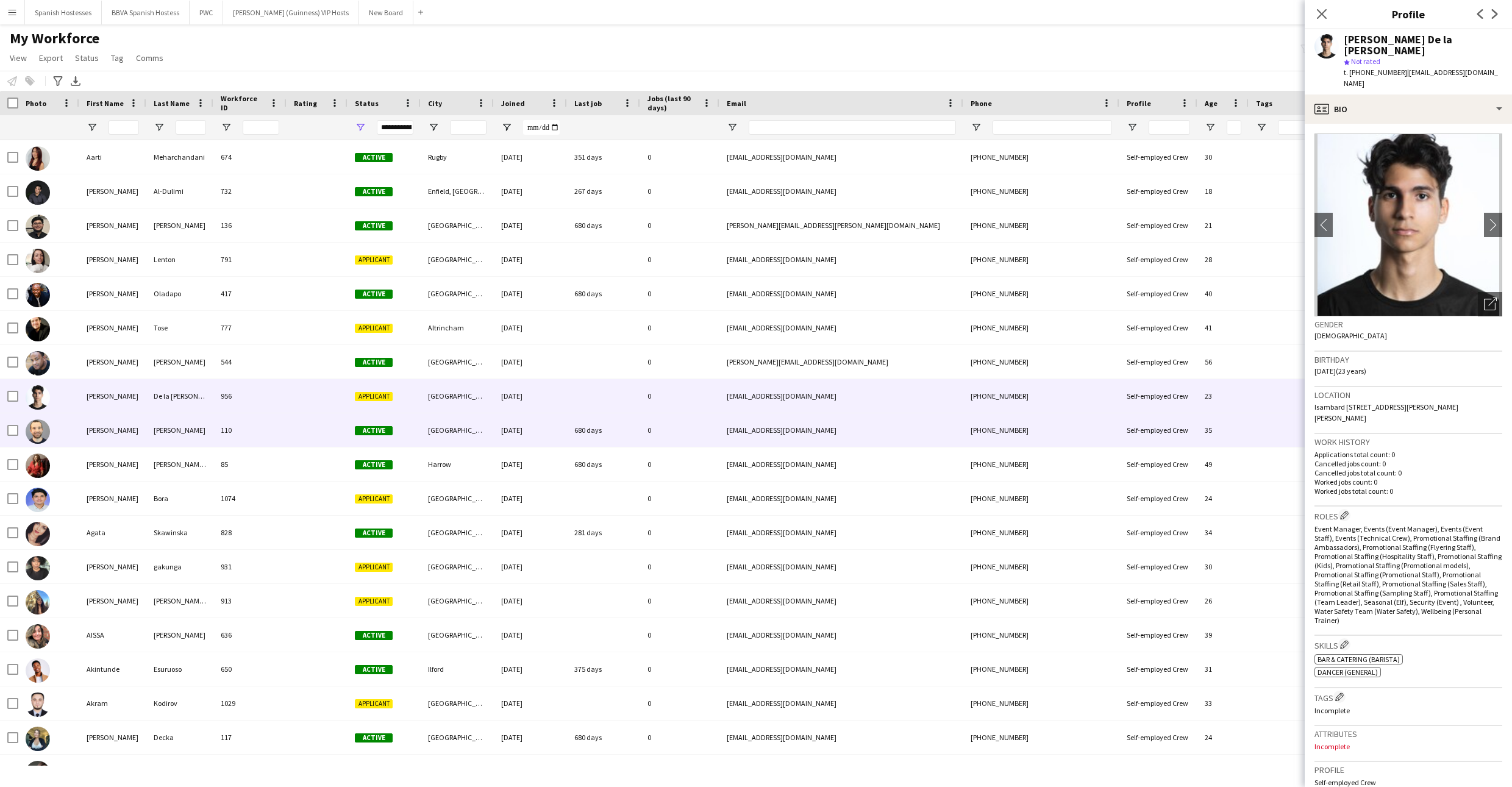
click at [488, 422] on div "[GEOGRAPHIC_DATA]" at bounding box center [457, 430] width 73 height 34
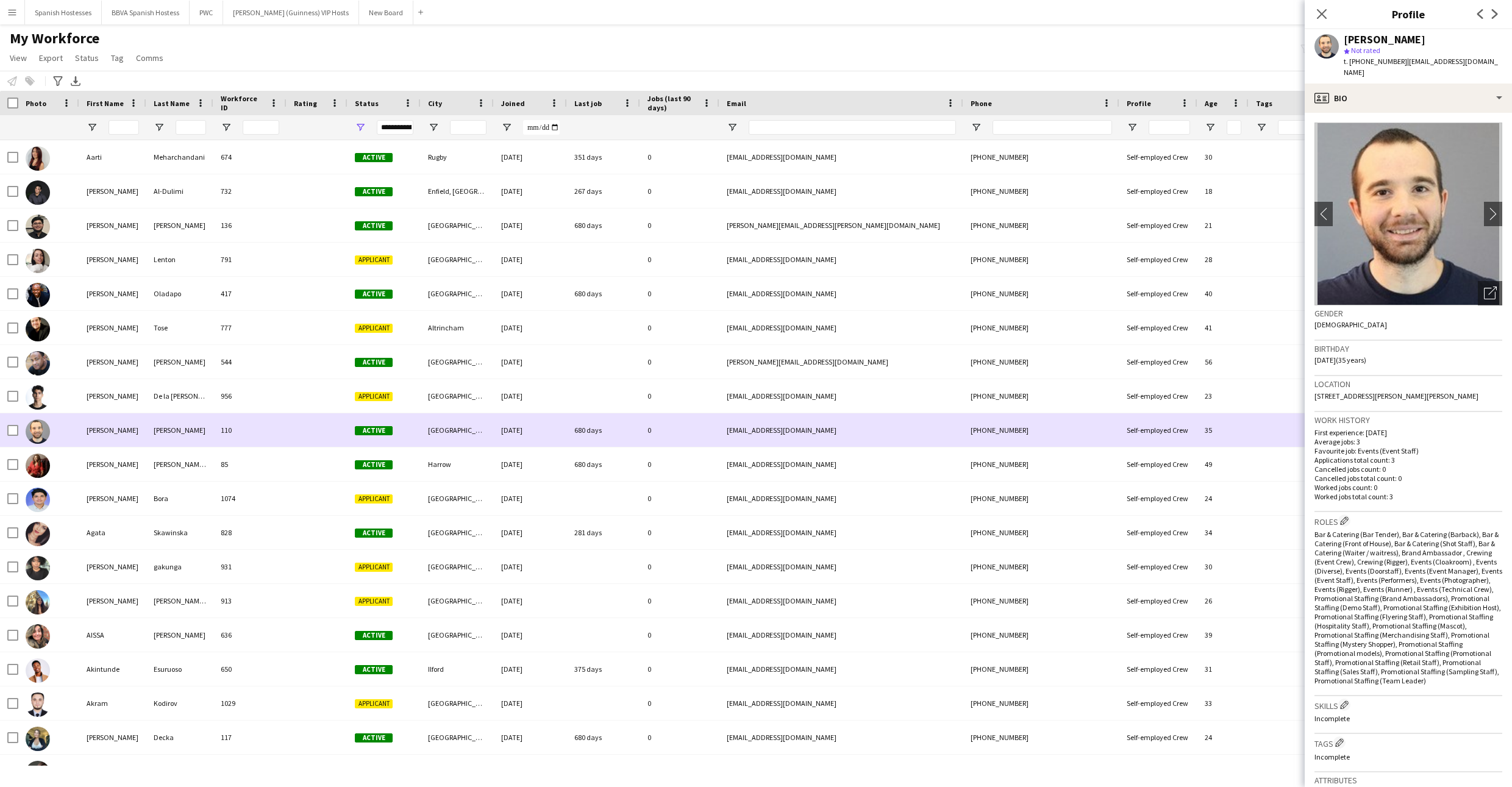
click at [484, 452] on div "Harrow" at bounding box center [457, 464] width 73 height 34
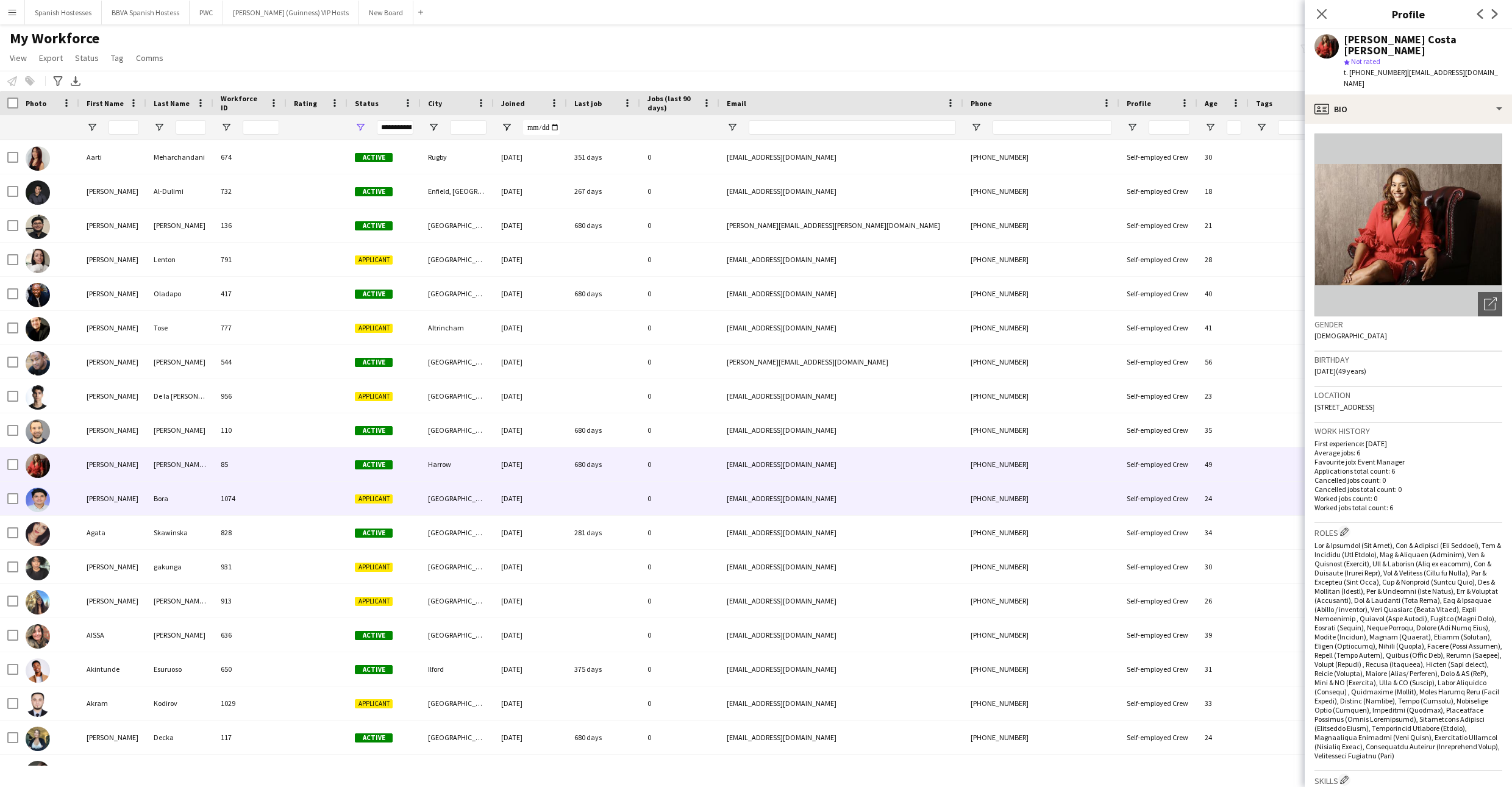
click at [484, 493] on div "[GEOGRAPHIC_DATA]" at bounding box center [457, 498] width 73 height 34
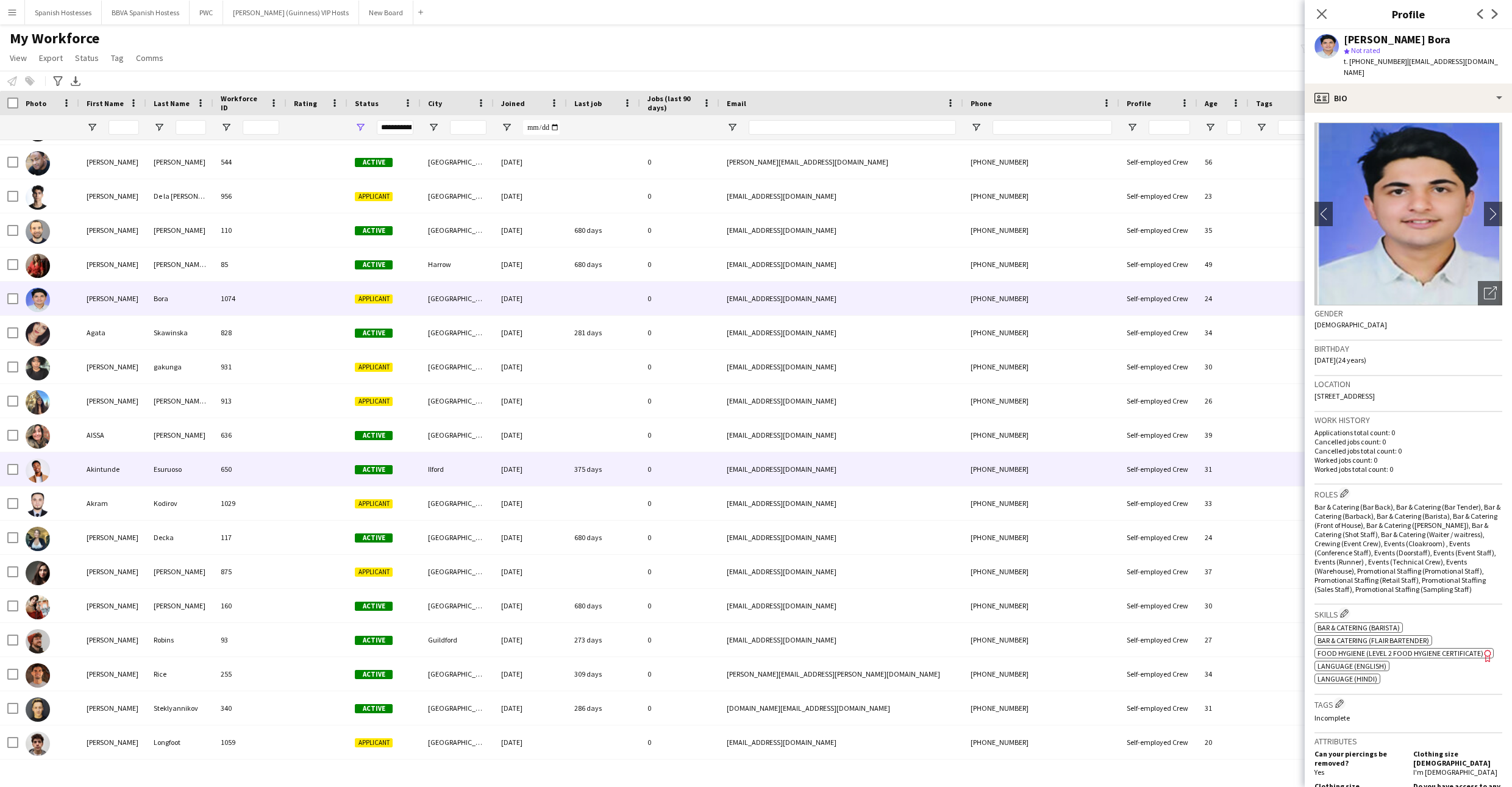
scroll to position [200, 0]
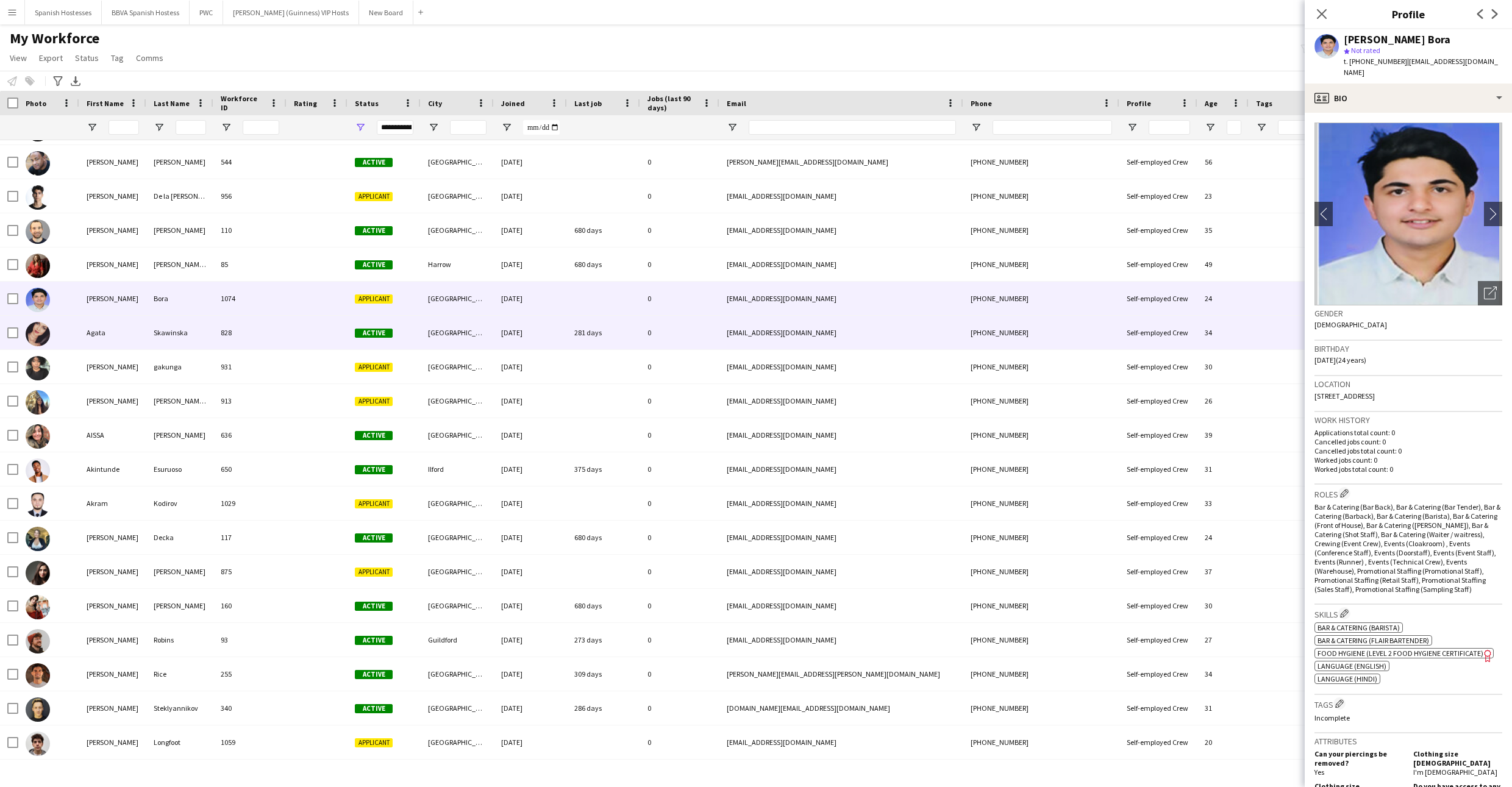
click at [488, 331] on div "[GEOGRAPHIC_DATA]" at bounding box center [457, 333] width 73 height 34
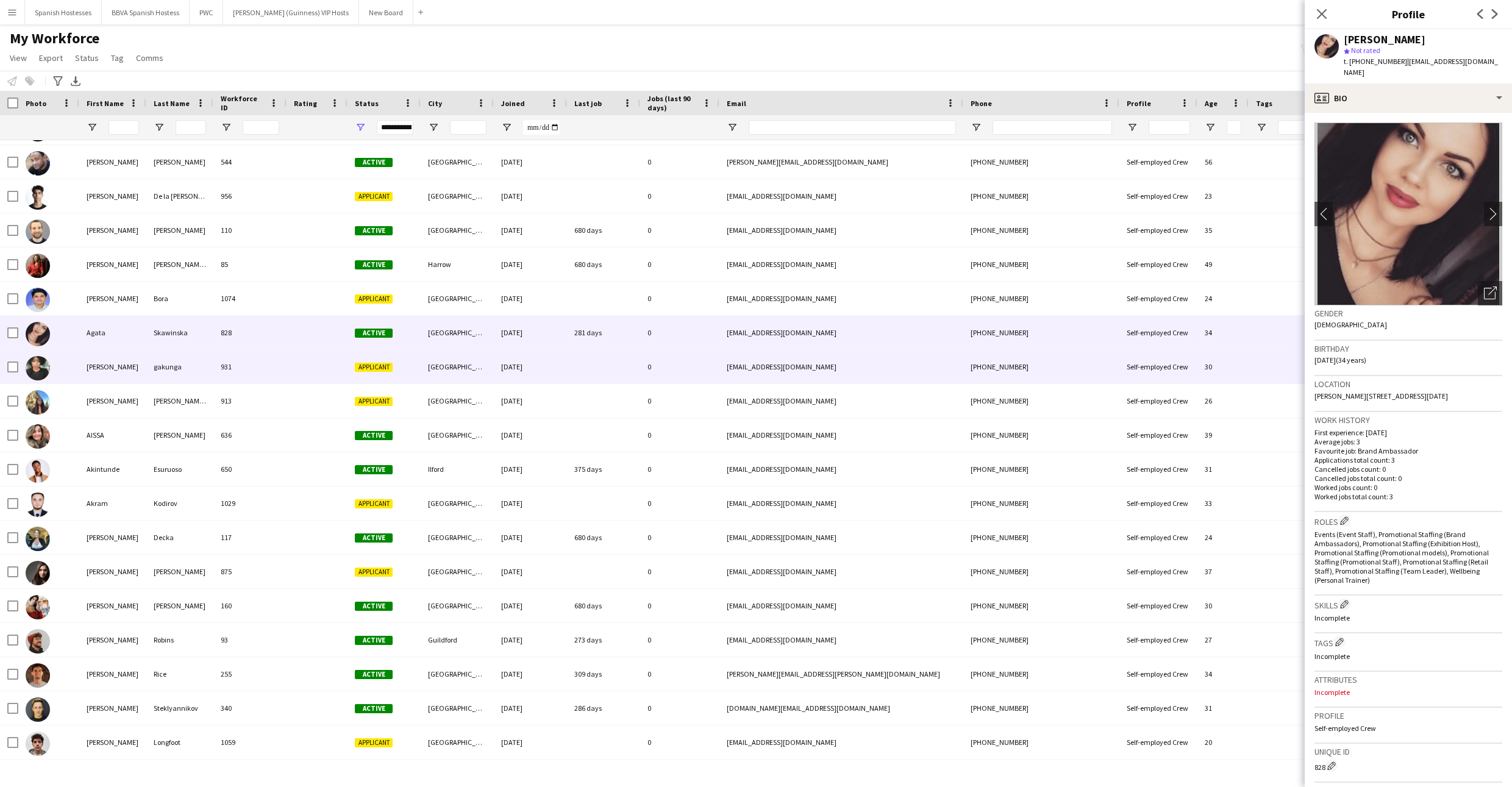
click at [486, 367] on div "[GEOGRAPHIC_DATA]" at bounding box center [457, 367] width 73 height 34
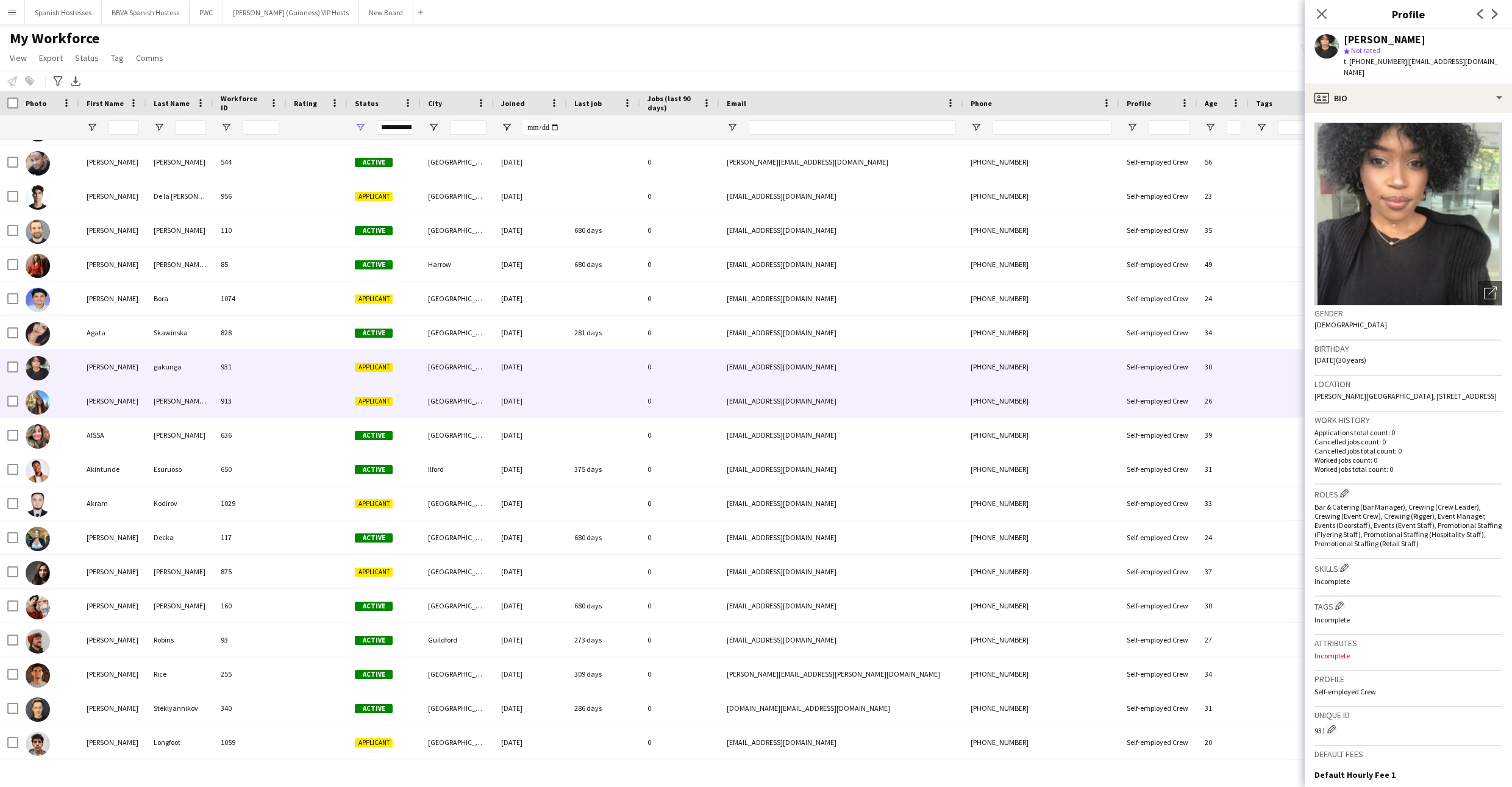
click at [482, 392] on div "[GEOGRAPHIC_DATA]" at bounding box center [457, 401] width 73 height 34
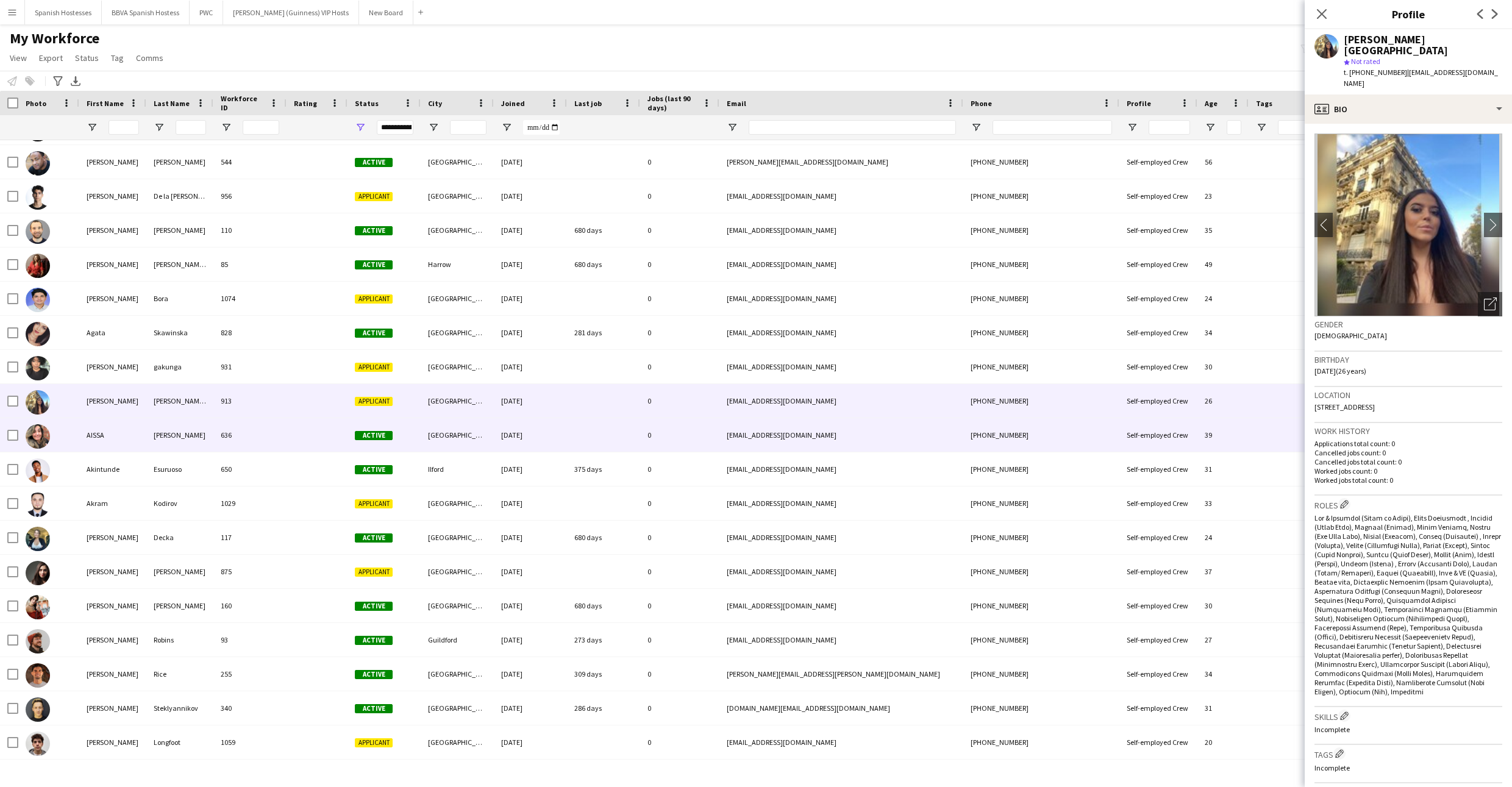
click at [477, 425] on div "[GEOGRAPHIC_DATA]" at bounding box center [457, 435] width 73 height 34
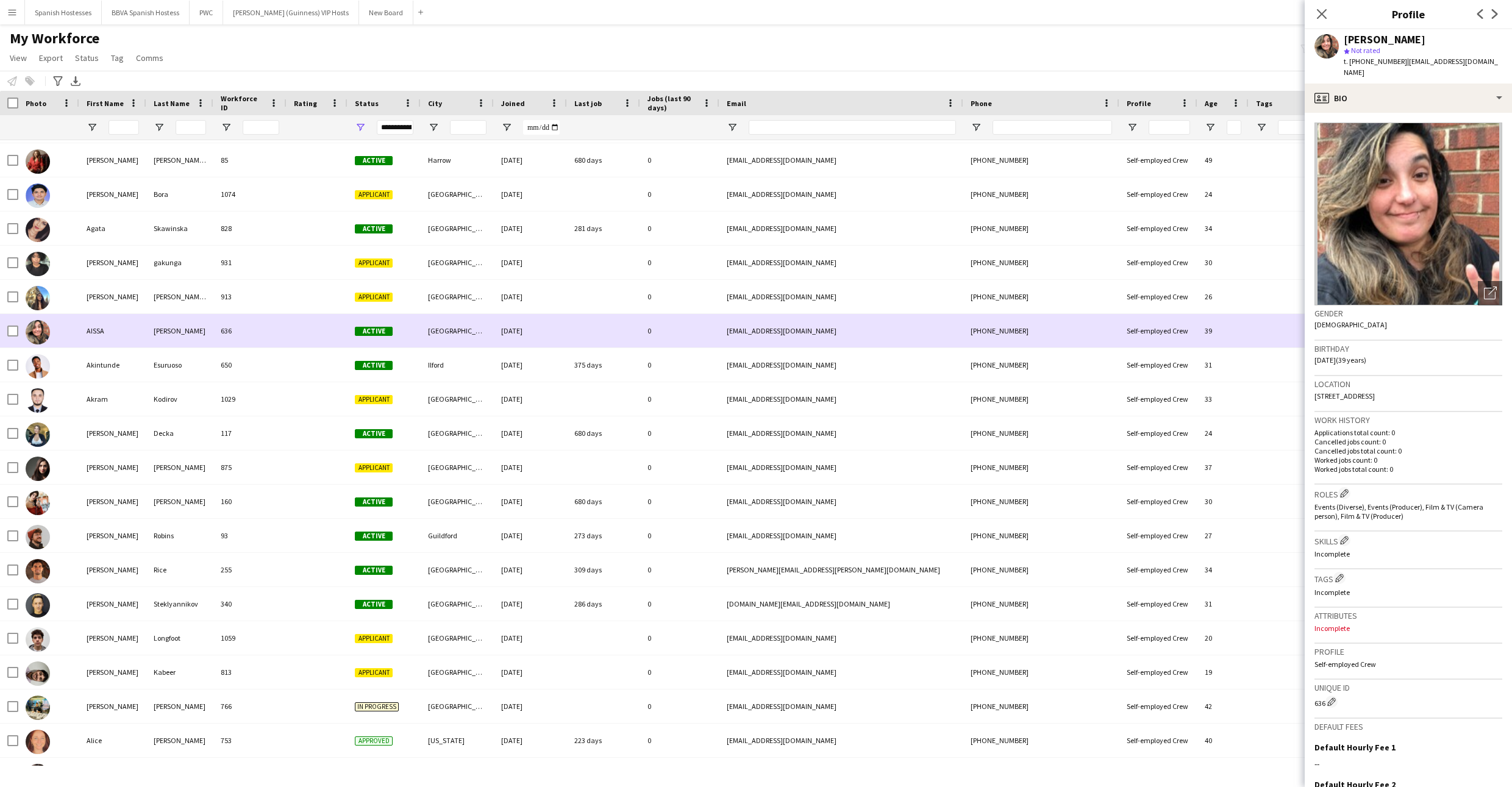
scroll to position [323, 0]
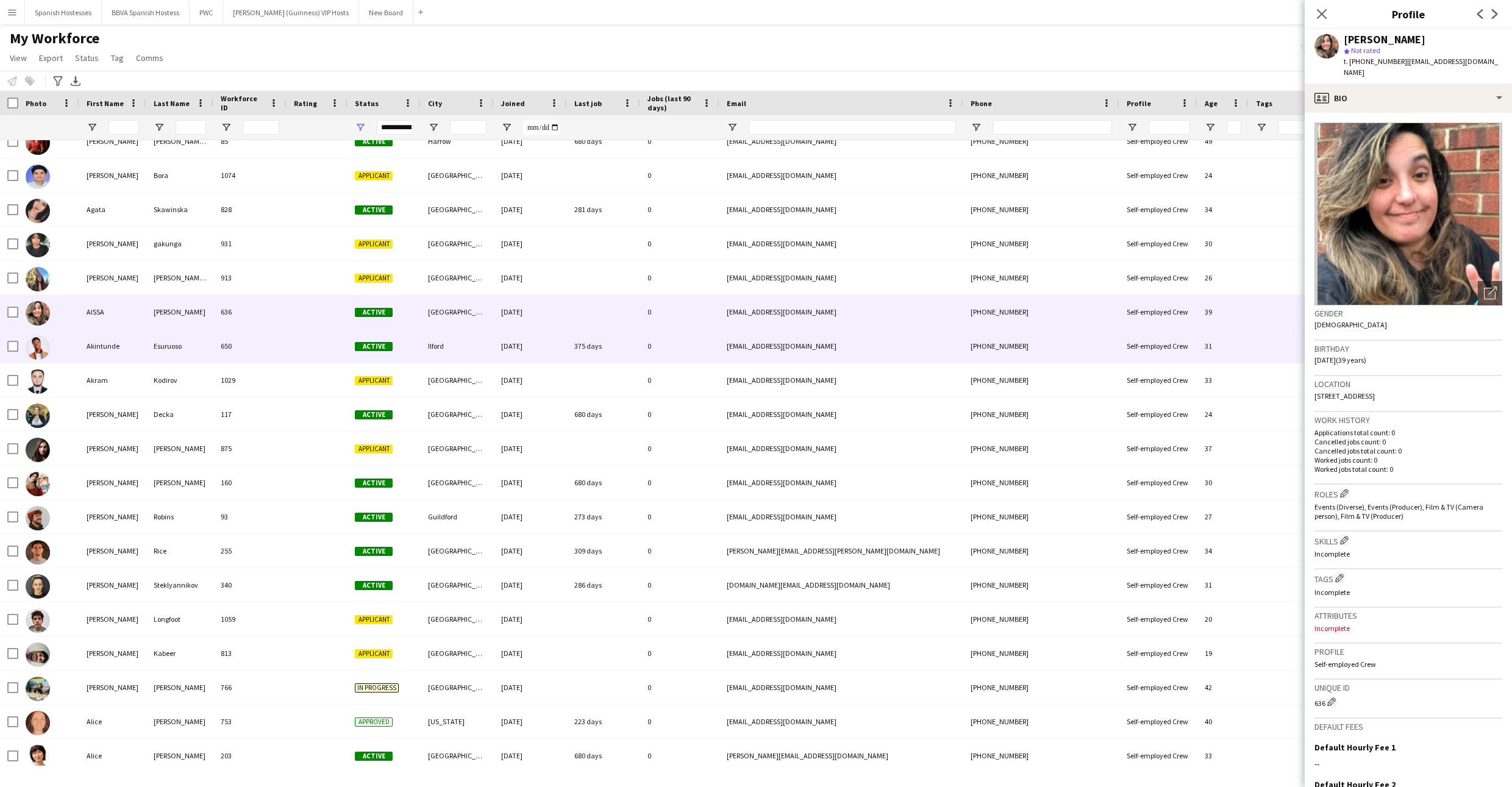
click at [473, 351] on div "Ilford" at bounding box center [457, 346] width 73 height 34
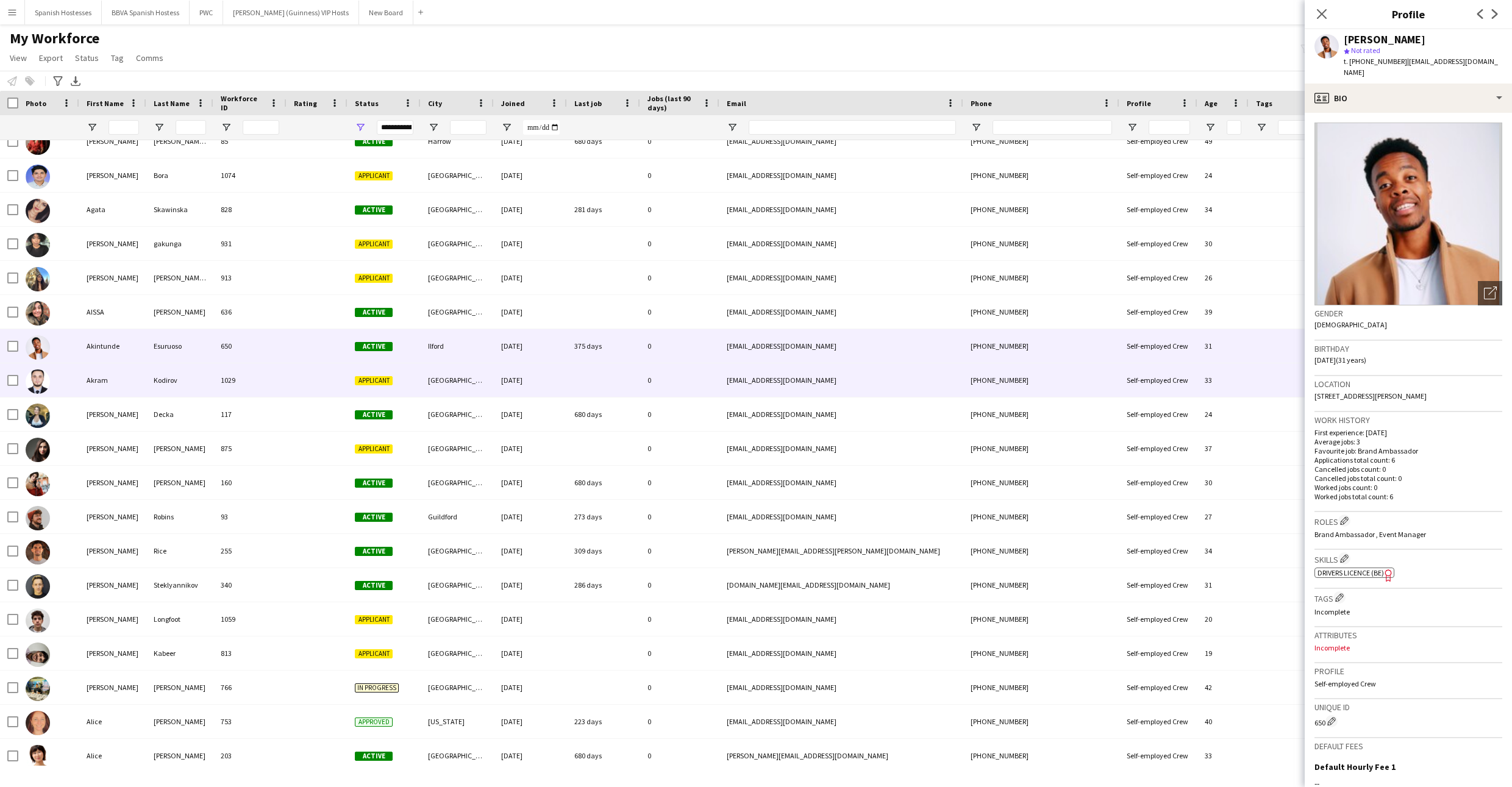
click at [472, 378] on div "[GEOGRAPHIC_DATA]" at bounding box center [457, 380] width 73 height 34
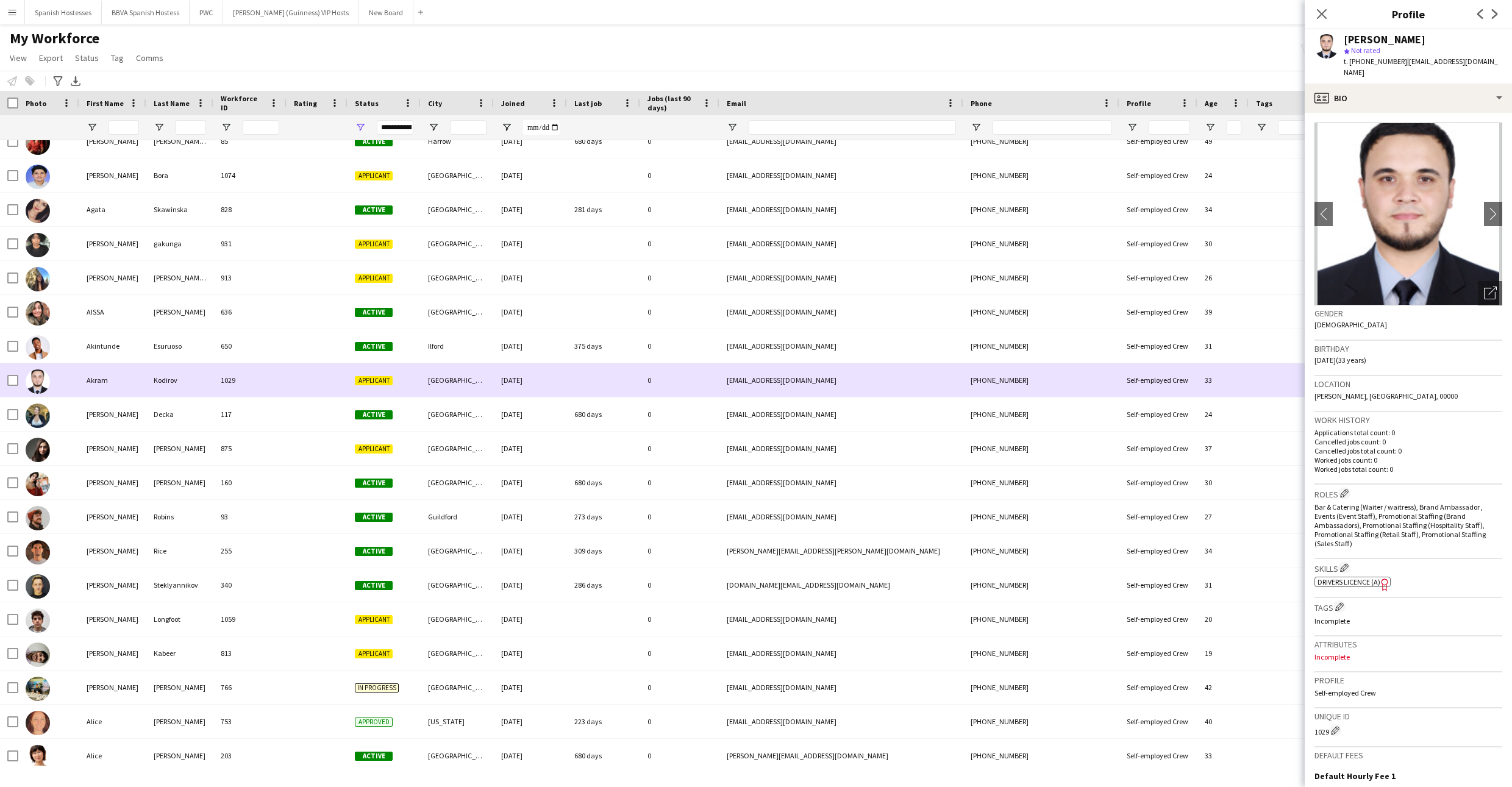
click at [390, 381] on span "Applicant" at bounding box center [374, 381] width 38 height 9
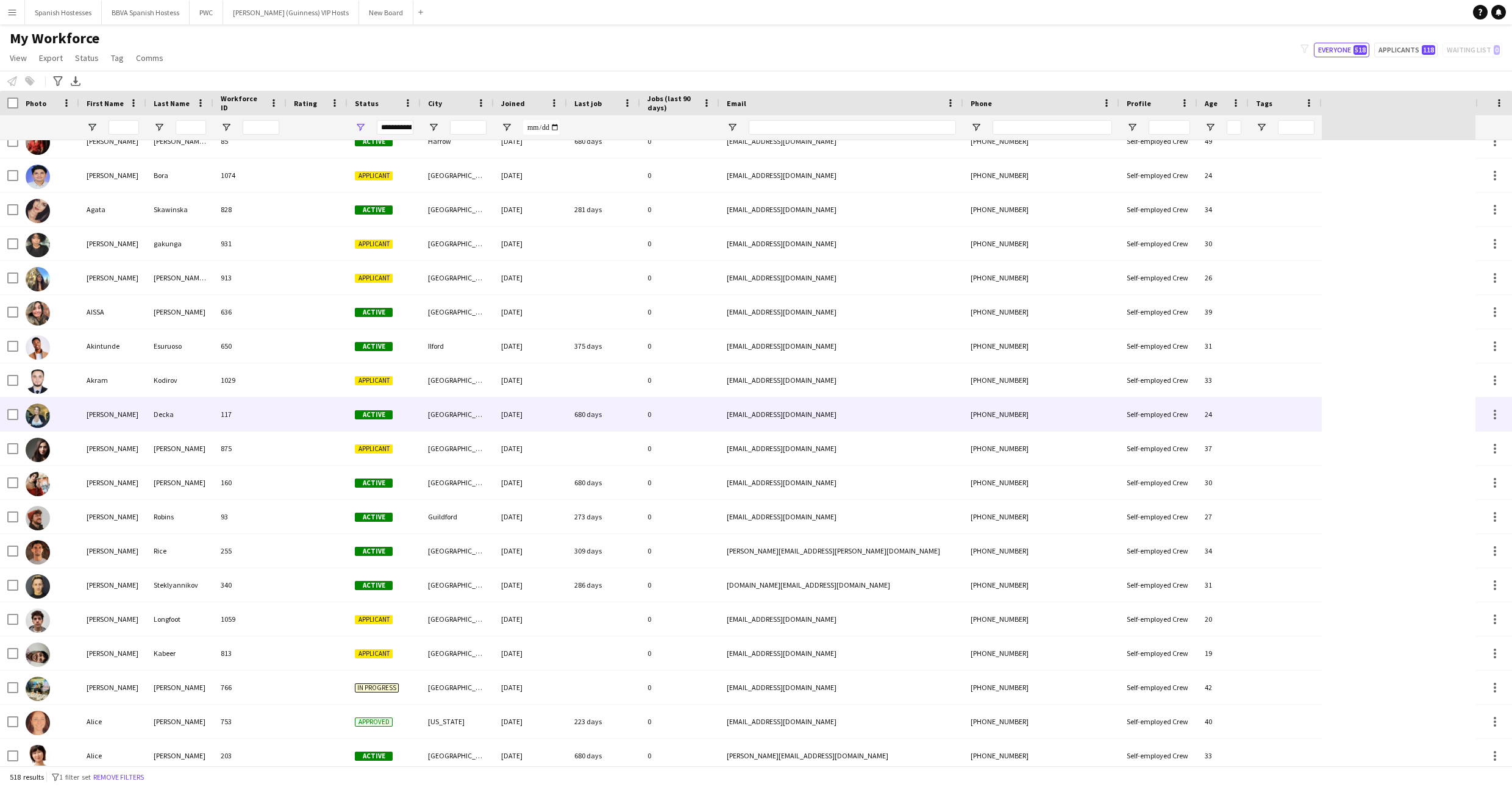
click at [408, 419] on div "Active" at bounding box center [384, 414] width 73 height 34
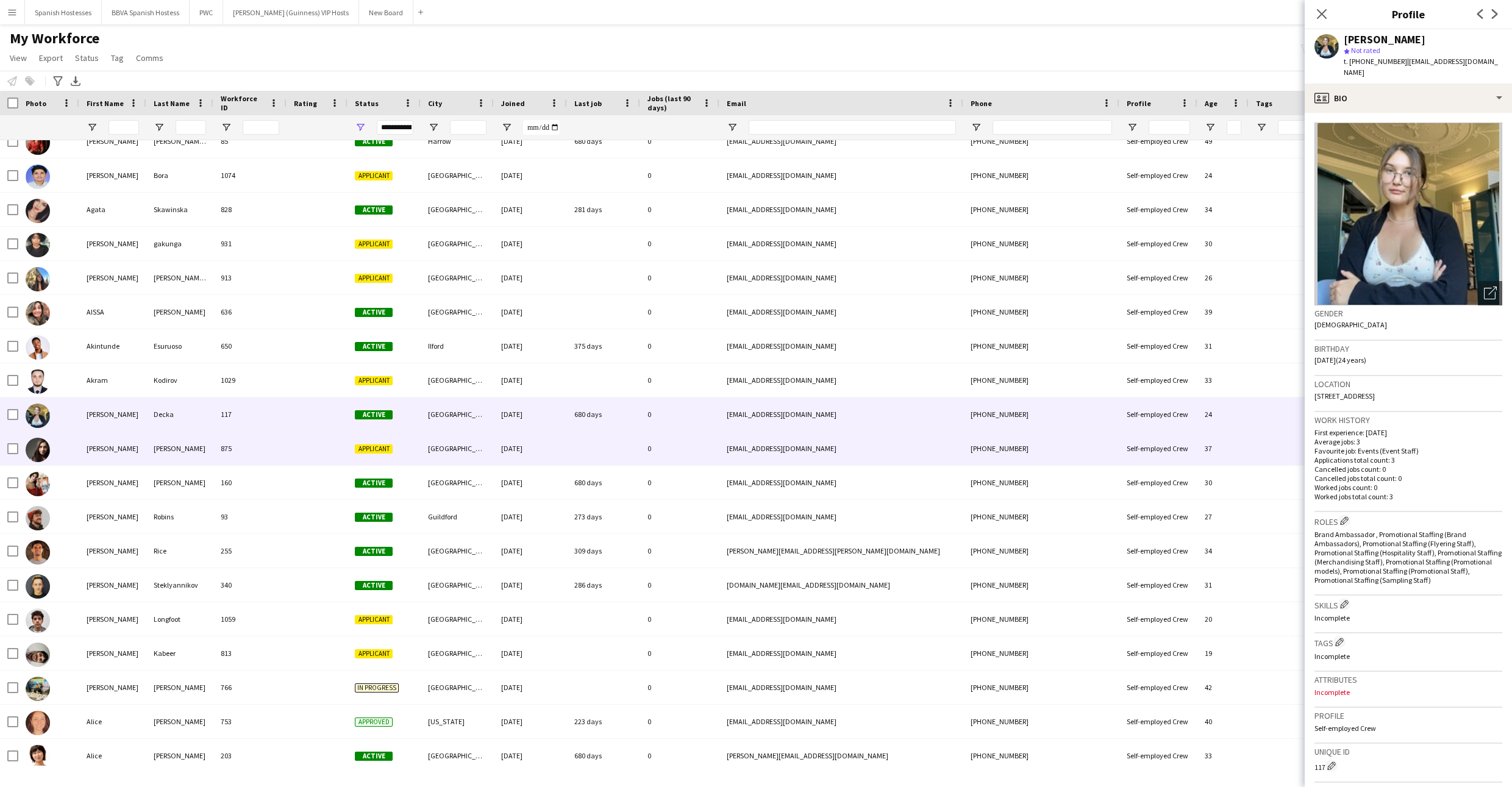
click at [424, 441] on div "[GEOGRAPHIC_DATA]" at bounding box center [457, 448] width 73 height 34
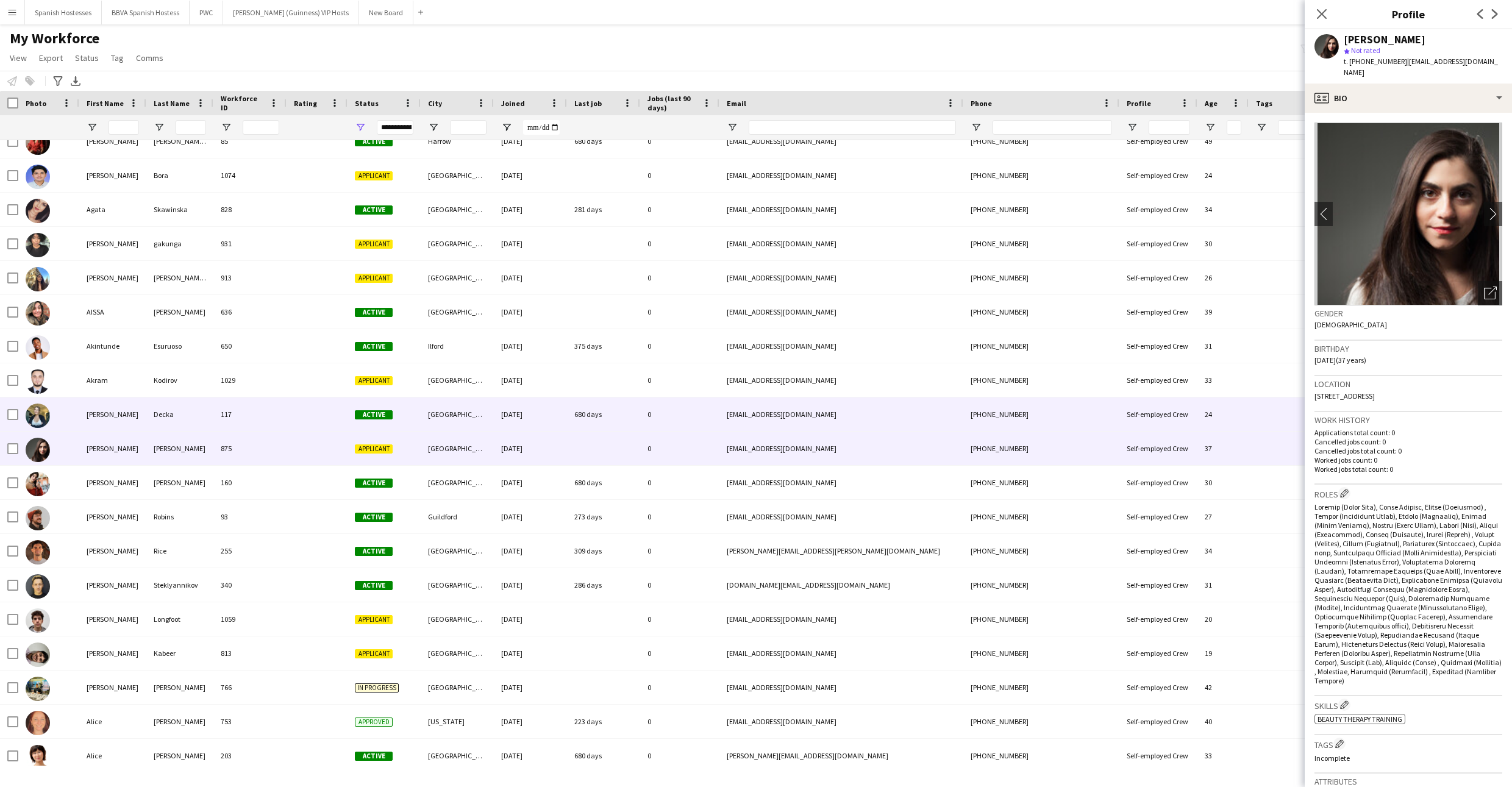
click at [431, 415] on div "[GEOGRAPHIC_DATA]" at bounding box center [457, 414] width 73 height 34
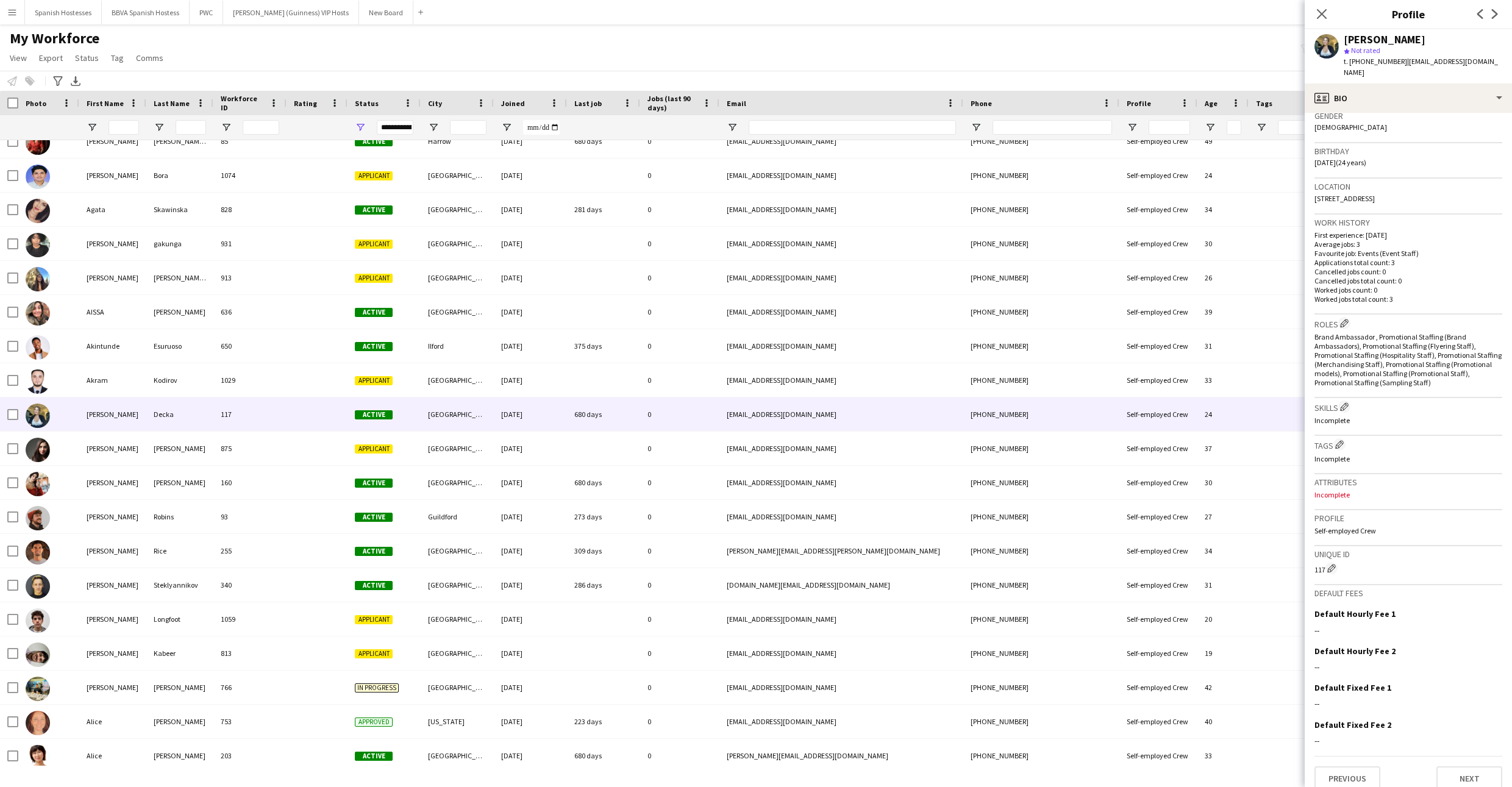
scroll to position [197, 0]
click at [1459, 767] on button "Next" at bounding box center [1469, 779] width 66 height 25
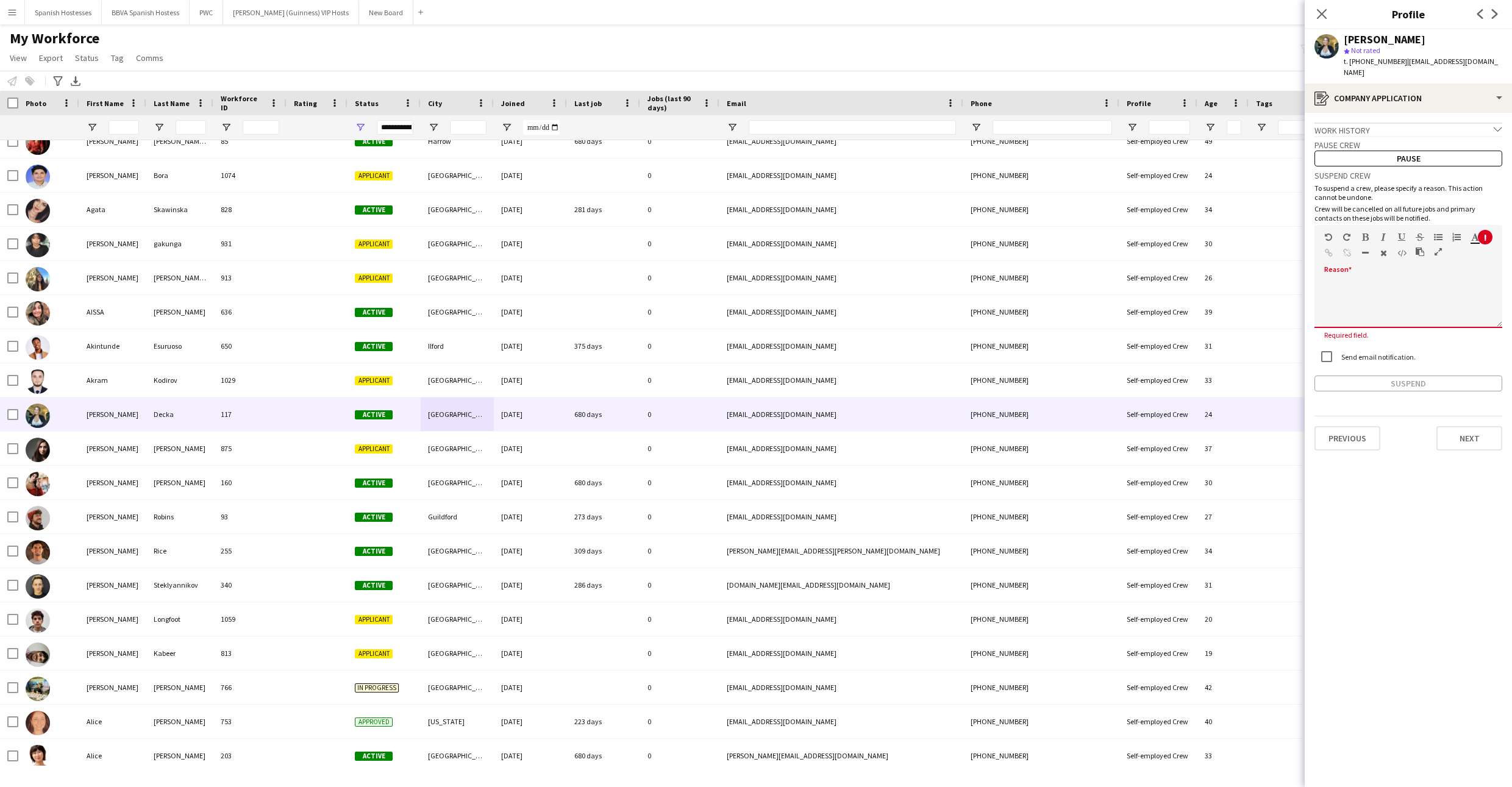
click at [1374, 270] on div at bounding box center [1408, 299] width 188 height 57
paste div
click at [1344, 341] on label "Send email notification." at bounding box center [1377, 345] width 77 height 9
click at [1341, 364] on button "Suspend" at bounding box center [1408, 372] width 188 height 16
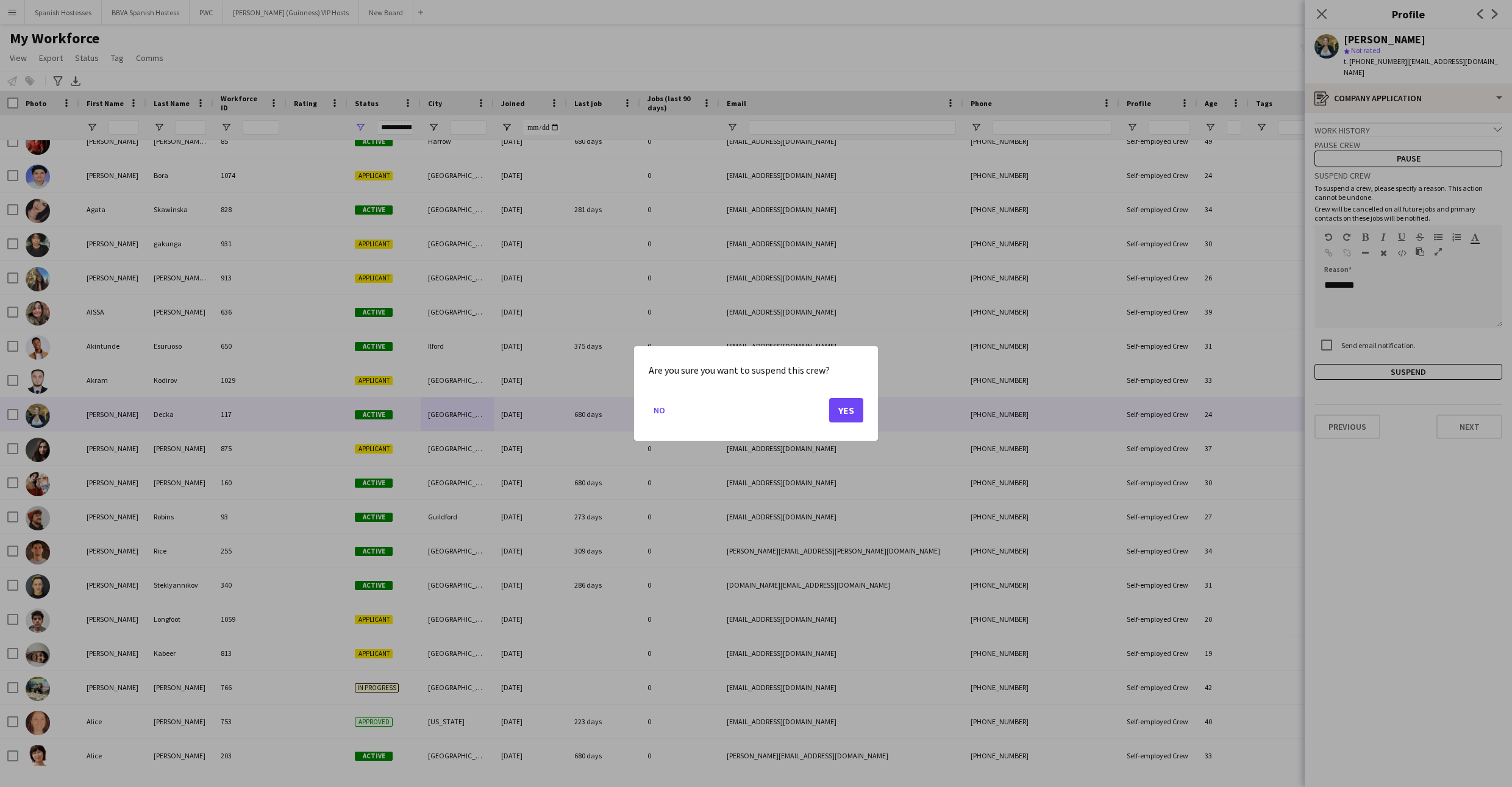
click at [848, 409] on button "Yes" at bounding box center [846, 410] width 34 height 25
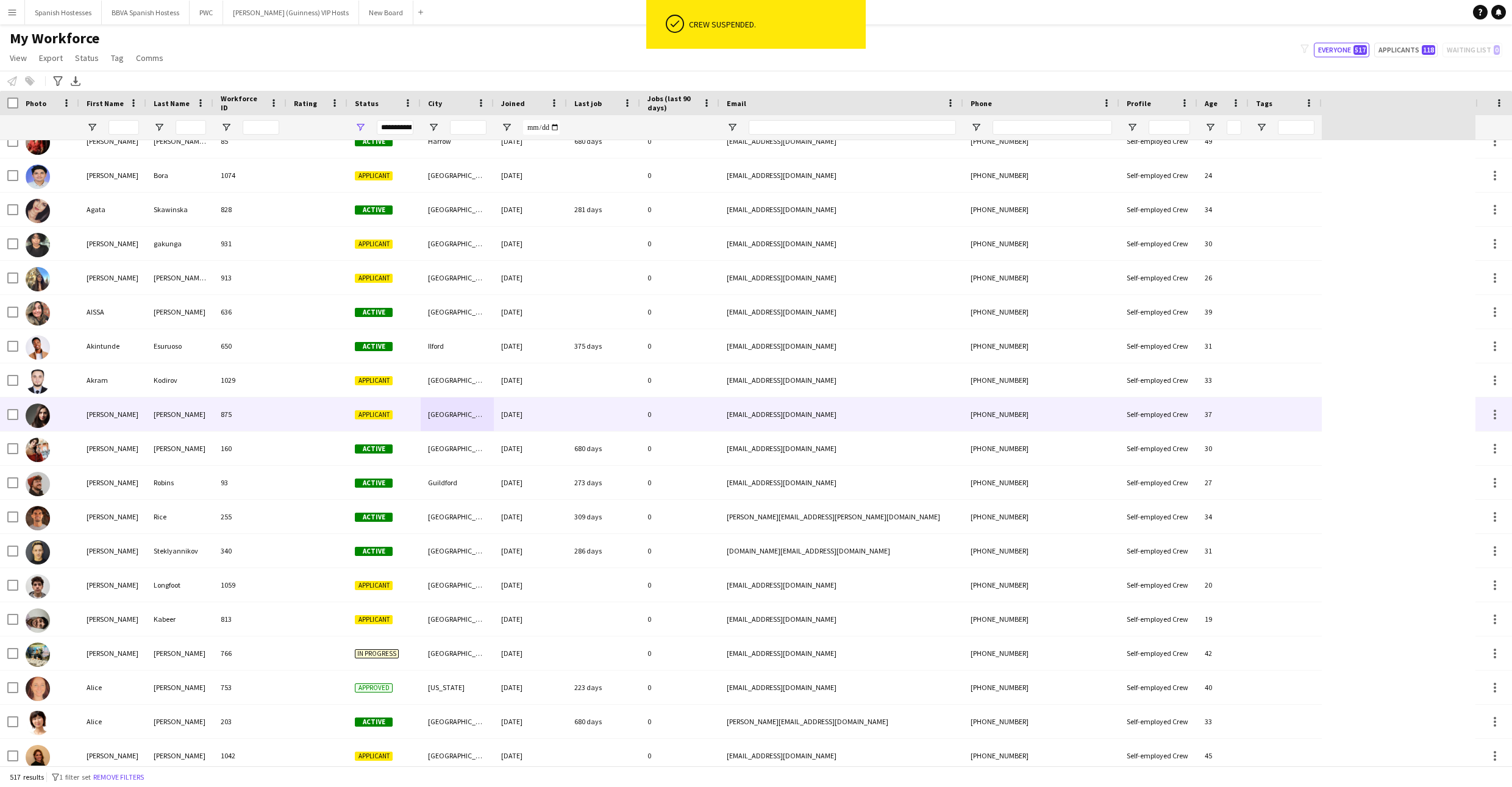
click at [467, 430] on div "[GEOGRAPHIC_DATA]" at bounding box center [457, 414] width 73 height 34
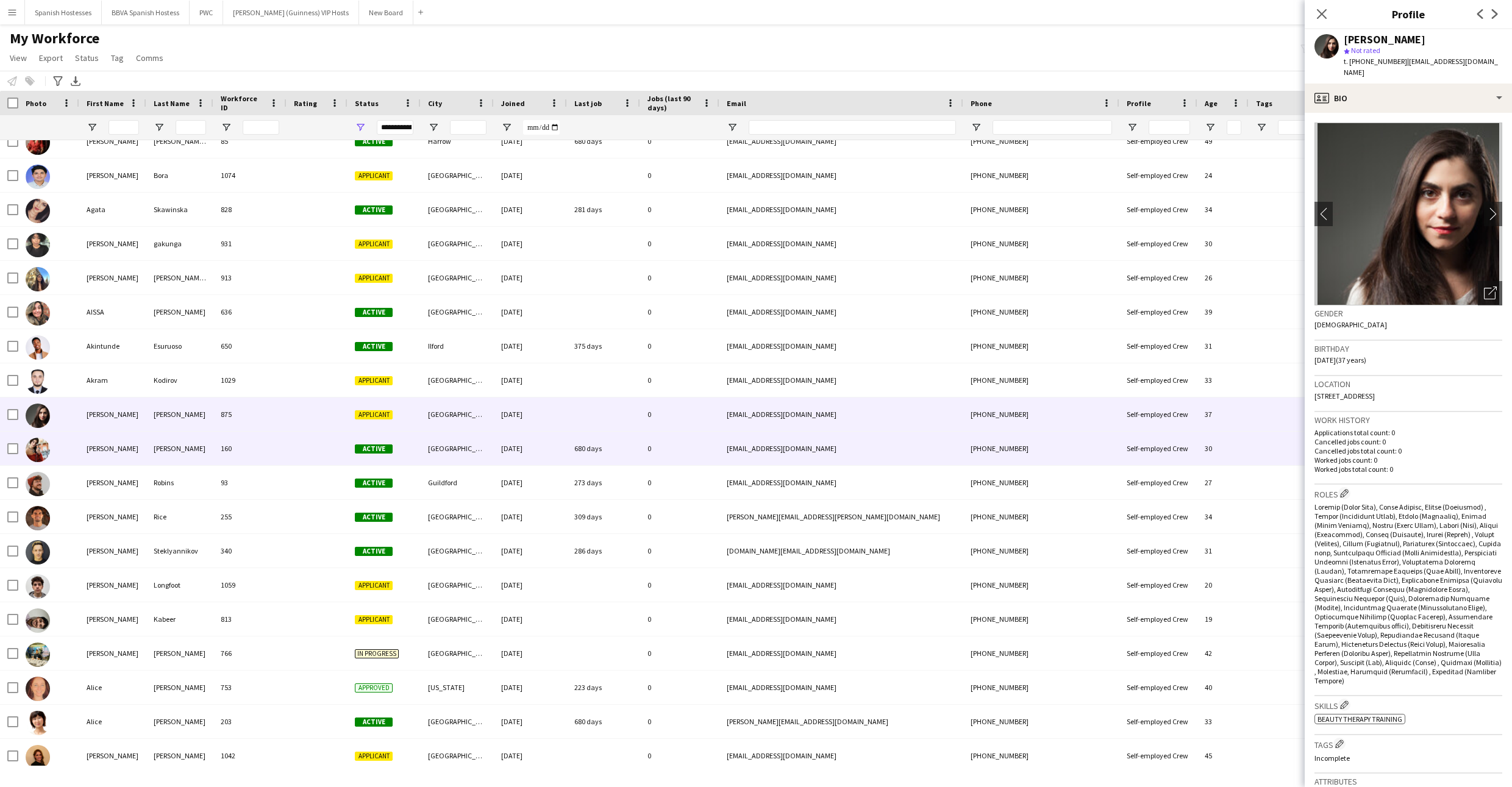
click at [460, 458] on div "[GEOGRAPHIC_DATA]" at bounding box center [457, 448] width 73 height 34
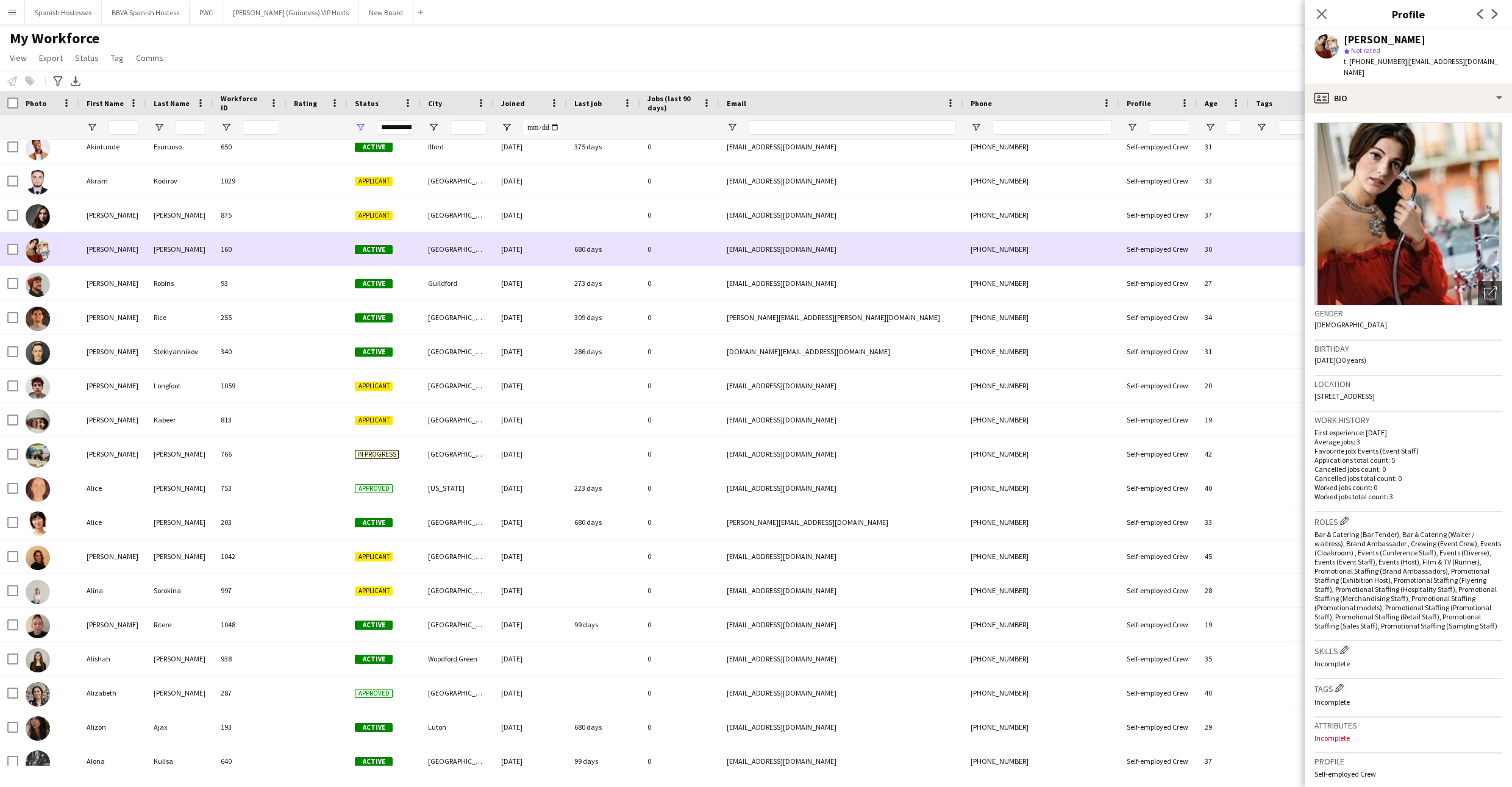
scroll to position [530, 0]
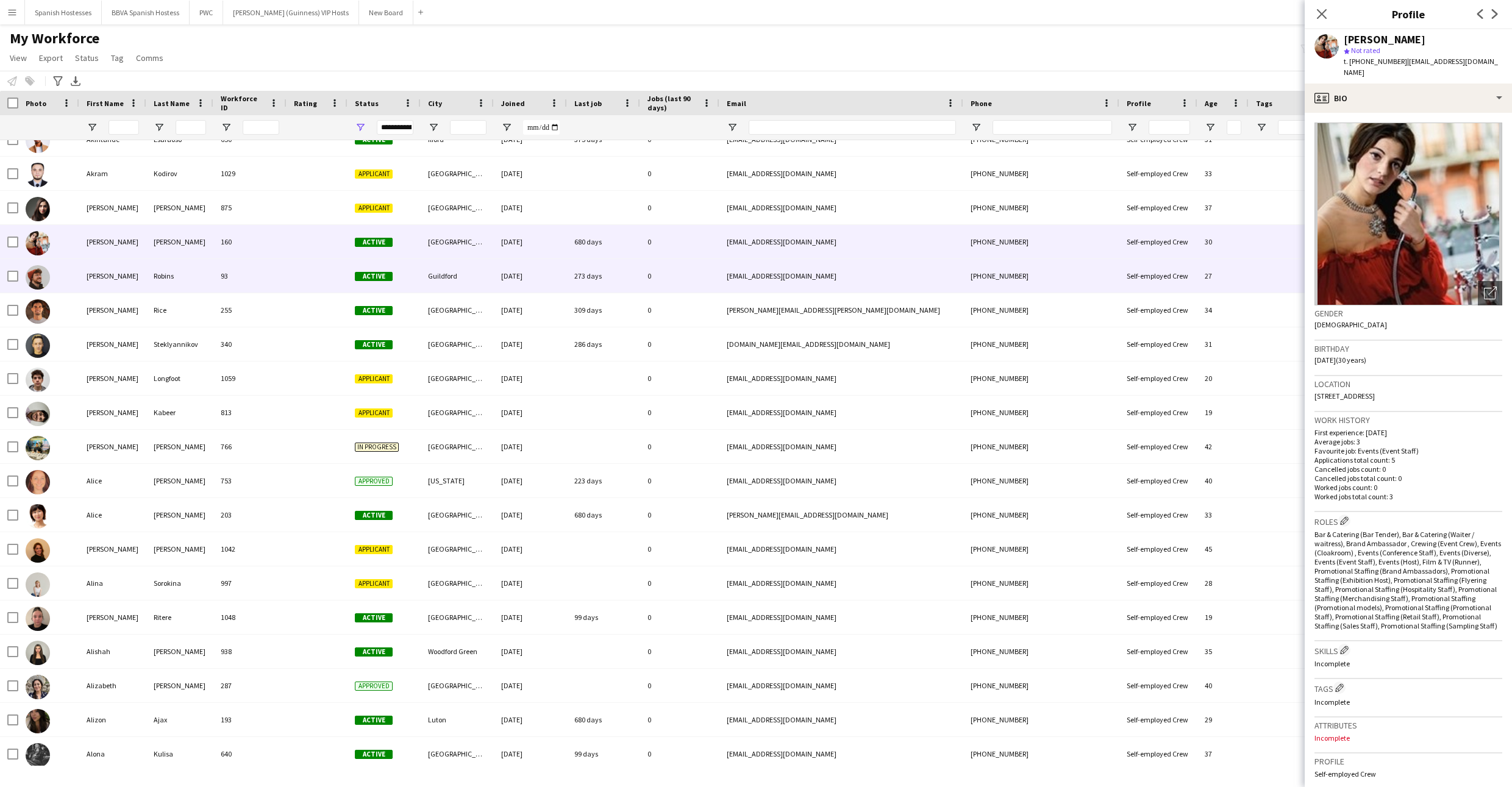
click at [460, 281] on div "Guildford" at bounding box center [457, 276] width 73 height 34
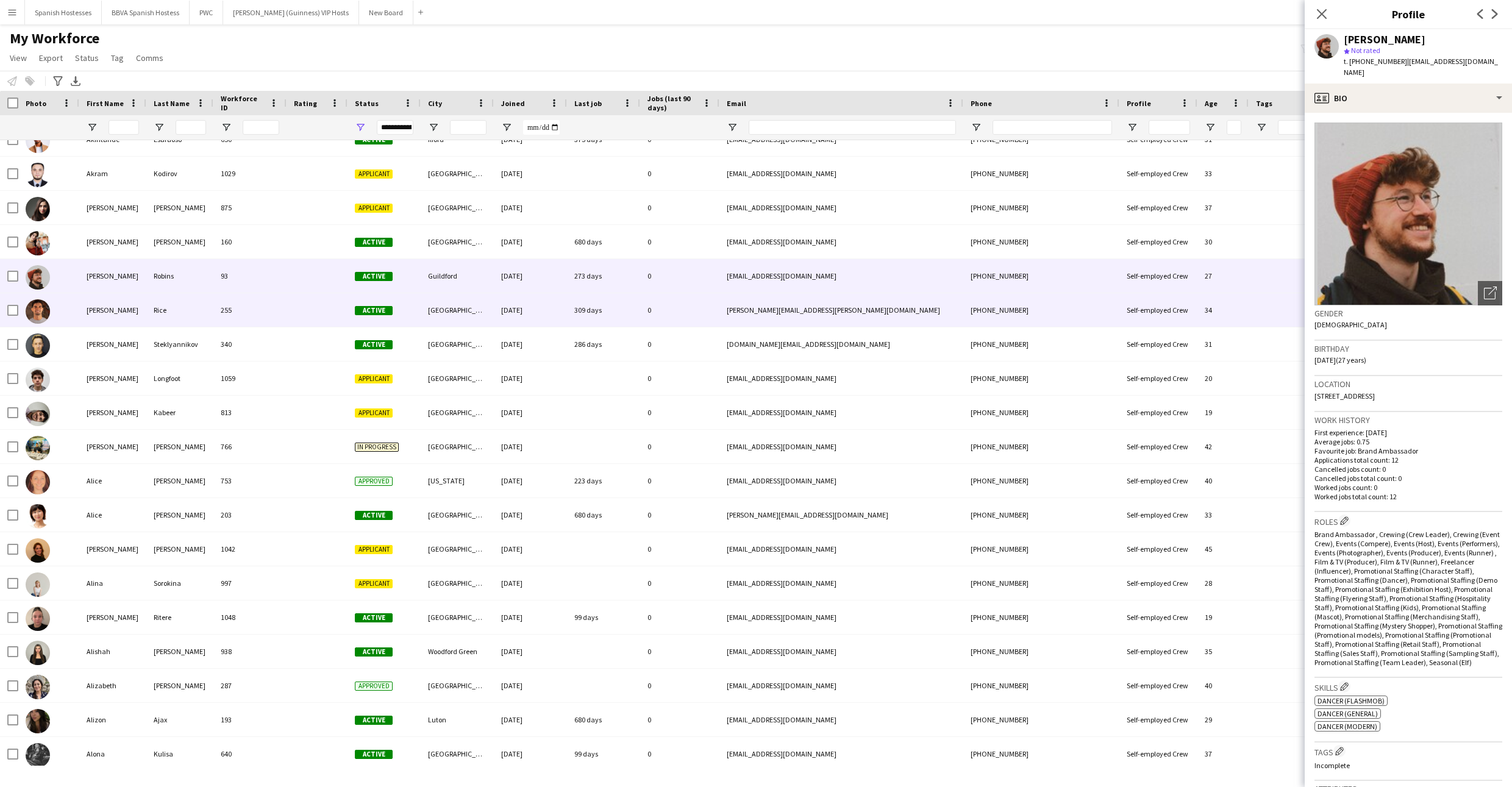
click at [458, 316] on div "[GEOGRAPHIC_DATA]" at bounding box center [457, 310] width 73 height 34
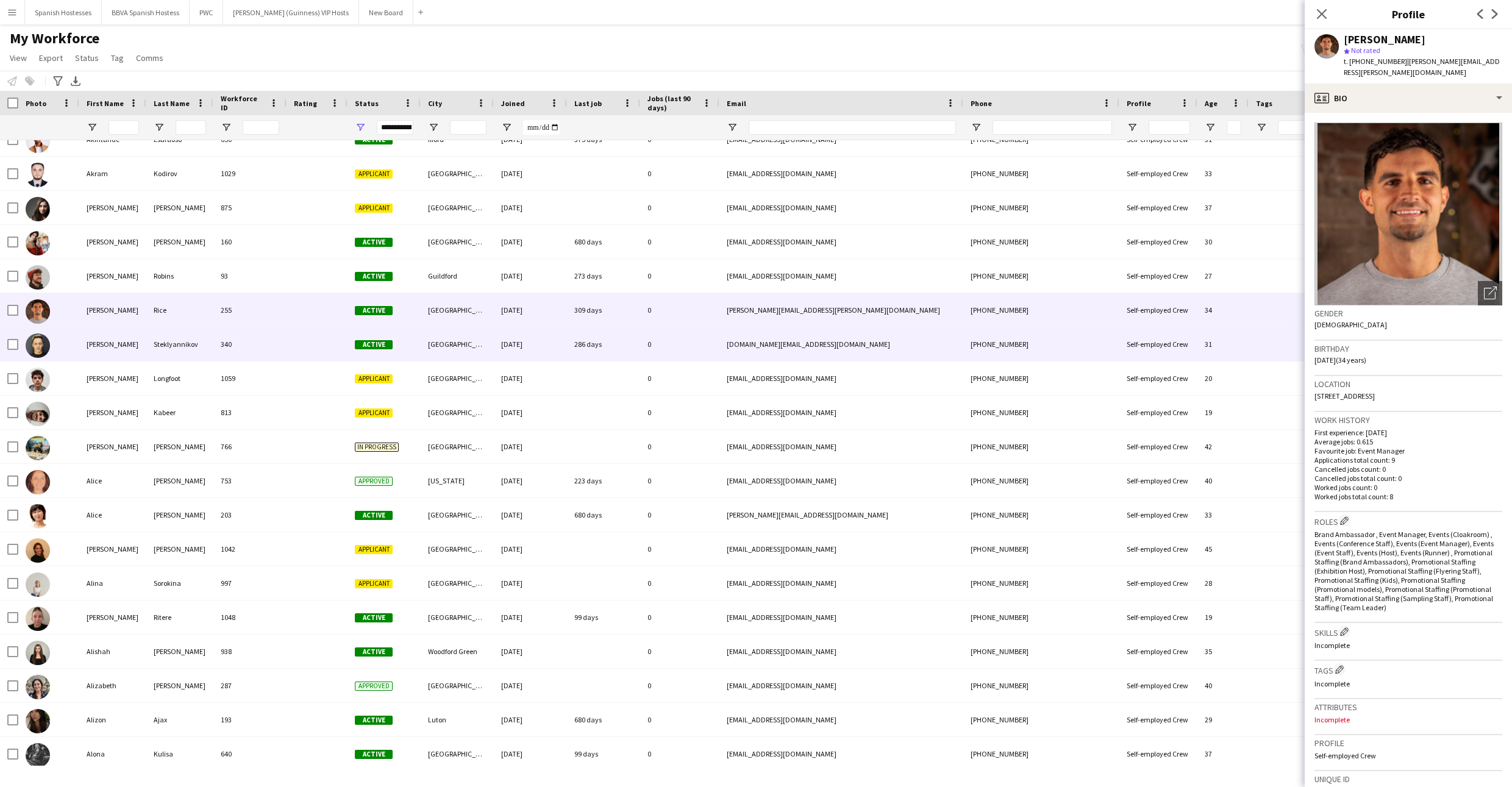
click at [458, 342] on div "[GEOGRAPHIC_DATA]" at bounding box center [457, 344] width 73 height 34
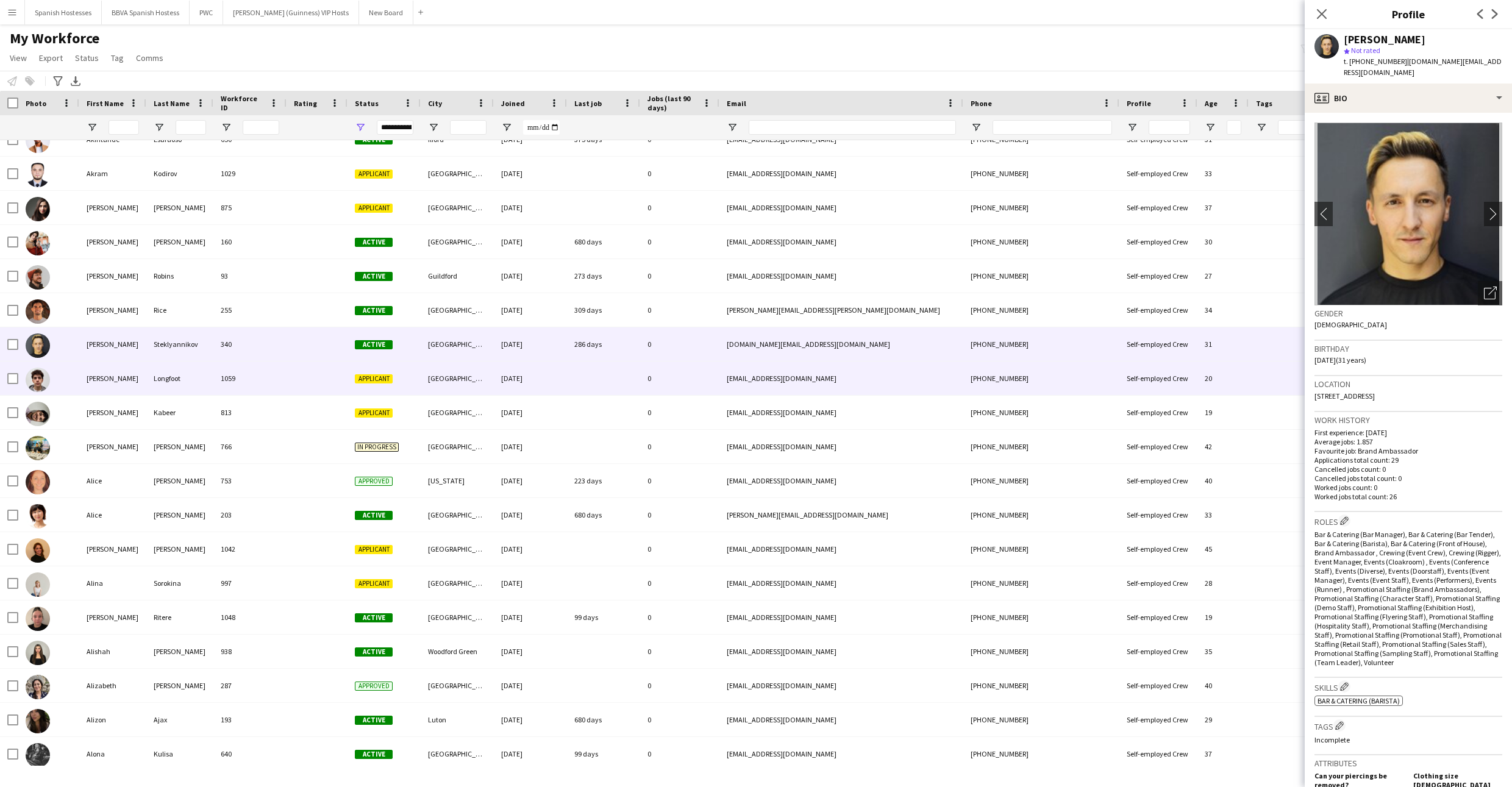
click at [456, 374] on div "[GEOGRAPHIC_DATA]" at bounding box center [457, 378] width 73 height 34
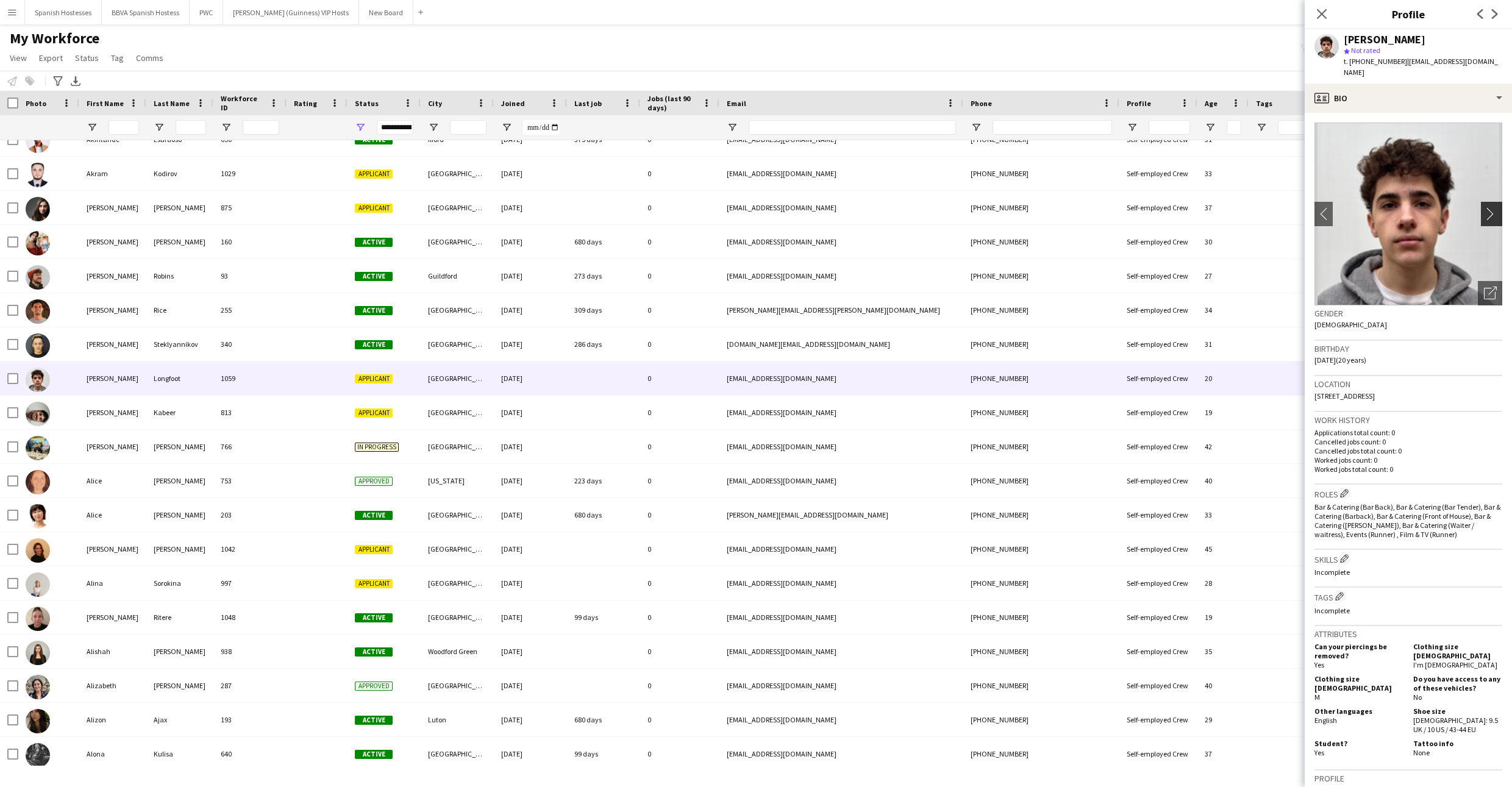
click at [1491, 207] on app-icon "chevron-right" at bounding box center [1493, 214] width 19 height 13
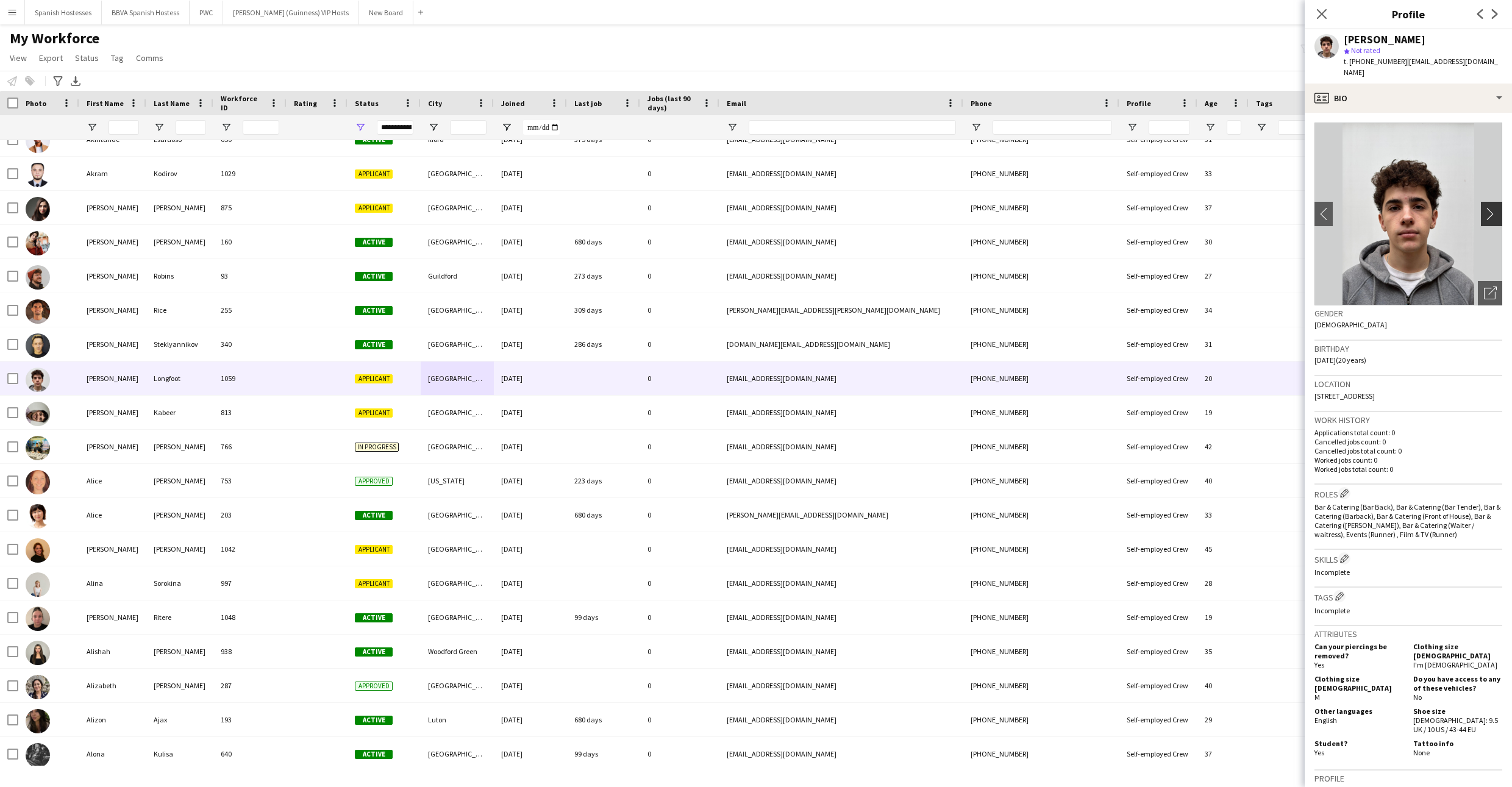
click at [1491, 207] on app-icon "chevron-right" at bounding box center [1493, 214] width 19 height 13
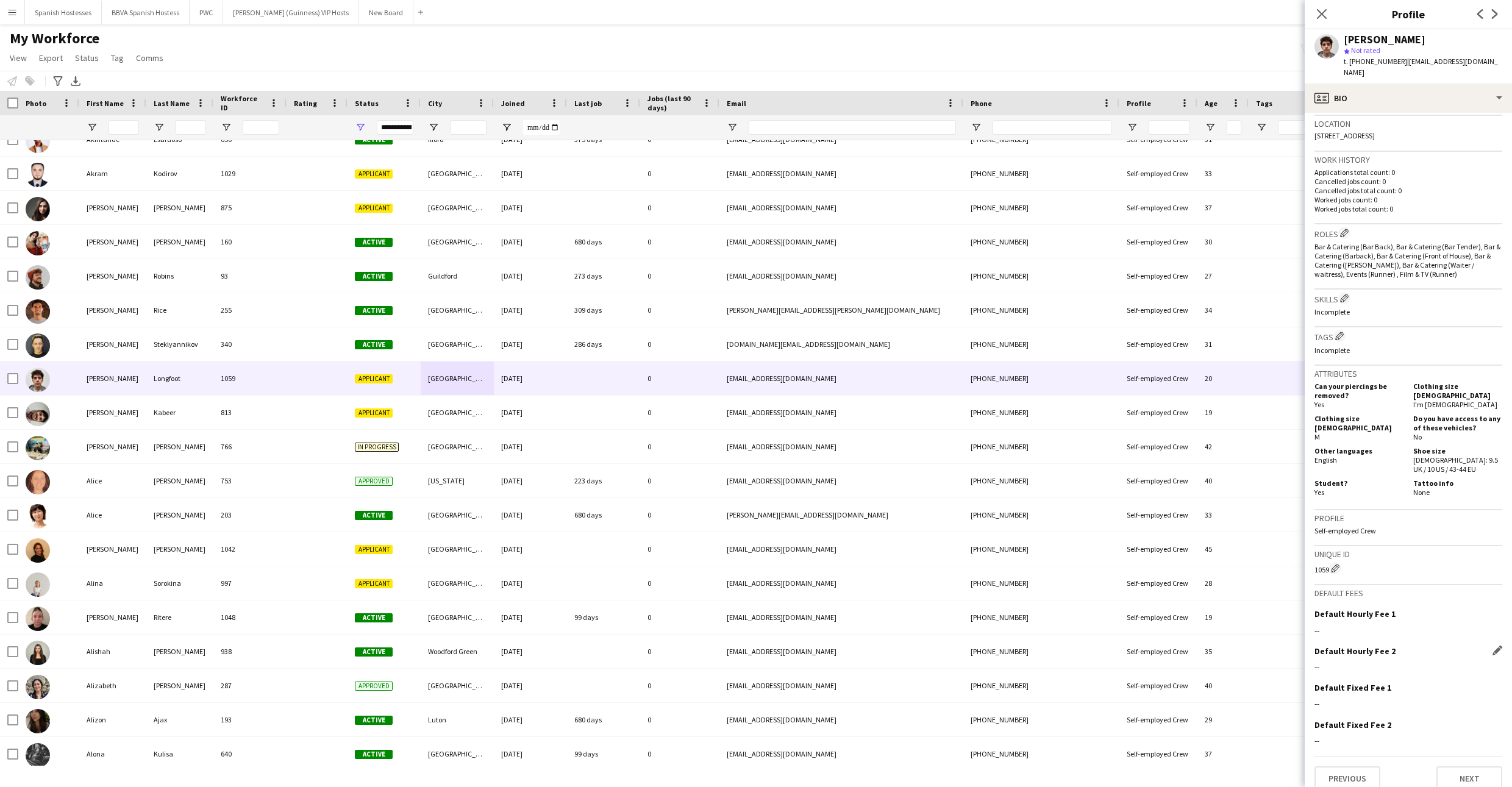
scroll to position [260, 0]
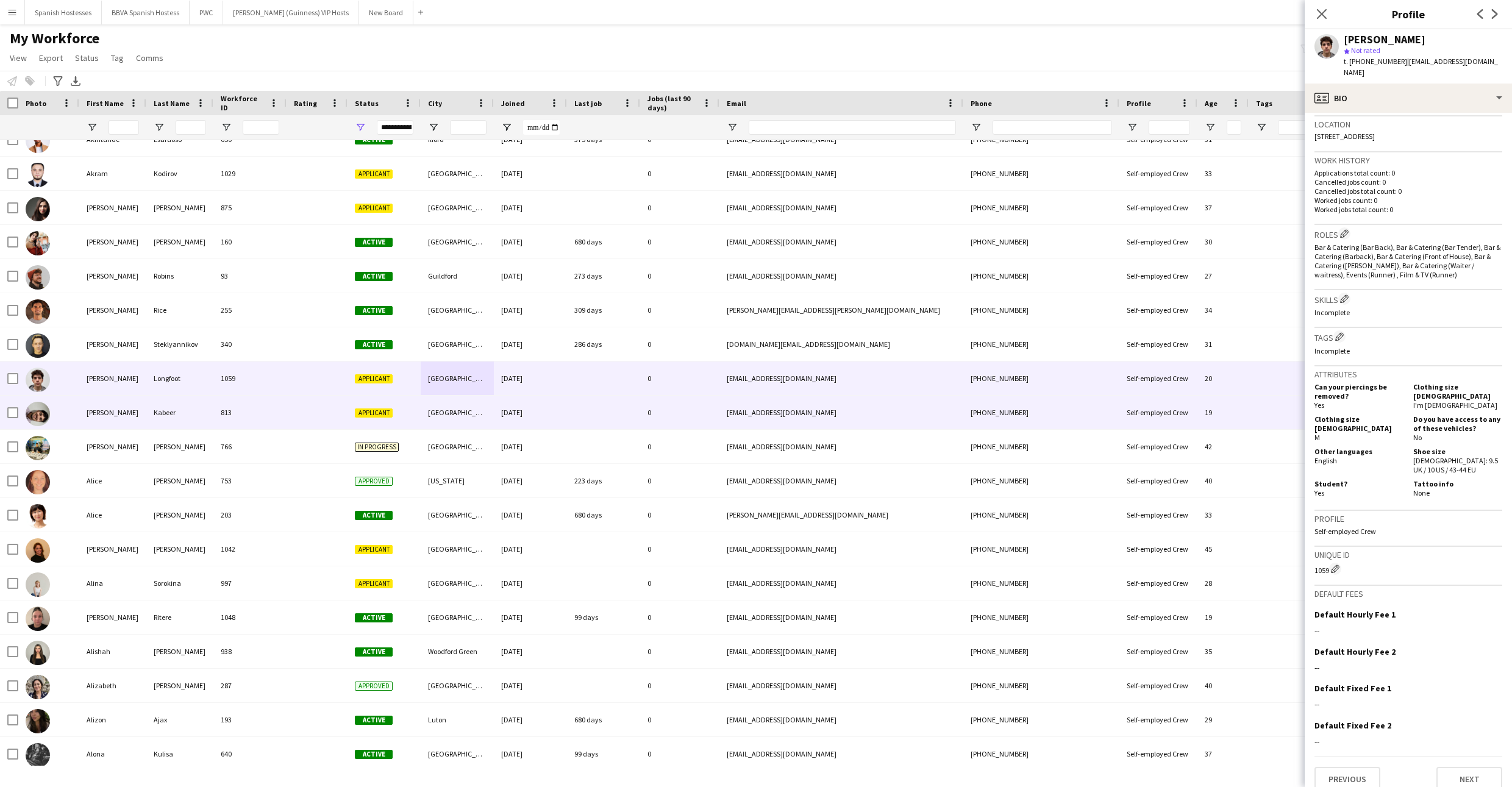
click at [505, 406] on div "[DATE]" at bounding box center [530, 413] width 73 height 34
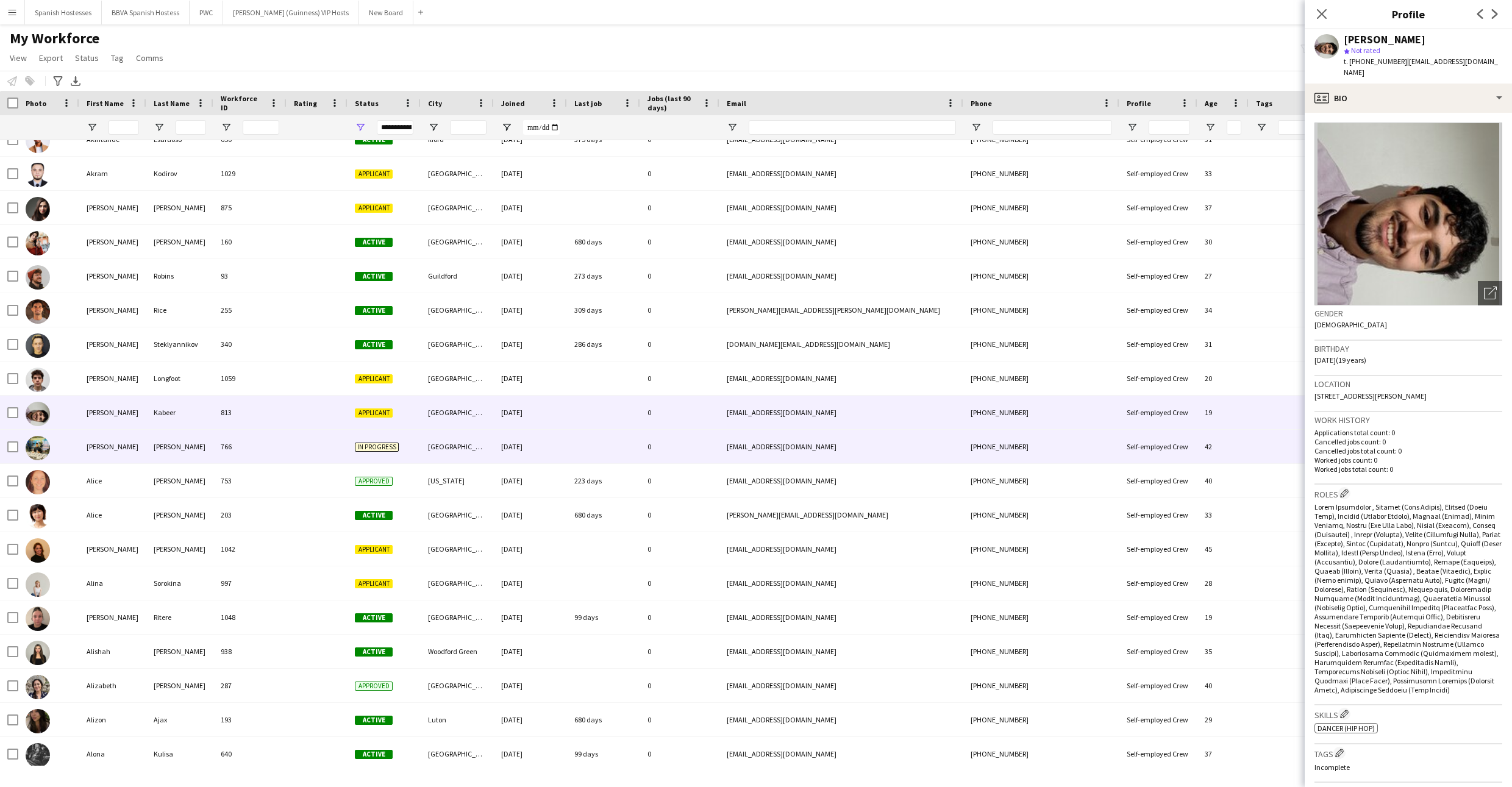
click at [505, 433] on div "[DATE]" at bounding box center [530, 446] width 73 height 34
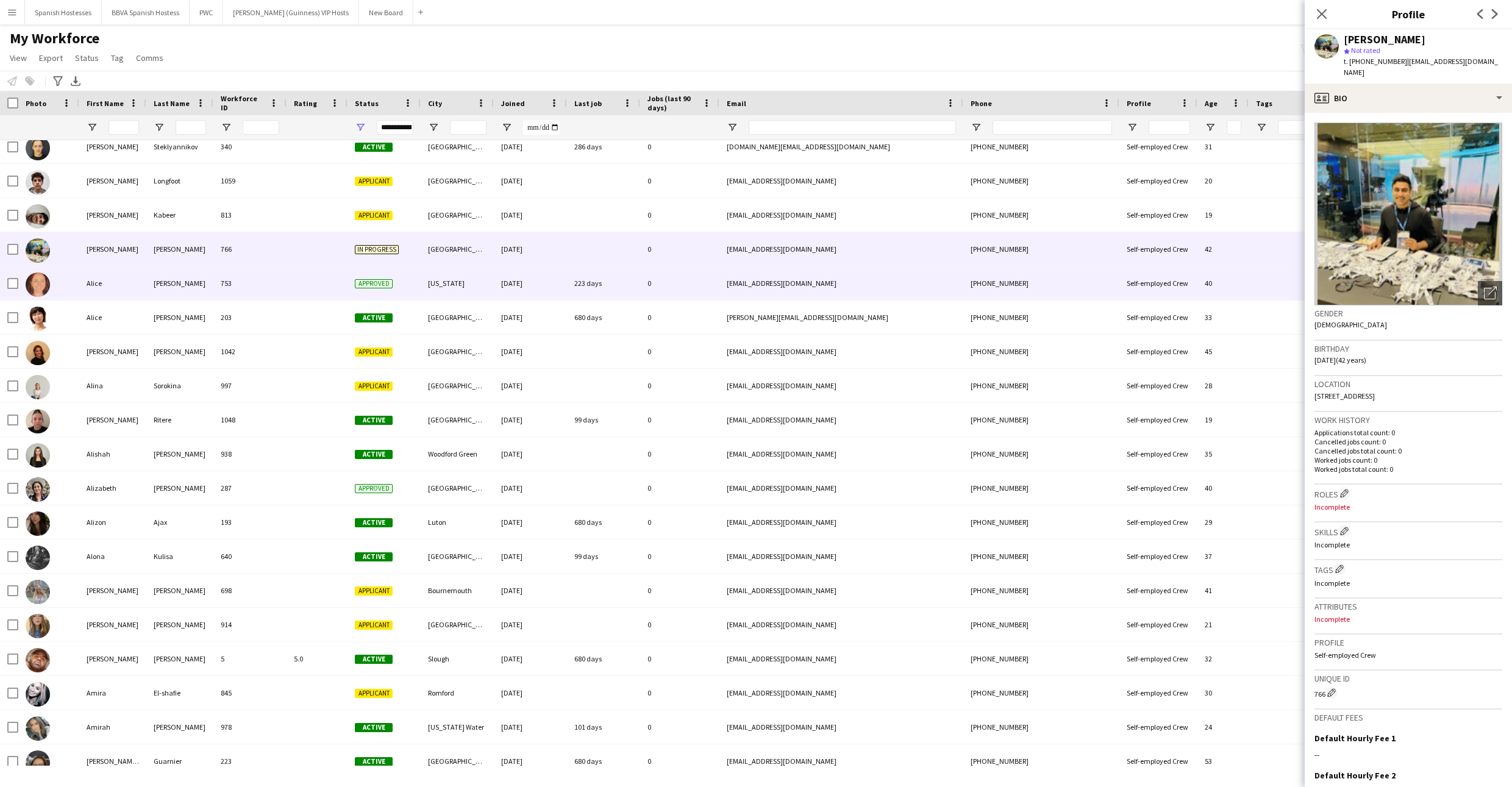
scroll to position [730, 0]
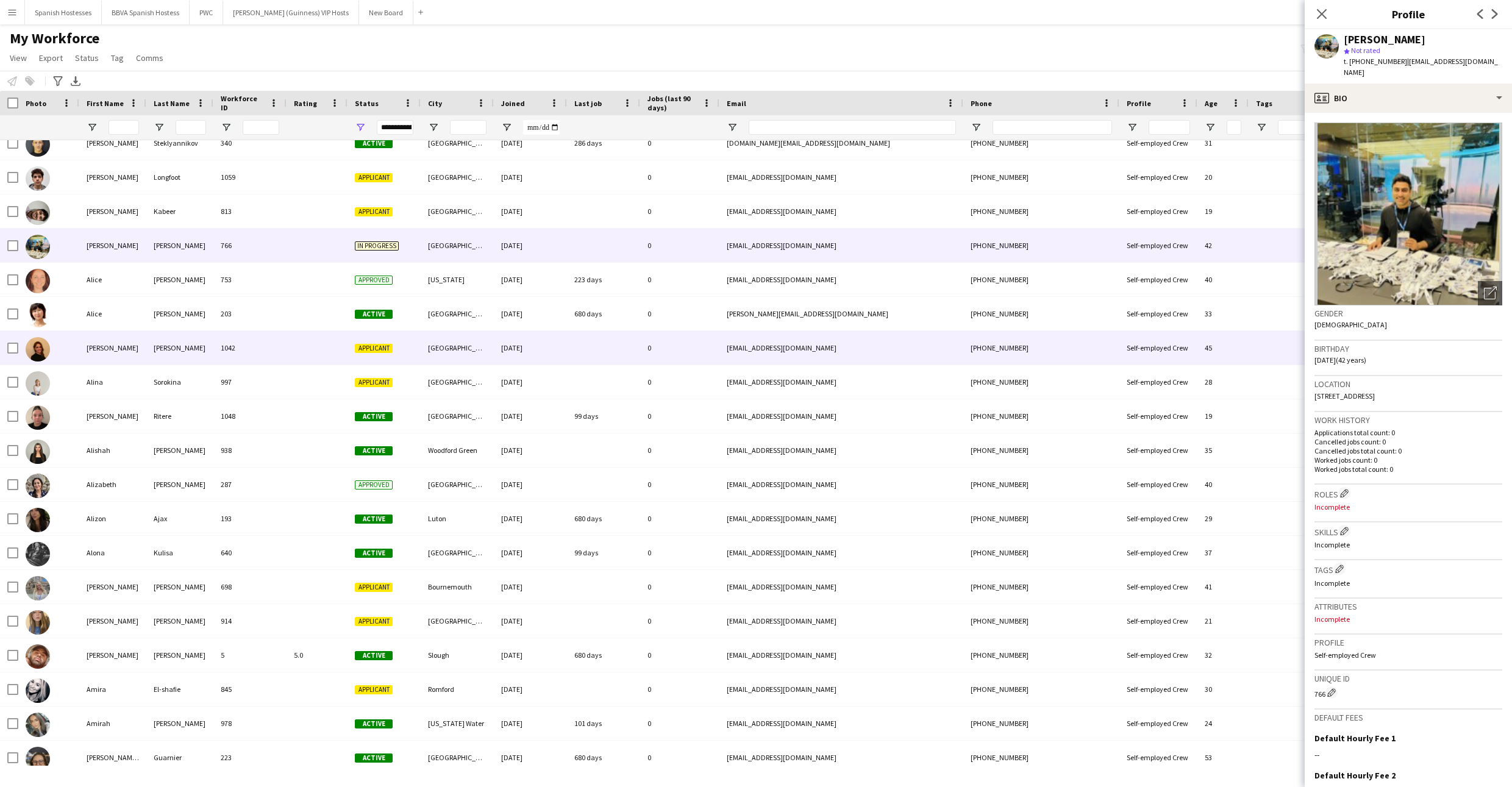
click at [504, 348] on div "[DATE]" at bounding box center [530, 348] width 73 height 34
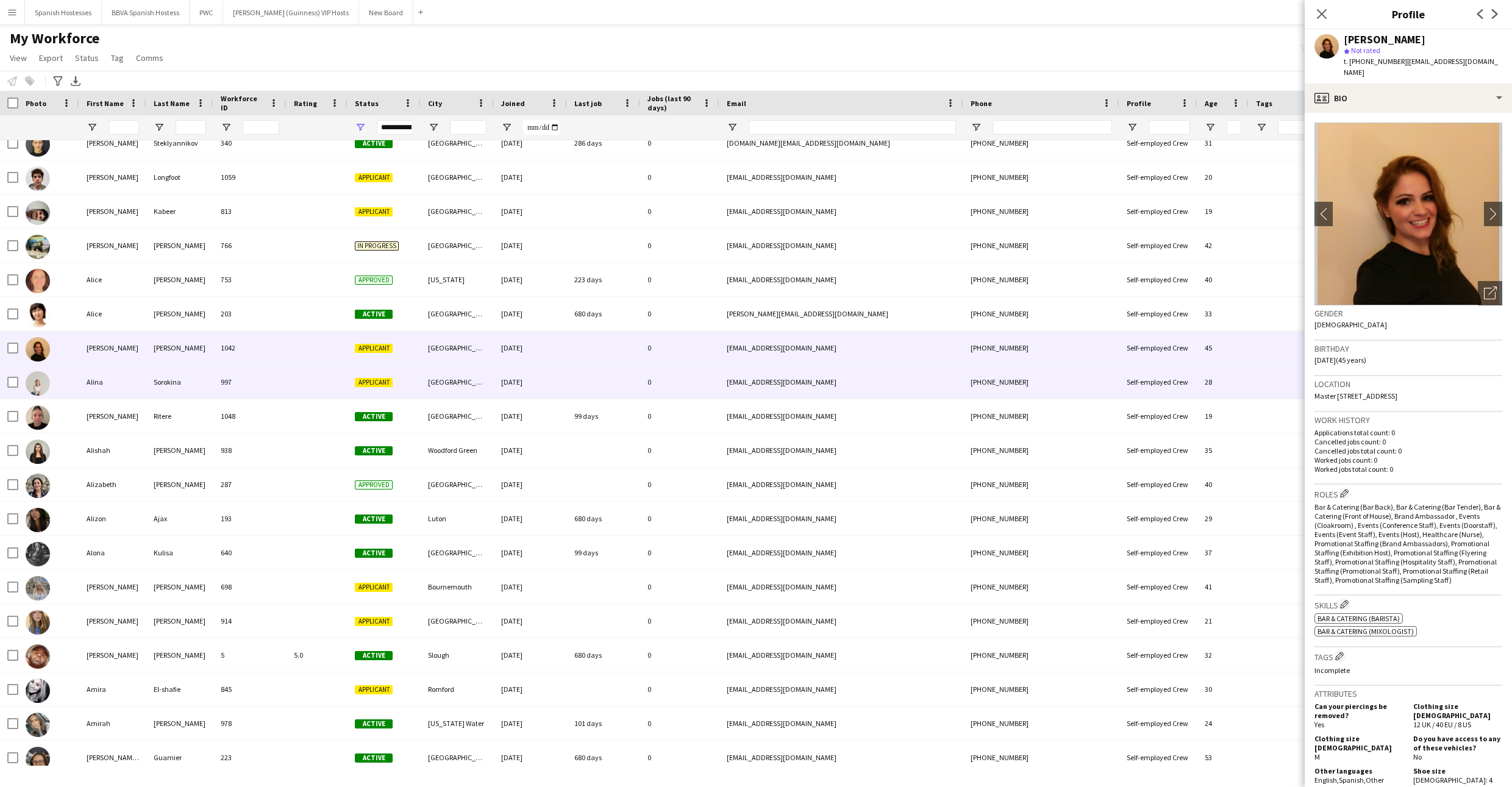
click at [504, 376] on div "[DATE]" at bounding box center [530, 382] width 73 height 34
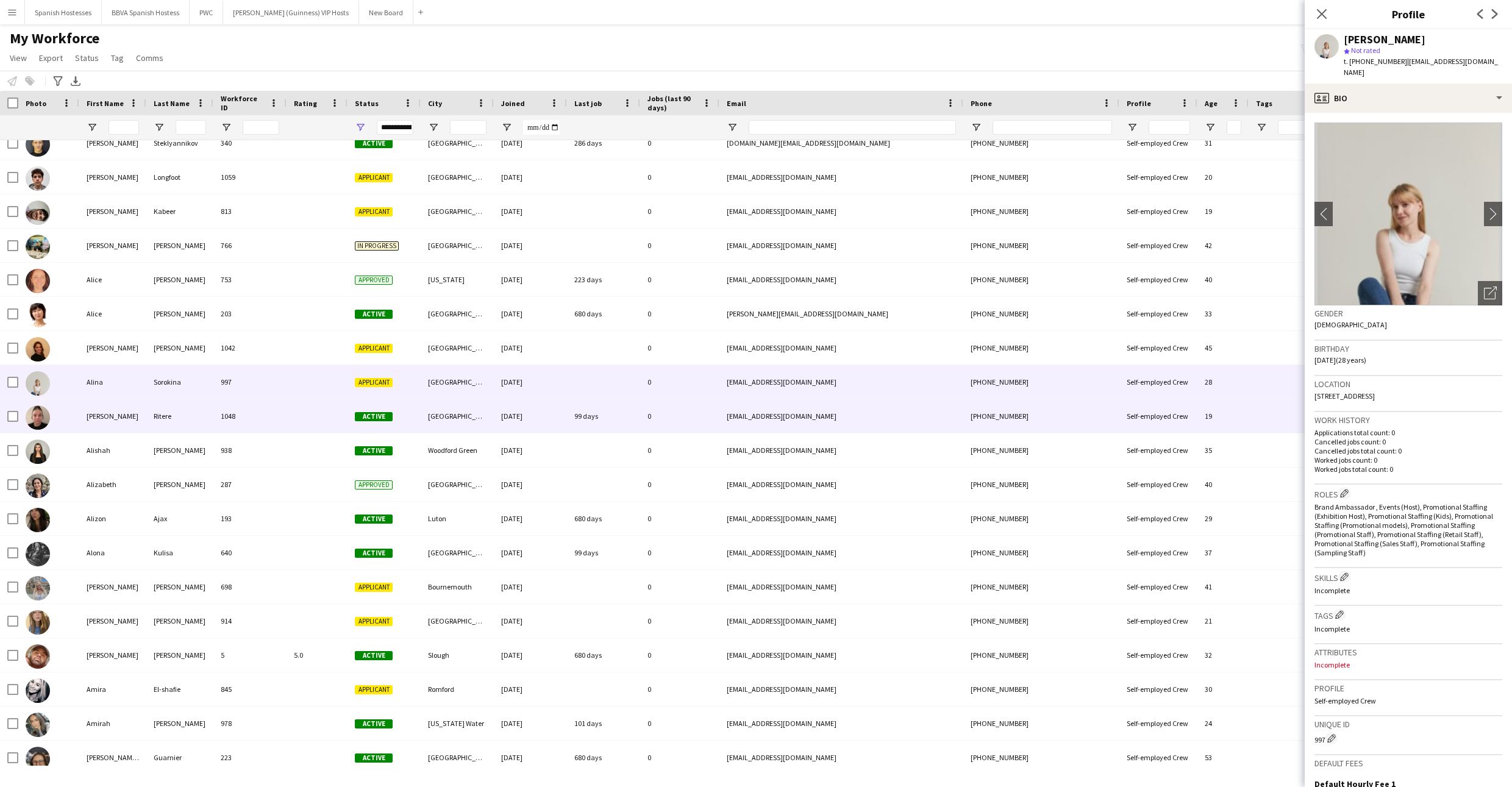
click at [504, 413] on div "[DATE]" at bounding box center [530, 416] width 73 height 34
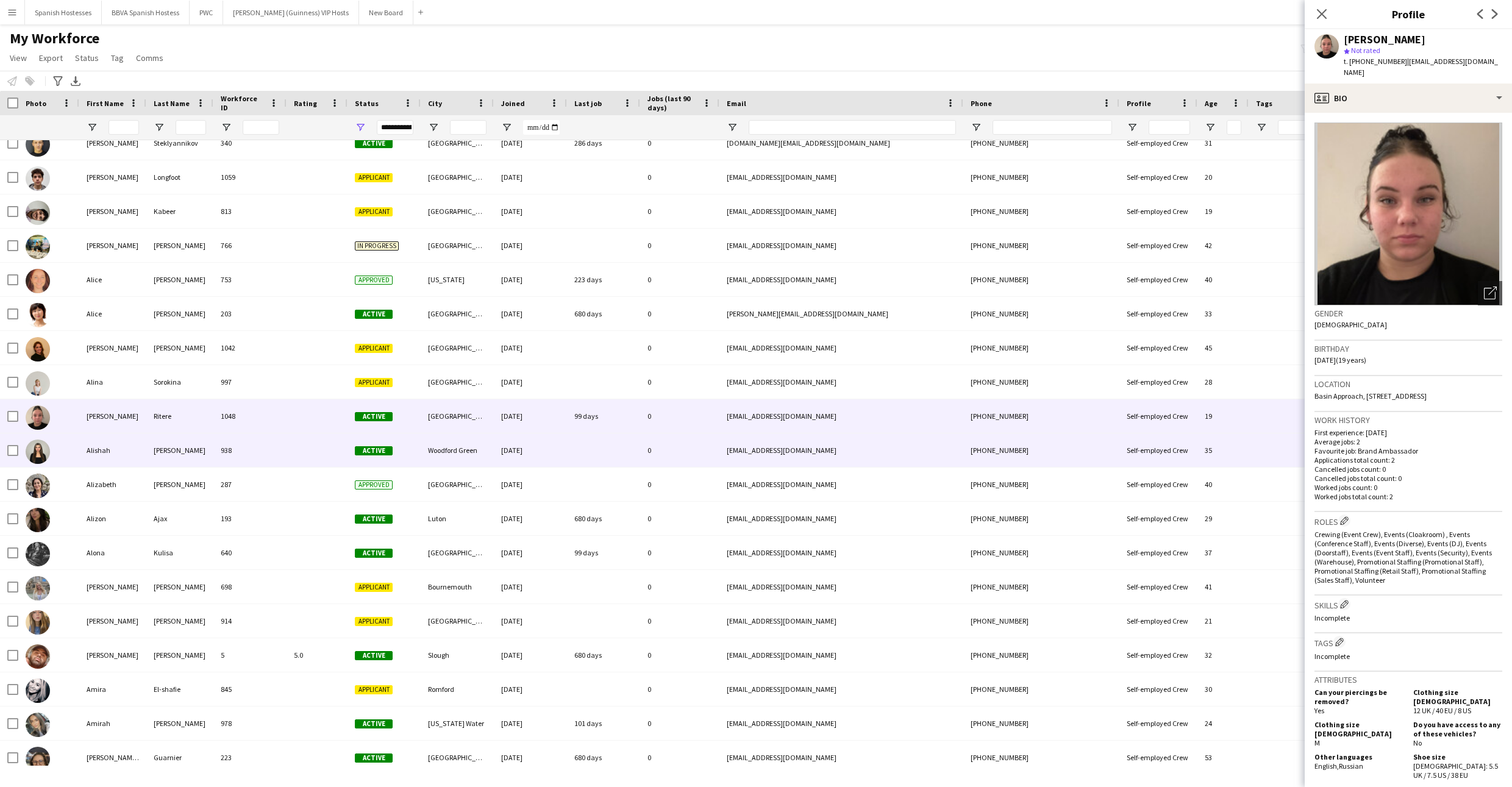
click at [505, 455] on div "03-02-2025" at bounding box center [530, 450] width 73 height 34
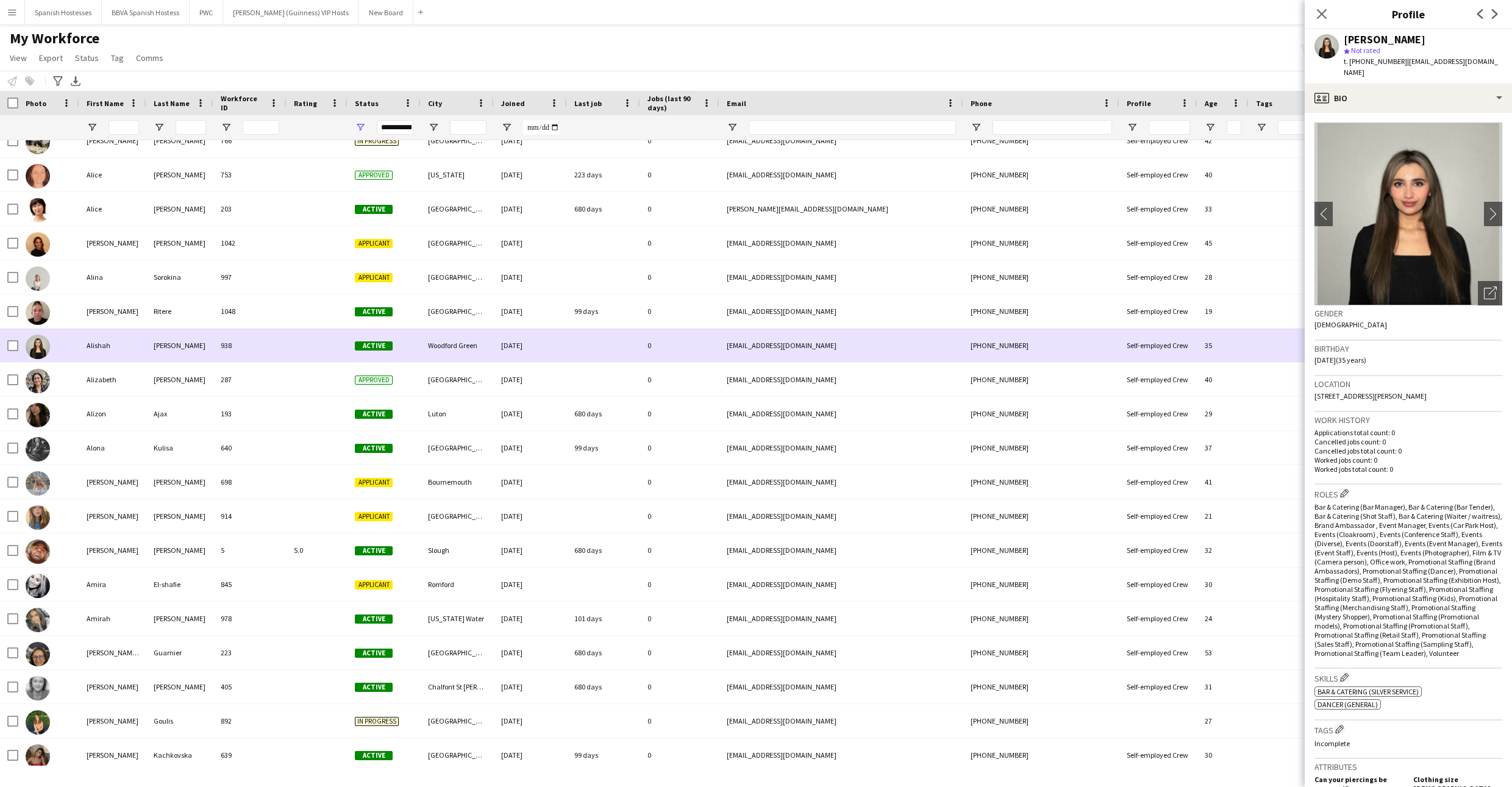
scroll to position [868, 0]
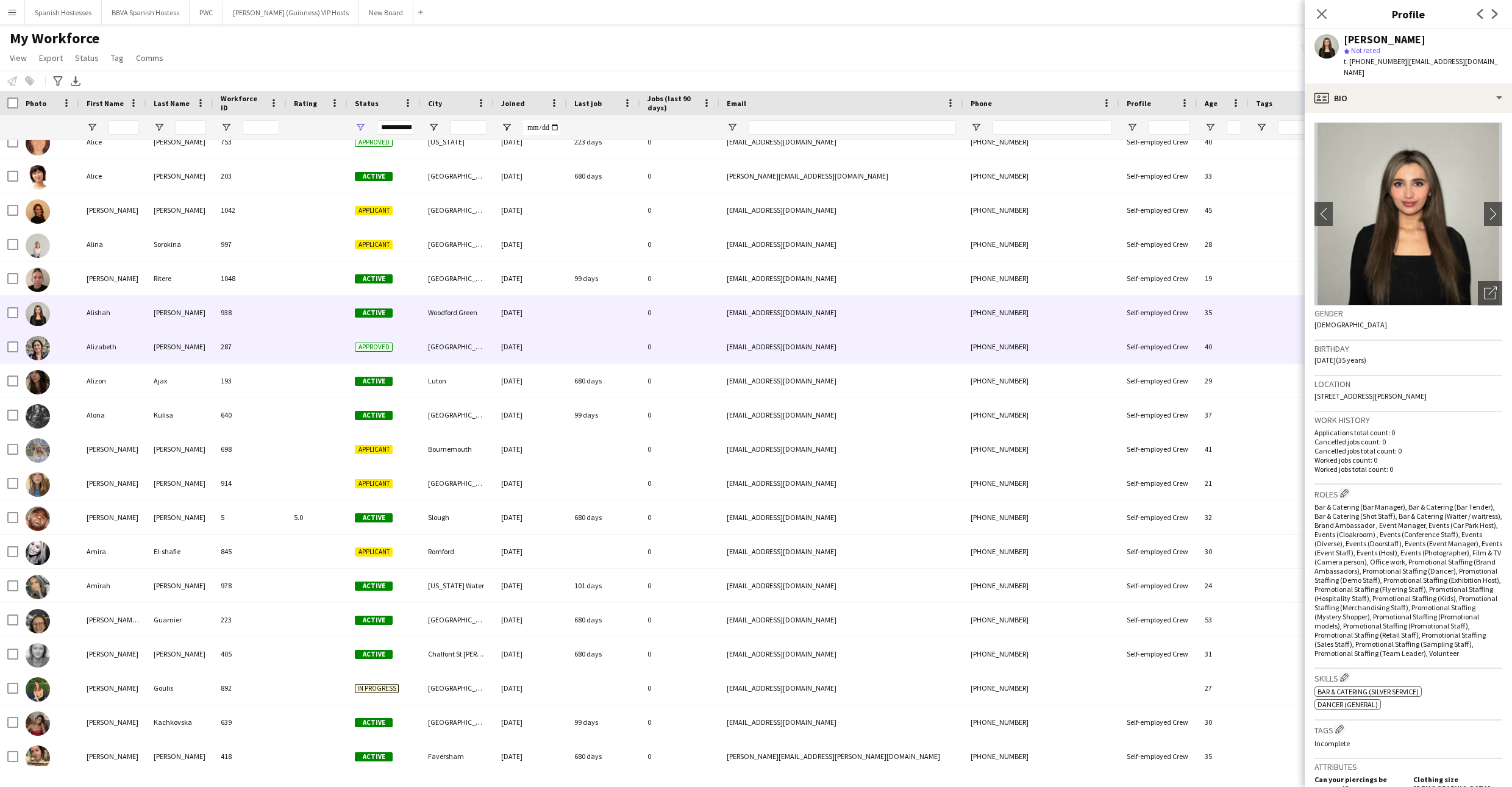
click at [519, 354] on div "[DATE]" at bounding box center [530, 346] width 73 height 34
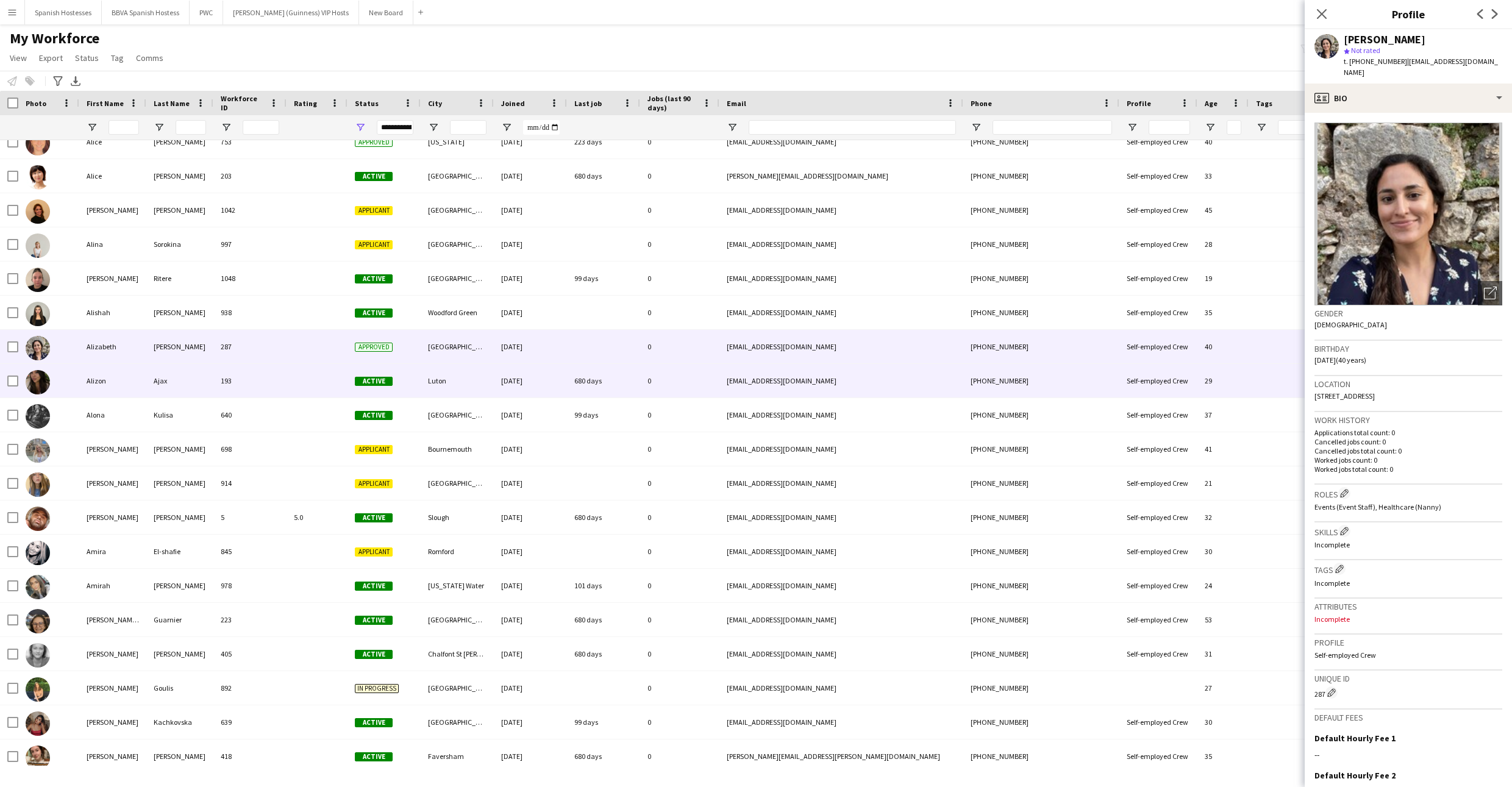
click at [517, 382] on div "29-09-2023" at bounding box center [530, 381] width 73 height 34
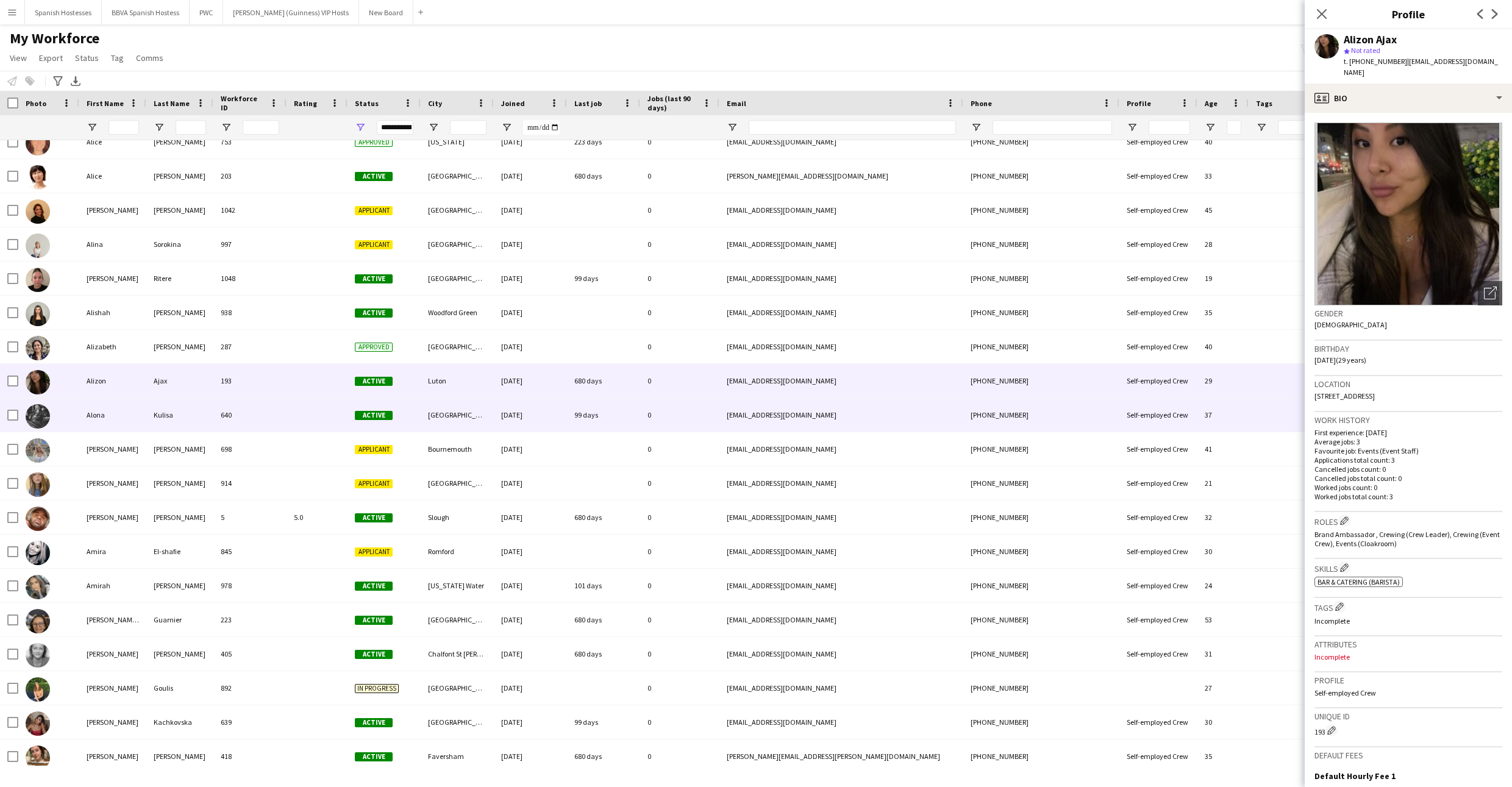
click at [516, 406] on div "[DATE]" at bounding box center [530, 415] width 73 height 34
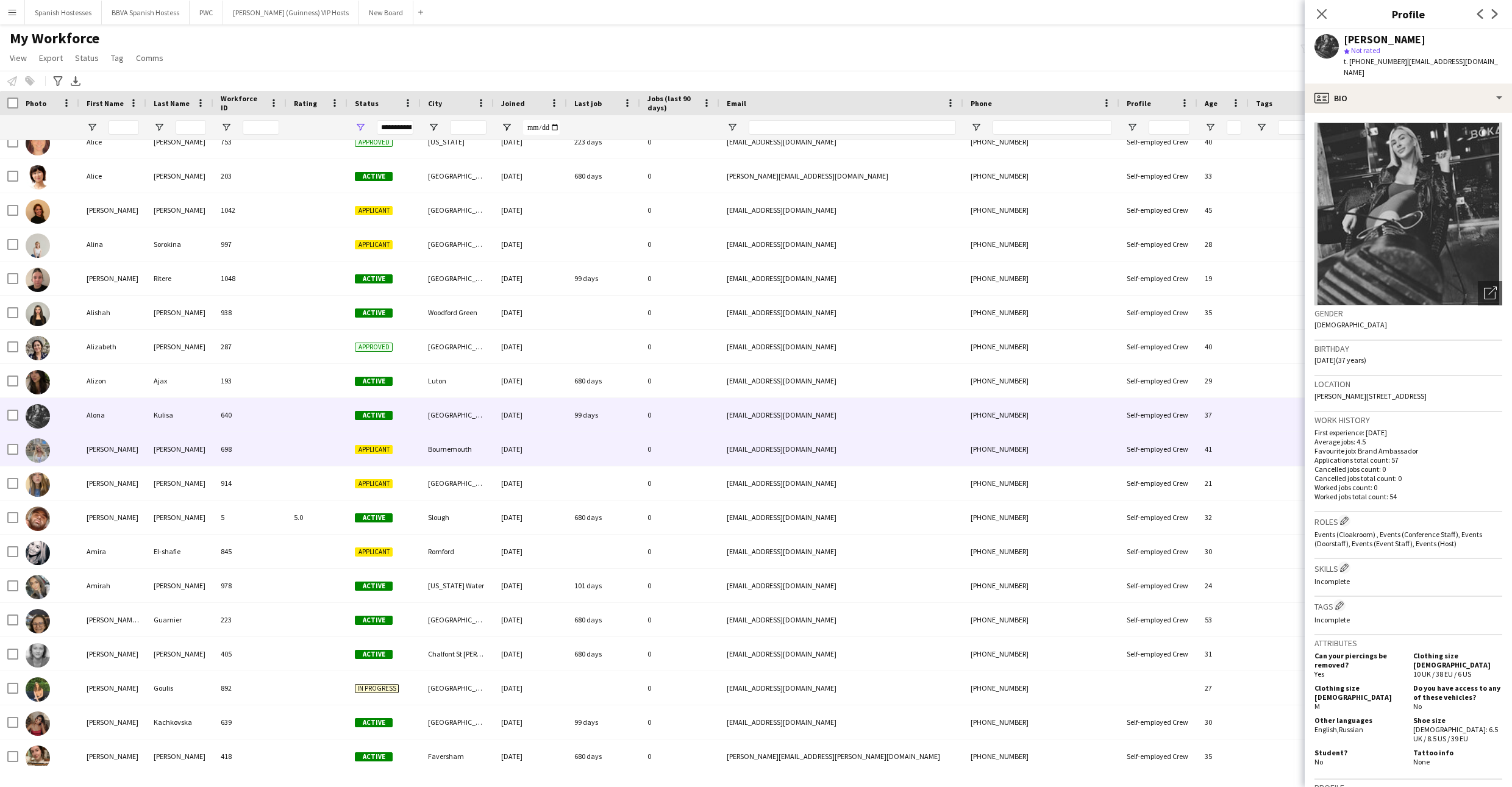
click at [517, 450] on div "[DATE]" at bounding box center [530, 449] width 73 height 34
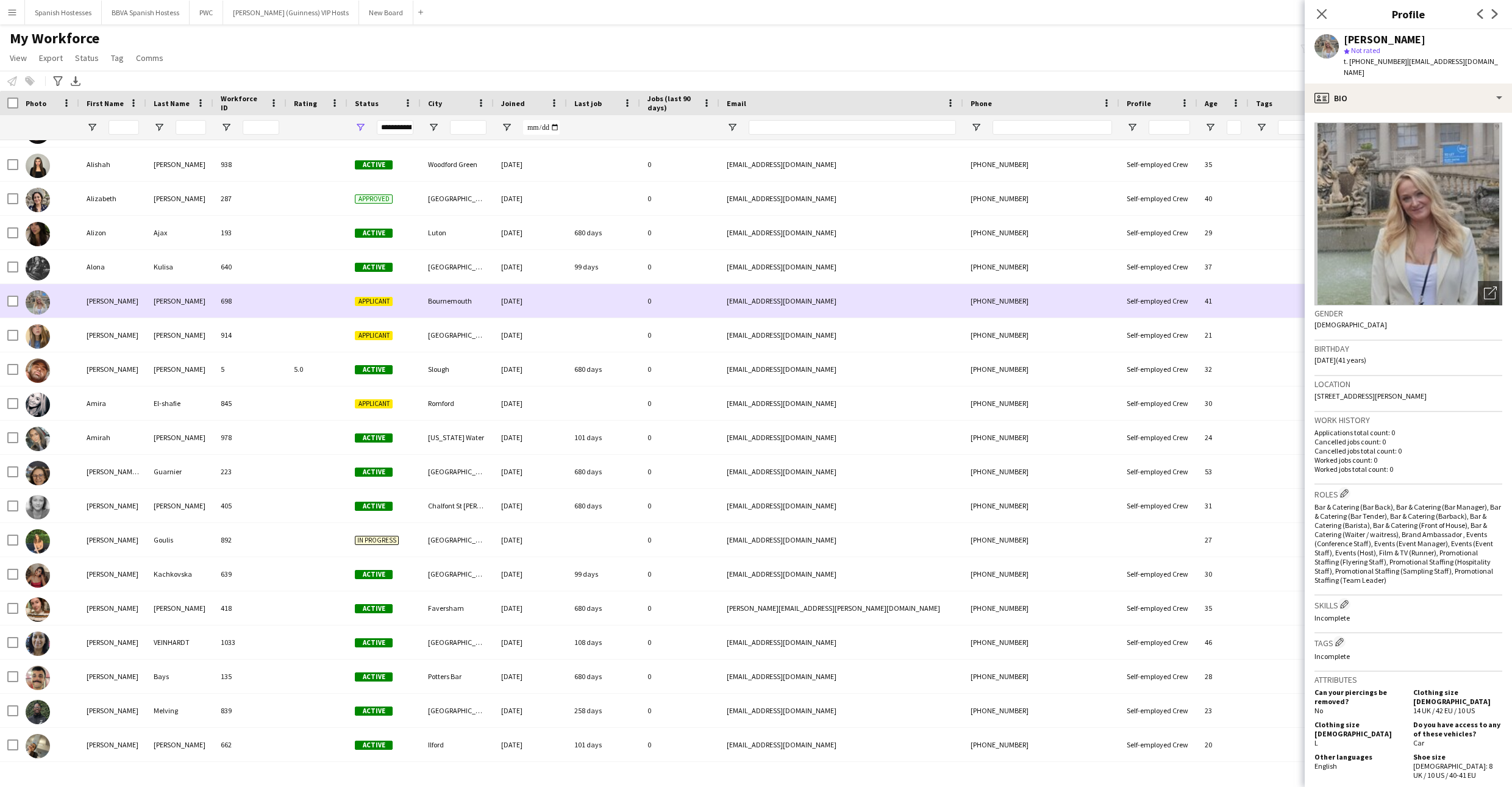
scroll to position [0, 0]
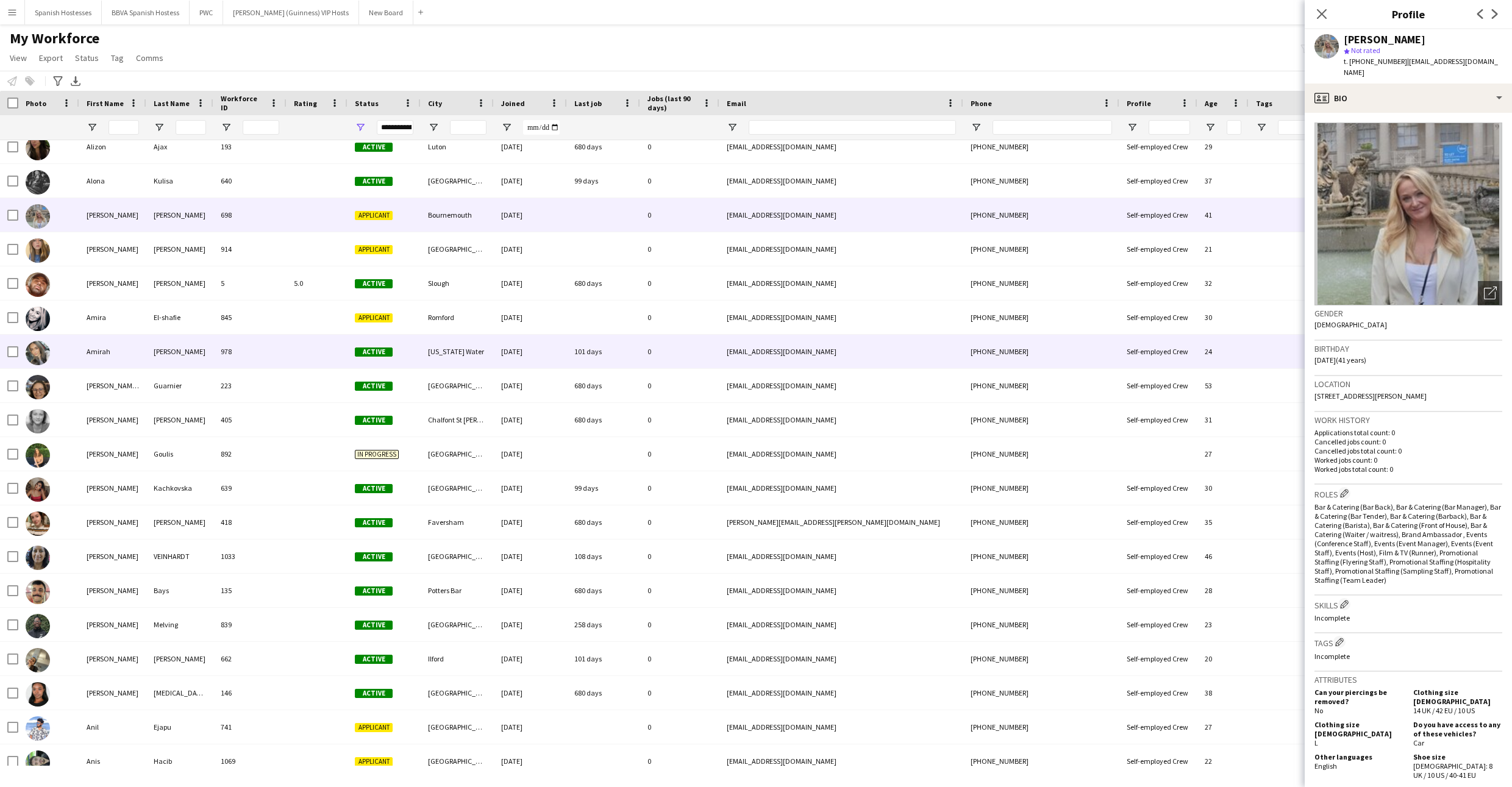
click at [515, 339] on div "[DATE]" at bounding box center [530, 352] width 73 height 34
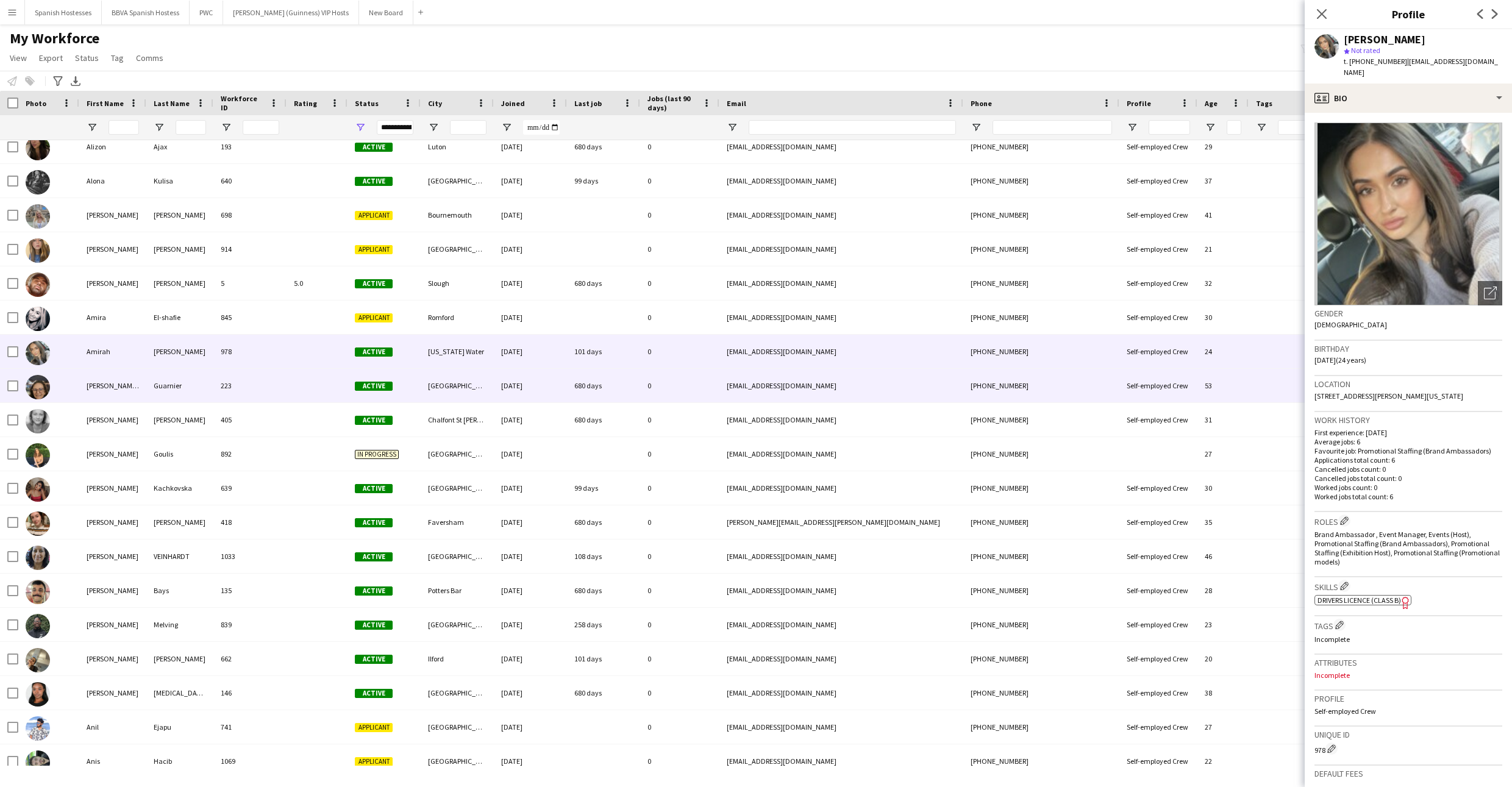
click at [517, 379] on div "[DATE]" at bounding box center [530, 385] width 73 height 34
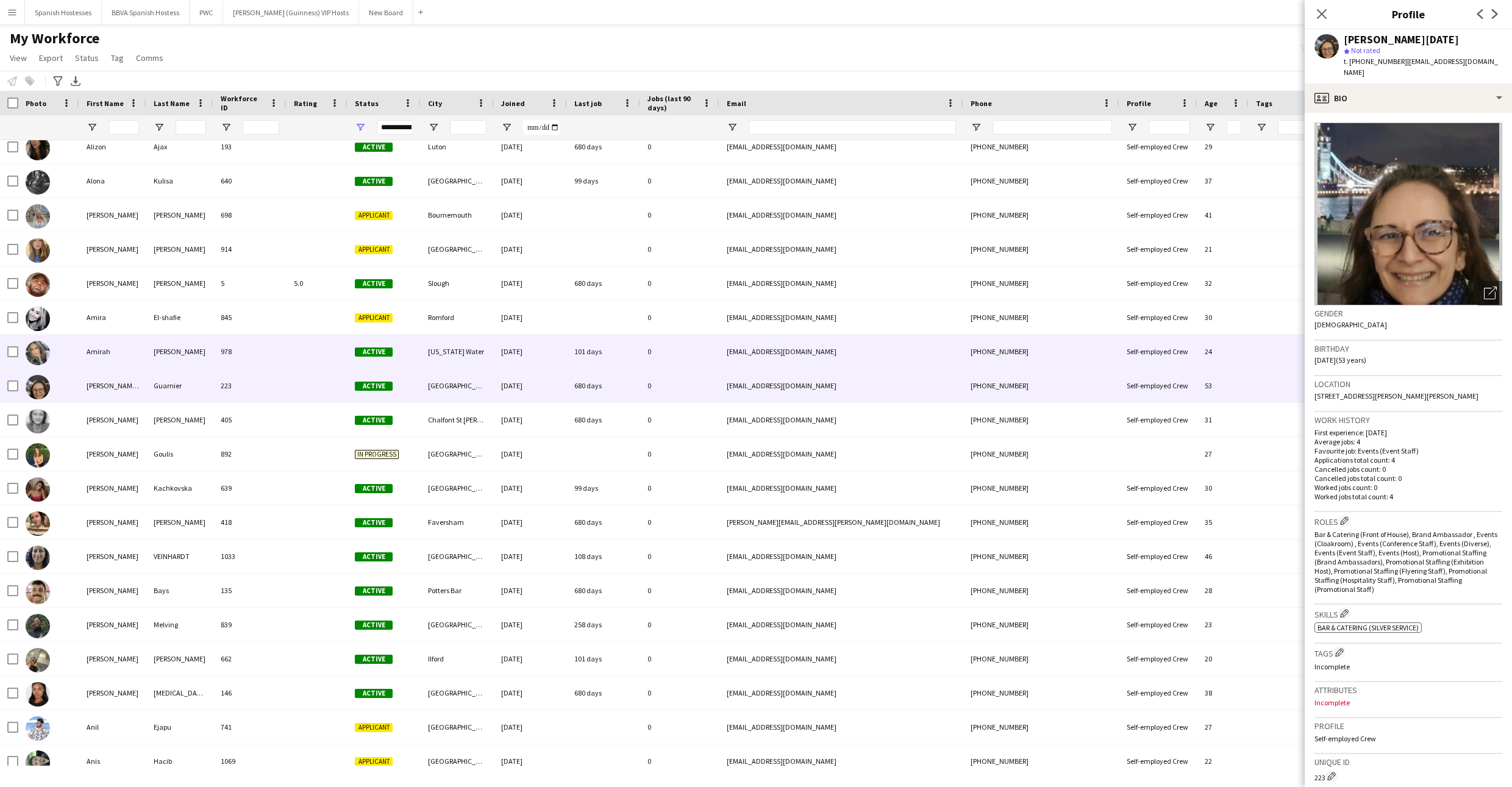
click at [517, 355] on div "[DATE]" at bounding box center [530, 352] width 73 height 34
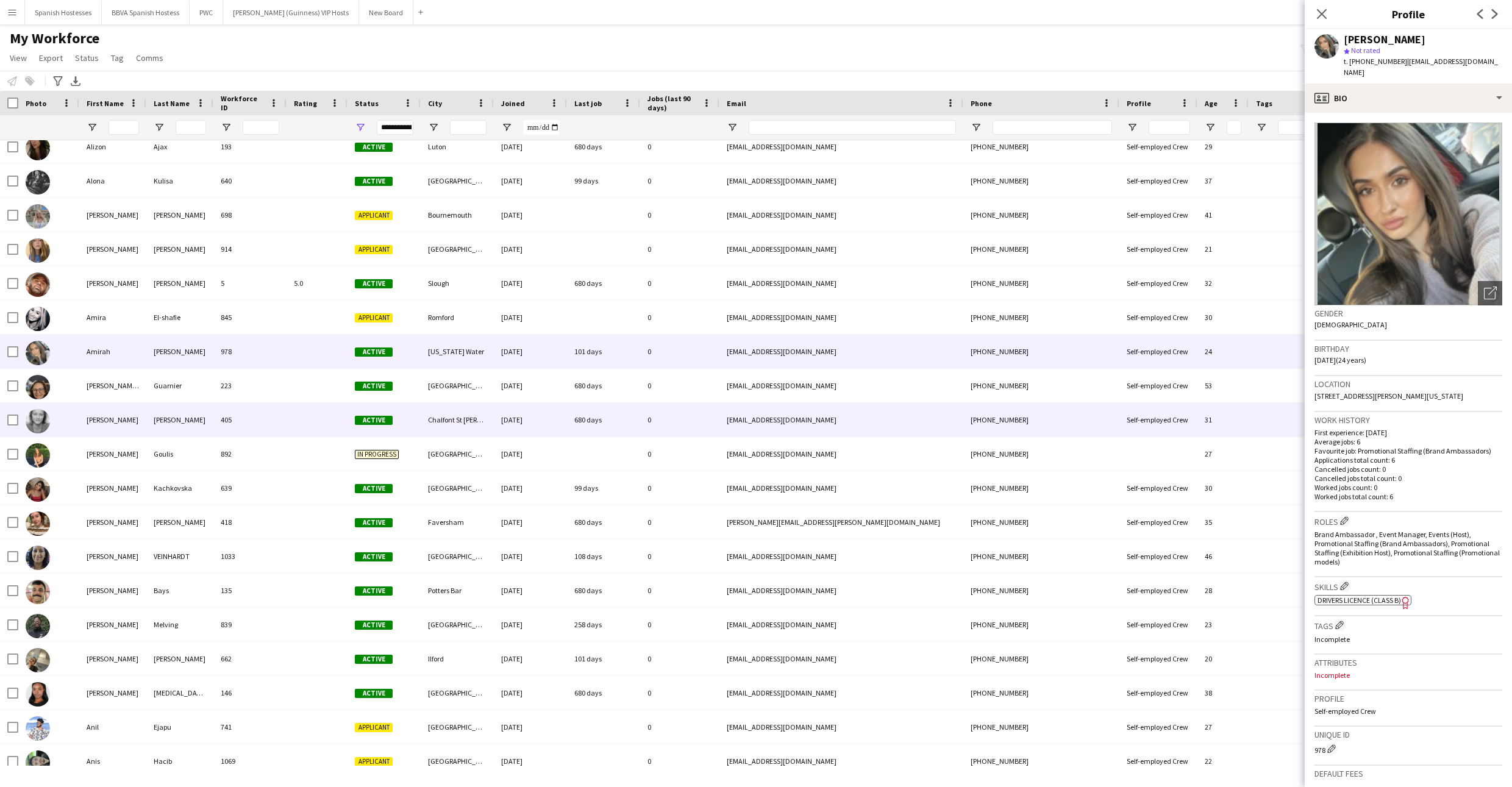
click at [515, 417] on div "[DATE]" at bounding box center [530, 420] width 73 height 34
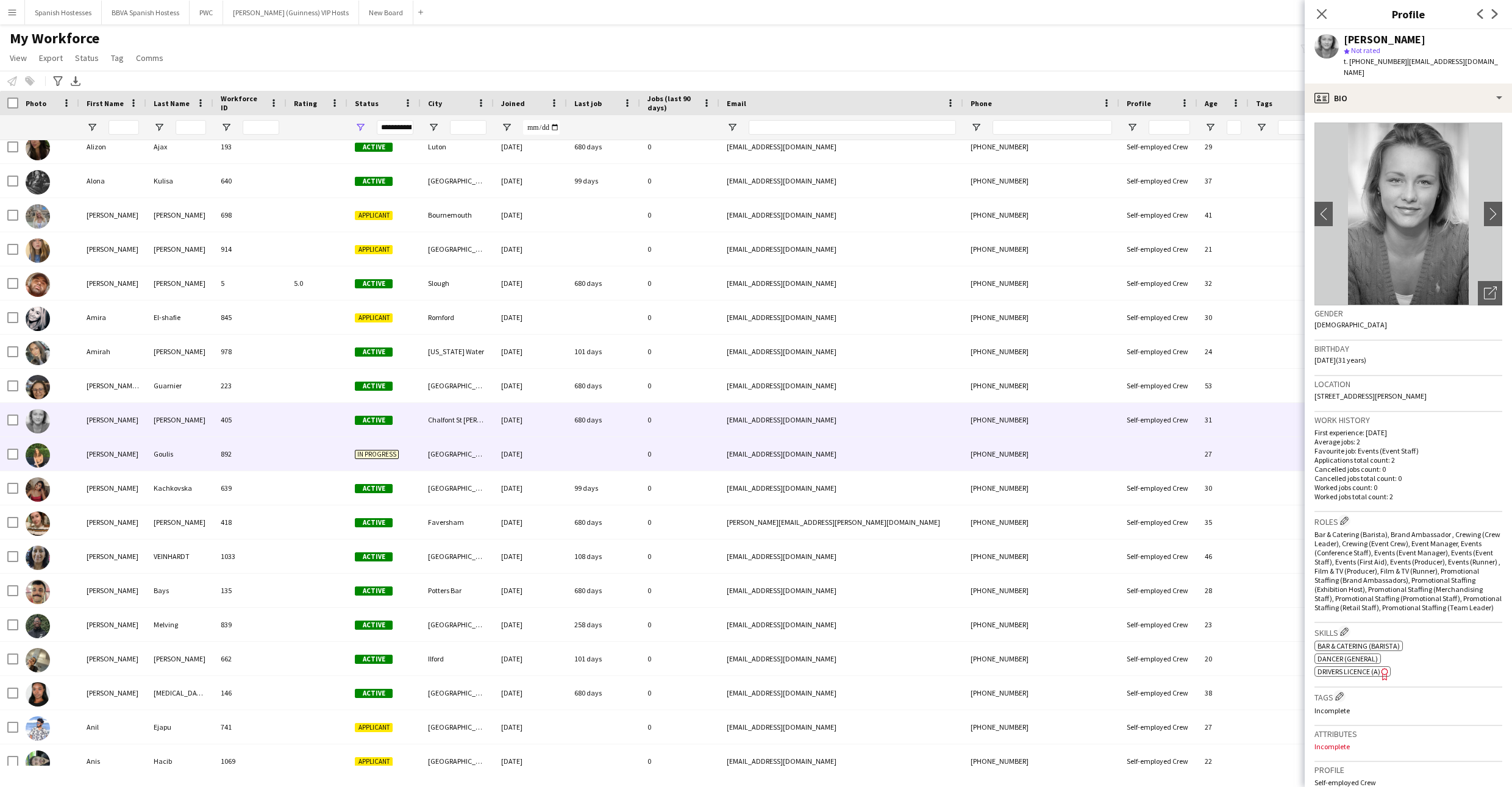
click at [515, 453] on div "[DATE]" at bounding box center [530, 454] width 73 height 34
